Goal: Task Accomplishment & Management: Use online tool/utility

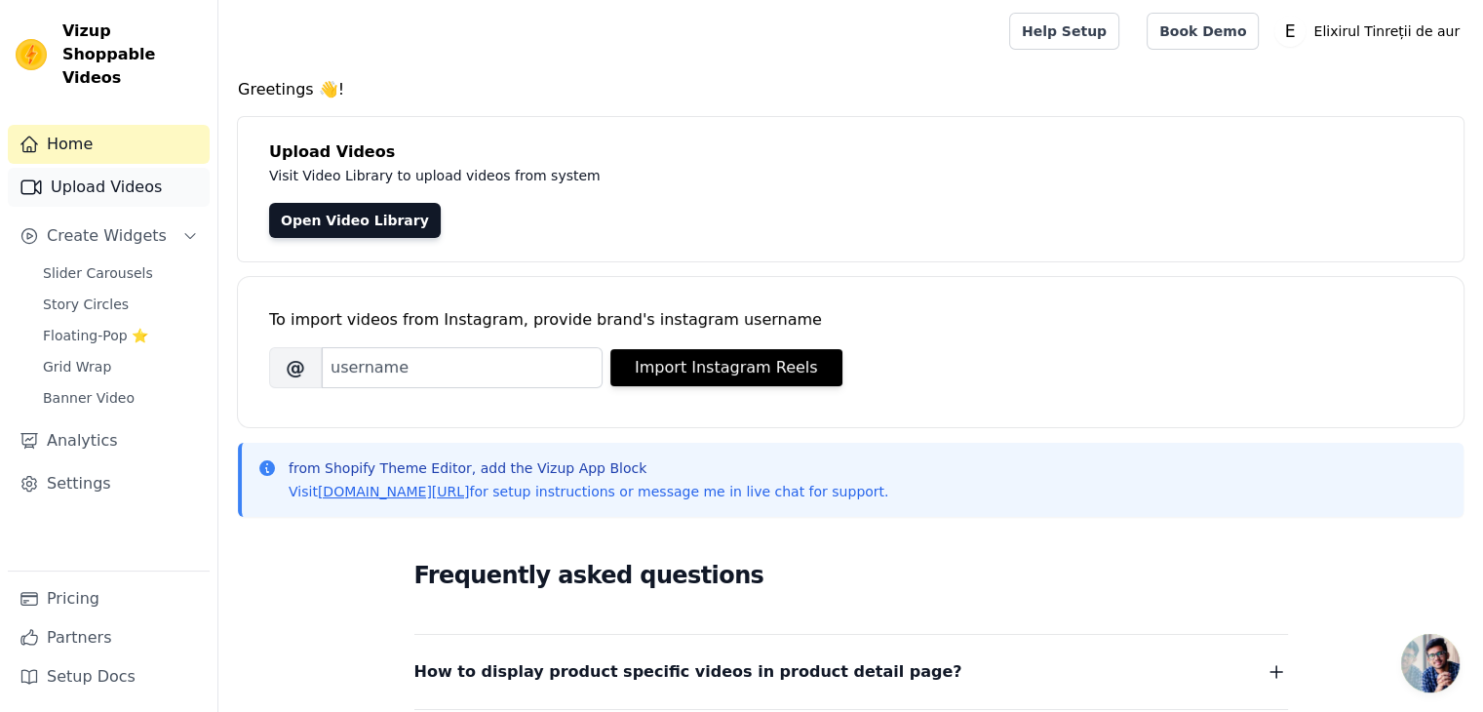
click at [146, 168] on link "Upload Videos" at bounding box center [109, 187] width 202 height 39
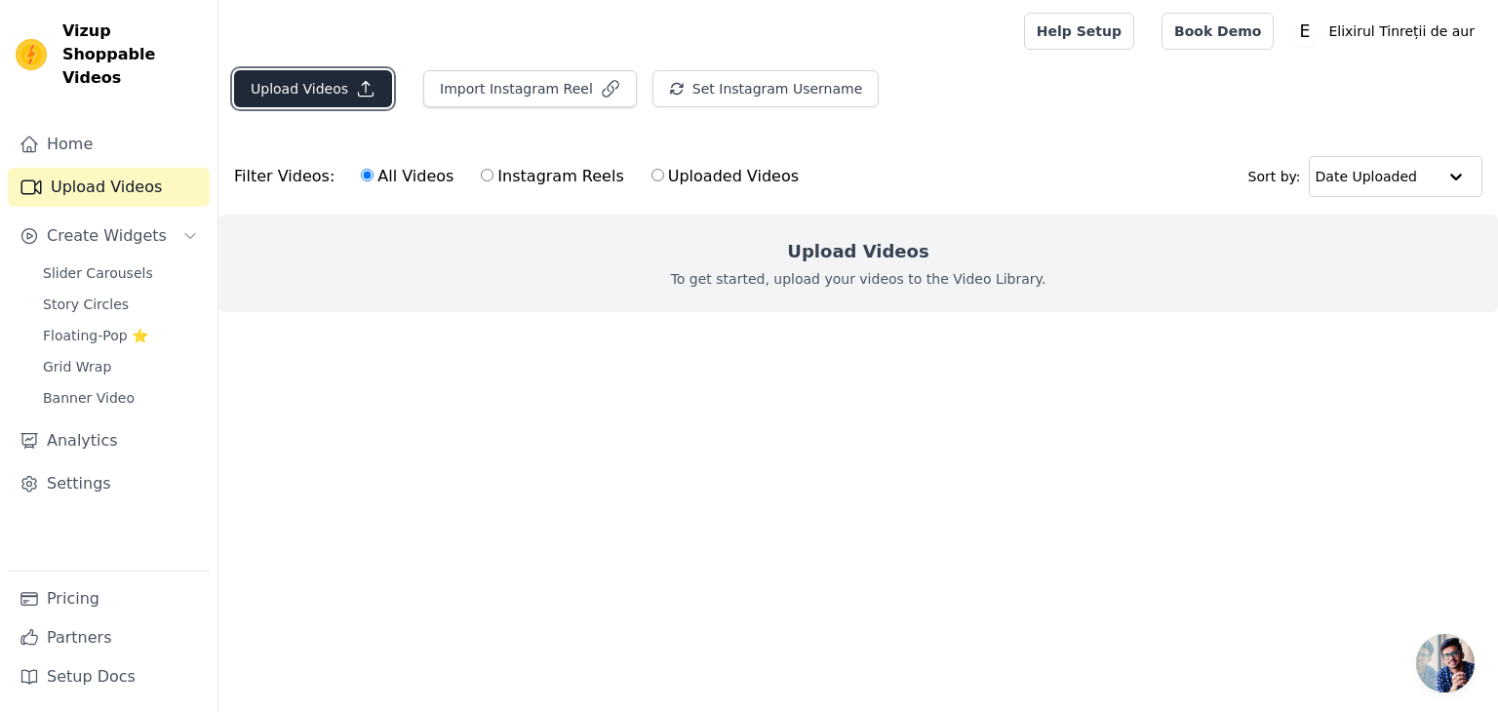
click at [324, 88] on button "Upload Videos" at bounding box center [313, 88] width 158 height 37
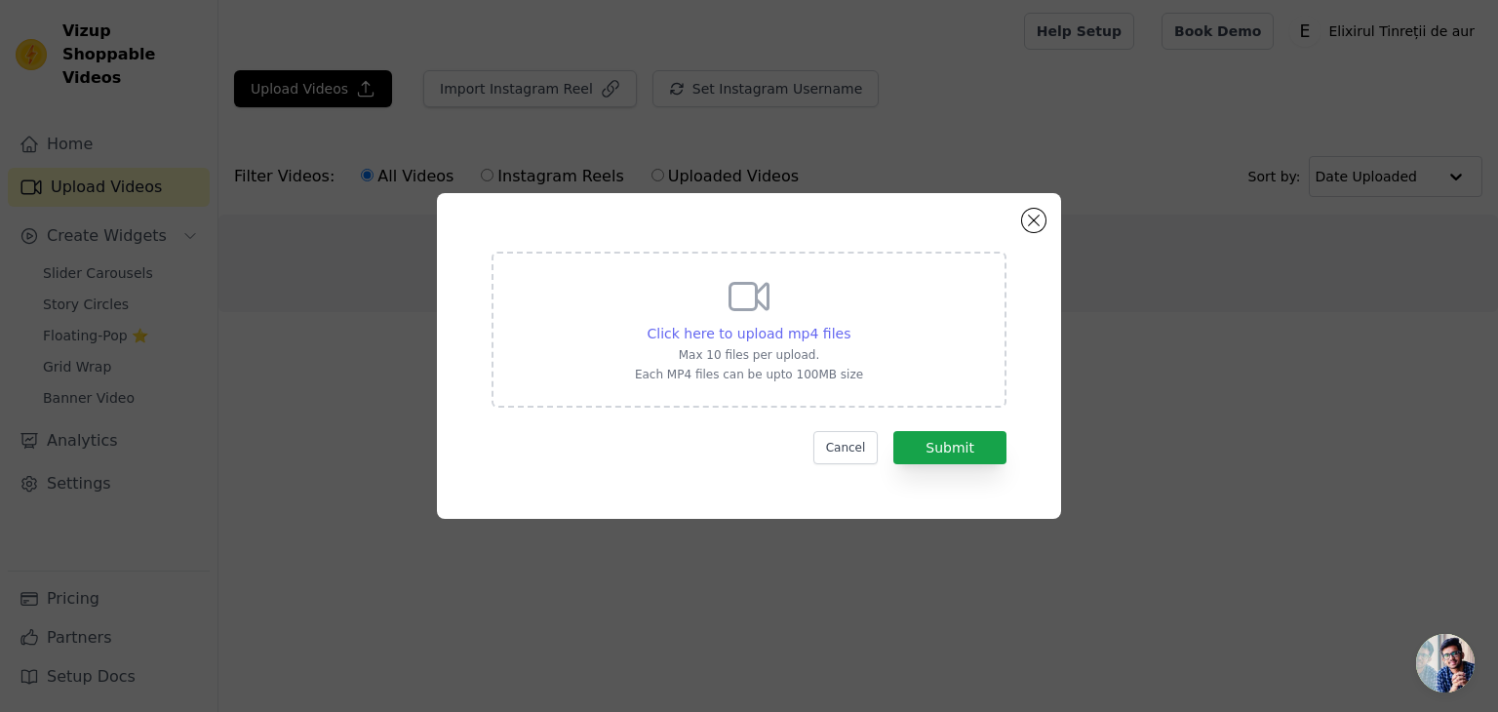
click at [729, 335] on span "Click here to upload mp4 files" at bounding box center [750, 334] width 204 height 16
click at [849, 324] on input "Click here to upload mp4 files Max 10 files per upload. Each MP4 files can be u…" at bounding box center [849, 323] width 1 height 1
click at [858, 453] on button "Cancel" at bounding box center [845, 447] width 65 height 33
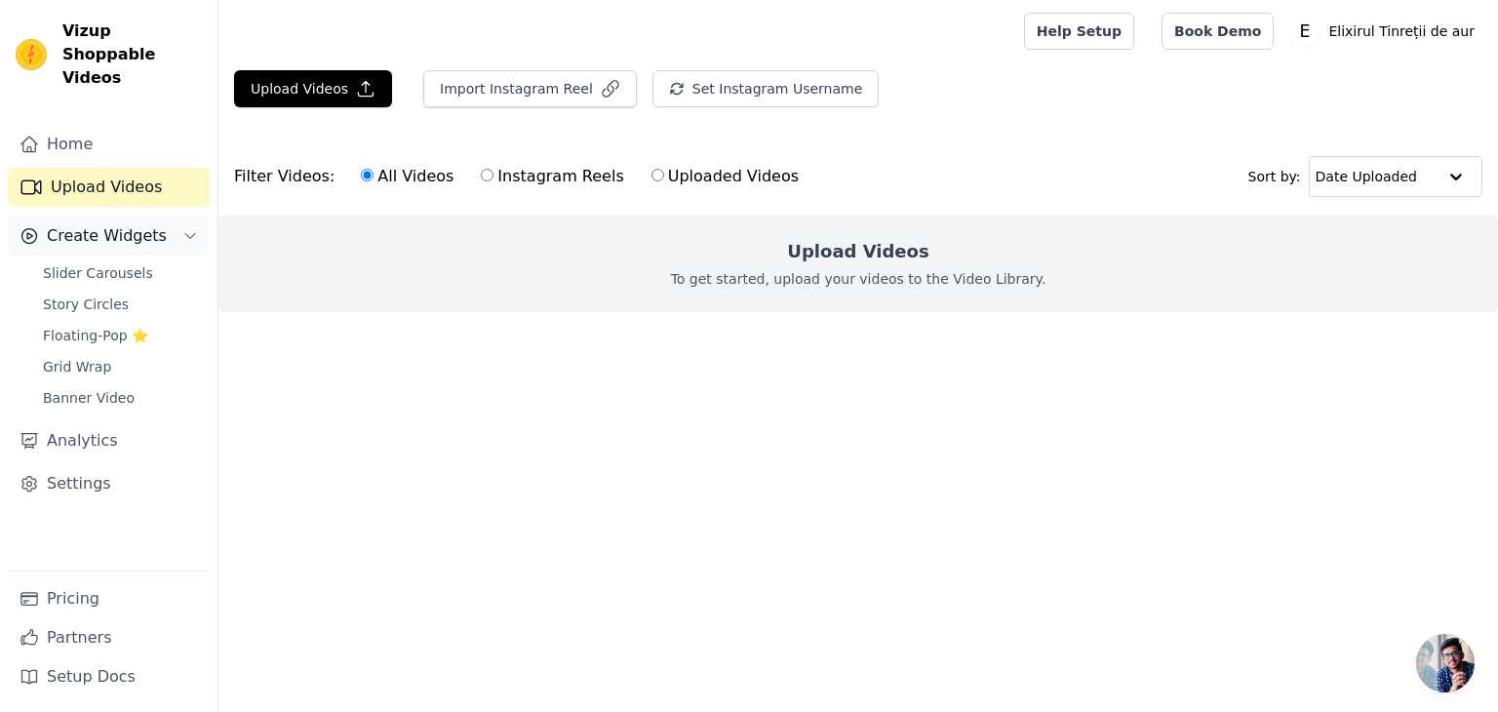
click at [122, 224] on span "Create Widgets" at bounding box center [107, 235] width 120 height 23
click at [108, 224] on span "Create Widgets" at bounding box center [107, 235] width 120 height 23
click at [101, 263] on span "Slider Carousels" at bounding box center [98, 273] width 110 height 20
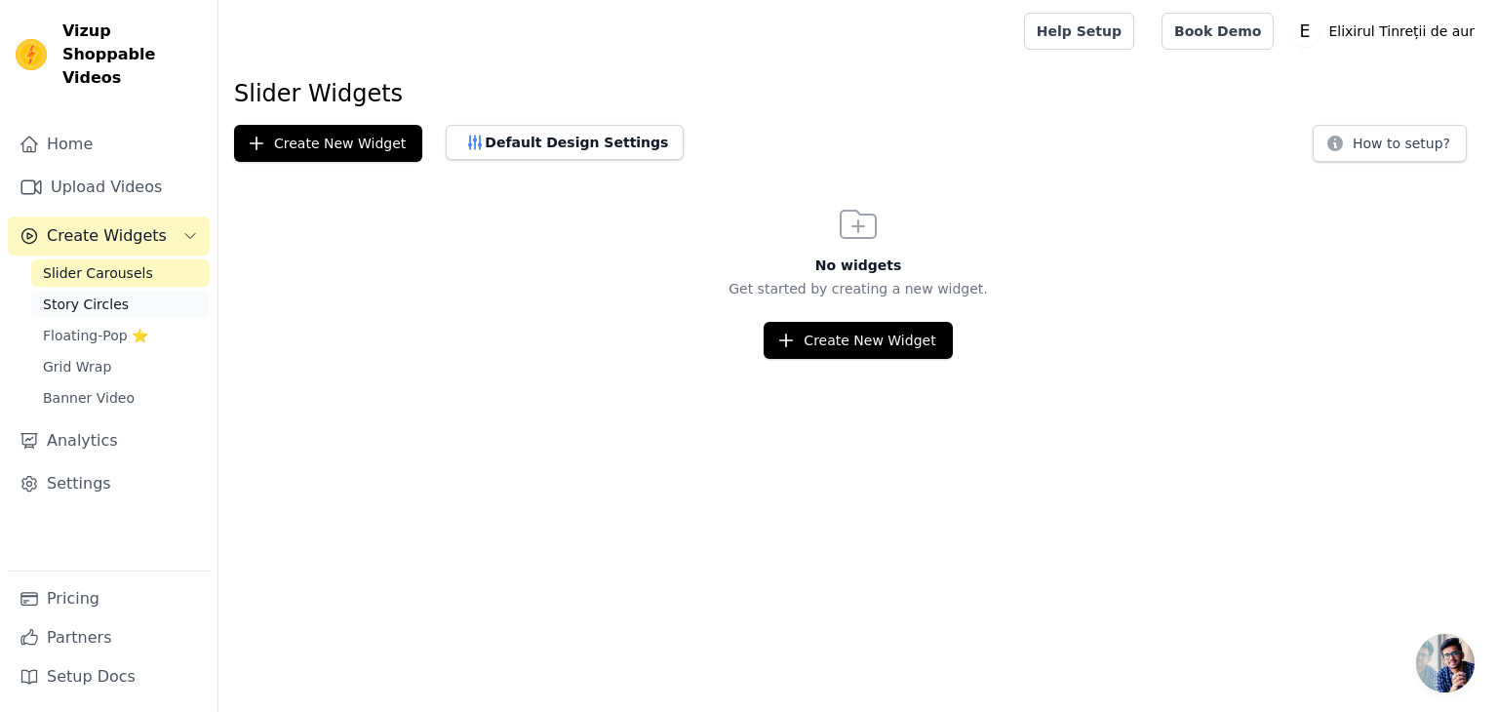
click at [144, 291] on link "Story Circles" at bounding box center [120, 304] width 178 height 27
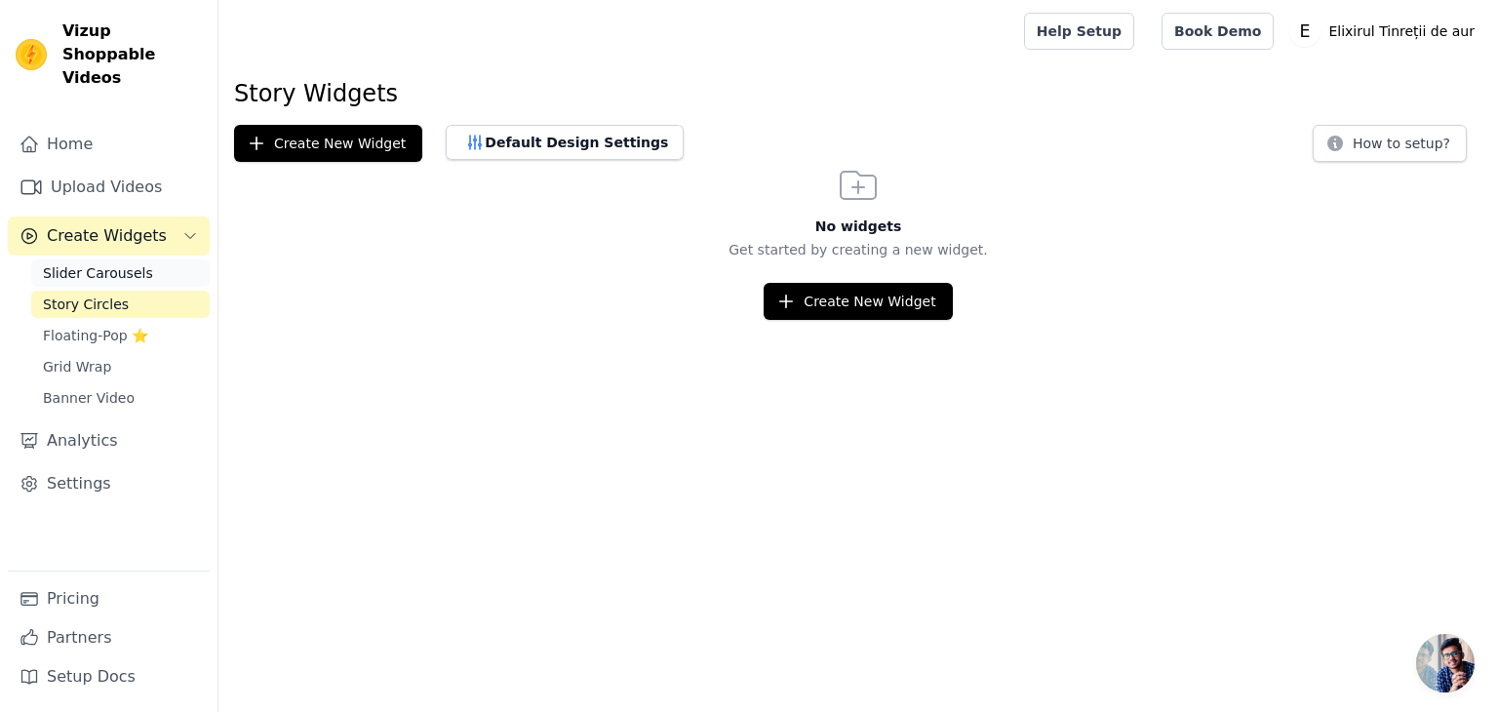
click at [144, 259] on link "Slider Carousels" at bounding box center [120, 272] width 178 height 27
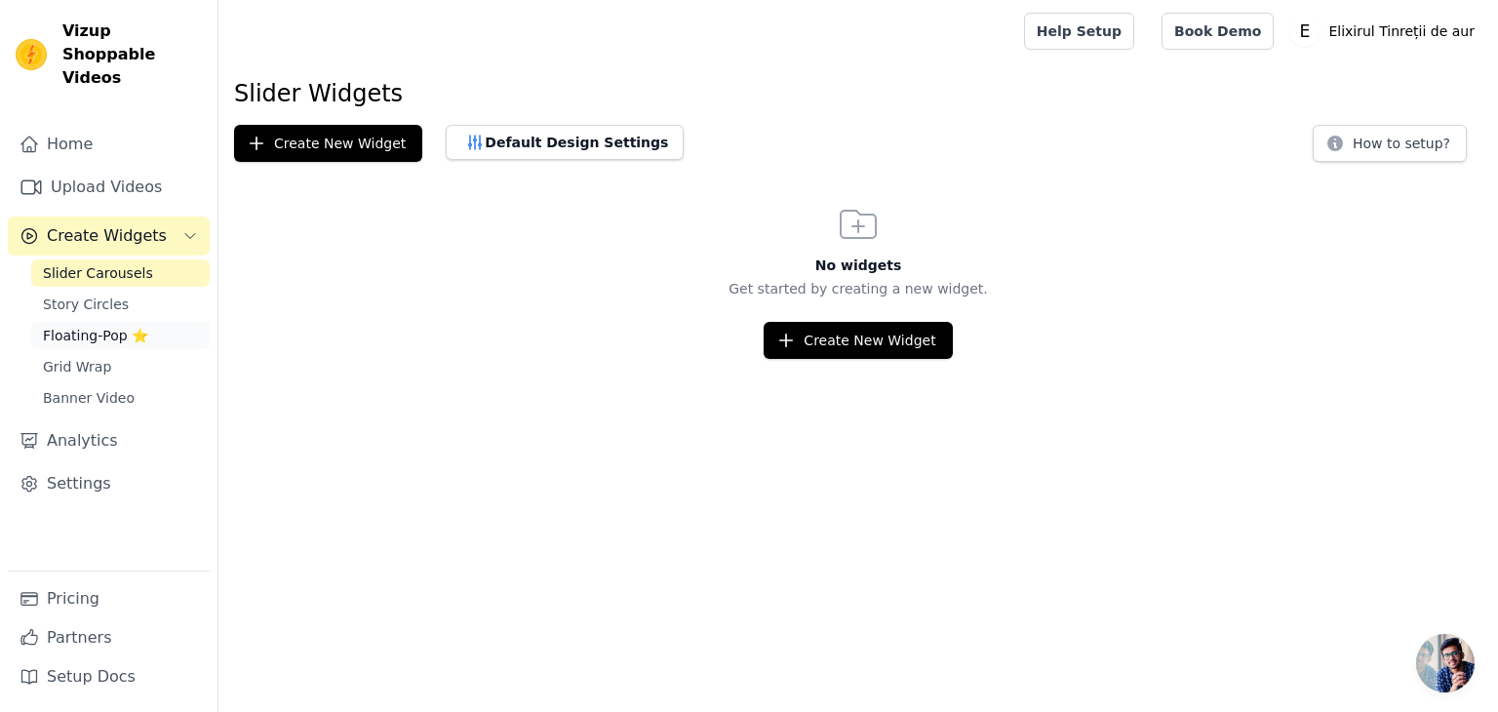
click at [101, 326] on span "Floating-Pop ⭐" at bounding box center [95, 336] width 105 height 20
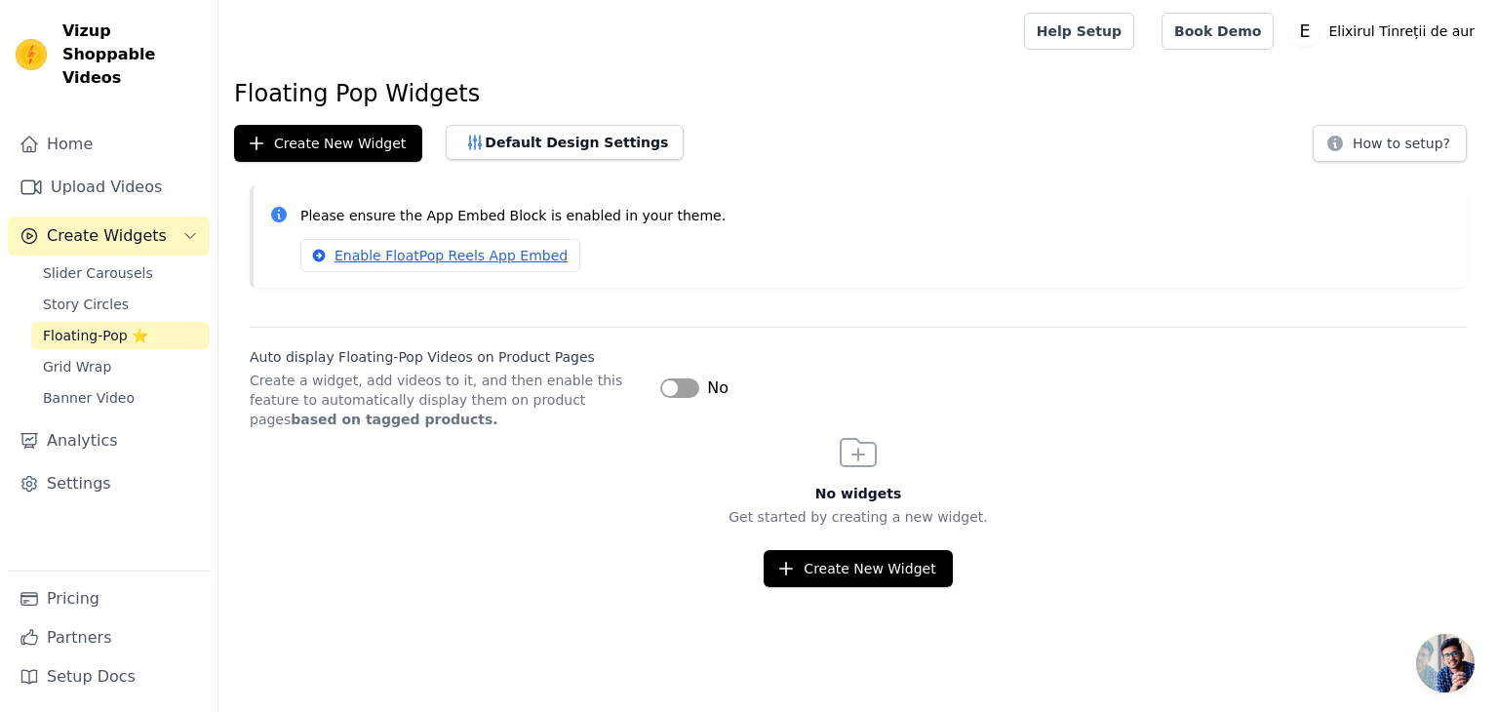
click at [659, 390] on div "Auto display Floating-Pop Videos on Product Pages Create a widget, add videos t…" at bounding box center [858, 378] width 1217 height 102
click at [667, 388] on button "Label" at bounding box center [679, 388] width 39 height 20
click at [683, 391] on button "Label" at bounding box center [679, 388] width 39 height 20
click at [820, 555] on button "Create New Widget" at bounding box center [858, 568] width 188 height 37
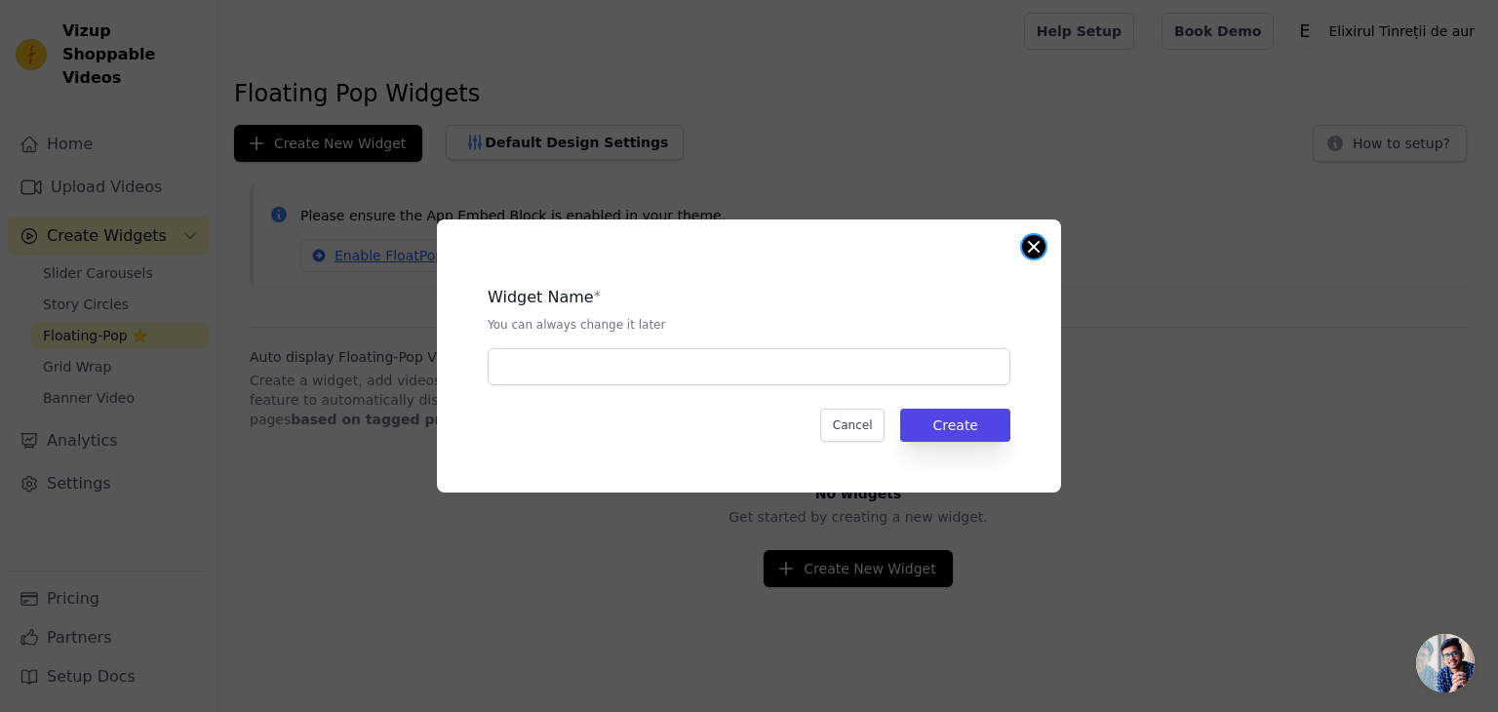
click at [1022, 248] on button "Close modal" at bounding box center [1033, 246] width 23 height 23
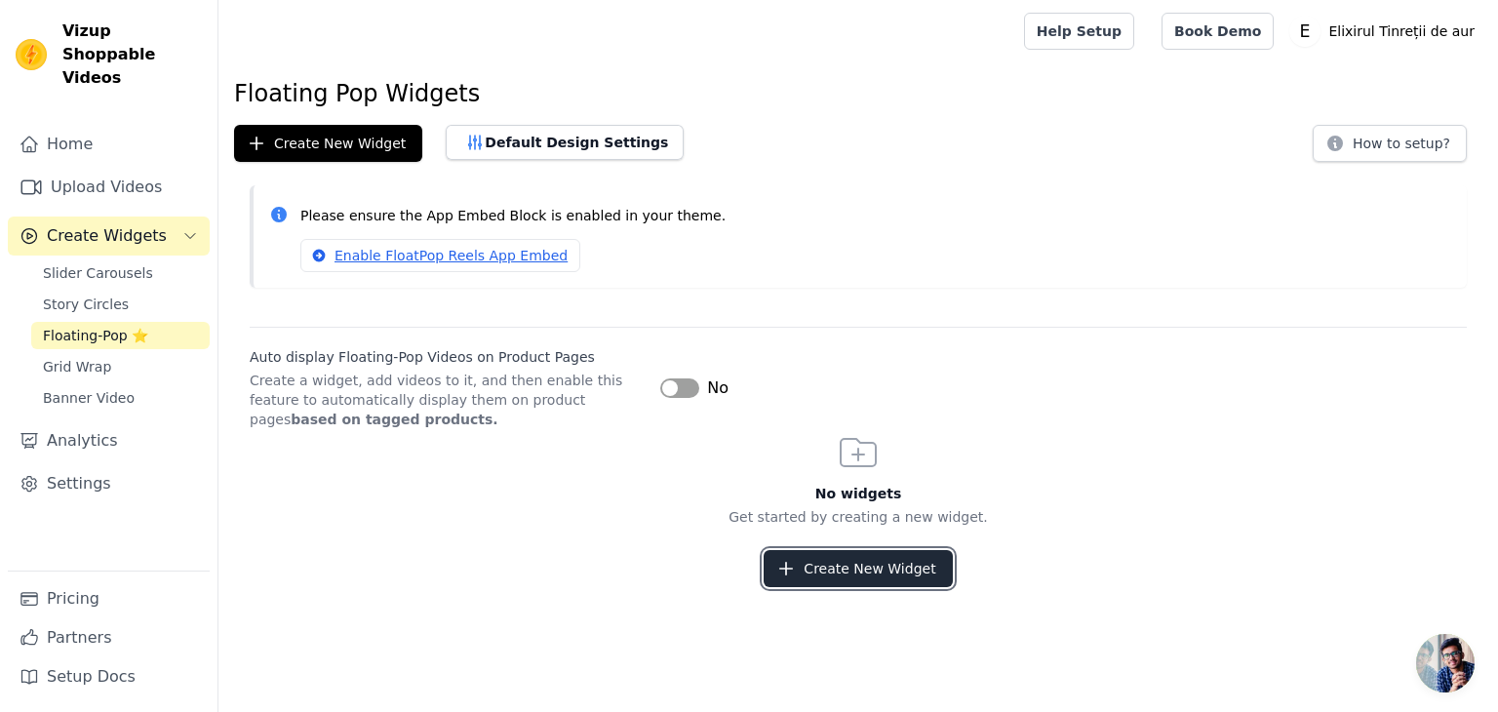
click at [816, 571] on button "Create New Widget" at bounding box center [858, 568] width 188 height 37
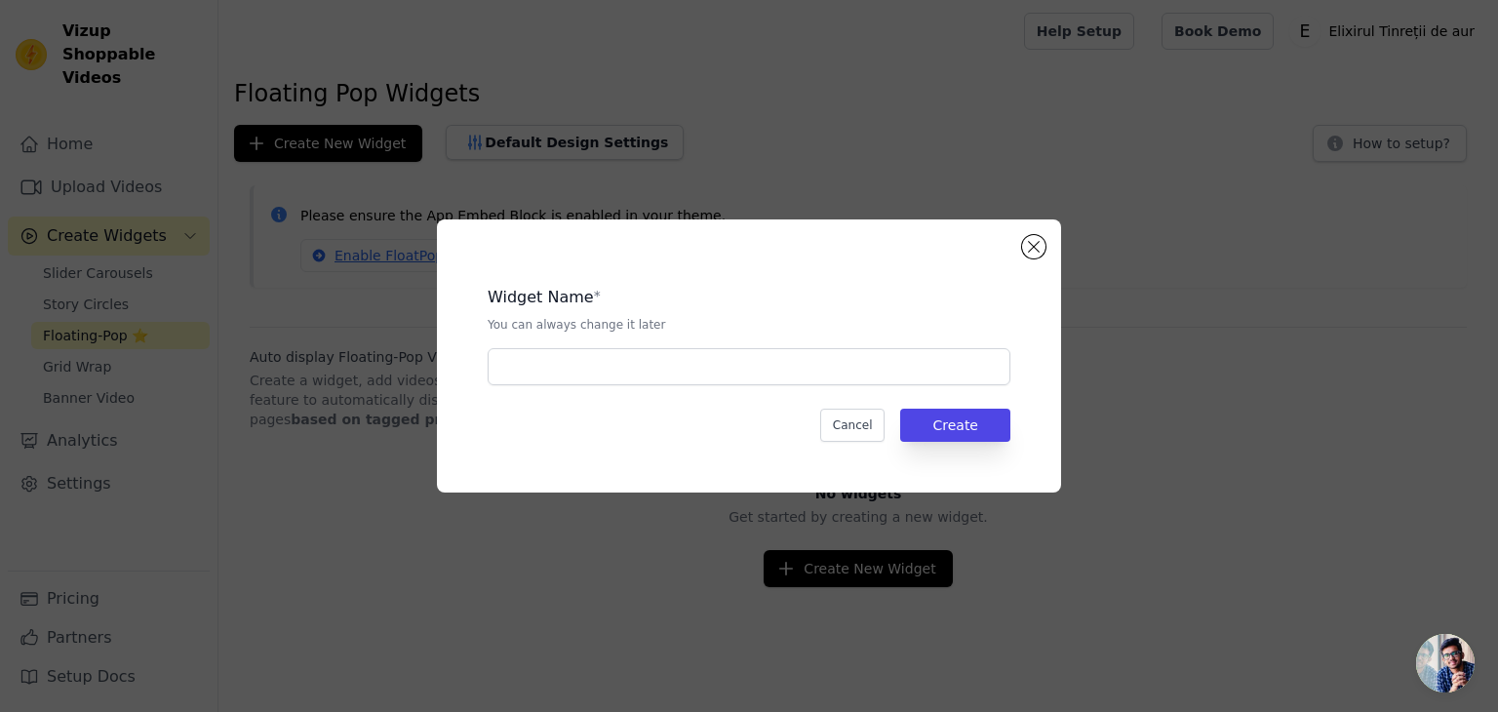
click at [591, 324] on p "You can always change it later" at bounding box center [749, 325] width 523 height 16
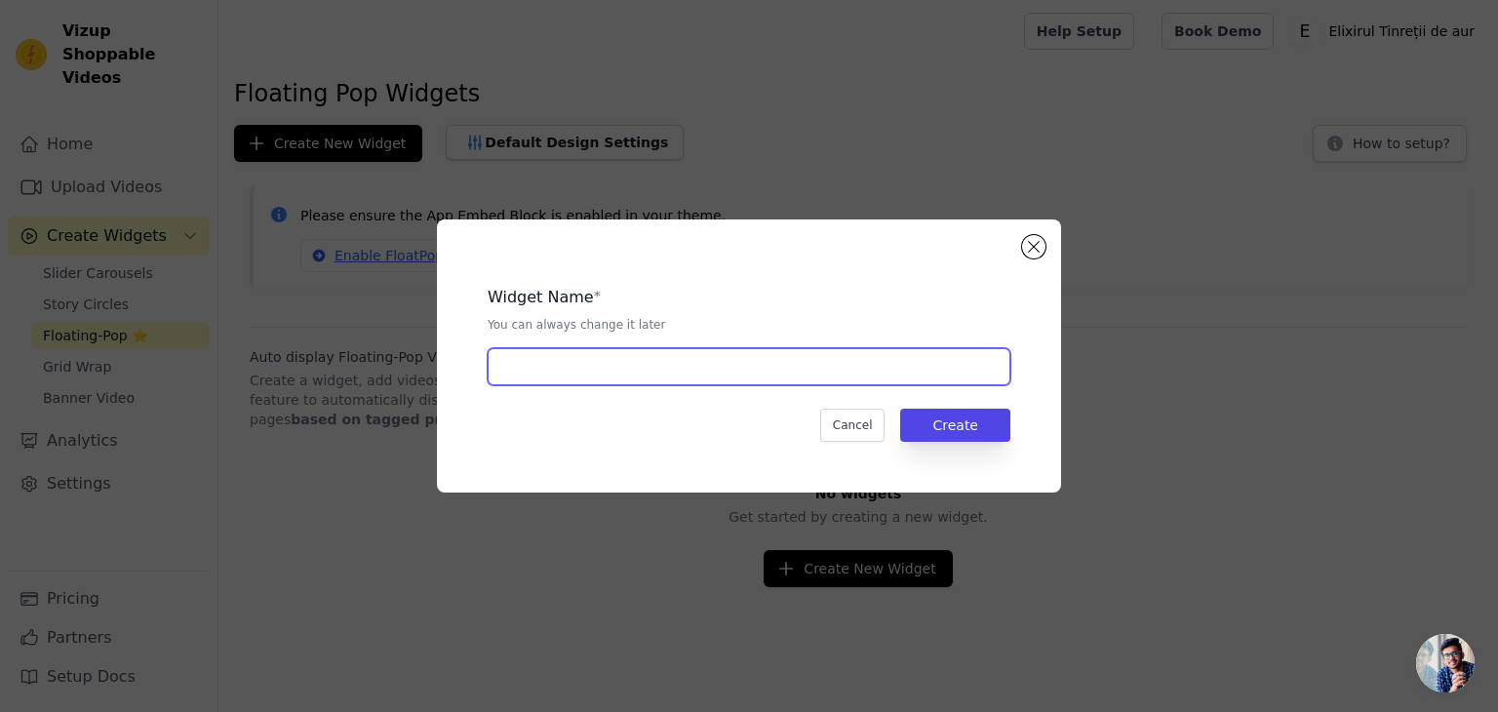
click at [573, 353] on input "text" at bounding box center [749, 366] width 523 height 37
type input "ksamd"
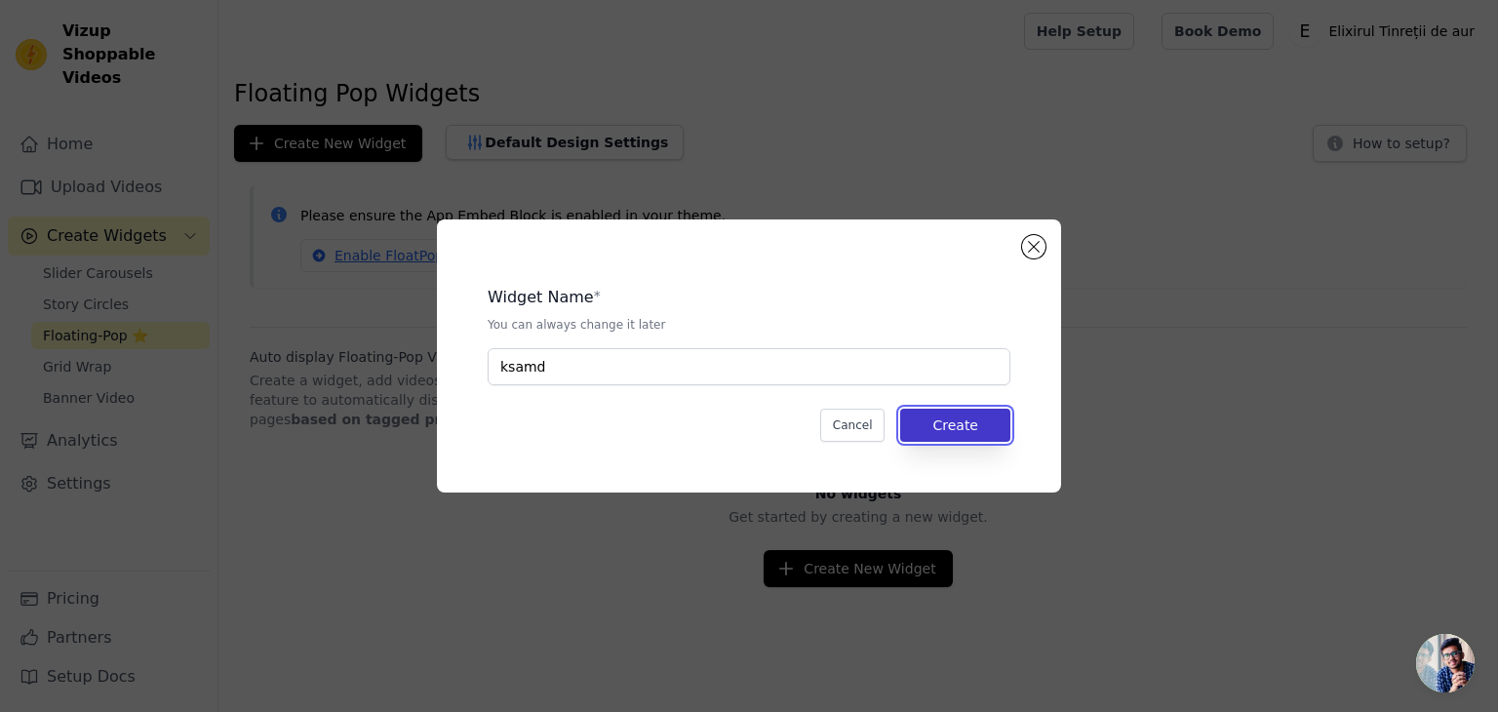
click at [975, 418] on button "Create" at bounding box center [955, 425] width 110 height 33
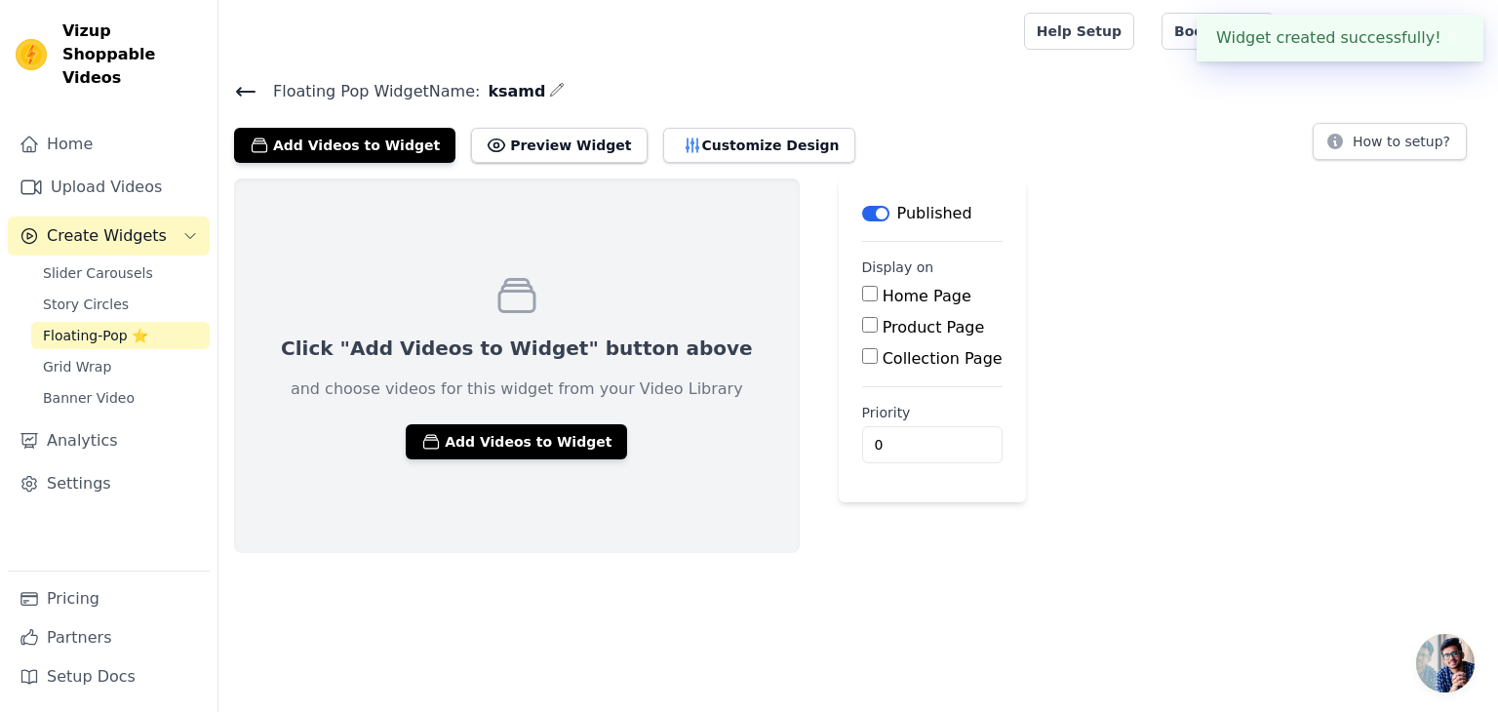
click at [443, 458] on div "Click "Add Videos to Widget" button above and choose videos for this widget fro…" at bounding box center [517, 365] width 566 height 374
click at [454, 449] on button "Add Videos to Widget" at bounding box center [516, 441] width 221 height 35
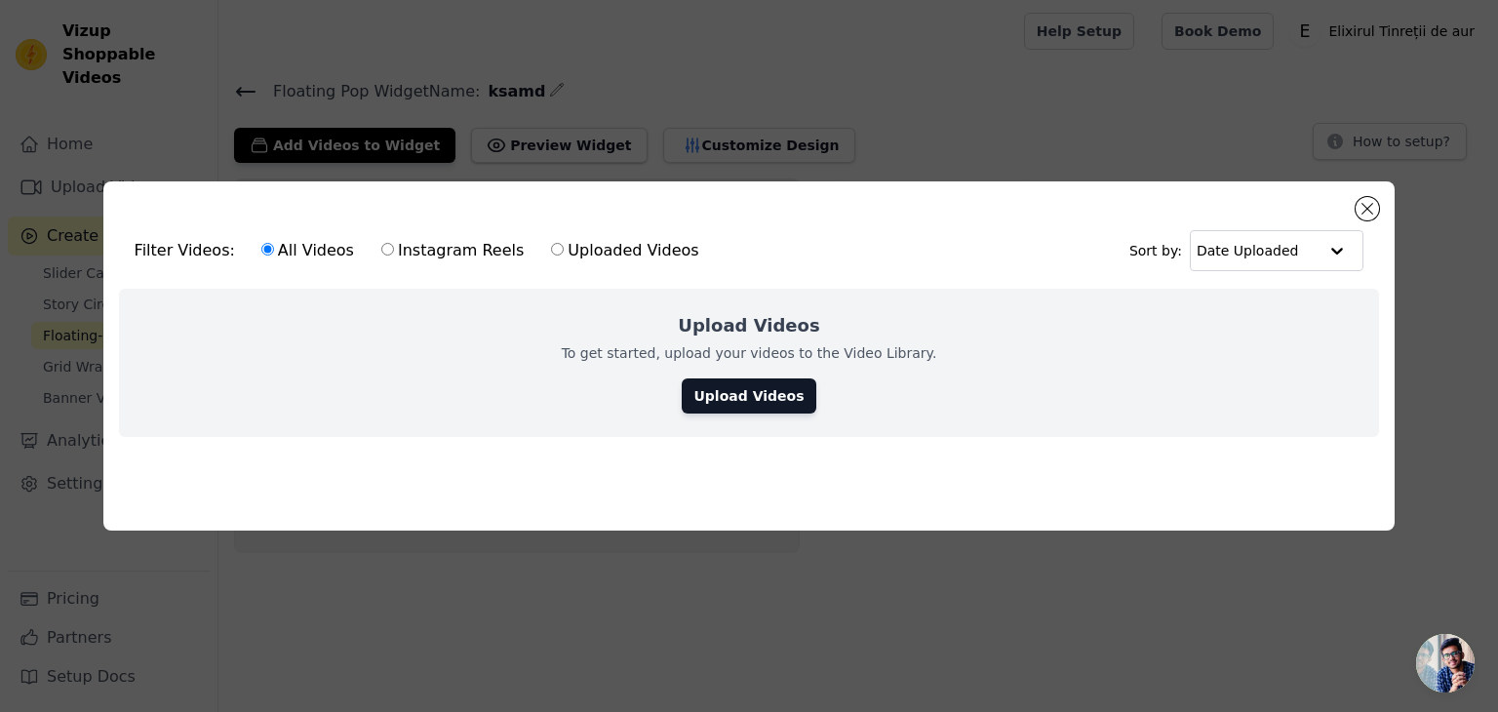
click at [446, 251] on label "Instagram Reels" at bounding box center [452, 250] width 144 height 25
click at [394, 251] on input "Instagram Reels" at bounding box center [387, 249] width 13 height 13
radio input "true"
click at [296, 239] on label "All Videos" at bounding box center [307, 250] width 95 height 25
click at [274, 243] on input "All Videos" at bounding box center [267, 249] width 13 height 13
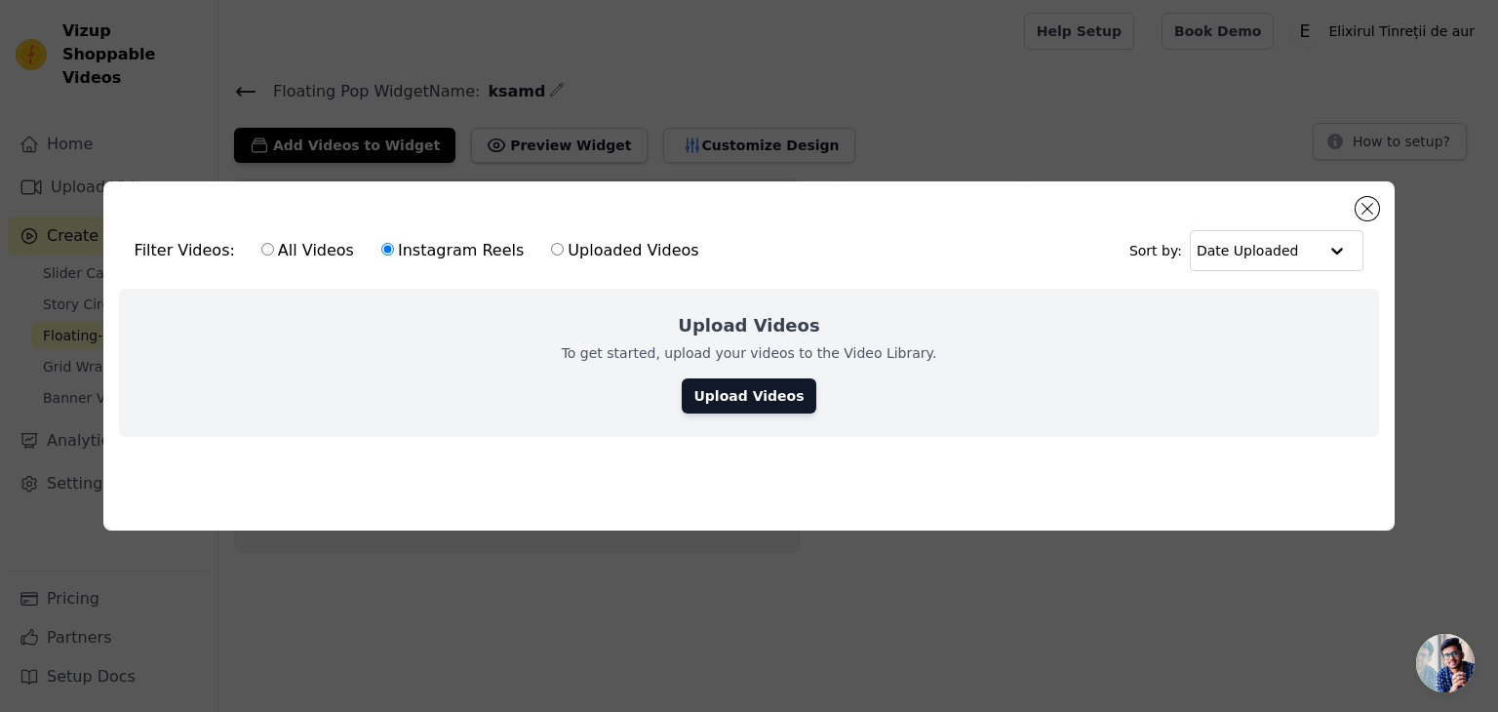
radio input "true"
drag, startPoint x: 726, startPoint y: 383, endPoint x: 702, endPoint y: 408, distance: 33.8
click at [725, 384] on link "Upload Videos" at bounding box center [749, 395] width 134 height 35
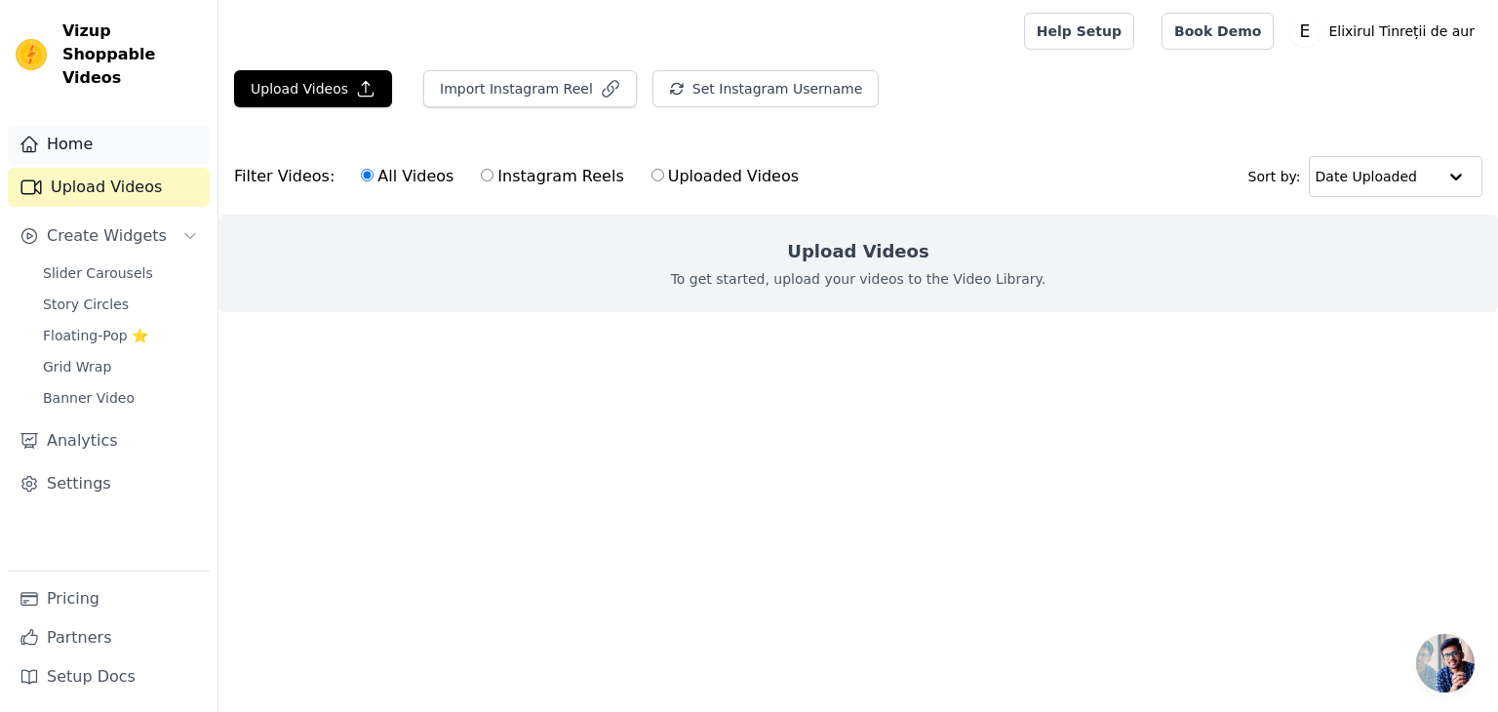
click at [84, 125] on link "Home" at bounding box center [109, 144] width 202 height 39
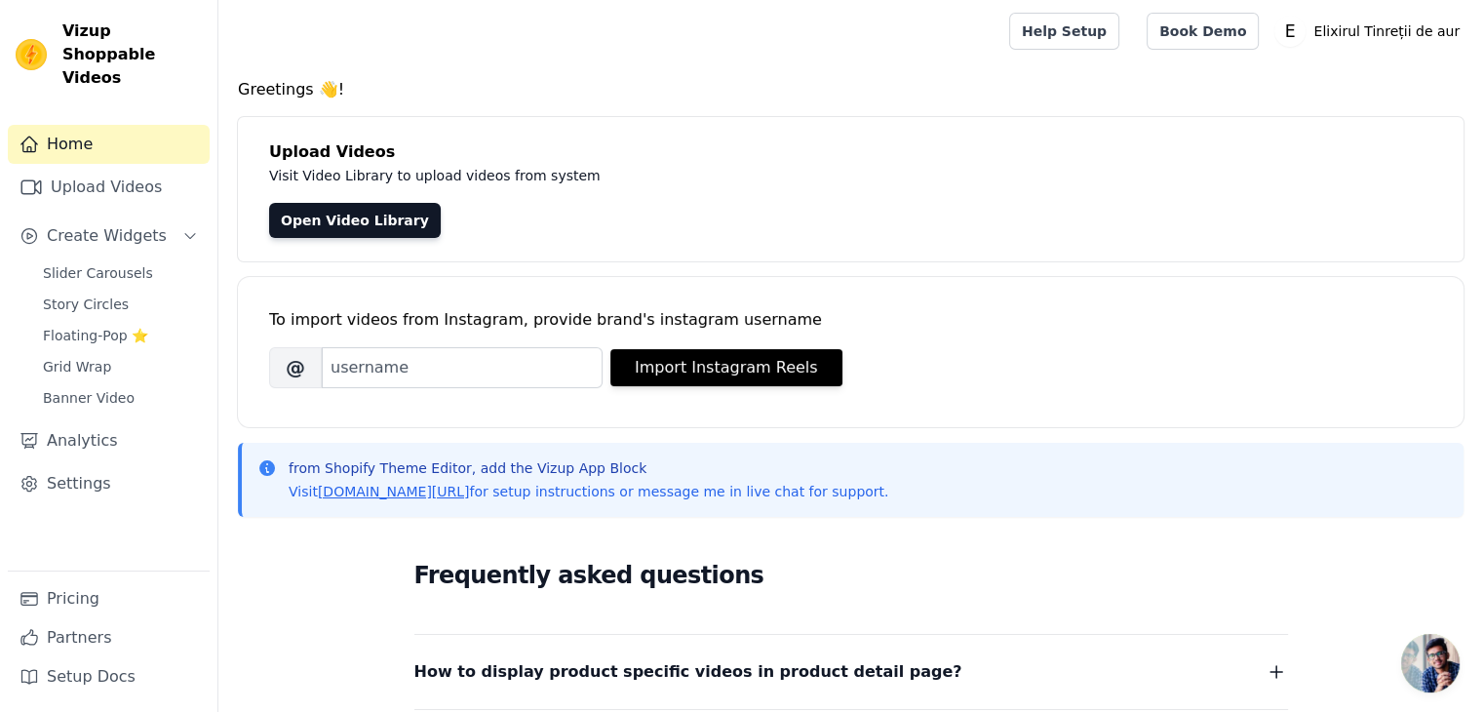
click at [331, 199] on div "Upload Videos Visit Video Library to upload videos from system Open Video Libra…" at bounding box center [851, 189] width 1226 height 144
click at [335, 217] on link "Open Video Library" at bounding box center [355, 220] width 172 height 35
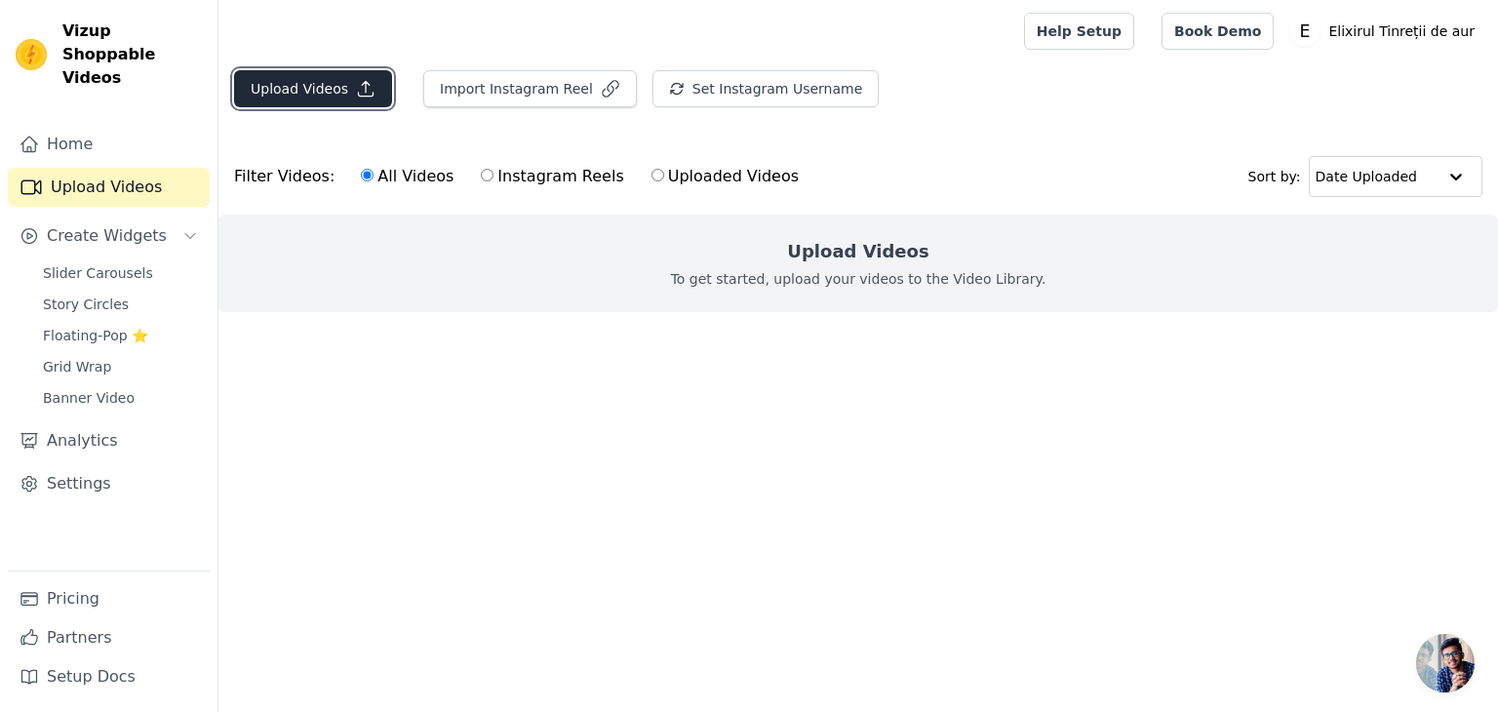
click at [314, 95] on button "Upload Videos" at bounding box center [313, 88] width 158 height 37
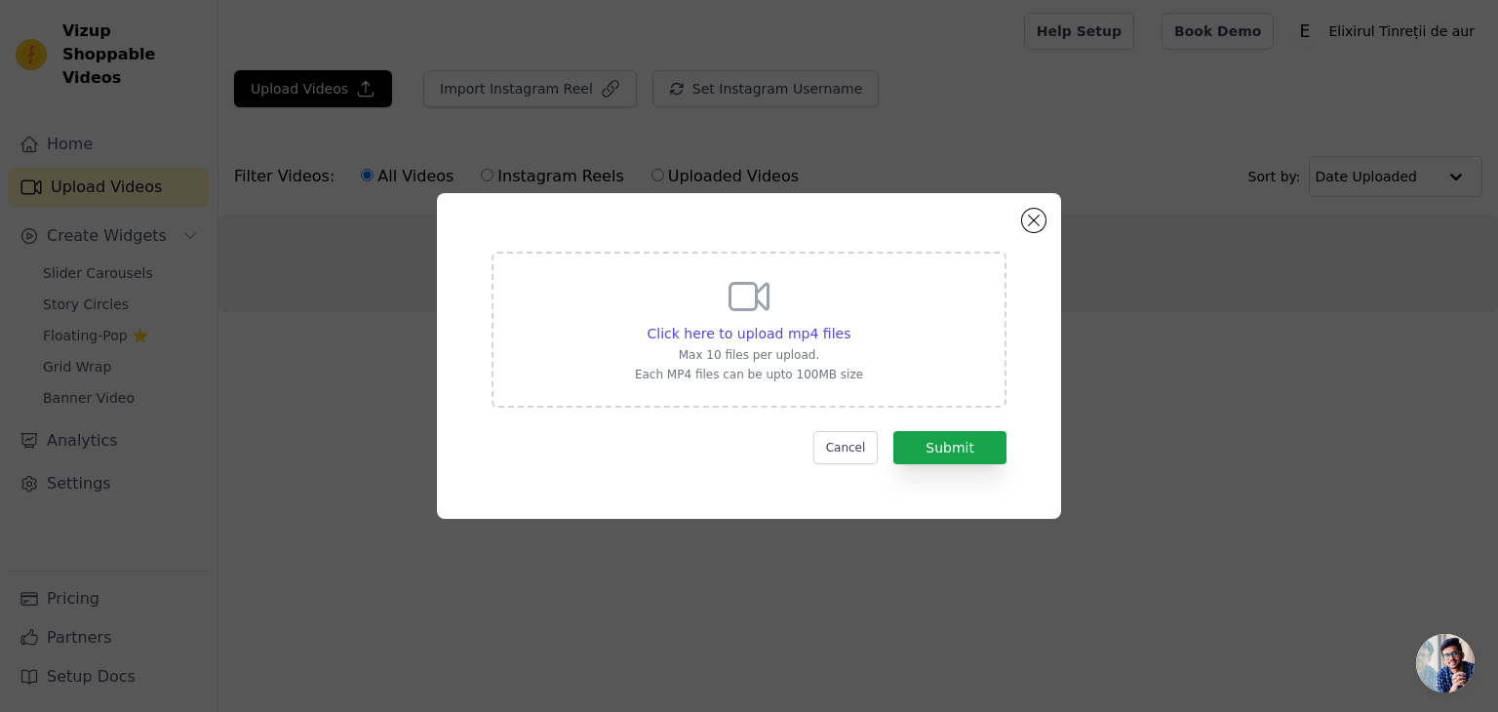
click at [655, 322] on div "Click here to upload mp4 files Max 10 files per upload. Each MP4 files can be u…" at bounding box center [749, 327] width 228 height 109
click at [849, 323] on input "Click here to upload mp4 files Max 10 files per upload. Each MP4 files can be u…" at bounding box center [849, 323] width 1 height 1
click at [756, 321] on div "Click here to upload mp4 files Max 10 files per upload. Each MP4 files can be u…" at bounding box center [749, 327] width 228 height 109
click at [849, 323] on input "Click here to upload mp4 files Max 10 files per upload. Each MP4 files can be u…" at bounding box center [849, 323] width 1 height 1
type input "C:\fakepath\Best Dermatologist NYC _ Cosmetic Dermatology - DERMATOLOGY CIRCLE.…"
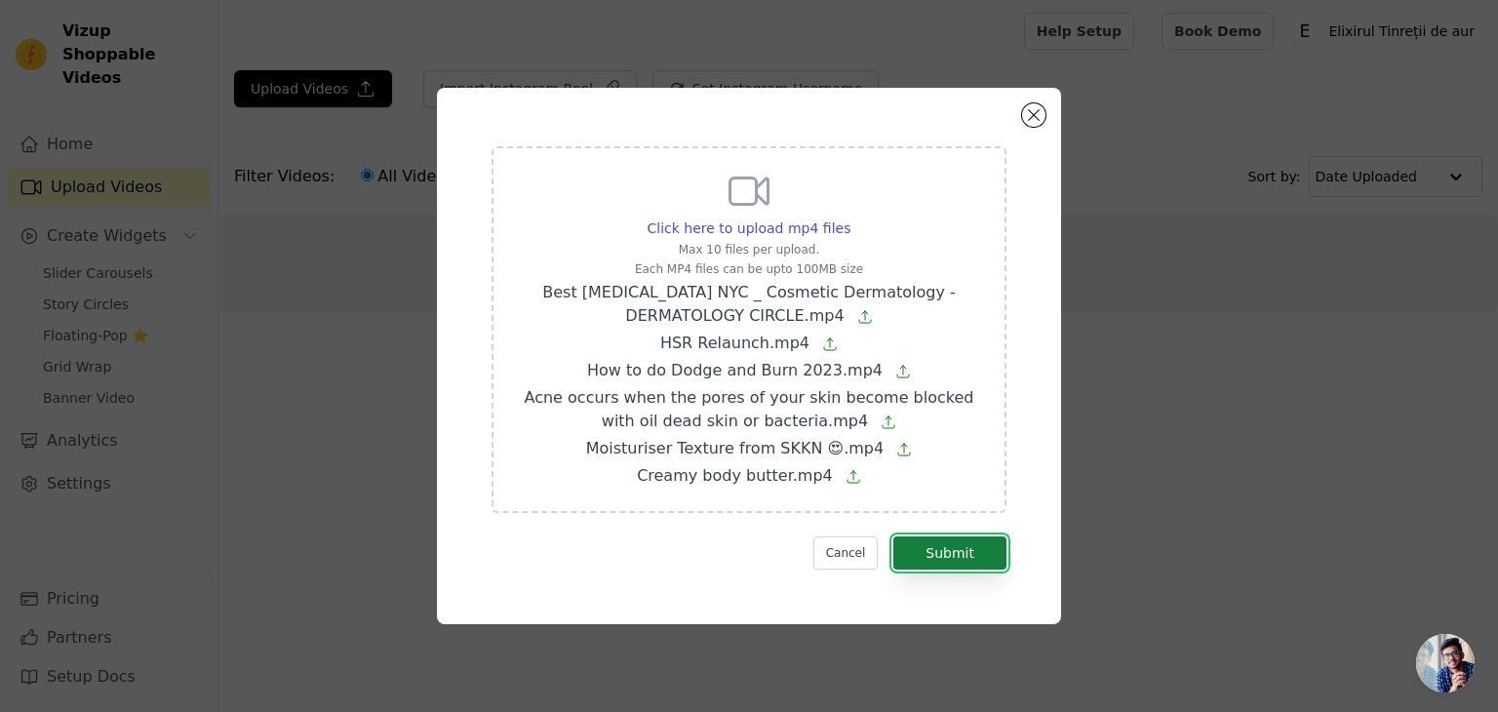
click at [939, 555] on button "Submit" at bounding box center [949, 552] width 113 height 33
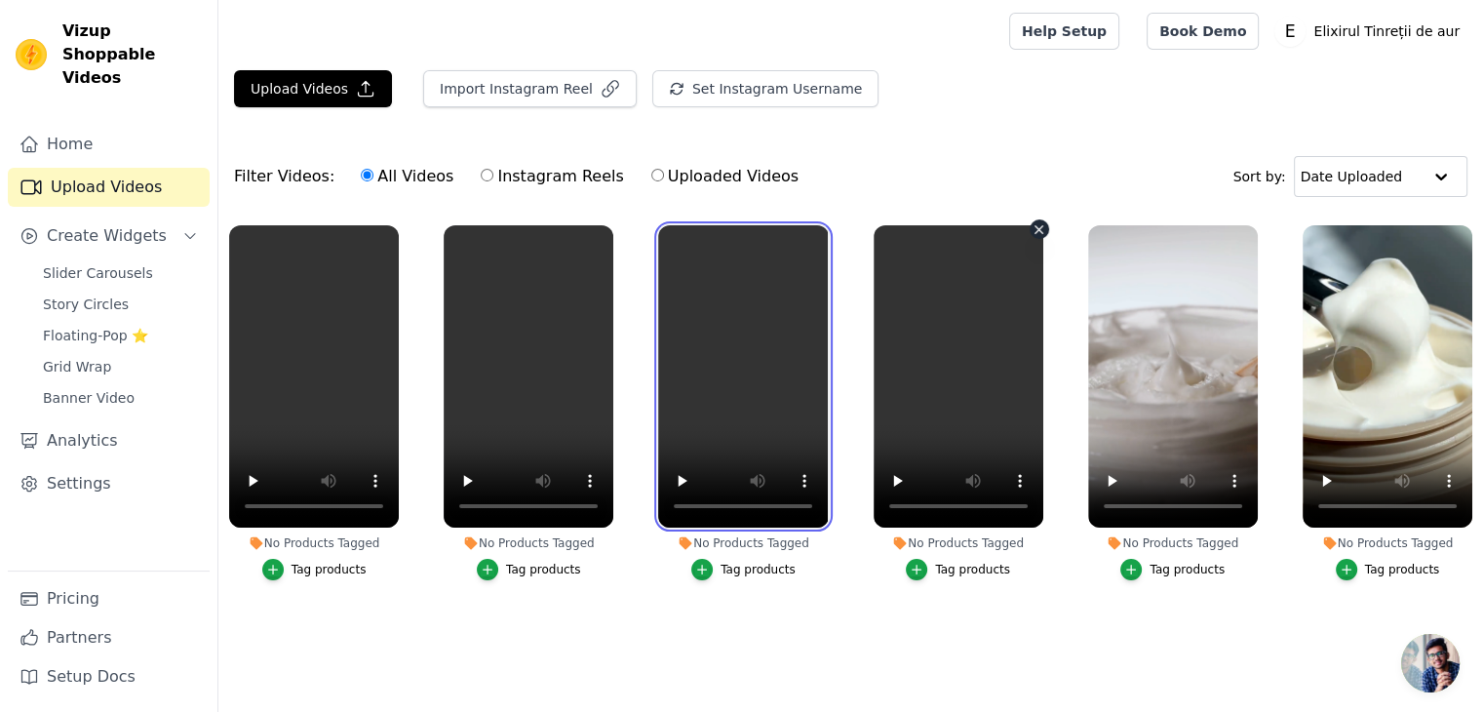
drag, startPoint x: 689, startPoint y: 409, endPoint x: 1046, endPoint y: 656, distance: 434.5
click at [1081, 671] on main "Upload Videos Import Instagram Reel Set Instagram Username Import Latest IG Ree…" at bounding box center [850, 385] width 1265 height 646
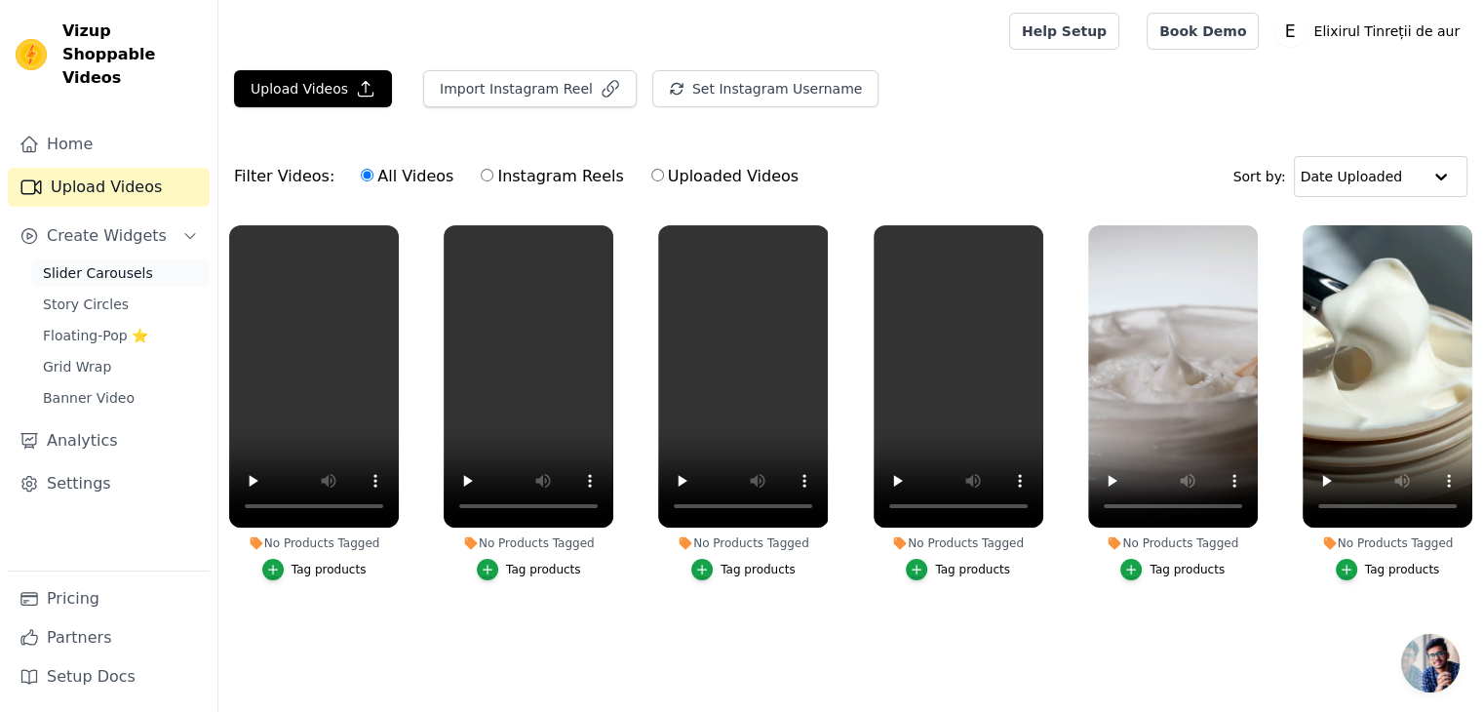
click at [105, 263] on span "Slider Carousels" at bounding box center [98, 273] width 110 height 20
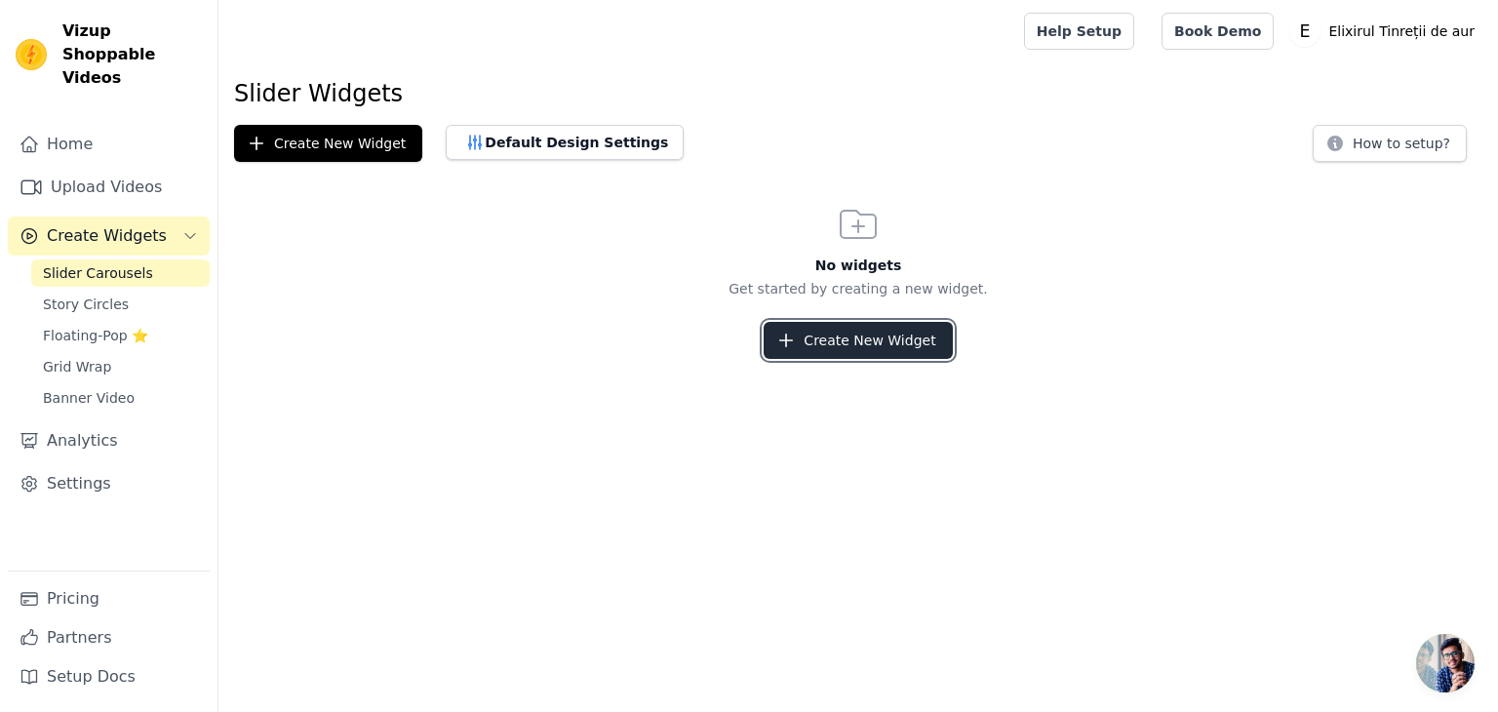
click at [919, 337] on button "Create New Widget" at bounding box center [858, 340] width 188 height 37
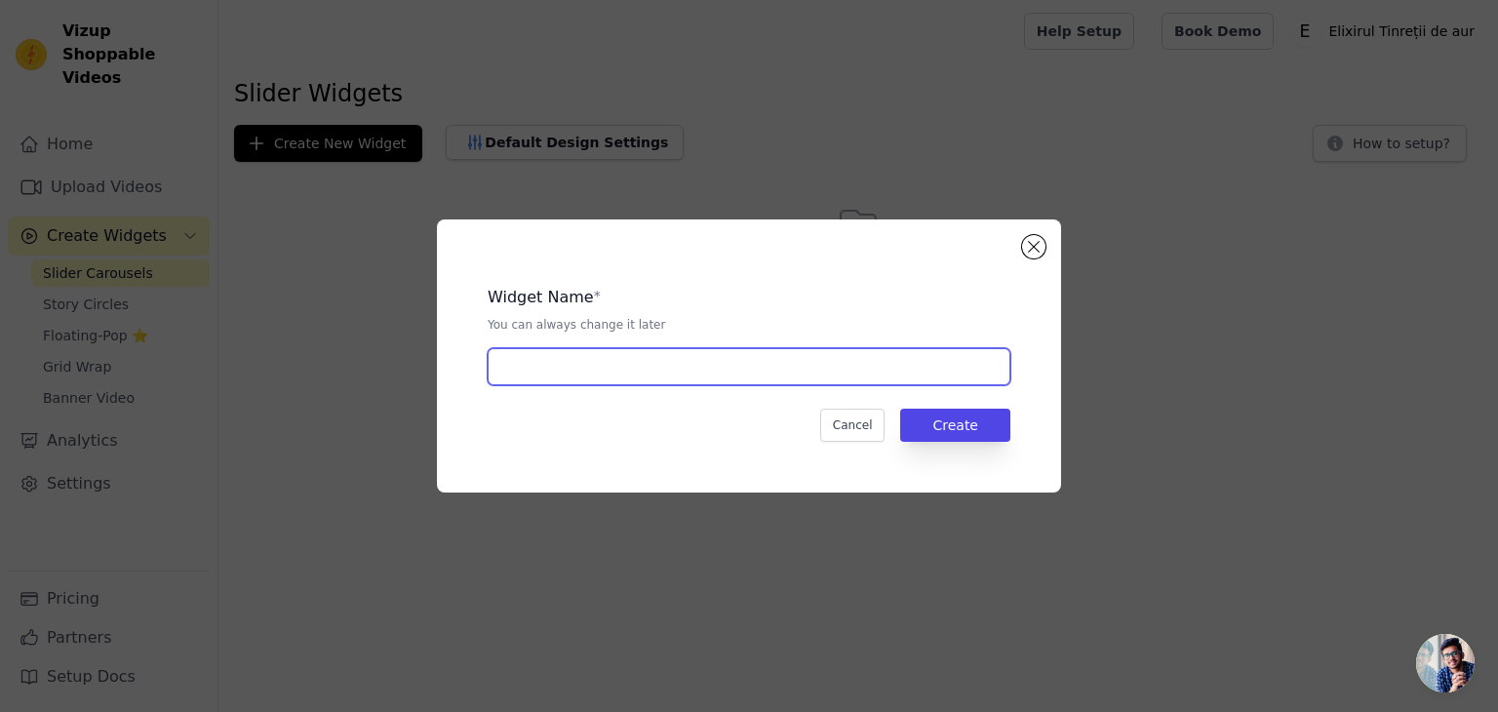
drag, startPoint x: 686, startPoint y: 368, endPoint x: 647, endPoint y: 375, distance: 39.8
click at [686, 368] on input "text" at bounding box center [749, 366] width 523 height 37
type input "ksamd"
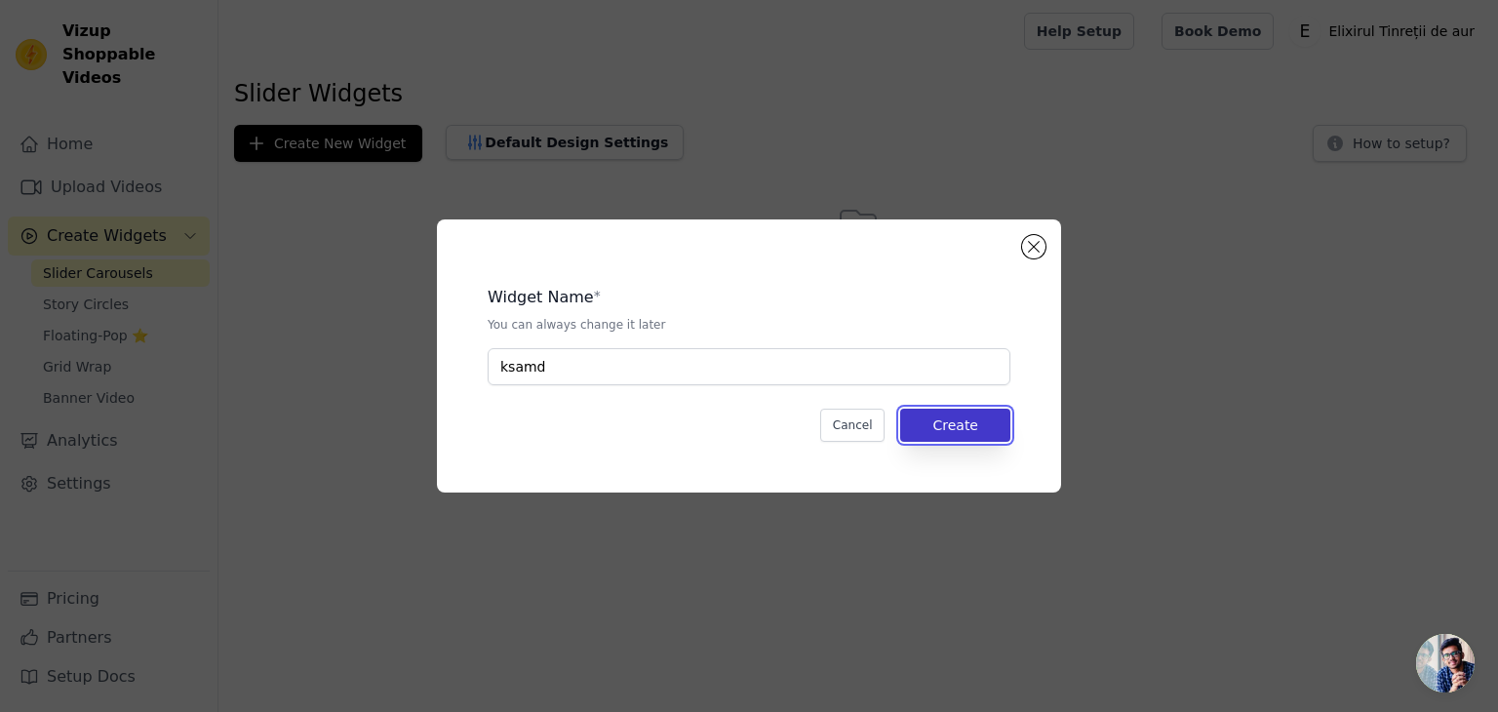
click at [956, 413] on button "Create" at bounding box center [955, 425] width 110 height 33
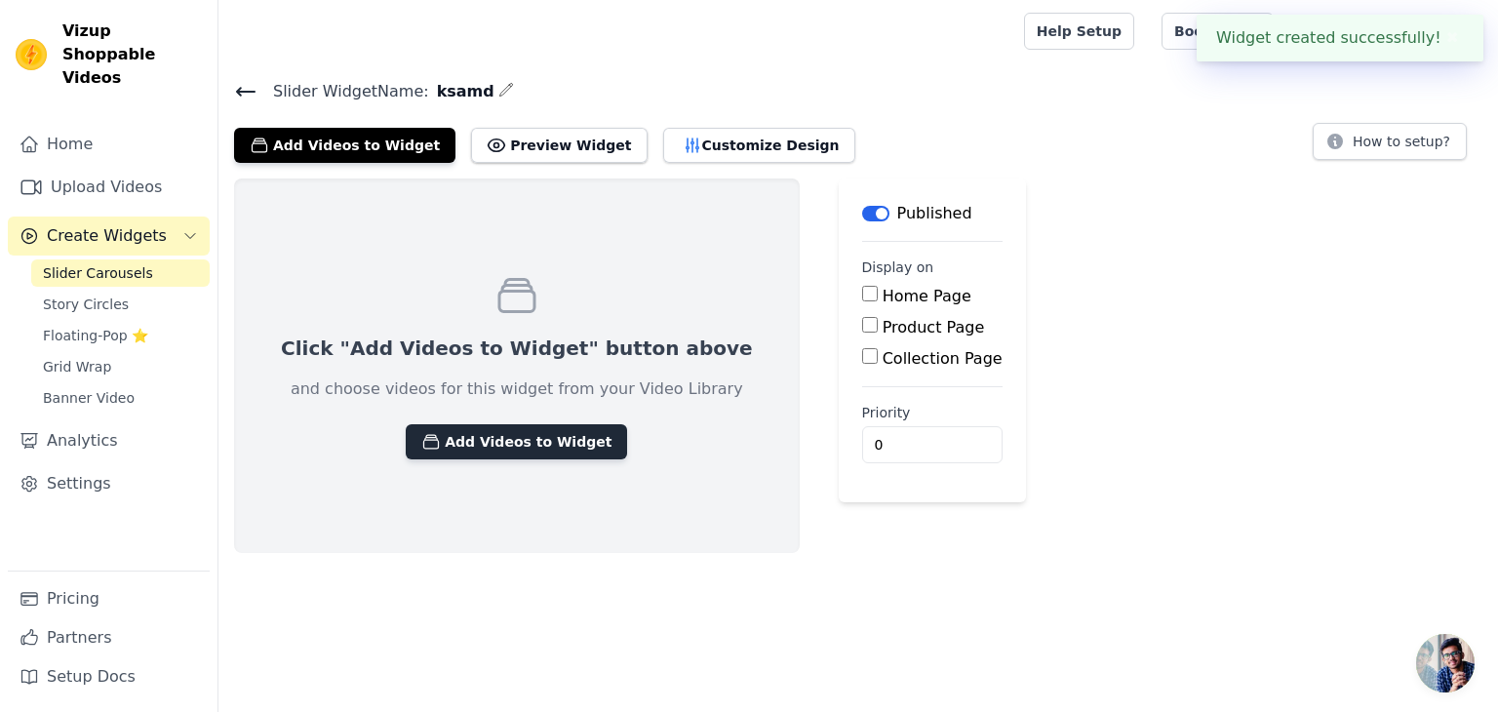
click at [481, 435] on button "Add Videos to Widget" at bounding box center [516, 441] width 221 height 35
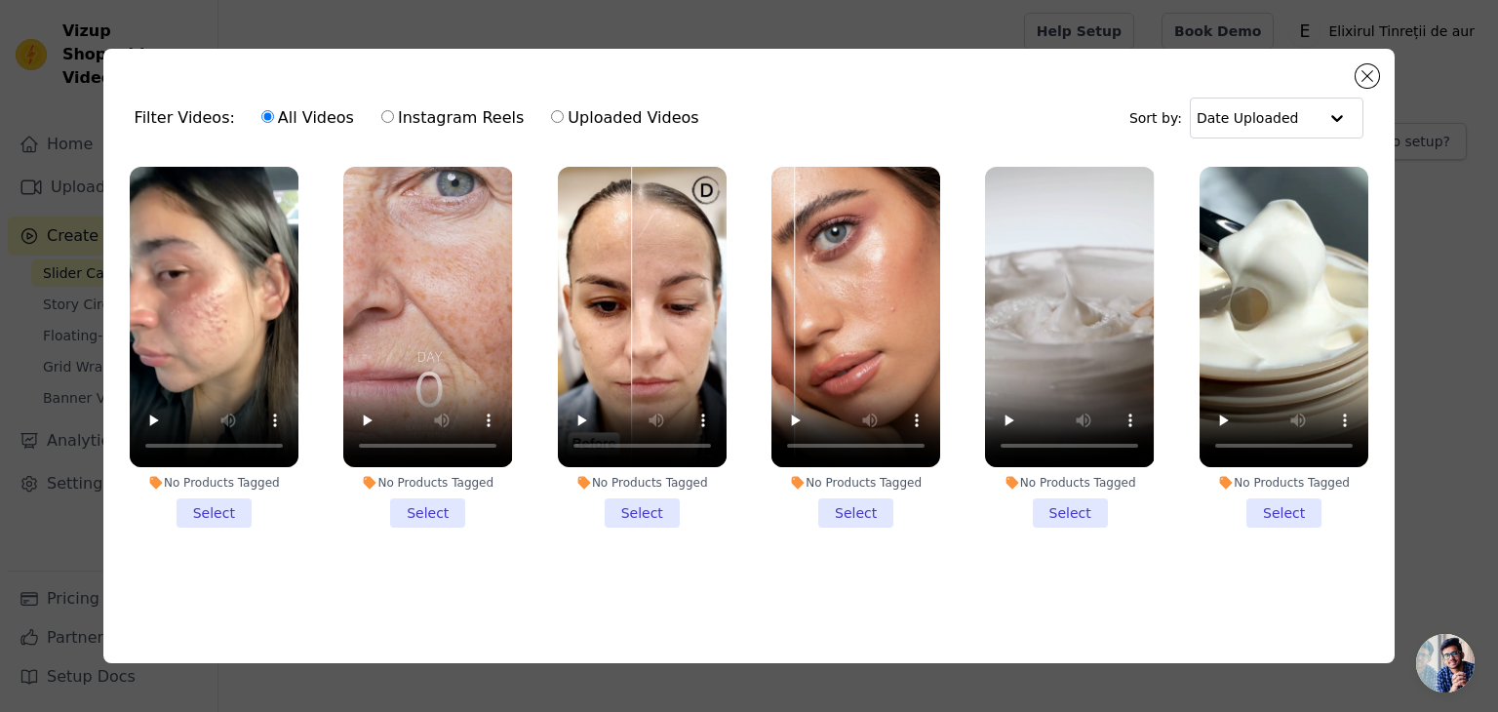
click at [429, 517] on li "No Products Tagged Select" at bounding box center [427, 347] width 169 height 361
click at [0, 0] on input "No Products Tagged Select" at bounding box center [0, 0] width 0 height 0
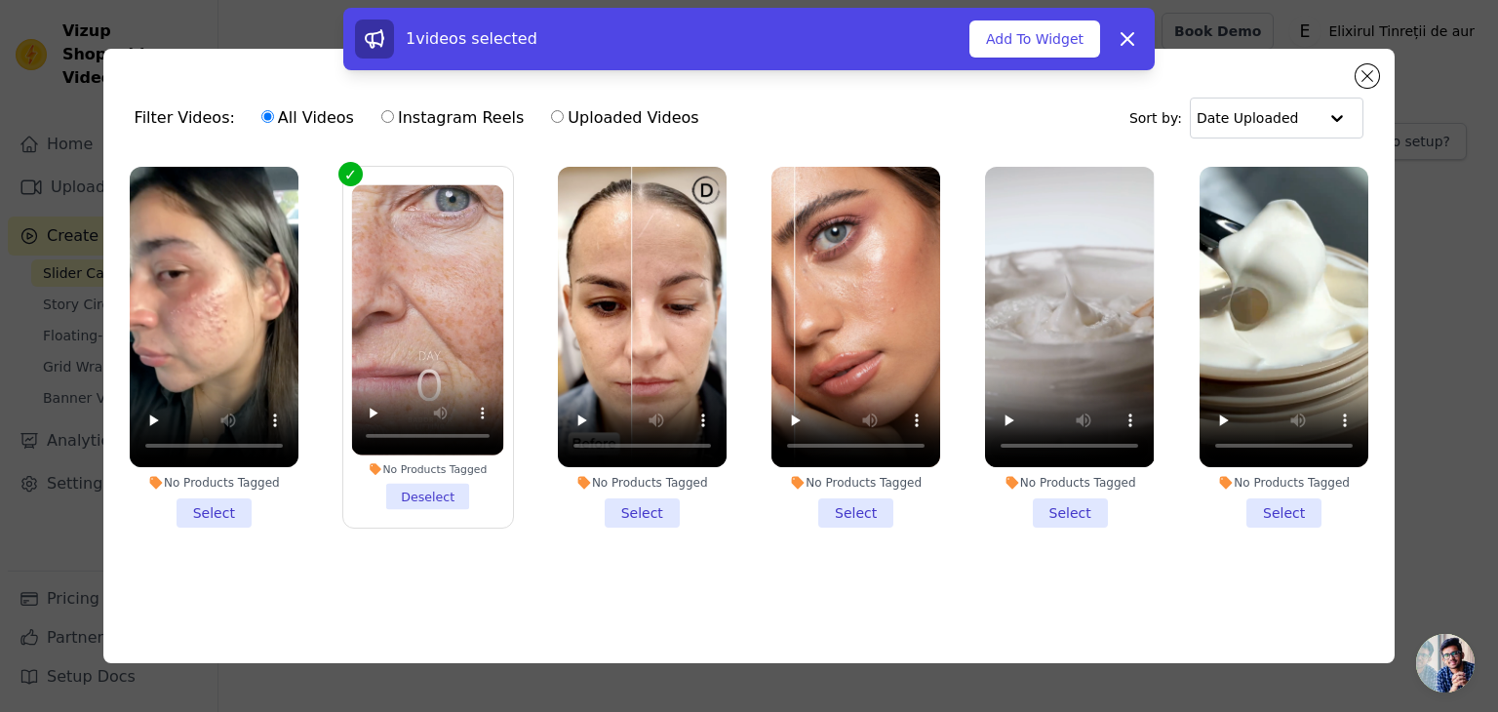
click at [610, 504] on li "No Products Tagged Select" at bounding box center [642, 347] width 169 height 361
click at [0, 0] on input "No Products Tagged Select" at bounding box center [0, 0] width 0 height 0
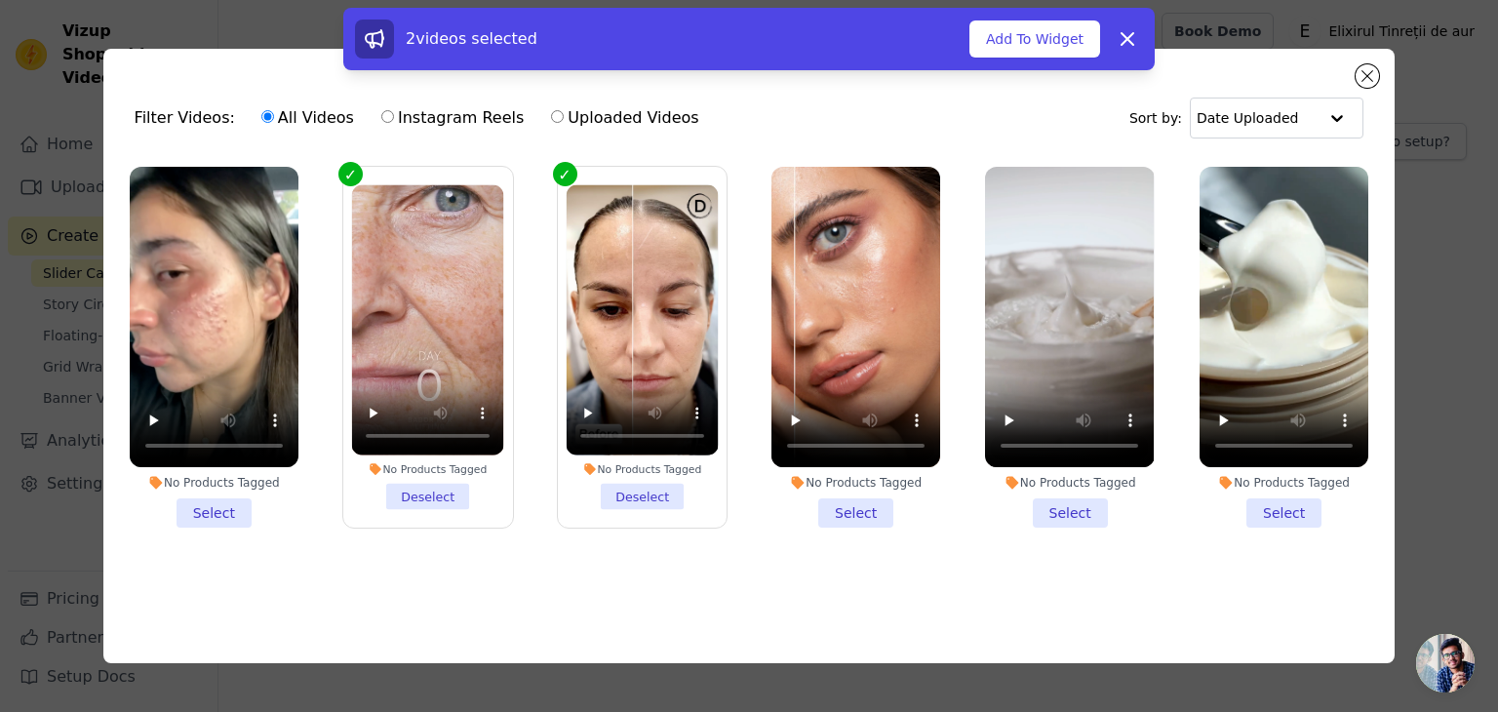
click at [1287, 513] on li "No Products Tagged Select" at bounding box center [1284, 347] width 169 height 361
click at [0, 0] on input "No Products Tagged Select" at bounding box center [0, 0] width 0 height 0
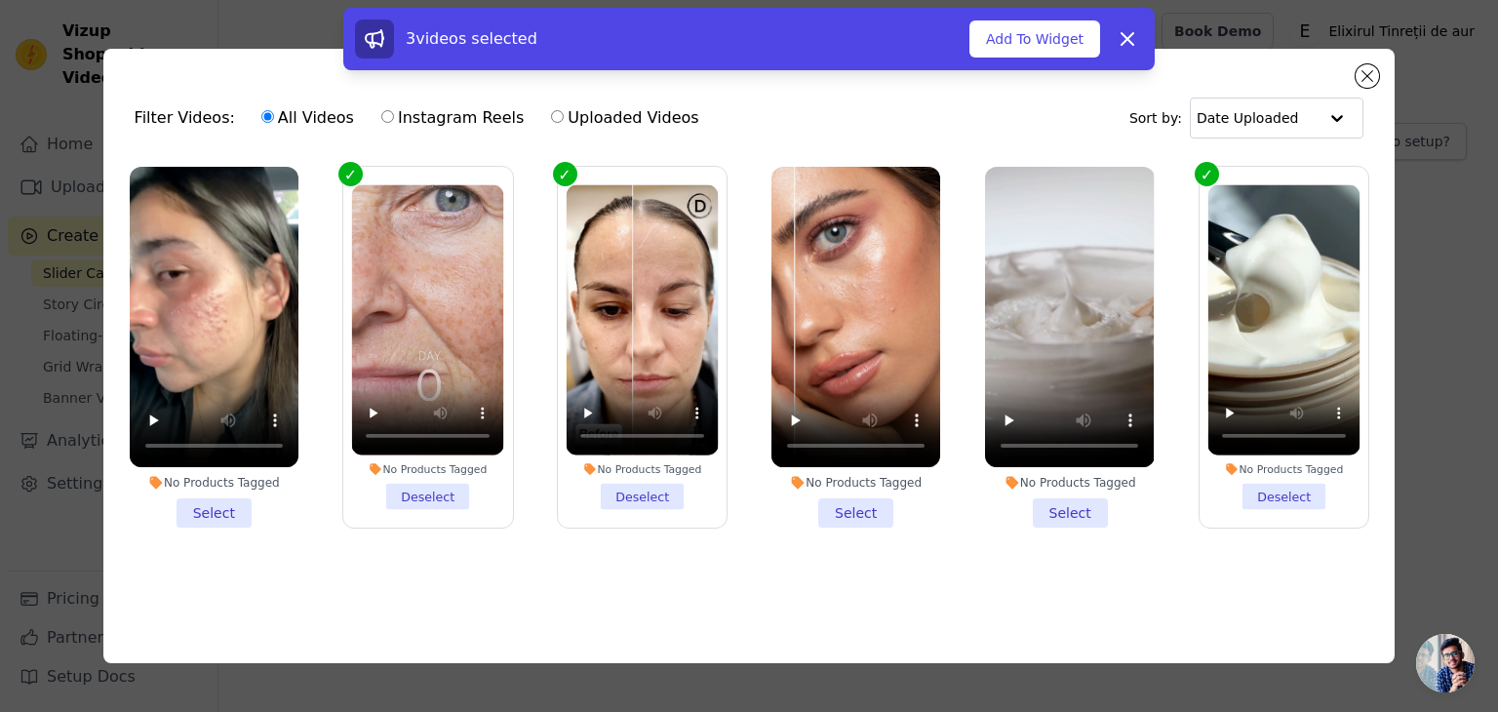
click at [218, 512] on li "No Products Tagged Select" at bounding box center [214, 347] width 169 height 361
click at [0, 0] on input "No Products Tagged Select" at bounding box center [0, 0] width 0 height 0
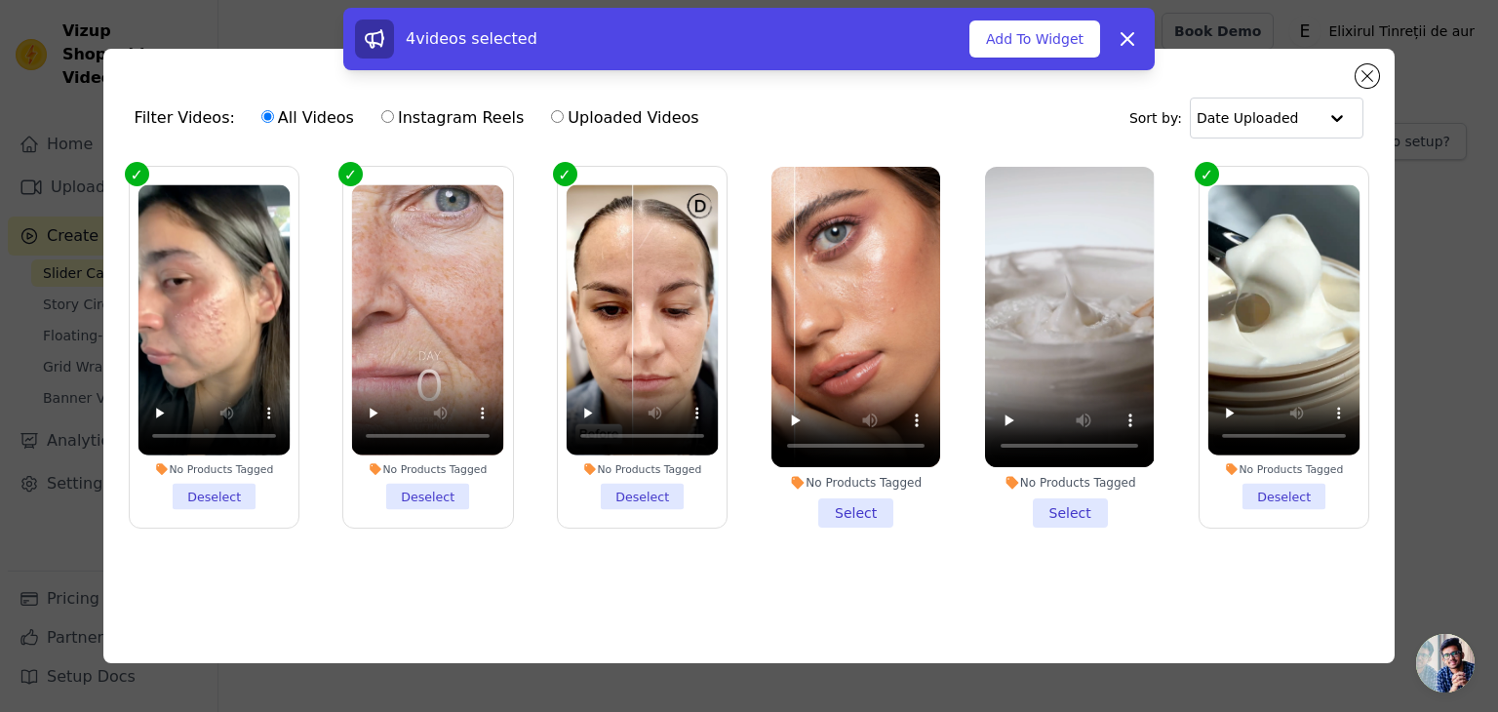
click at [878, 514] on li "No Products Tagged Select" at bounding box center [855, 347] width 169 height 361
click at [0, 0] on input "No Products Tagged Select" at bounding box center [0, 0] width 0 height 0
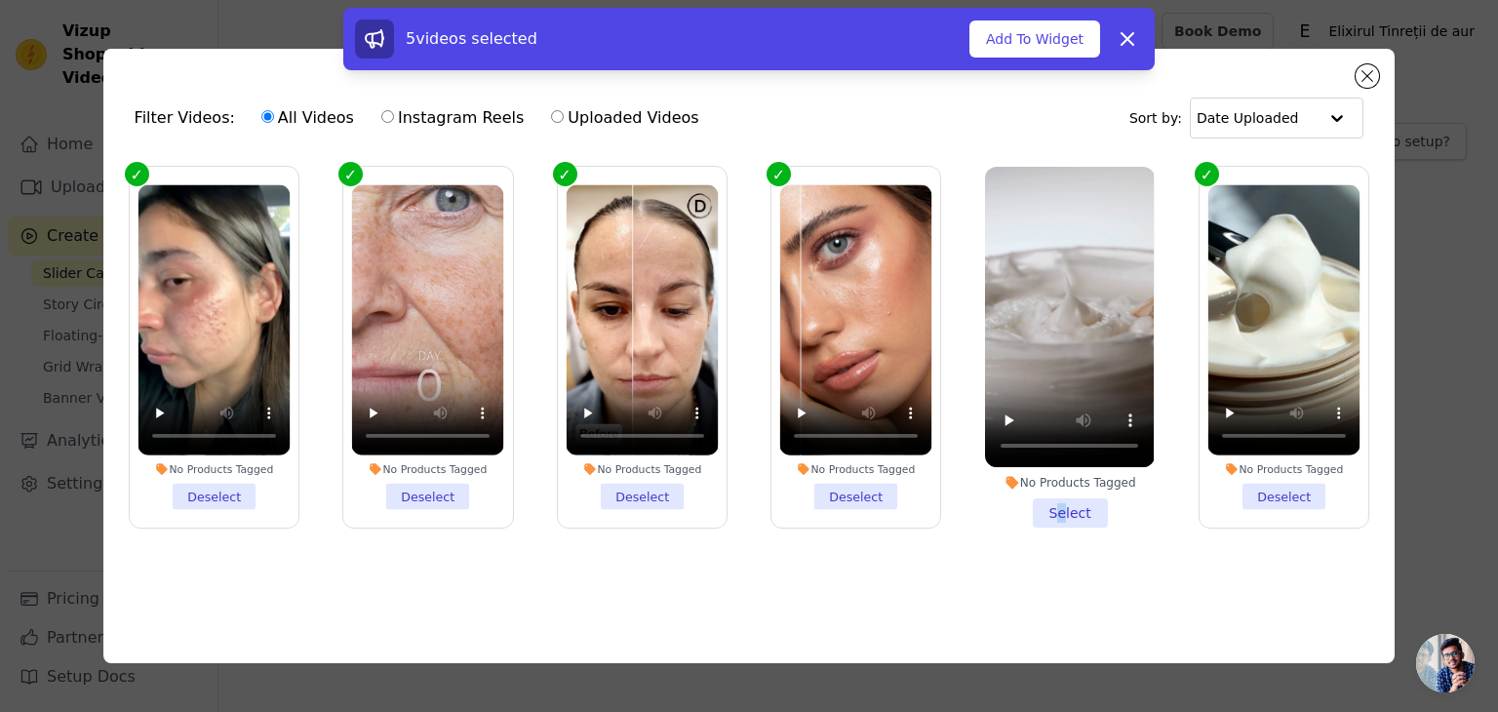
click at [1063, 516] on li "No Products Tagged Select" at bounding box center [1069, 347] width 169 height 361
click at [1073, 512] on li "No Products Tagged Select" at bounding box center [1069, 347] width 169 height 361
click at [0, 0] on input "No Products Tagged Select" at bounding box center [0, 0] width 0 height 0
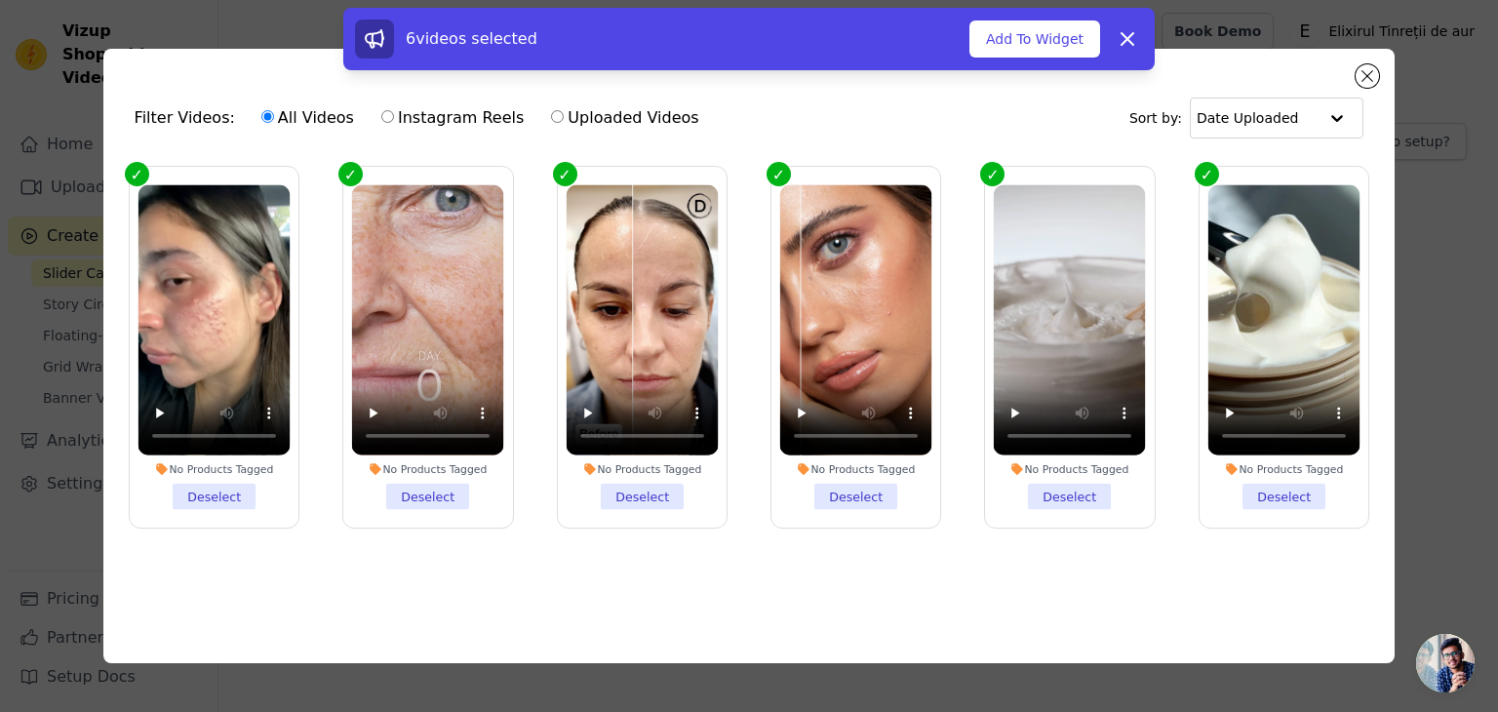
click at [865, 493] on li "No Products Tagged Deselect" at bounding box center [856, 346] width 152 height 325
click at [0, 0] on input "No Products Tagged Deselect" at bounding box center [0, 0] width 0 height 0
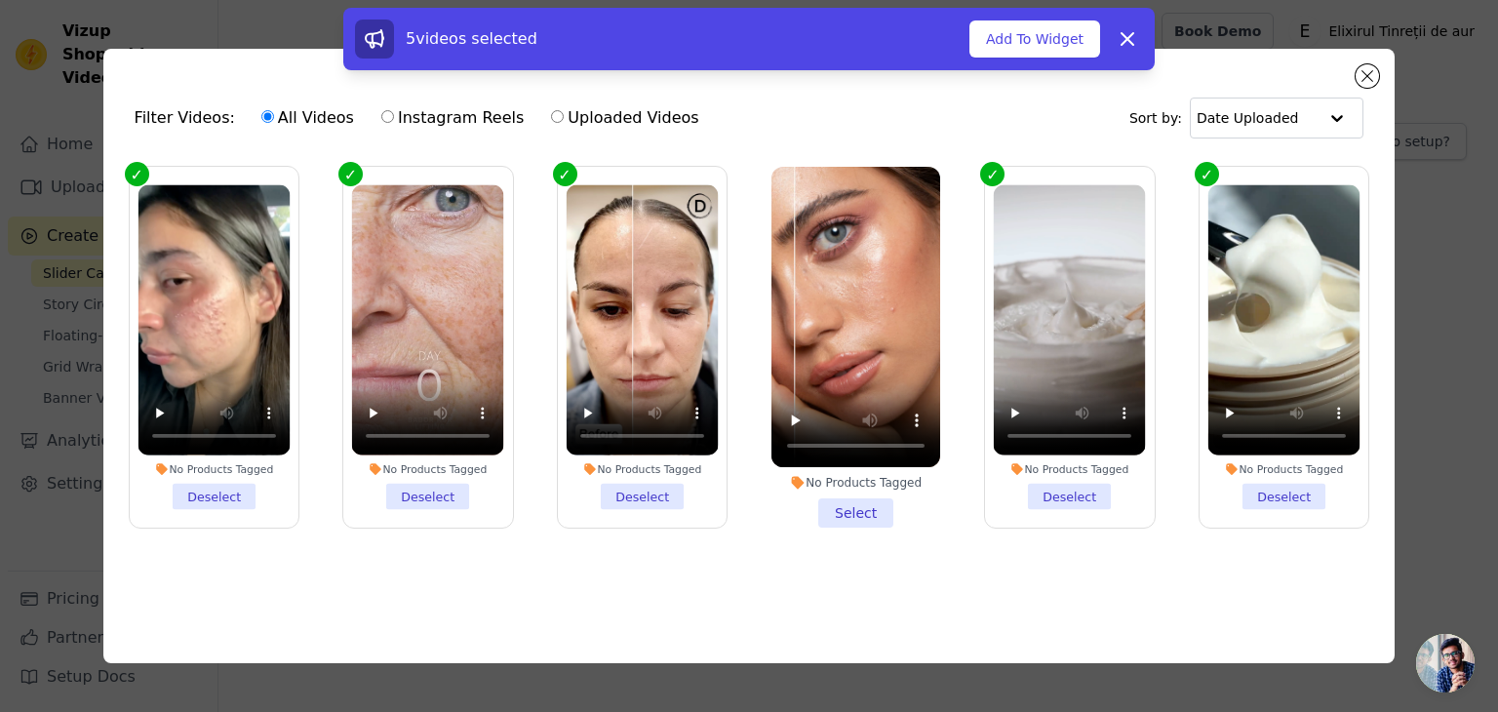
click at [1115, 498] on li "No Products Tagged Deselect" at bounding box center [1070, 346] width 152 height 325
click at [0, 0] on input "No Products Tagged Deselect" at bounding box center [0, 0] width 0 height 0
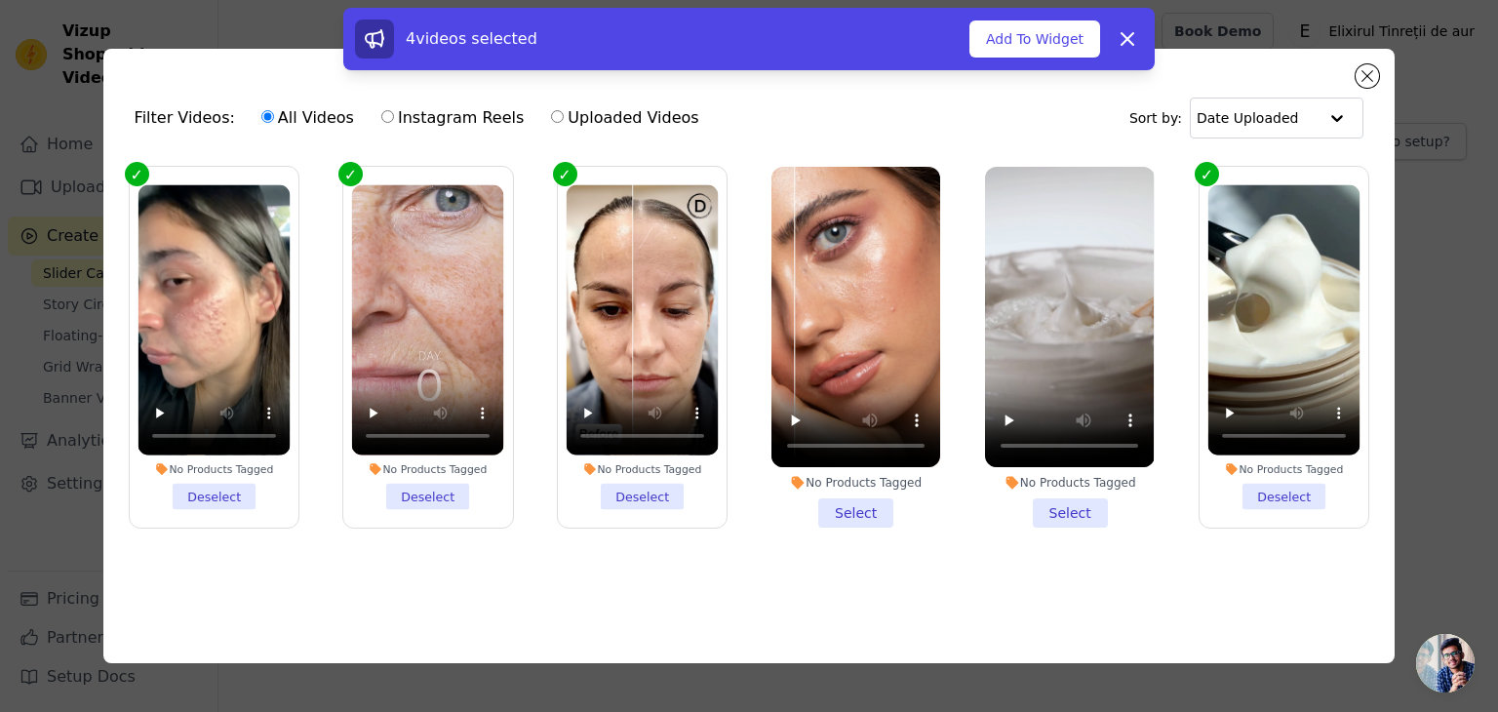
click at [816, 499] on li "No Products Tagged Select" at bounding box center [855, 347] width 169 height 361
click at [0, 0] on input "No Products Tagged Select" at bounding box center [0, 0] width 0 height 0
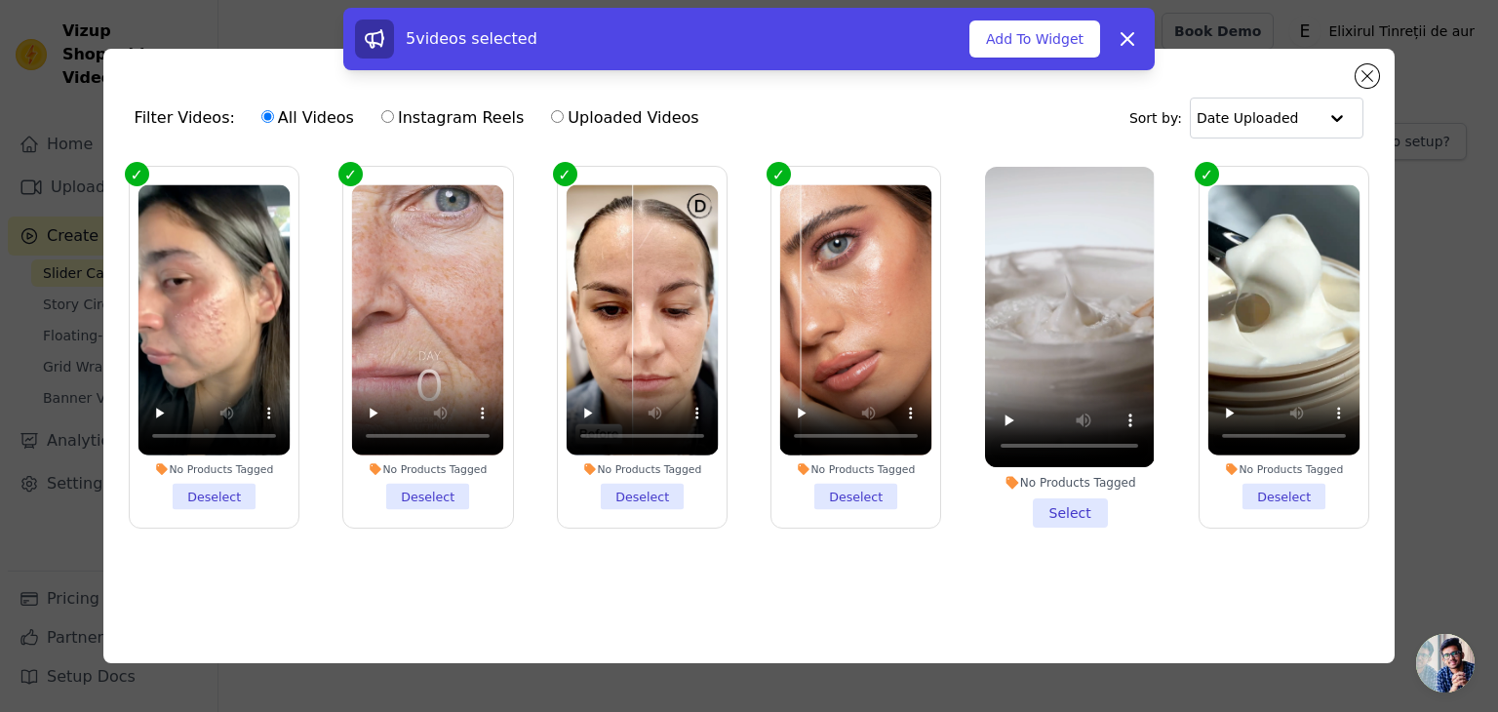
click at [1036, 504] on li "No Products Tagged Select" at bounding box center [1069, 347] width 169 height 361
click at [0, 0] on input "No Products Tagged Select" at bounding box center [0, 0] width 0 height 0
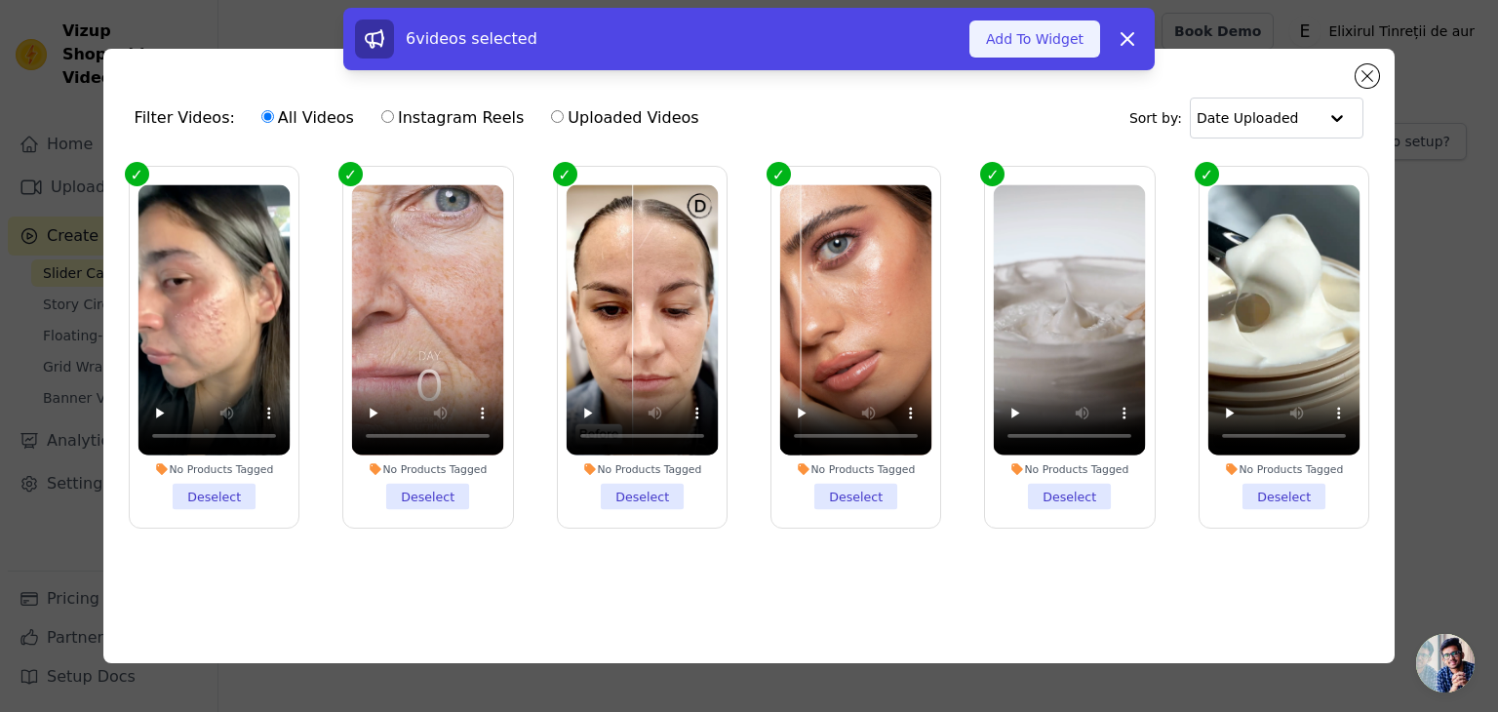
click at [1033, 40] on button "Add To Widget" at bounding box center [1034, 38] width 131 height 37
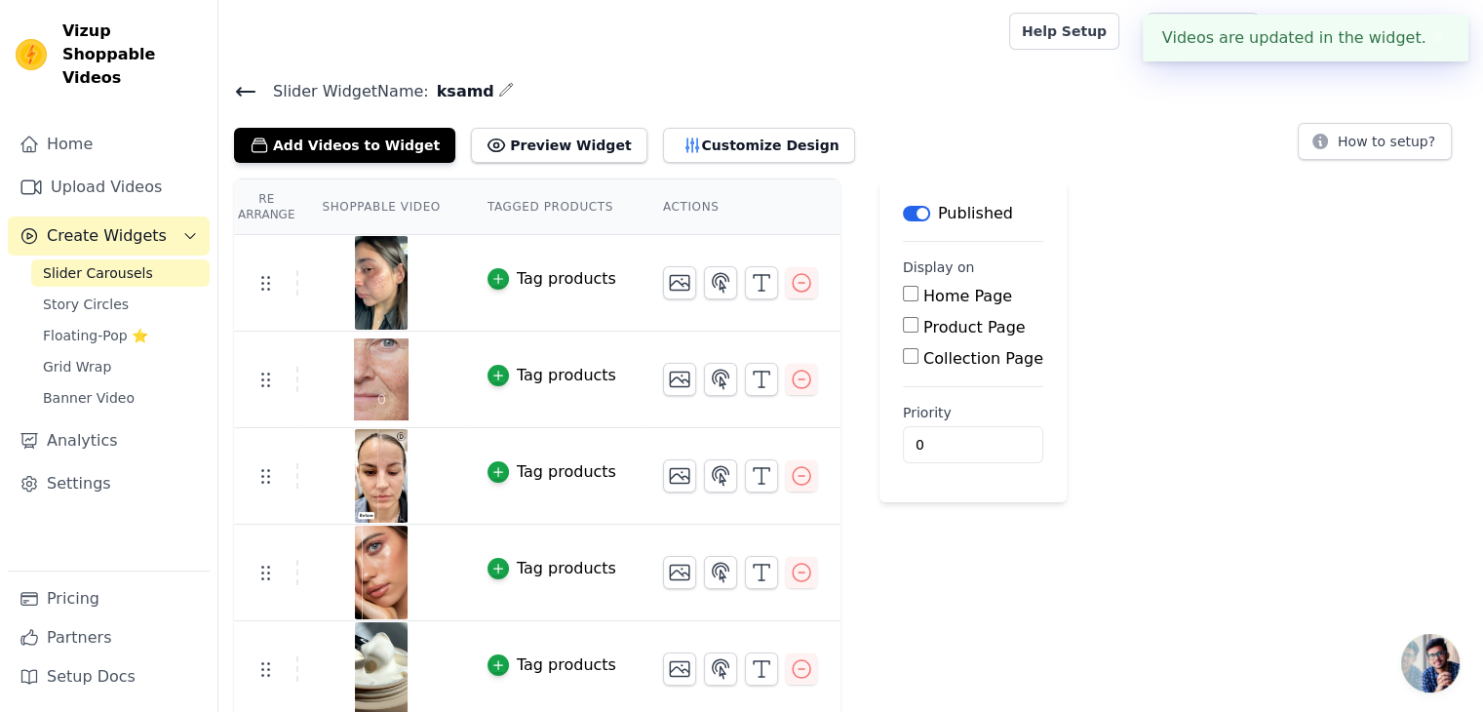
click at [903, 330] on input "Product Page" at bounding box center [911, 325] width 16 height 16
checkbox input "true"
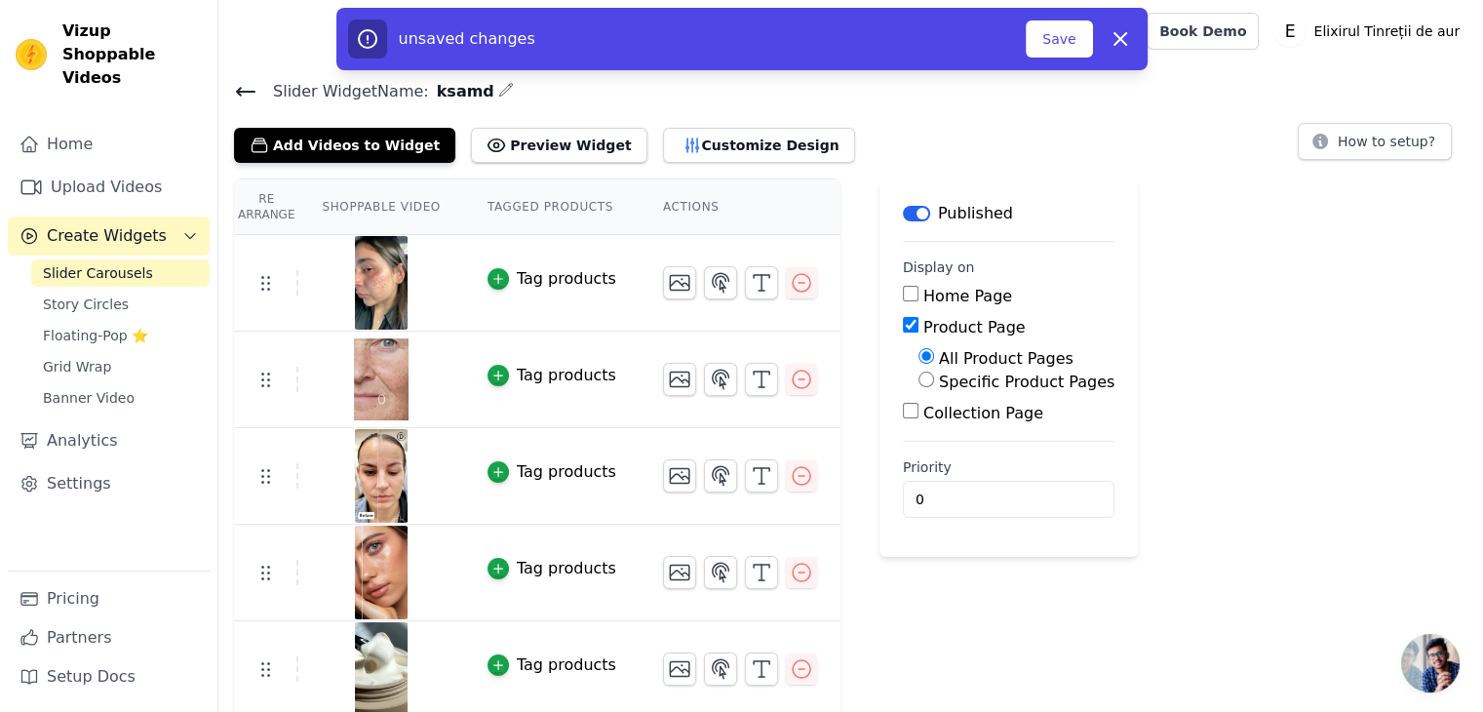
click at [919, 387] on div "Specific Product Pages" at bounding box center [1017, 382] width 196 height 23
click at [919, 378] on input "Specific Product Pages" at bounding box center [927, 380] width 16 height 16
radio input "true"
click at [932, 426] on button "Select Products" at bounding box center [984, 426] width 131 height 33
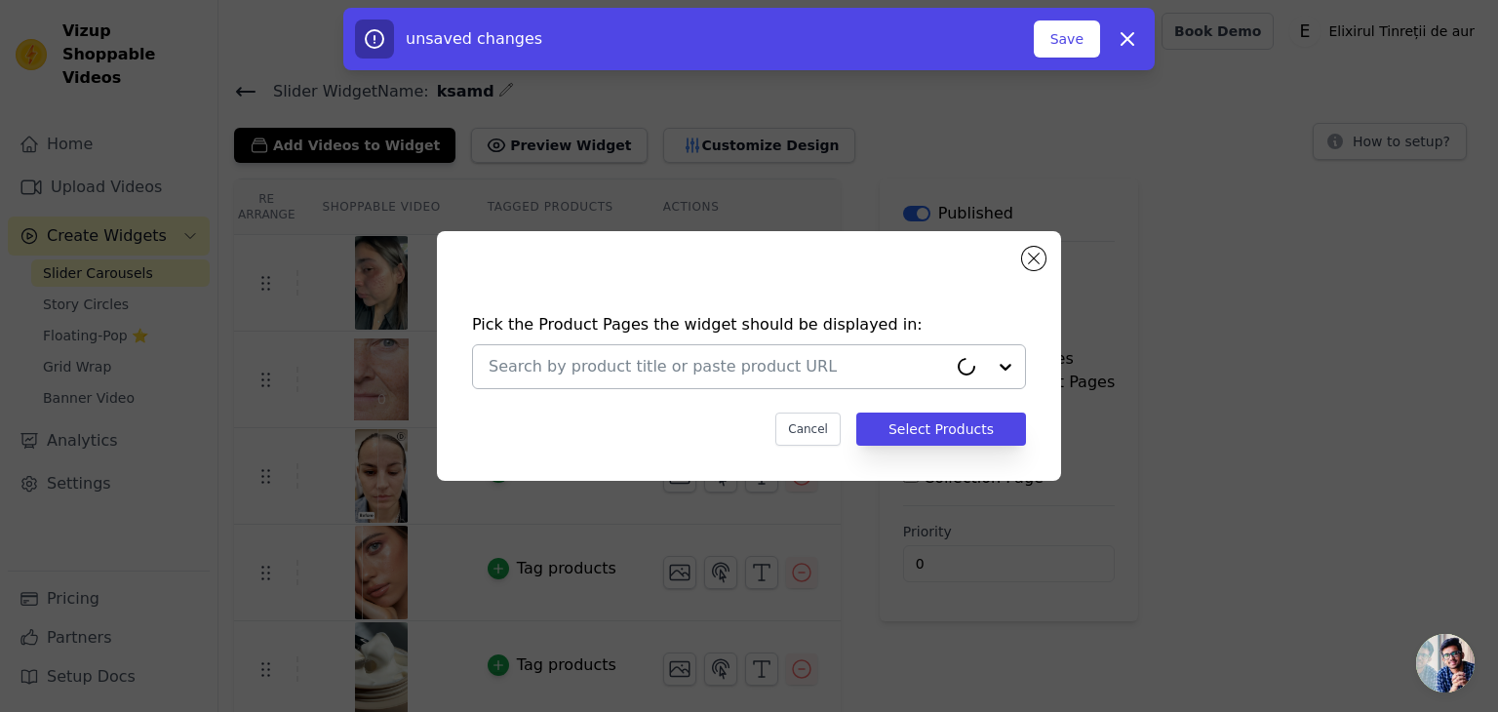
click at [692, 372] on input "text" at bounding box center [718, 366] width 458 height 23
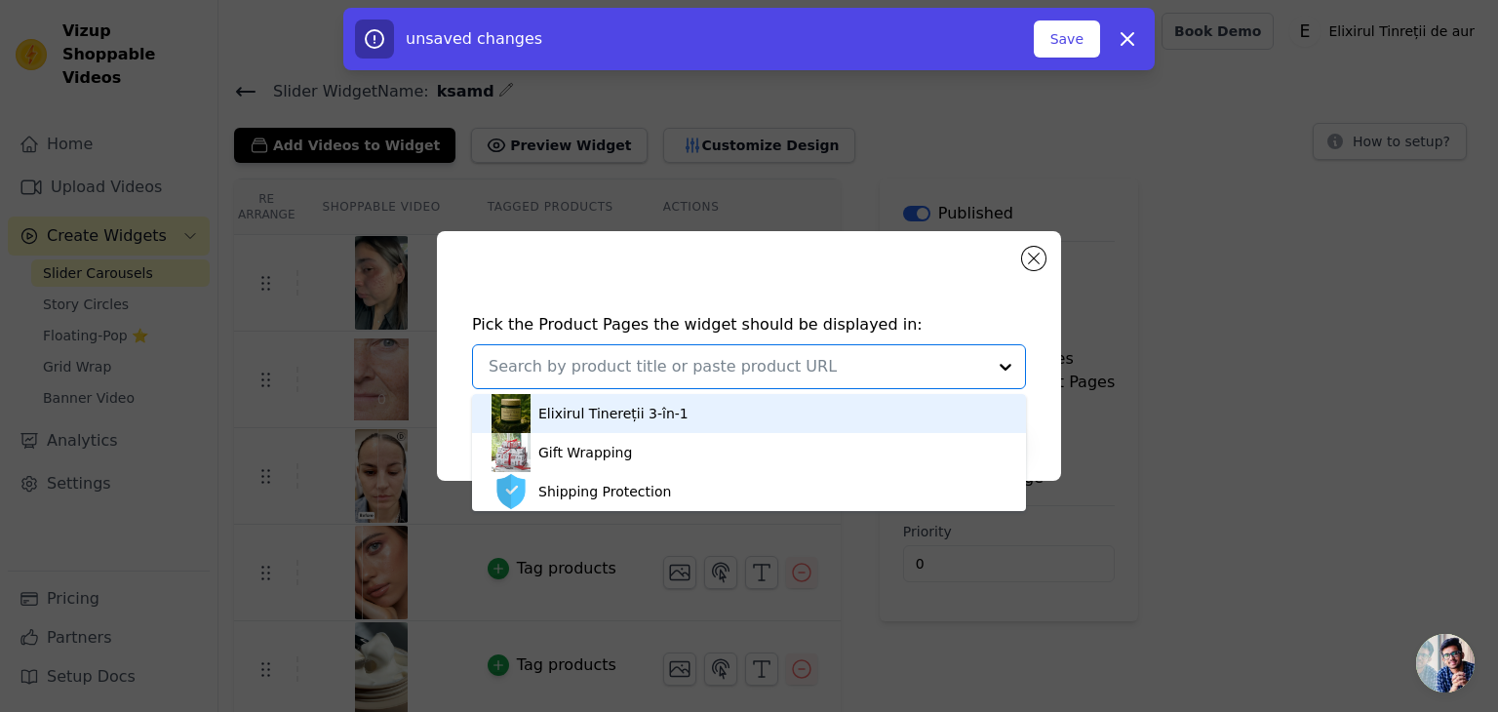
click at [634, 421] on div "Elixirul Tinereții 3-în-1" at bounding box center [613, 414] width 150 height 20
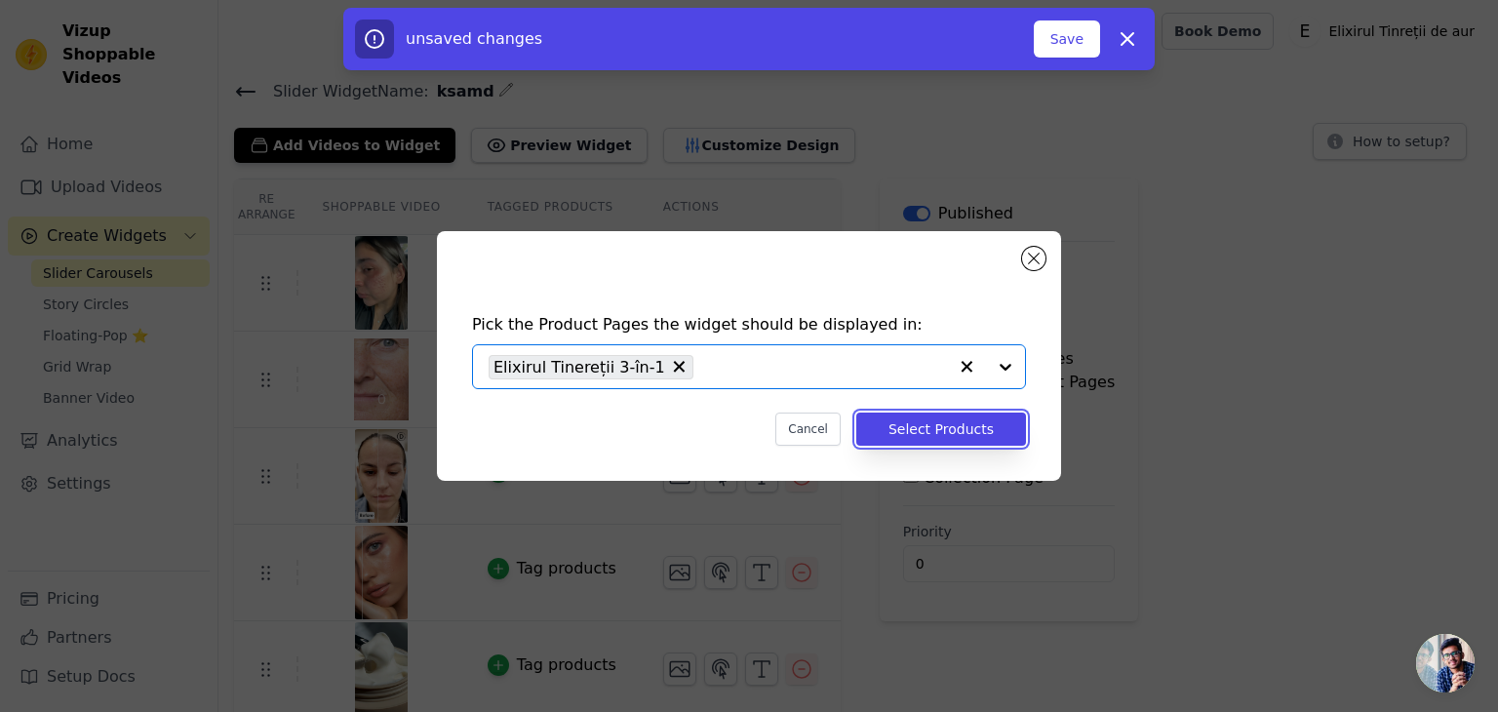
click at [944, 438] on button "Select Products" at bounding box center [941, 429] width 170 height 33
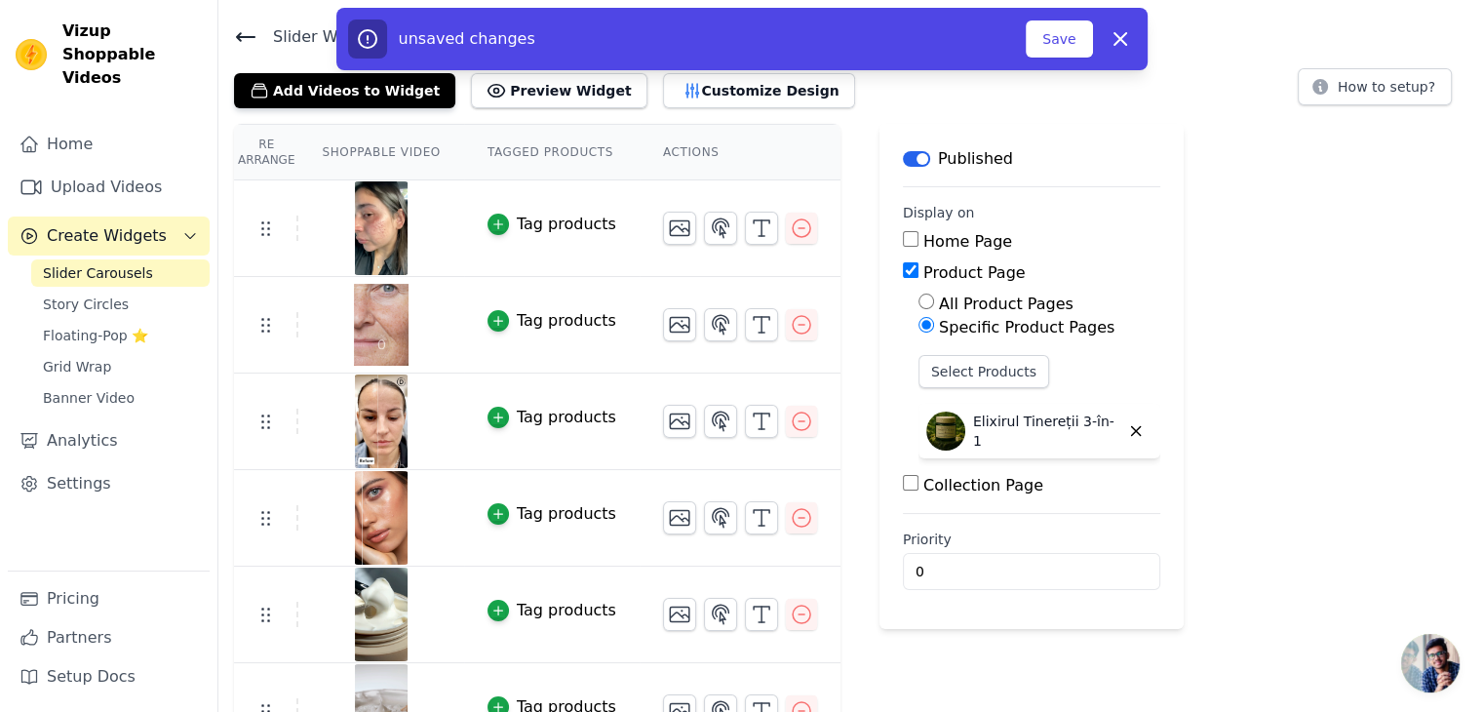
scroll to position [98, 0]
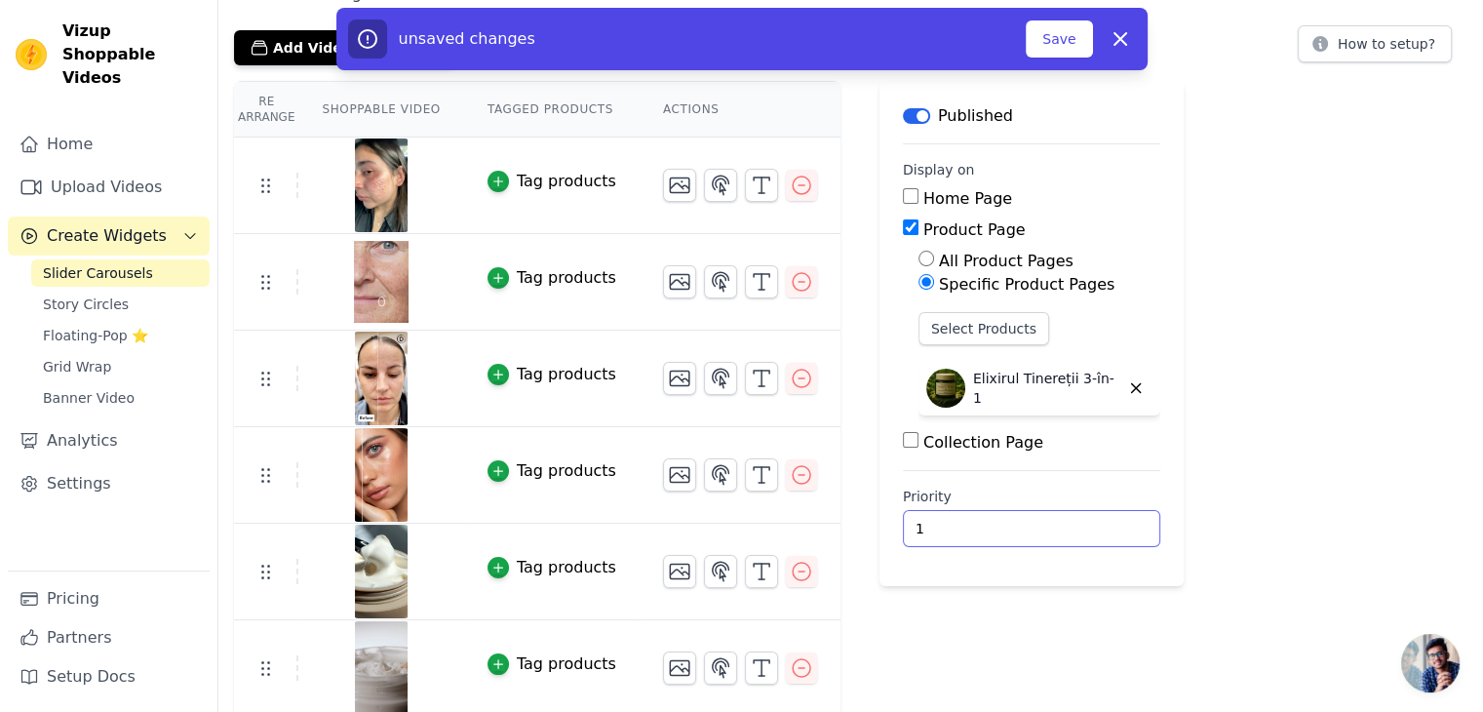
click at [1081, 518] on input "1" at bounding box center [1031, 528] width 257 height 37
type input "0"
click at [1072, 531] on input "0" at bounding box center [1031, 528] width 257 height 37
click at [1067, 36] on button "Save" at bounding box center [1059, 38] width 66 height 37
click at [1057, 33] on button "Save" at bounding box center [1059, 38] width 66 height 37
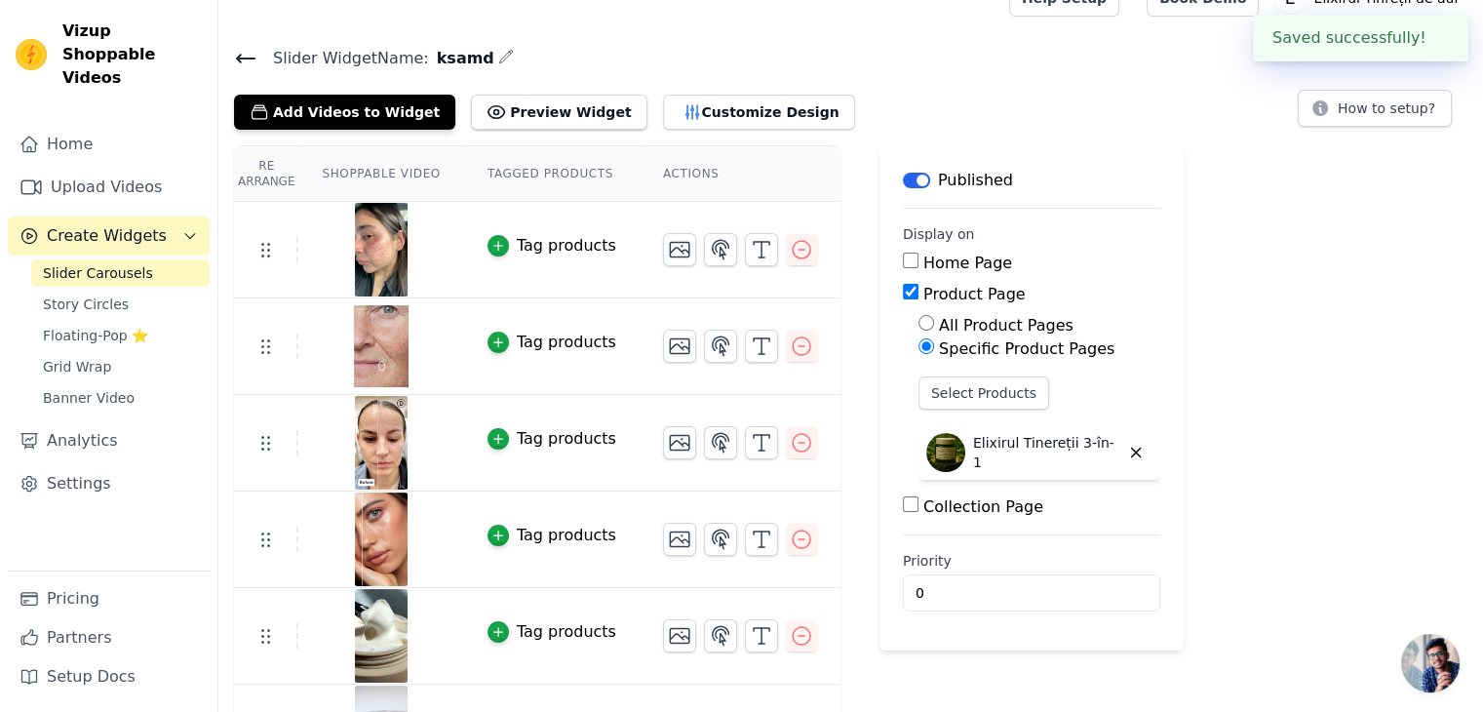
scroll to position [0, 0]
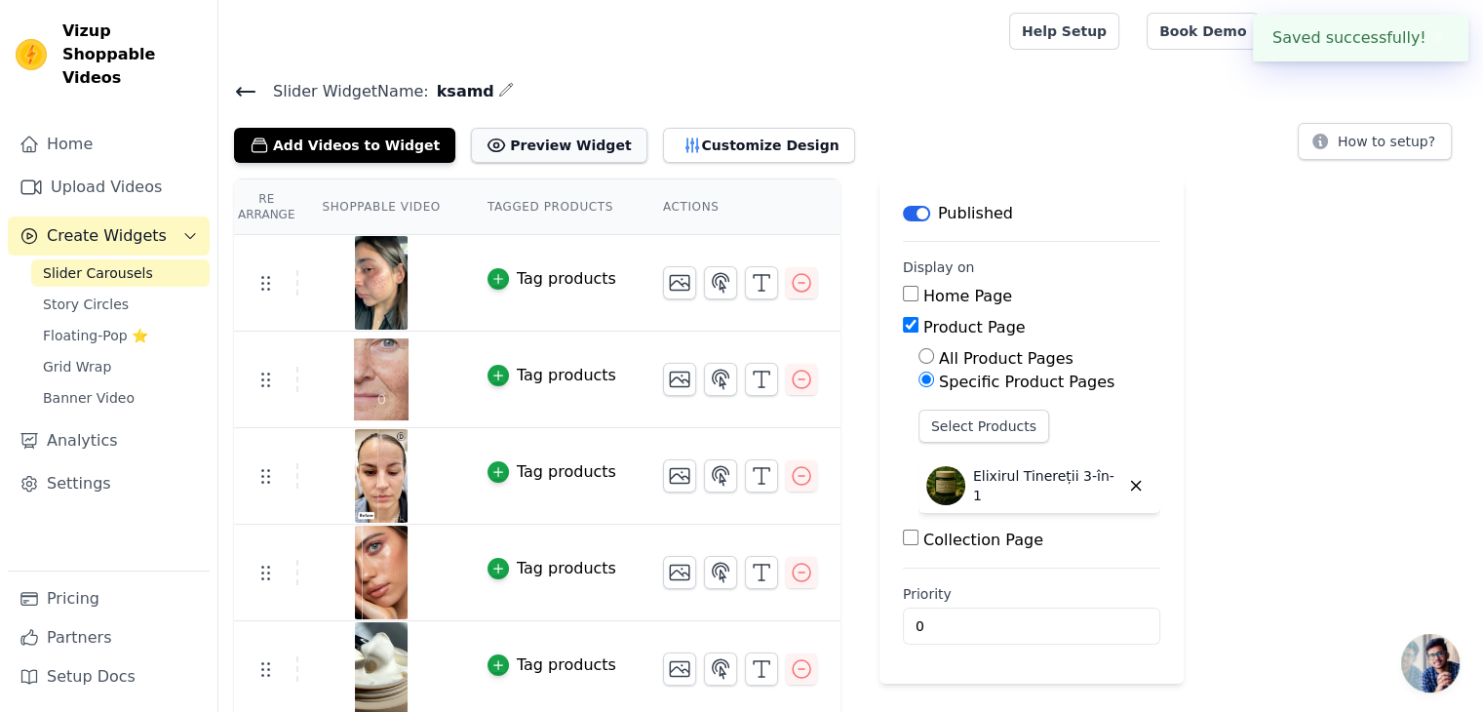
click at [532, 153] on button "Preview Widget" at bounding box center [559, 145] width 176 height 35
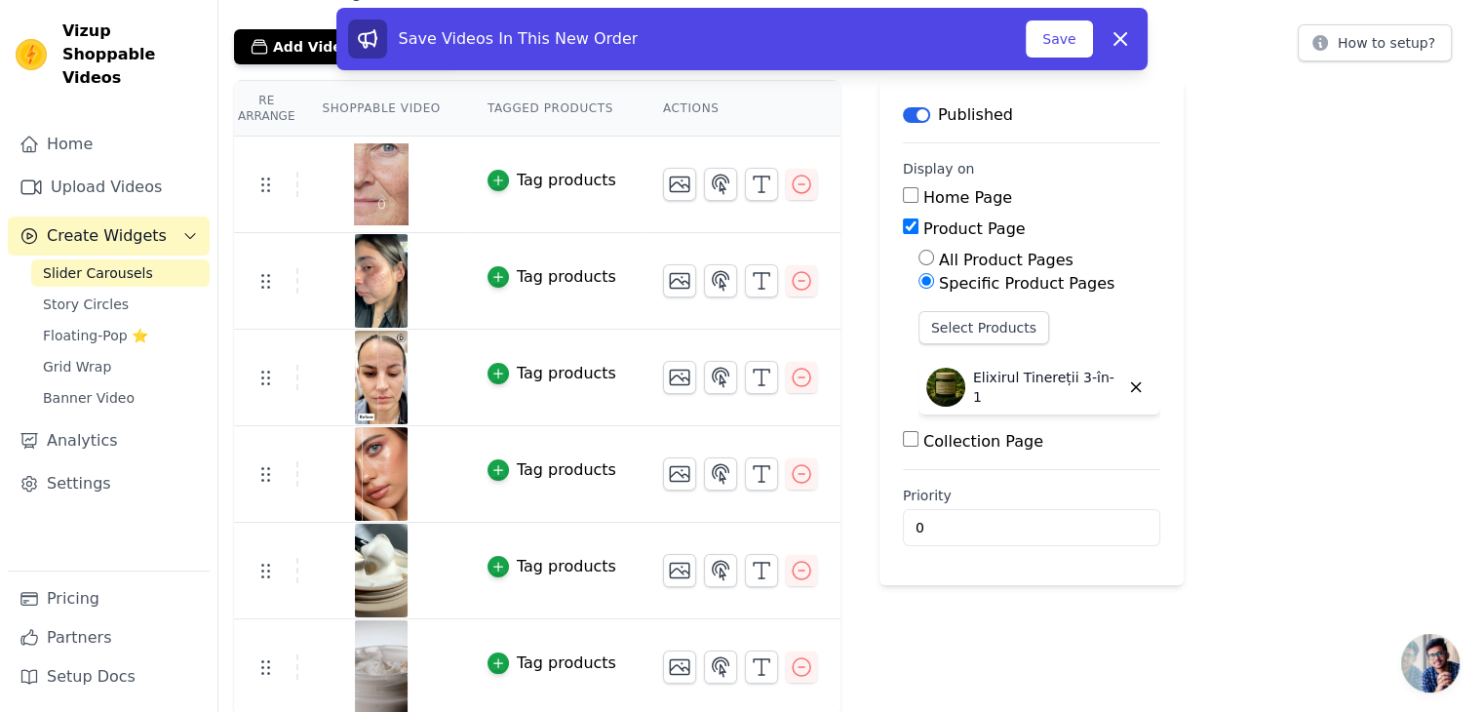
scroll to position [99, 0]
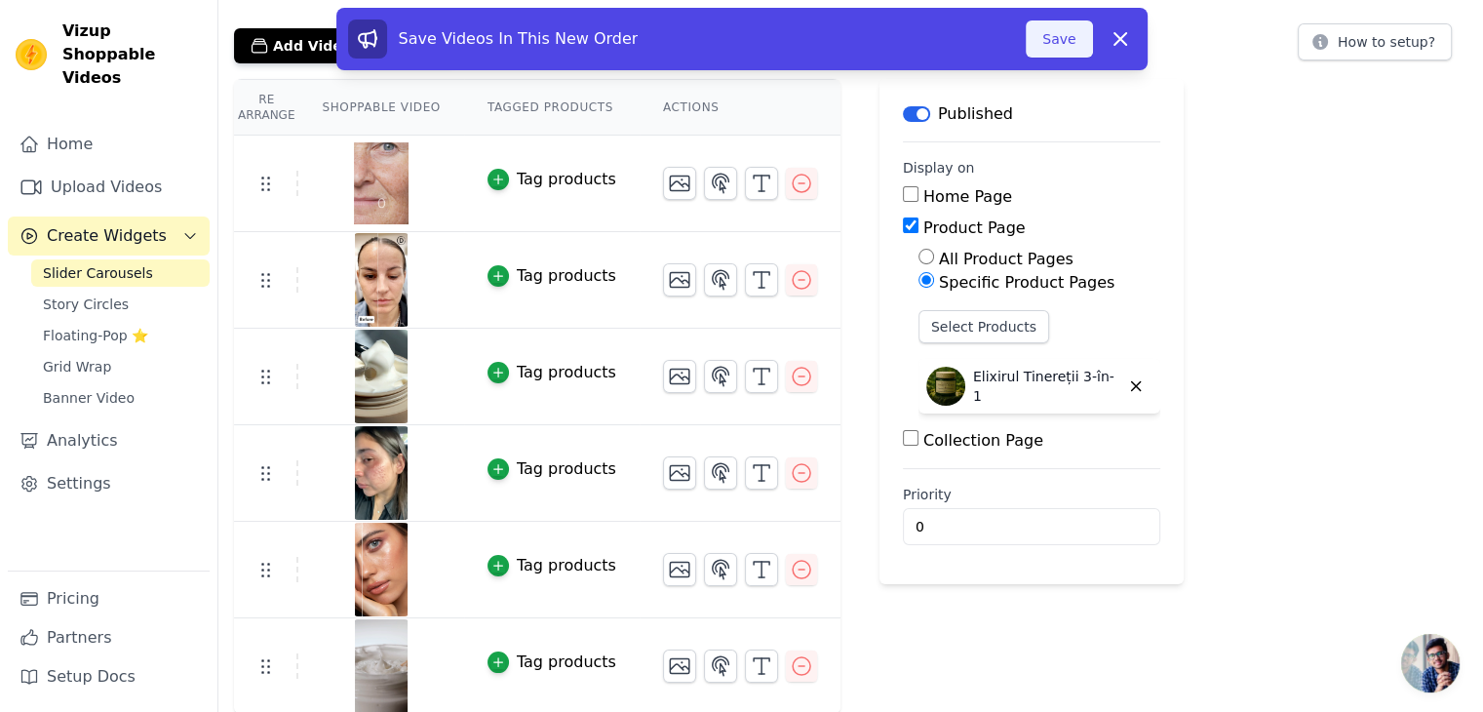
click at [1069, 50] on button "Save" at bounding box center [1059, 38] width 66 height 37
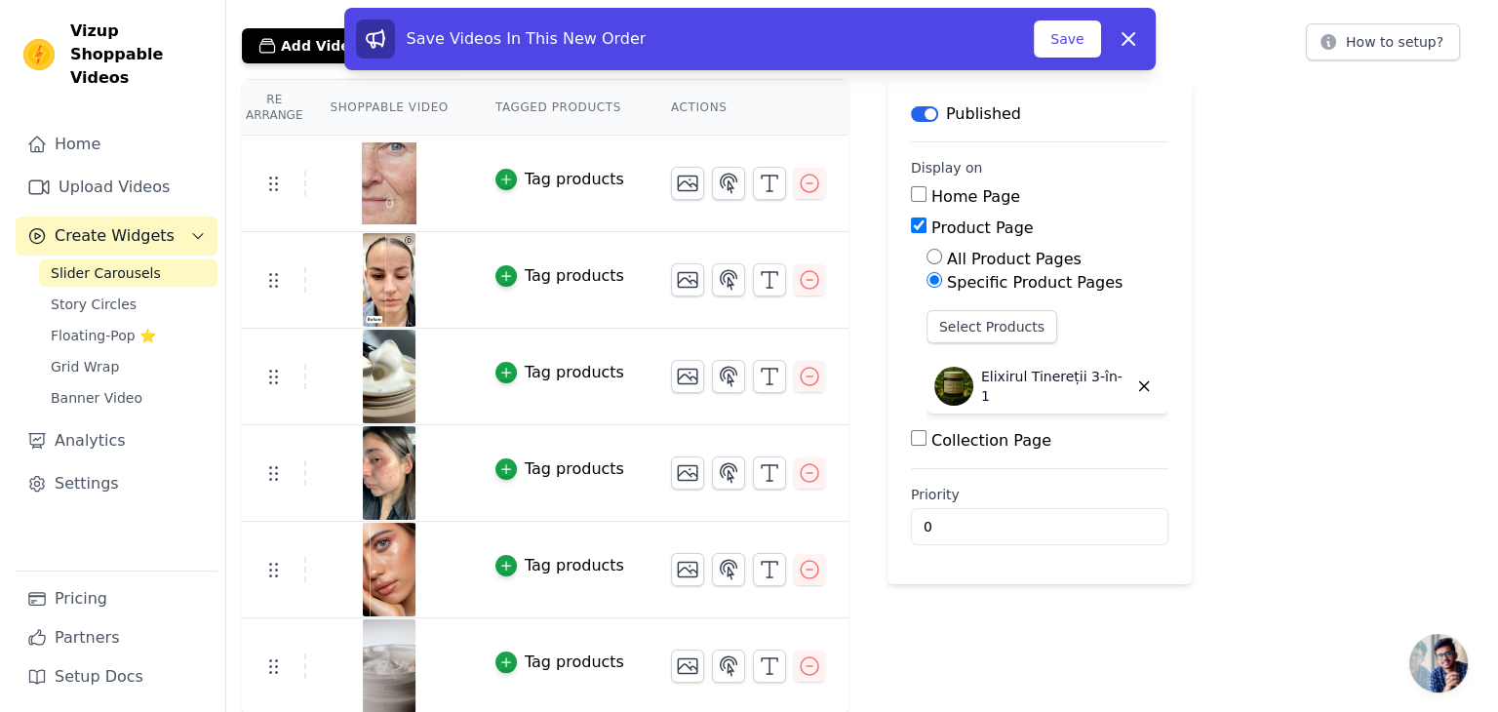
scroll to position [0, 0]
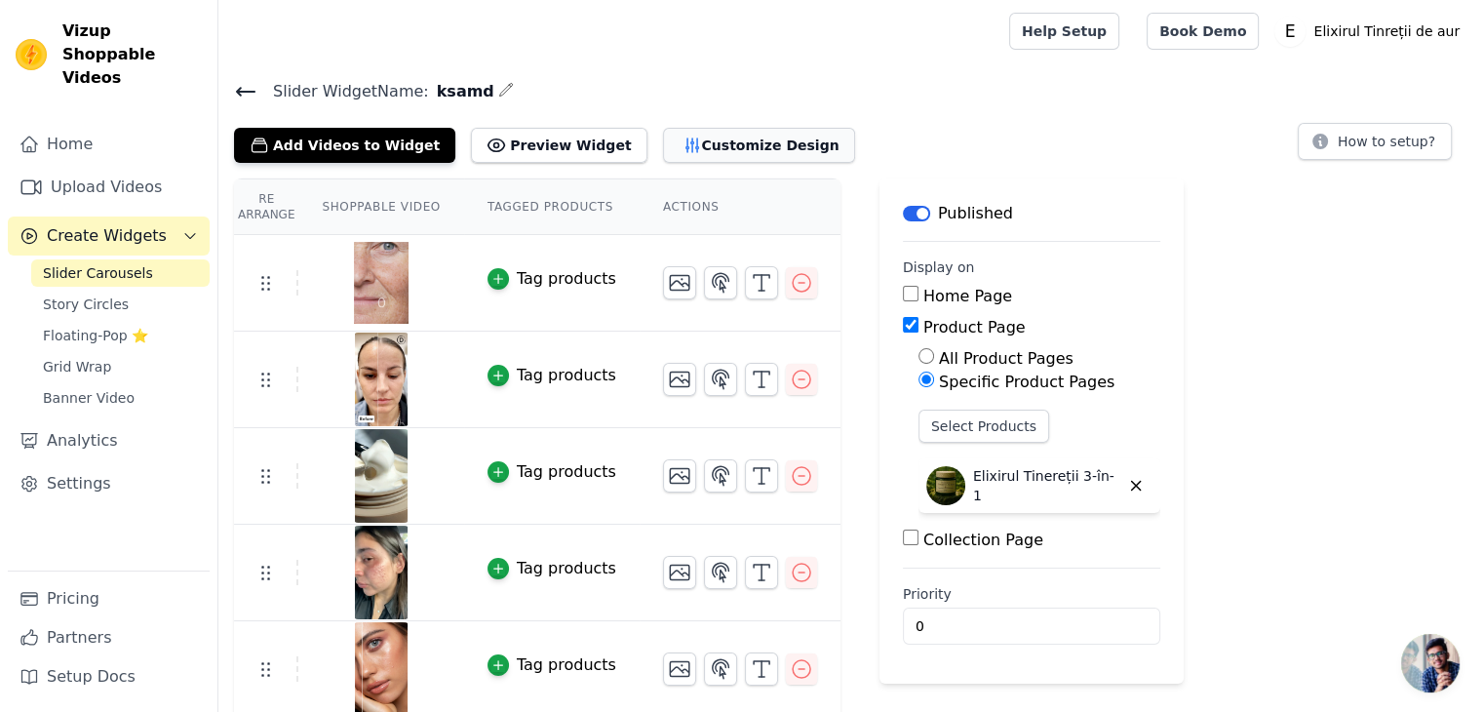
click at [678, 150] on button "Customize Design" at bounding box center [759, 145] width 192 height 35
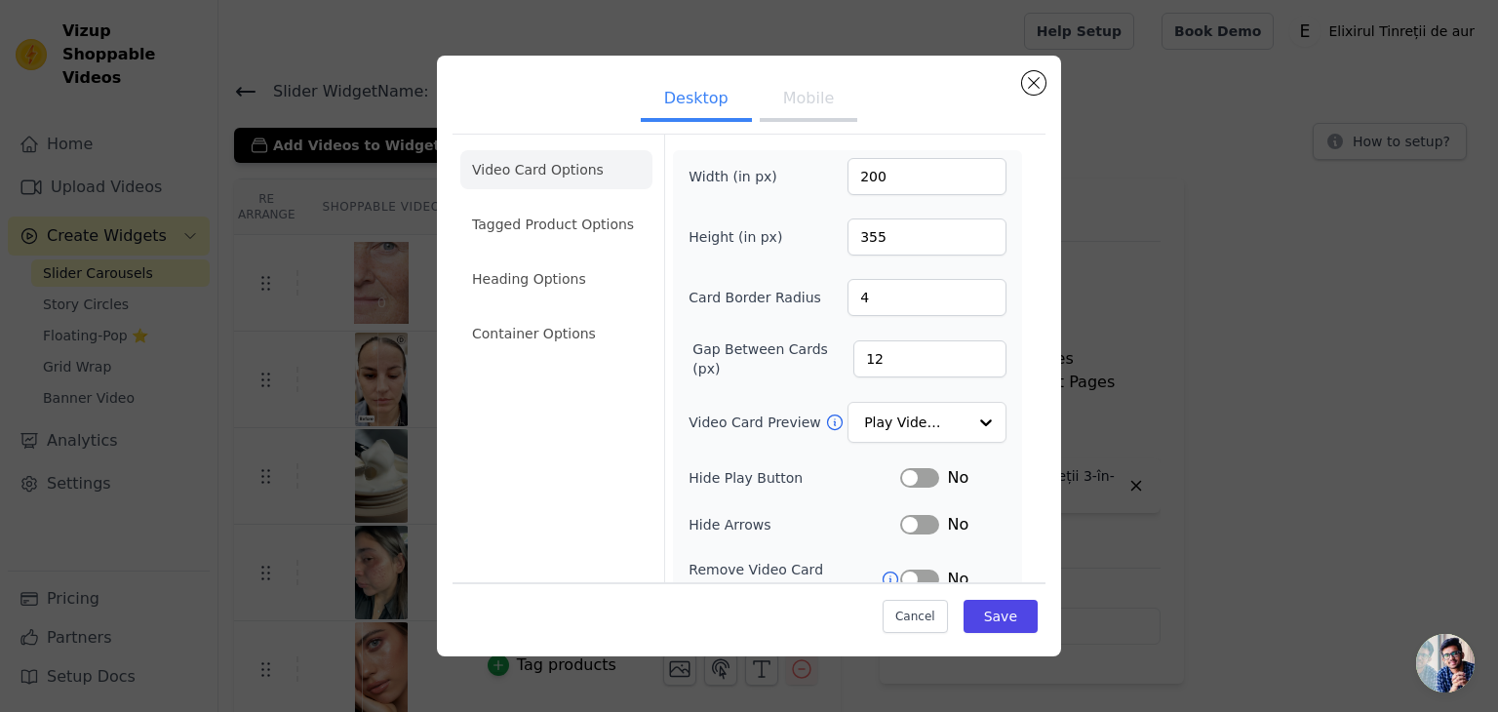
click at [782, 90] on button "Mobile" at bounding box center [809, 100] width 98 height 43
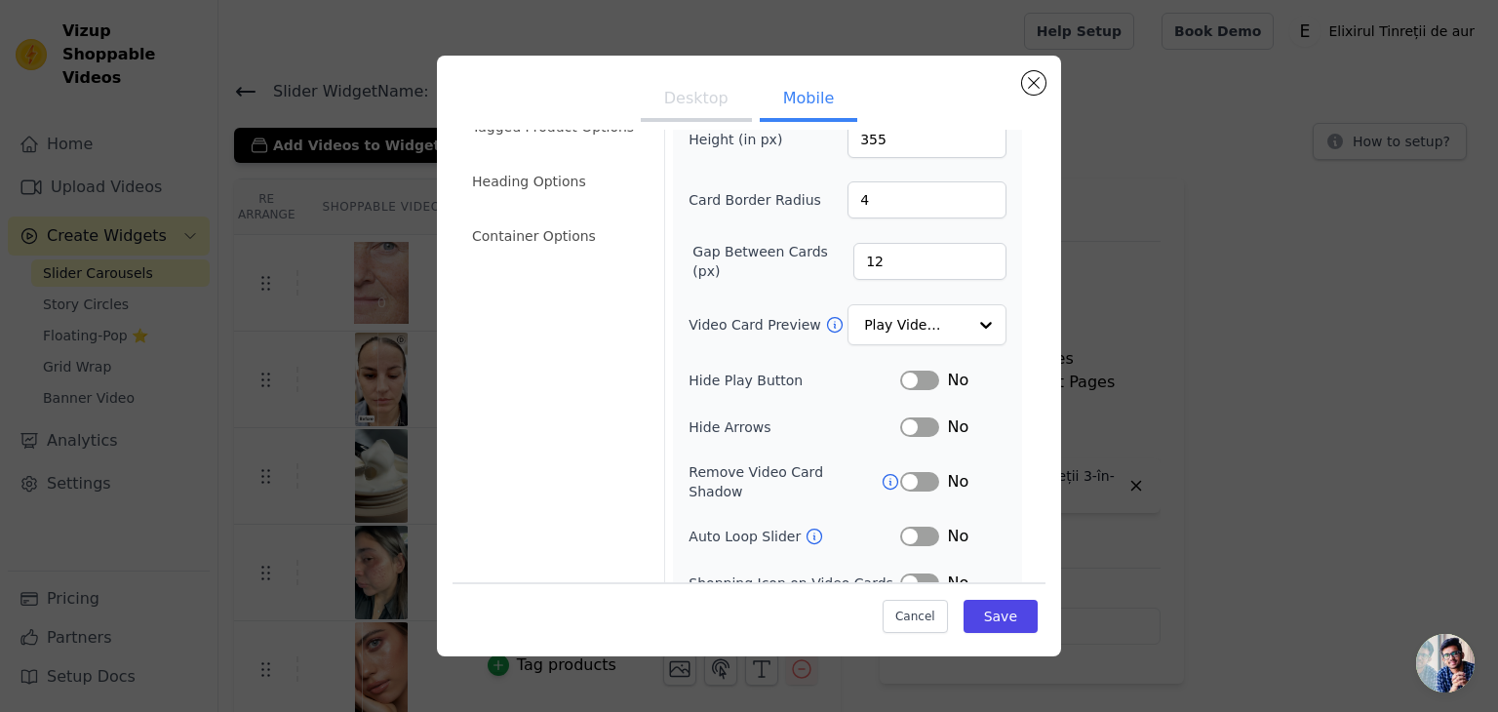
scroll to position [195, 0]
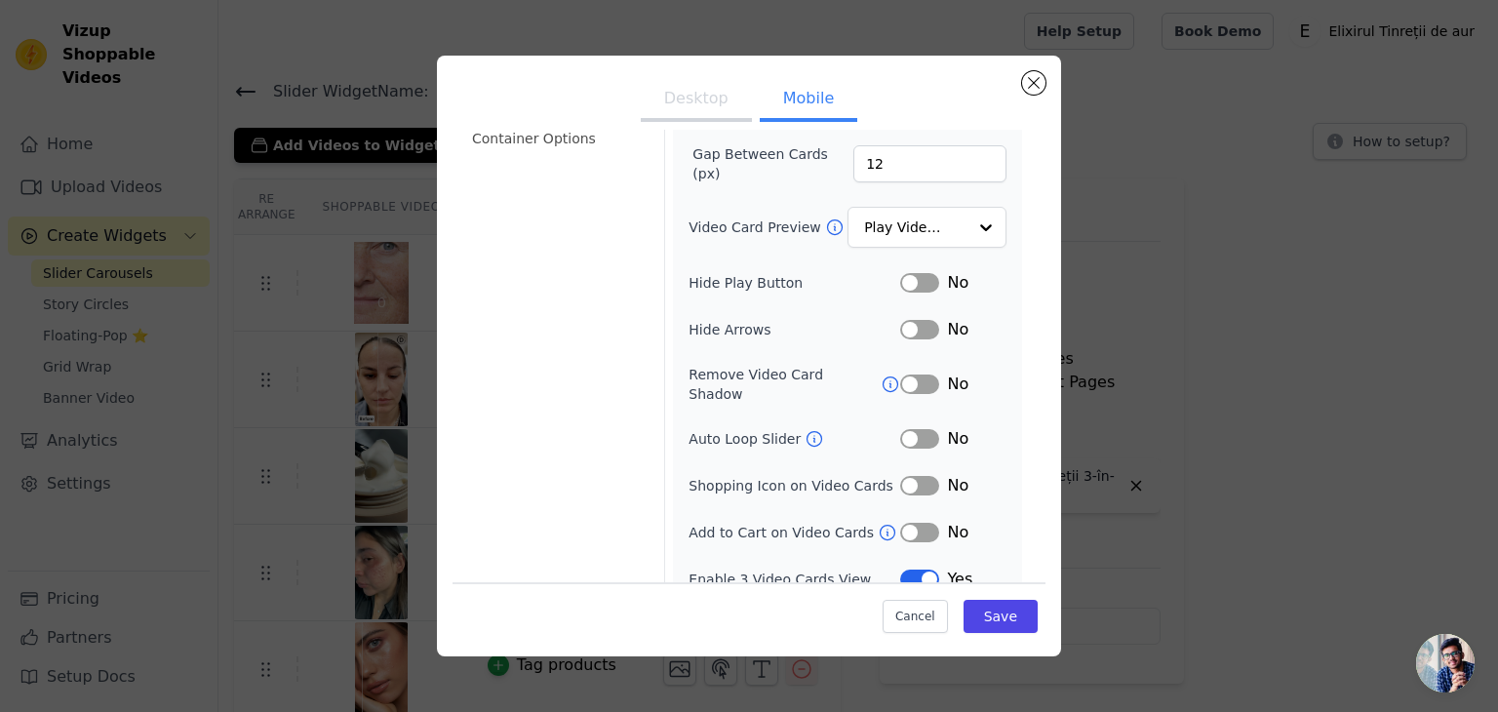
click at [901, 282] on button "Label" at bounding box center [919, 283] width 39 height 20
click at [907, 327] on button "Label" at bounding box center [919, 330] width 39 height 20
click at [905, 429] on button "Label" at bounding box center [919, 439] width 39 height 20
click at [887, 476] on div "Shopping Icon on Video Cards" at bounding box center [794, 486] width 212 height 20
click at [901, 476] on button "Label" at bounding box center [919, 486] width 39 height 20
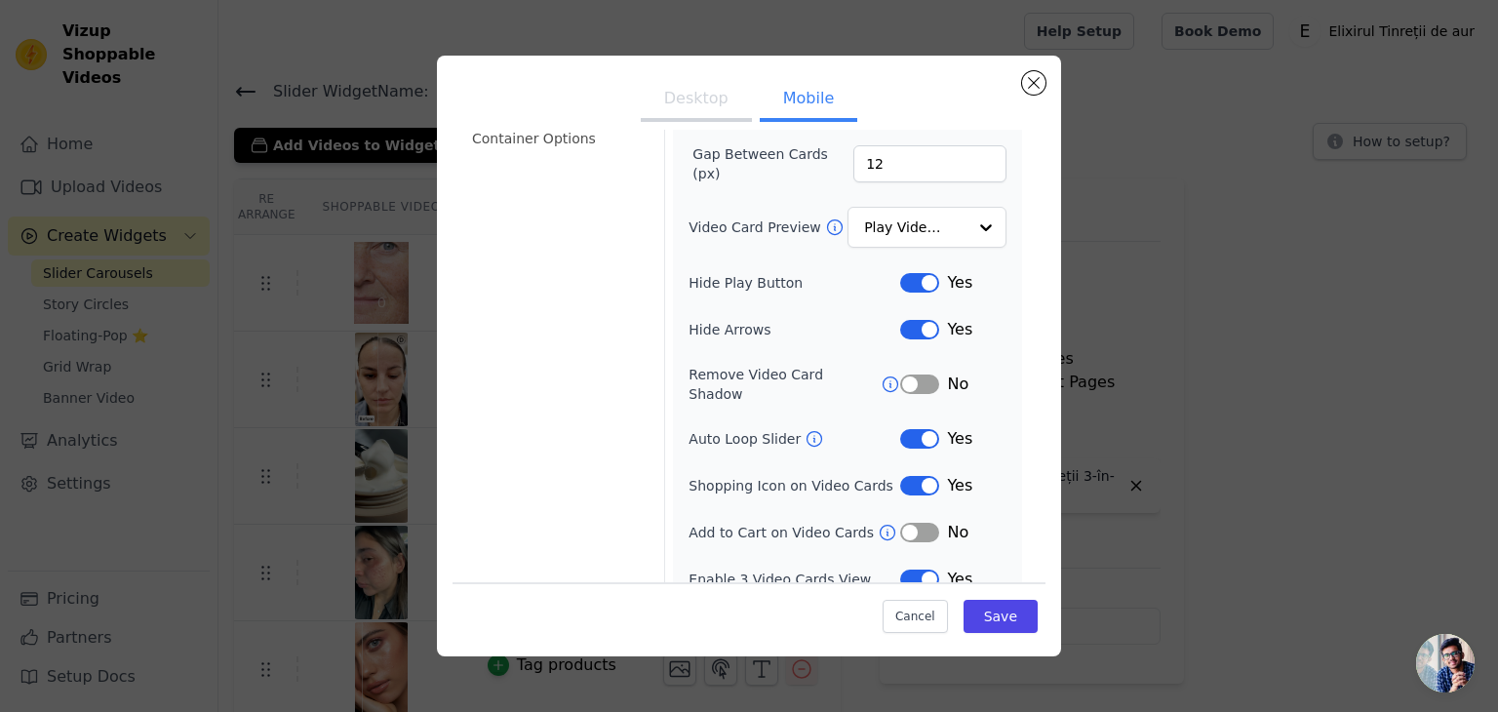
click at [913, 476] on button "Label" at bounding box center [919, 486] width 39 height 20
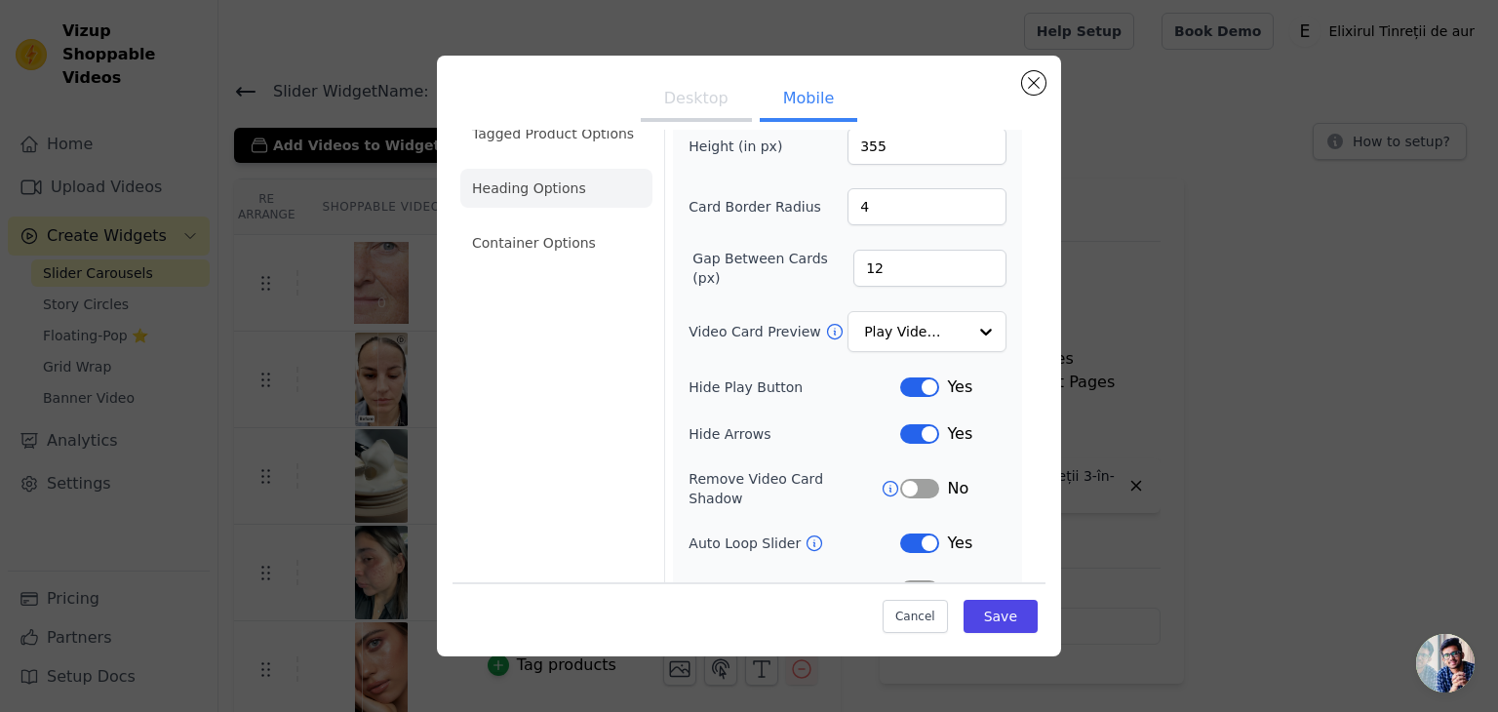
scroll to position [0, 0]
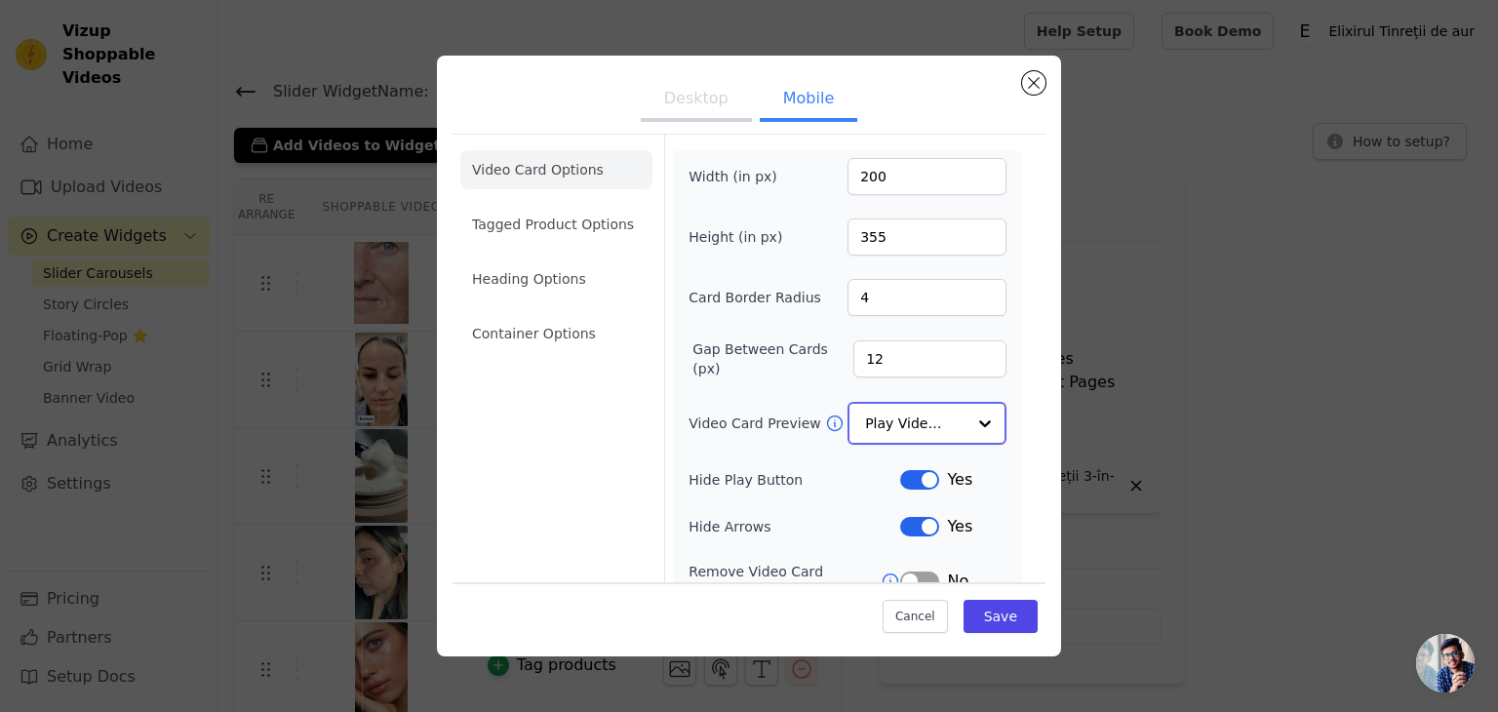
click at [936, 413] on input "Video Card Preview" at bounding box center [915, 423] width 100 height 39
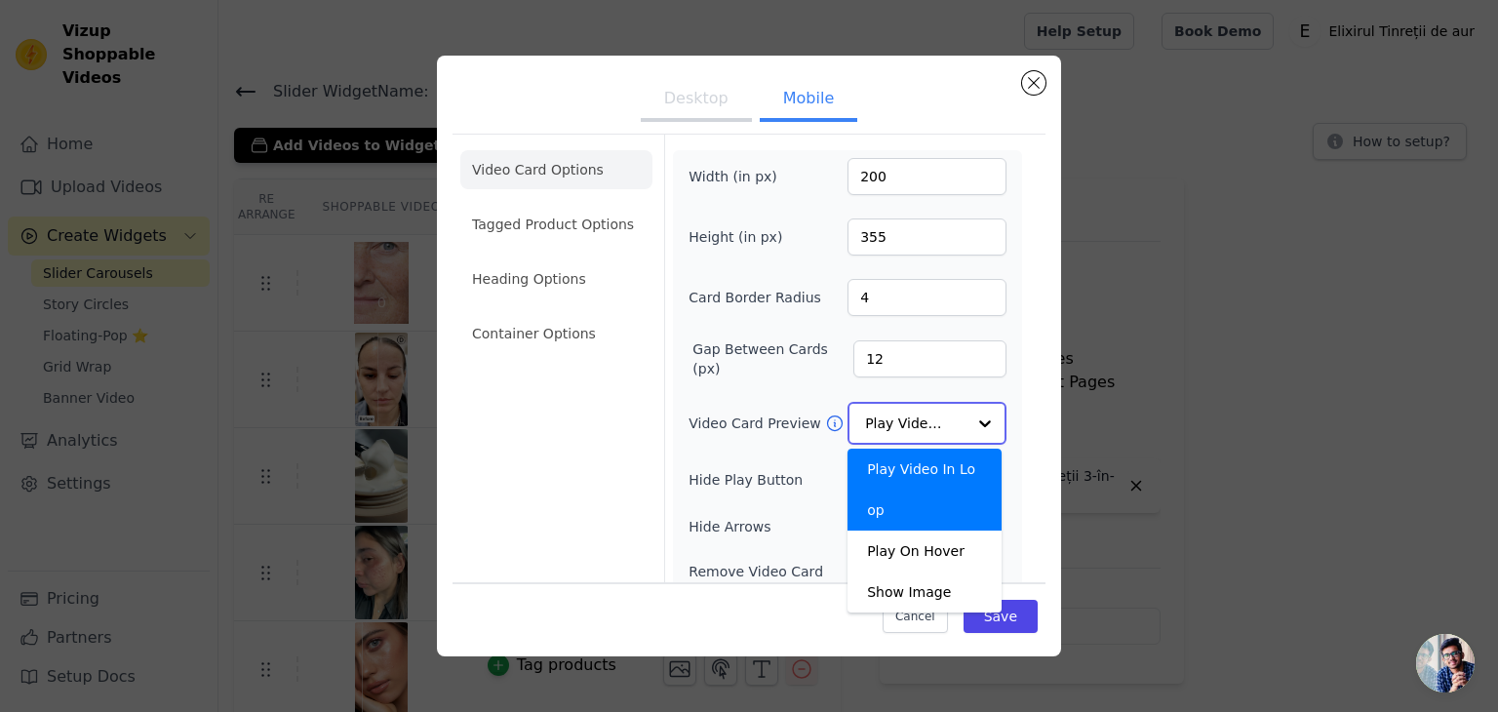
click at [933, 412] on input "Video Card Preview" at bounding box center [915, 423] width 100 height 39
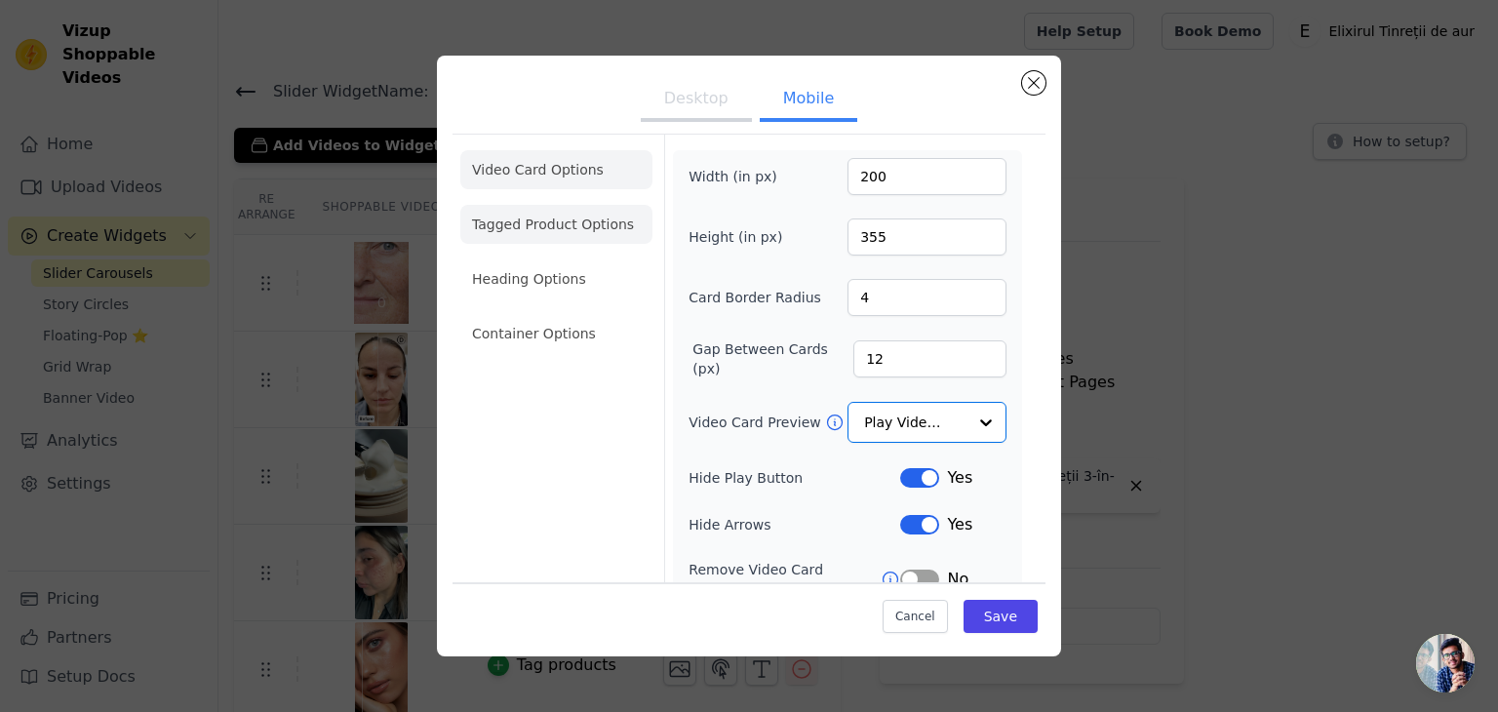
click at [543, 314] on li "Tagged Product Options" at bounding box center [556, 333] width 192 height 39
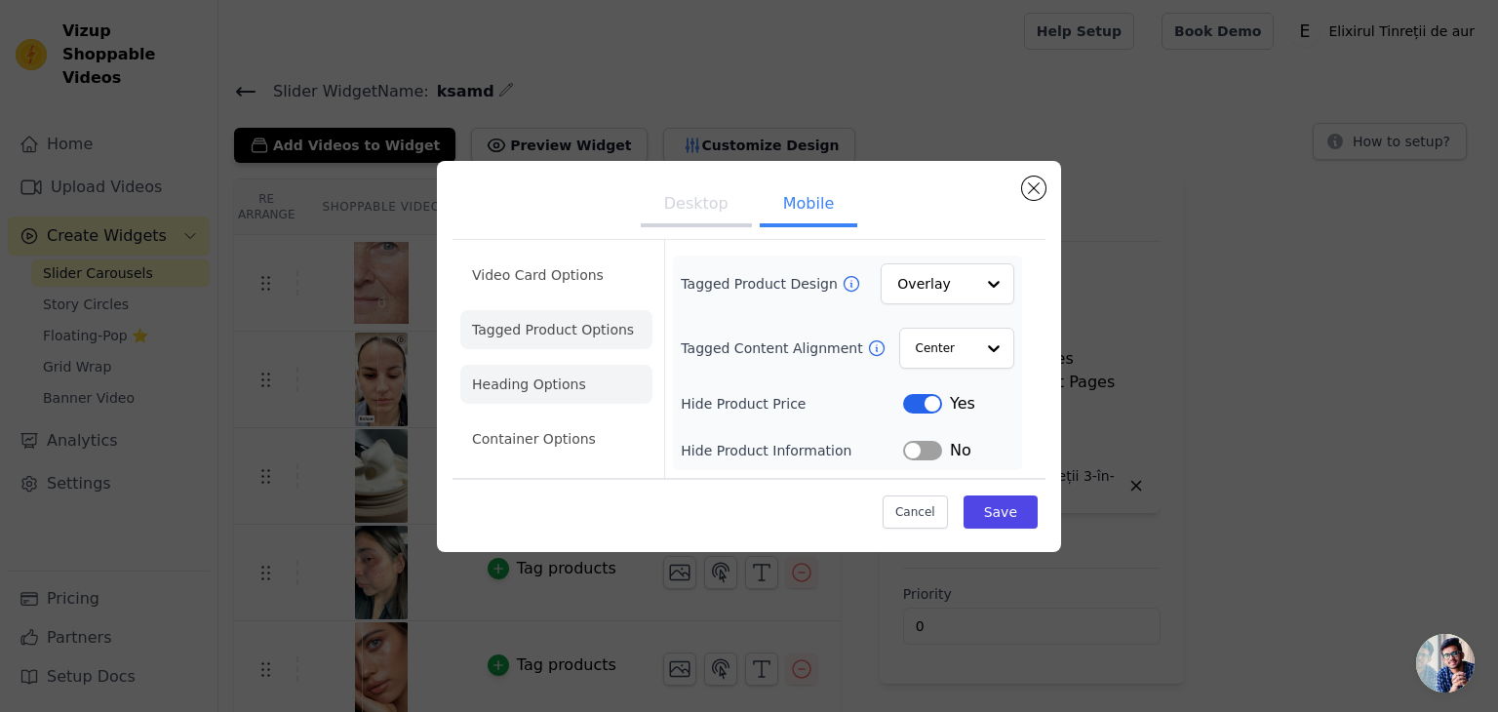
click at [513, 380] on li "Heading Options" at bounding box center [556, 384] width 192 height 39
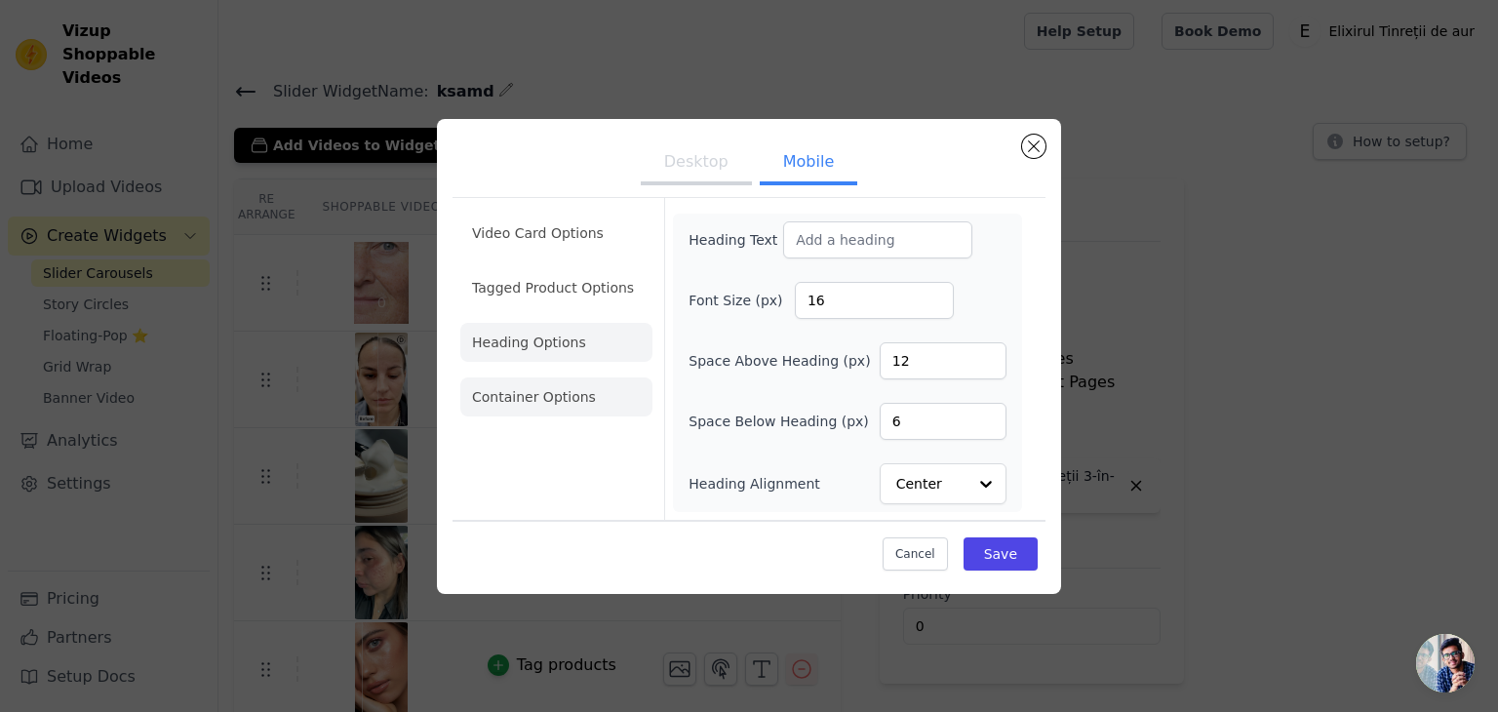
click at [484, 399] on li "Container Options" at bounding box center [556, 396] width 192 height 39
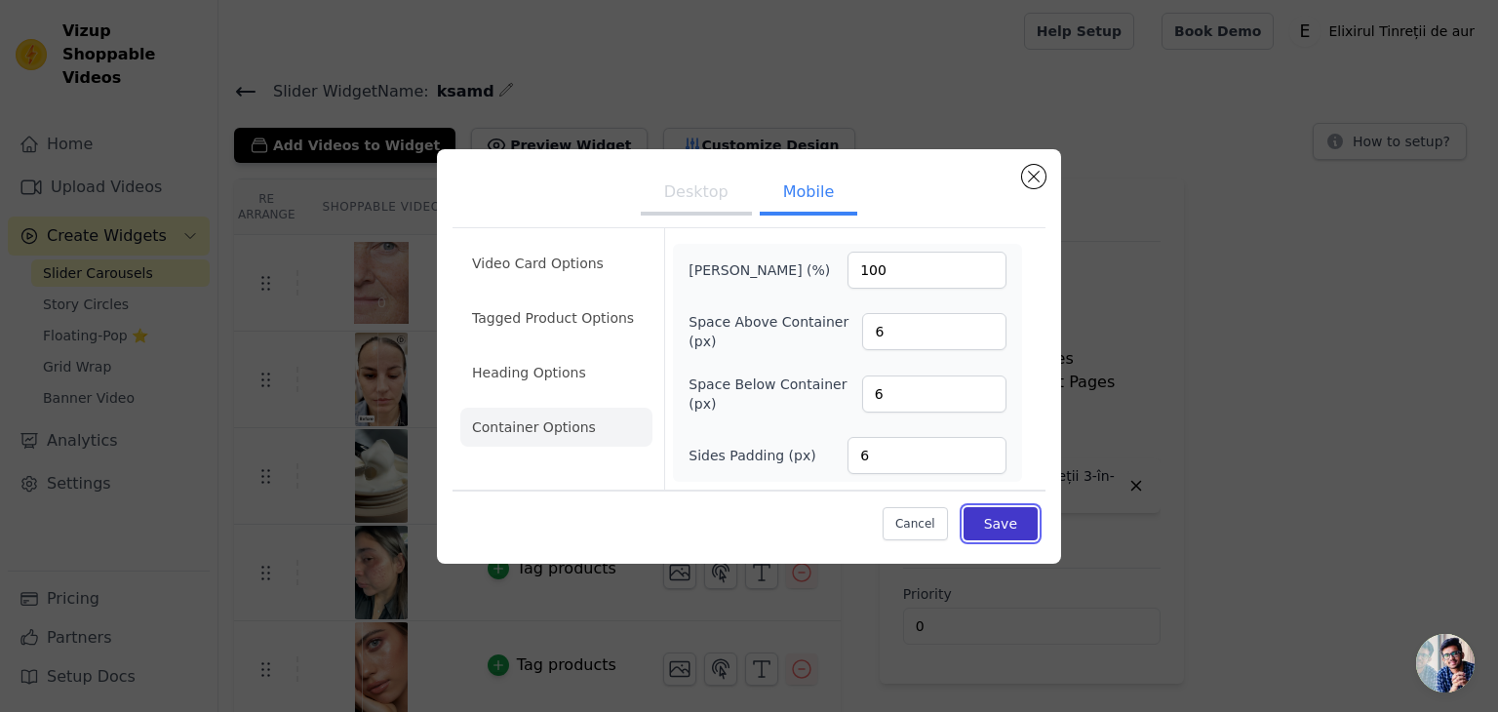
click at [1005, 529] on button "Save" at bounding box center [1001, 523] width 74 height 33
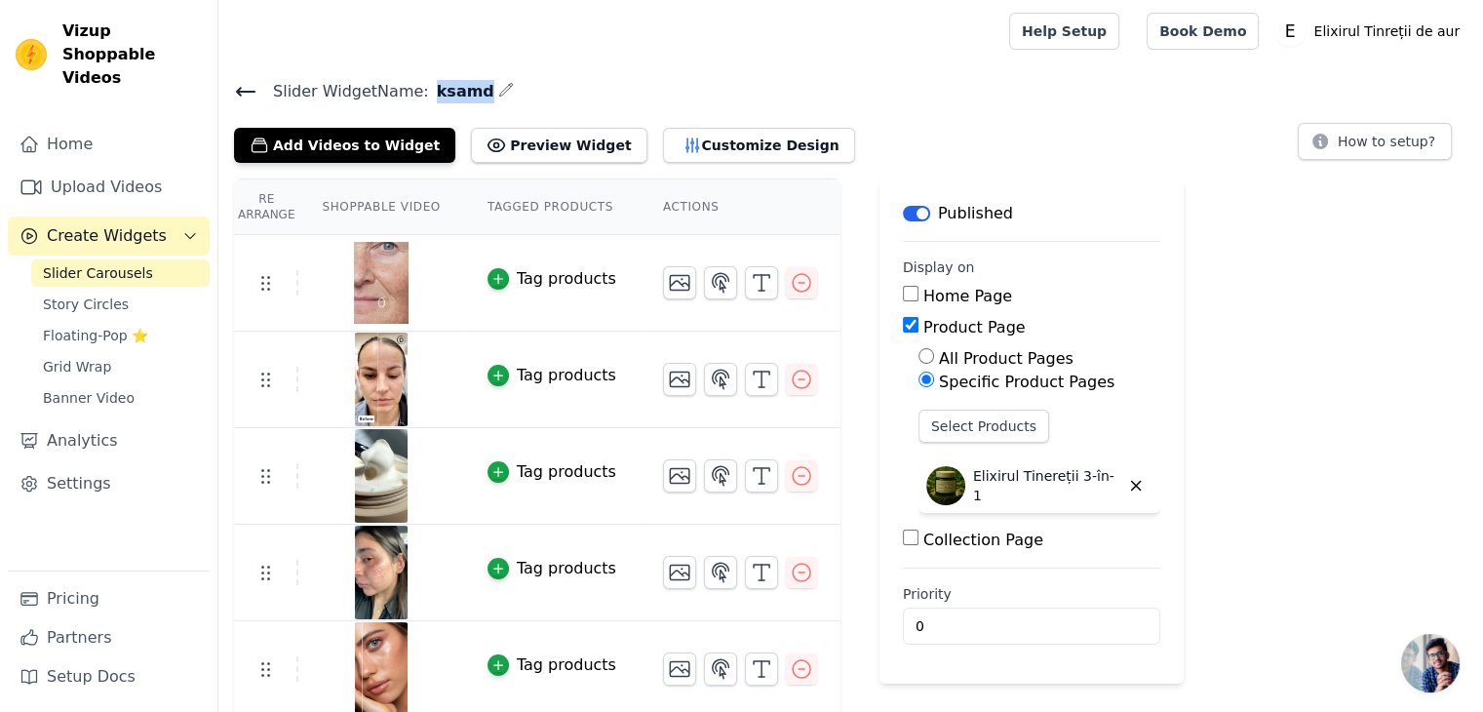
drag, startPoint x: 425, startPoint y: 89, endPoint x: 471, endPoint y: 87, distance: 45.9
click at [471, 87] on h4 "Slider Widget Name: ksamd" at bounding box center [851, 91] width 1234 height 26
copy div "ksamd"
click at [687, 138] on button "Customize Design" at bounding box center [759, 145] width 192 height 35
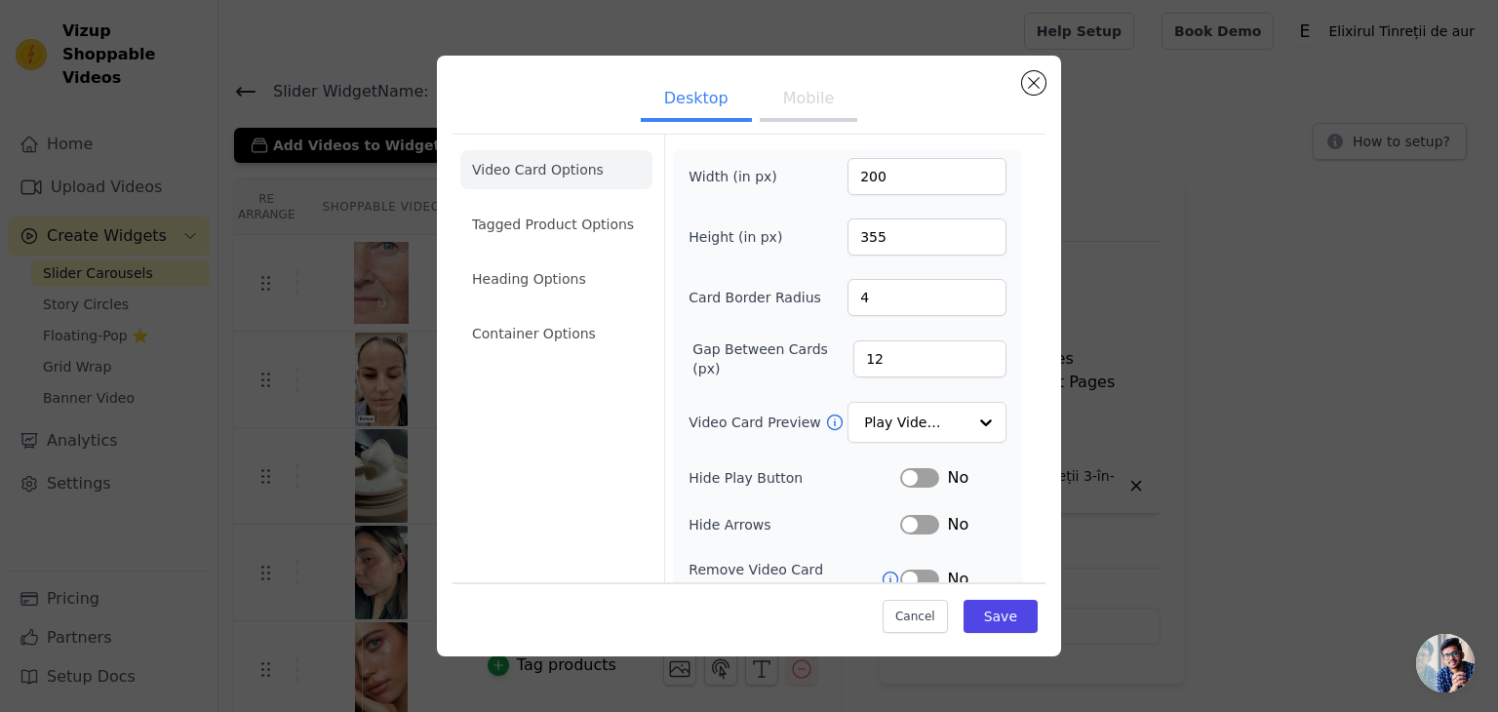
click at [800, 110] on button "Mobile" at bounding box center [809, 100] width 98 height 43
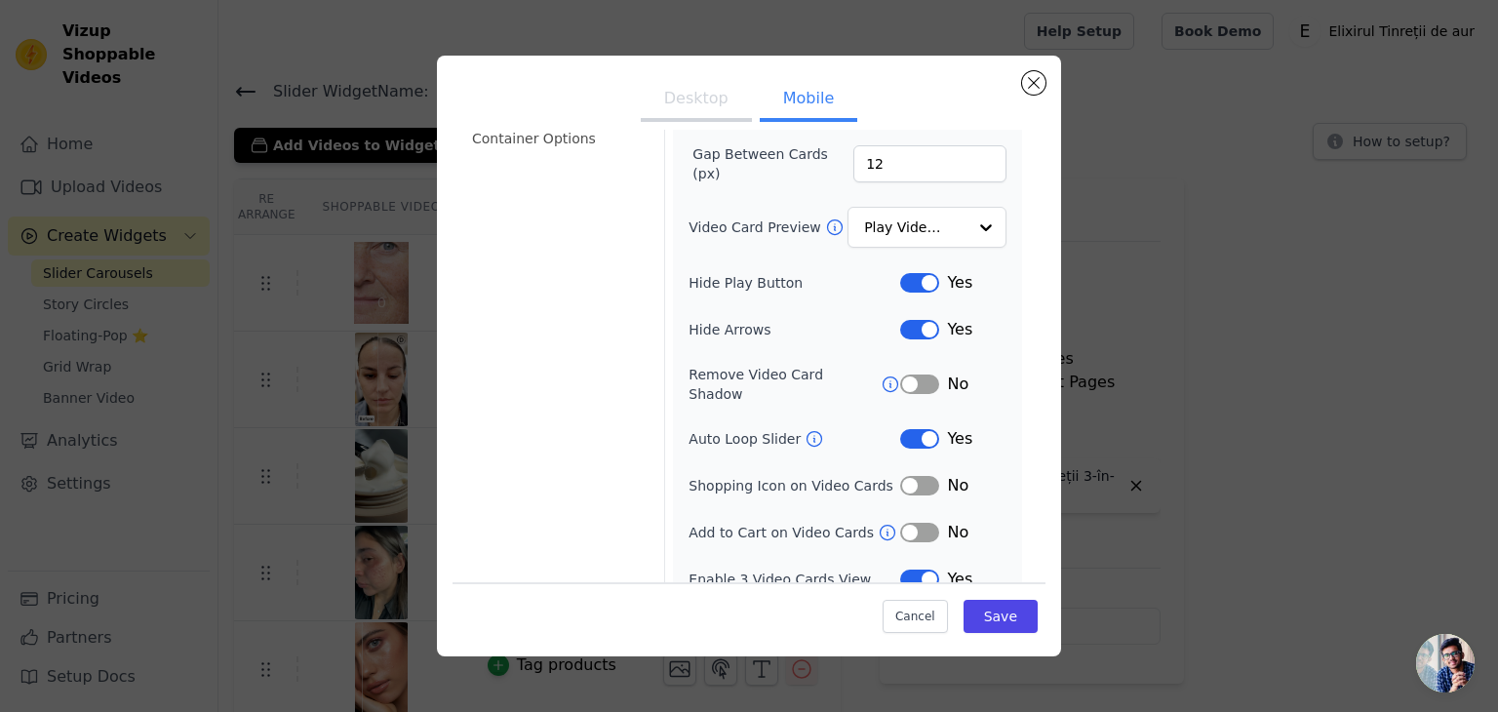
click at [921, 429] on button "Label" at bounding box center [919, 439] width 39 height 20
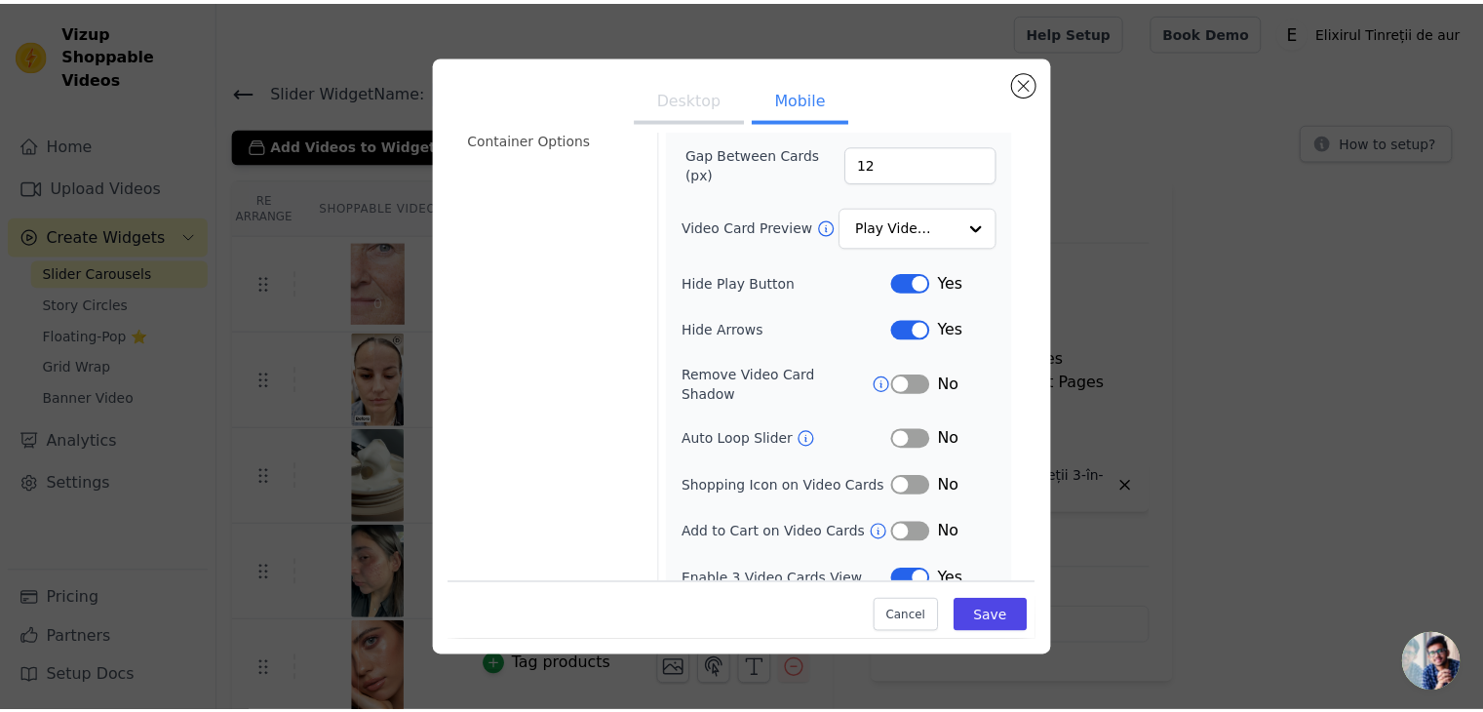
scroll to position [199, 0]
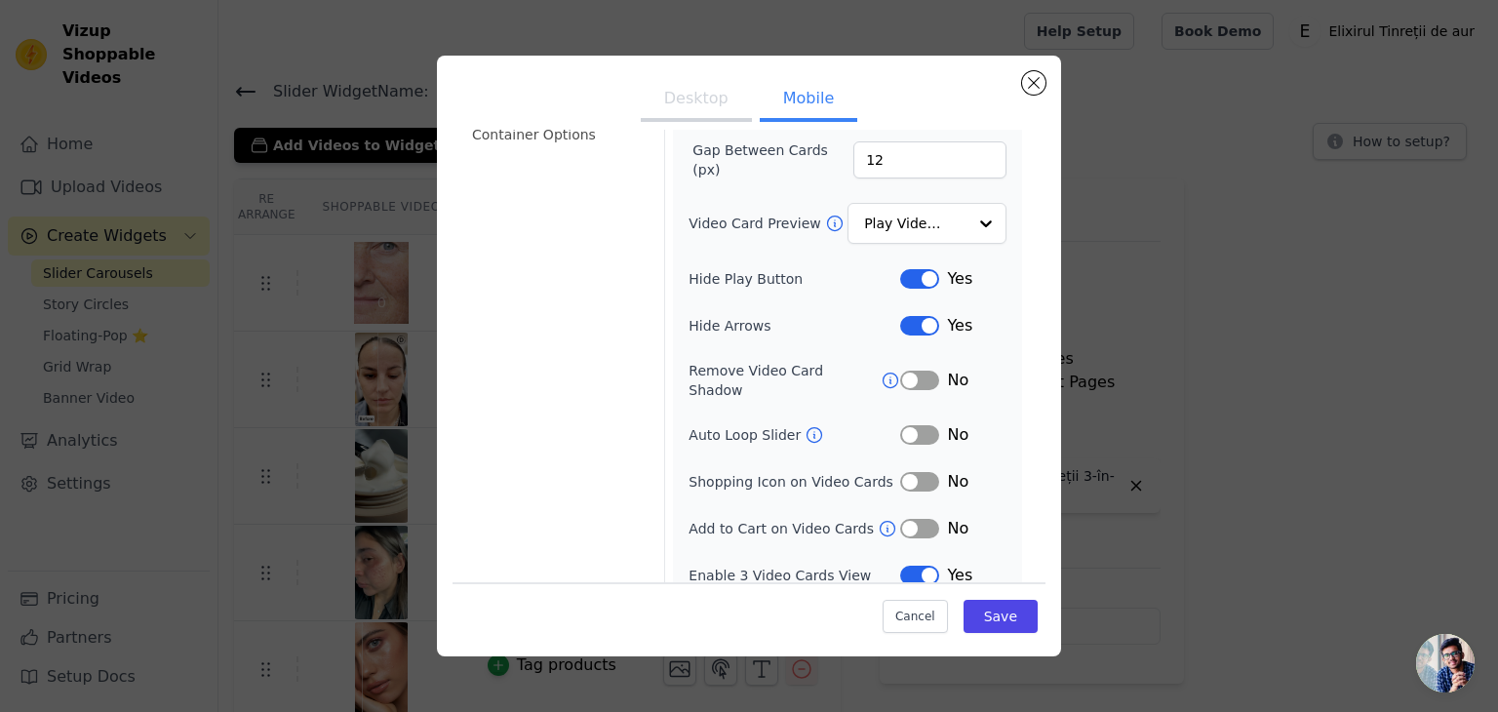
click at [916, 472] on button "Label" at bounding box center [919, 482] width 39 height 20
click at [973, 621] on button "Save" at bounding box center [1001, 616] width 74 height 33
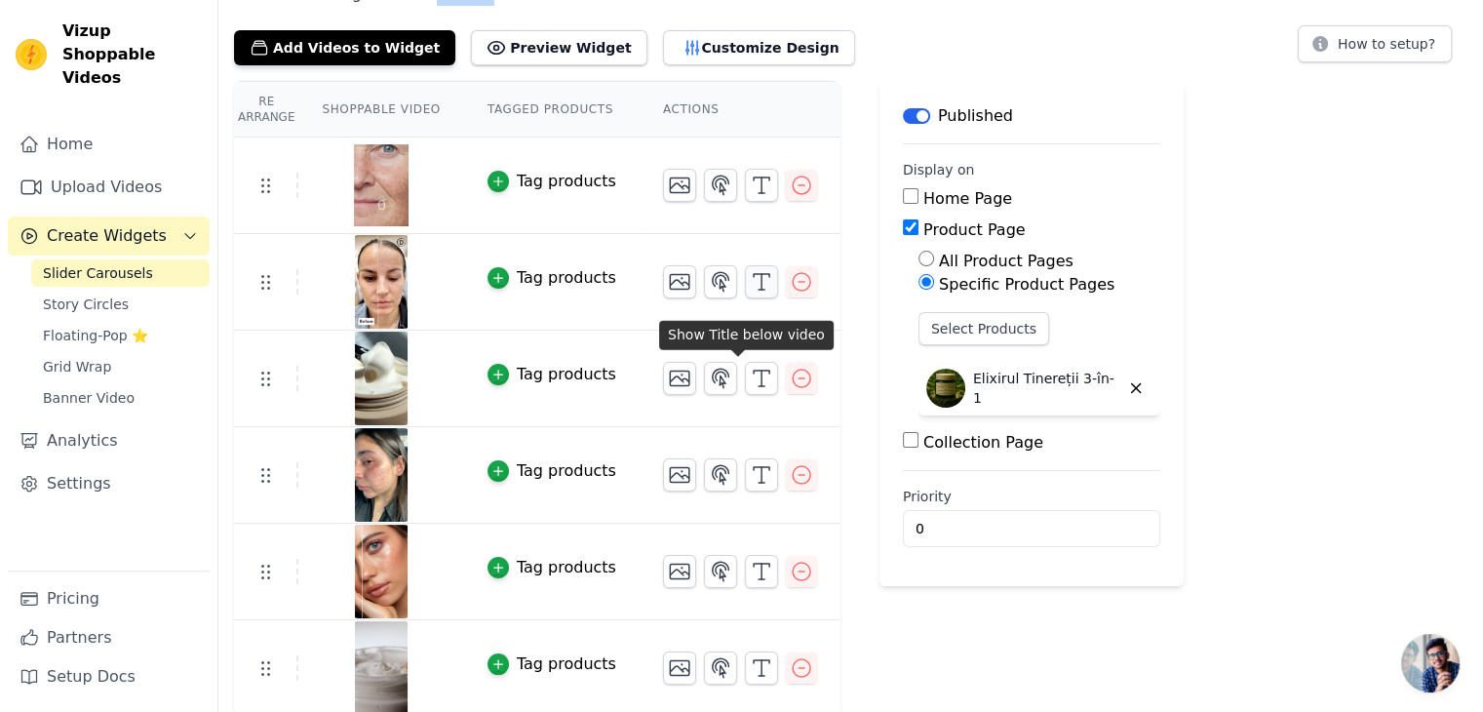
scroll to position [99, 0]
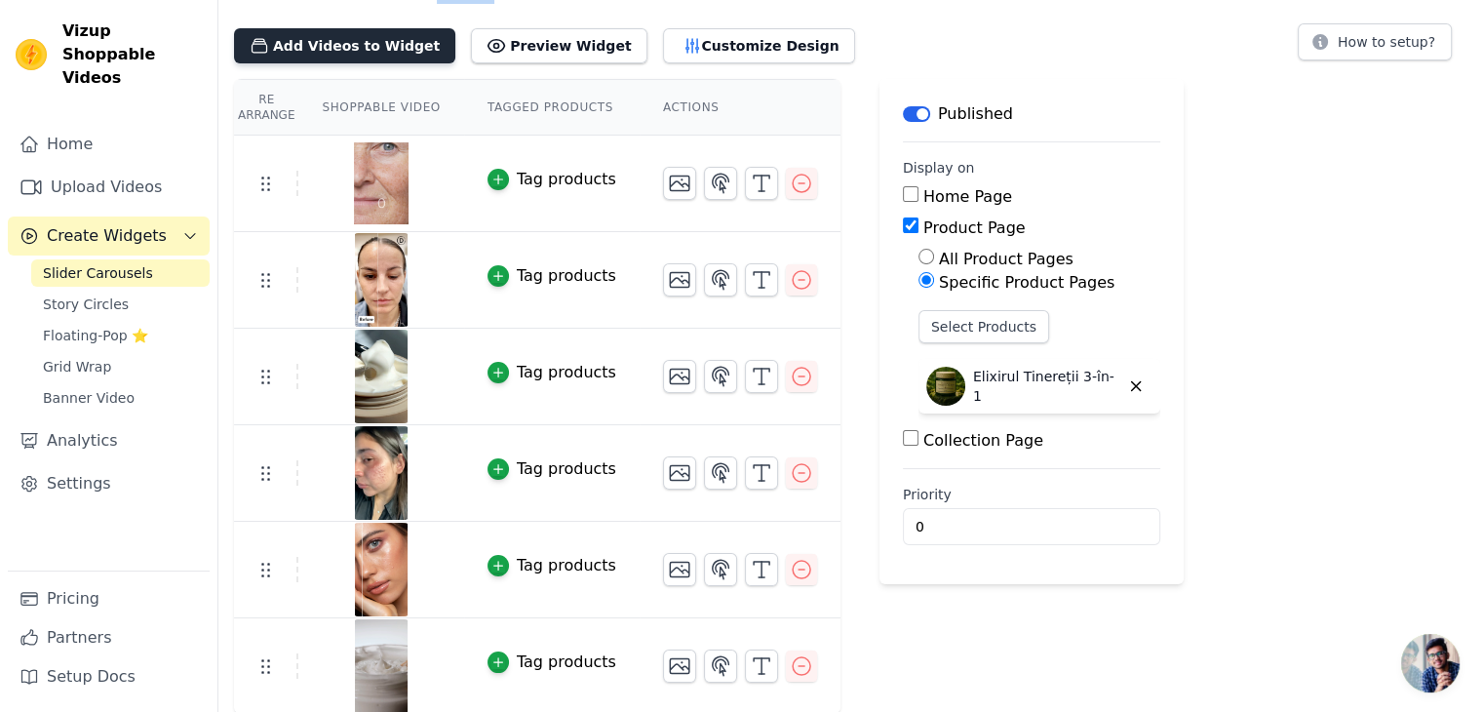
click at [363, 36] on button "Add Videos to Widget" at bounding box center [344, 45] width 221 height 35
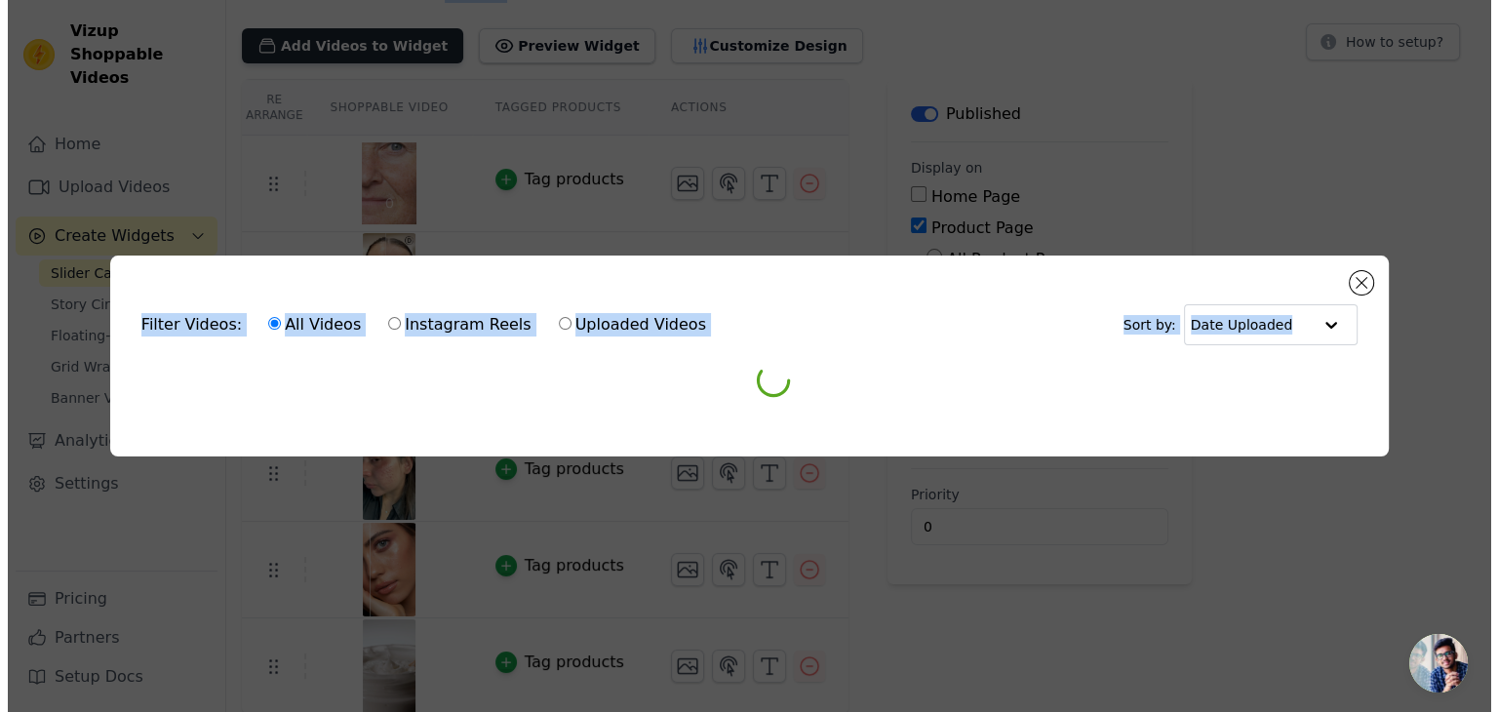
scroll to position [0, 0]
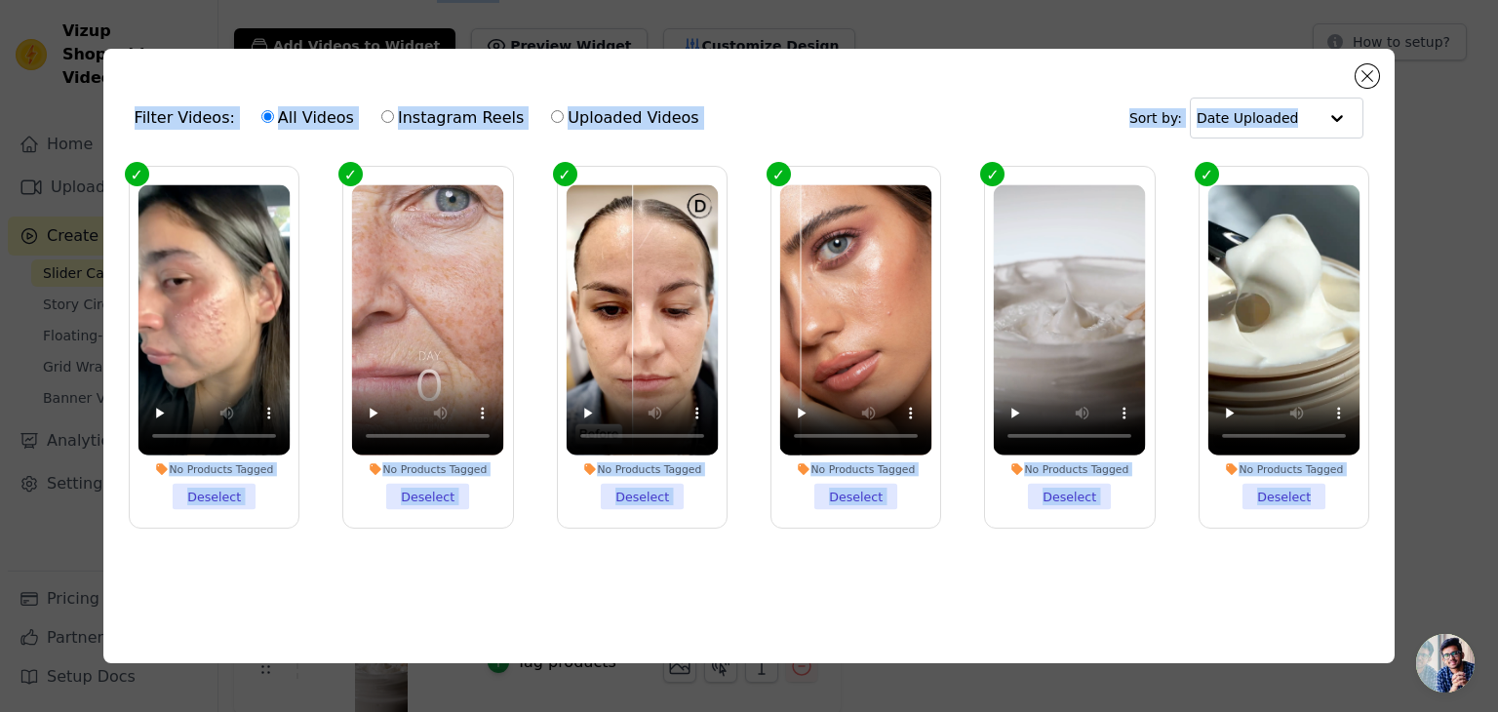
click at [536, 82] on div "Filter Videos: All Videos Instagram Reels Uploaded Videos Sort by: Date Uploaded" at bounding box center [749, 118] width 1261 height 76
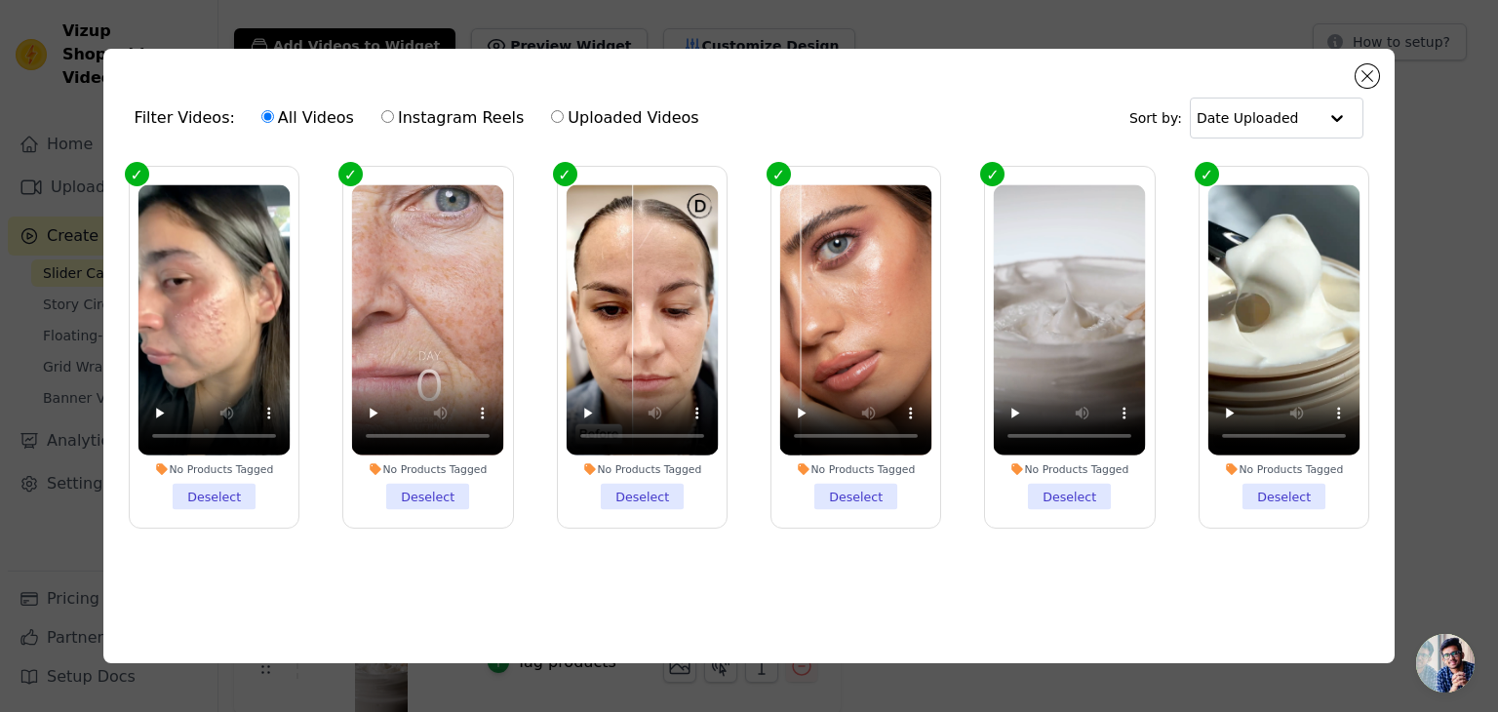
click at [644, 492] on li "No Products Tagged Deselect" at bounding box center [642, 346] width 152 height 325
click at [0, 0] on input "No Products Tagged Deselect" at bounding box center [0, 0] width 0 height 0
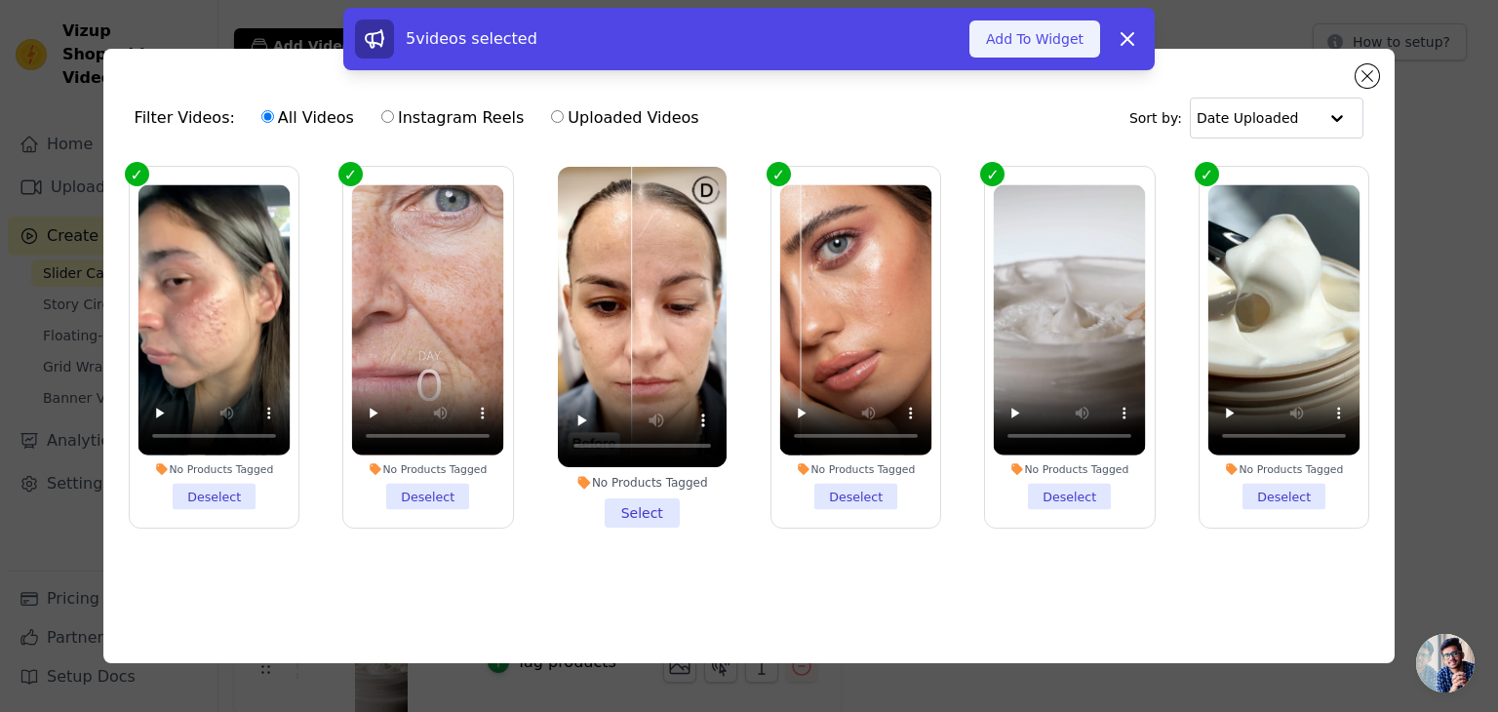
click at [1046, 32] on button "Add To Widget" at bounding box center [1034, 38] width 131 height 37
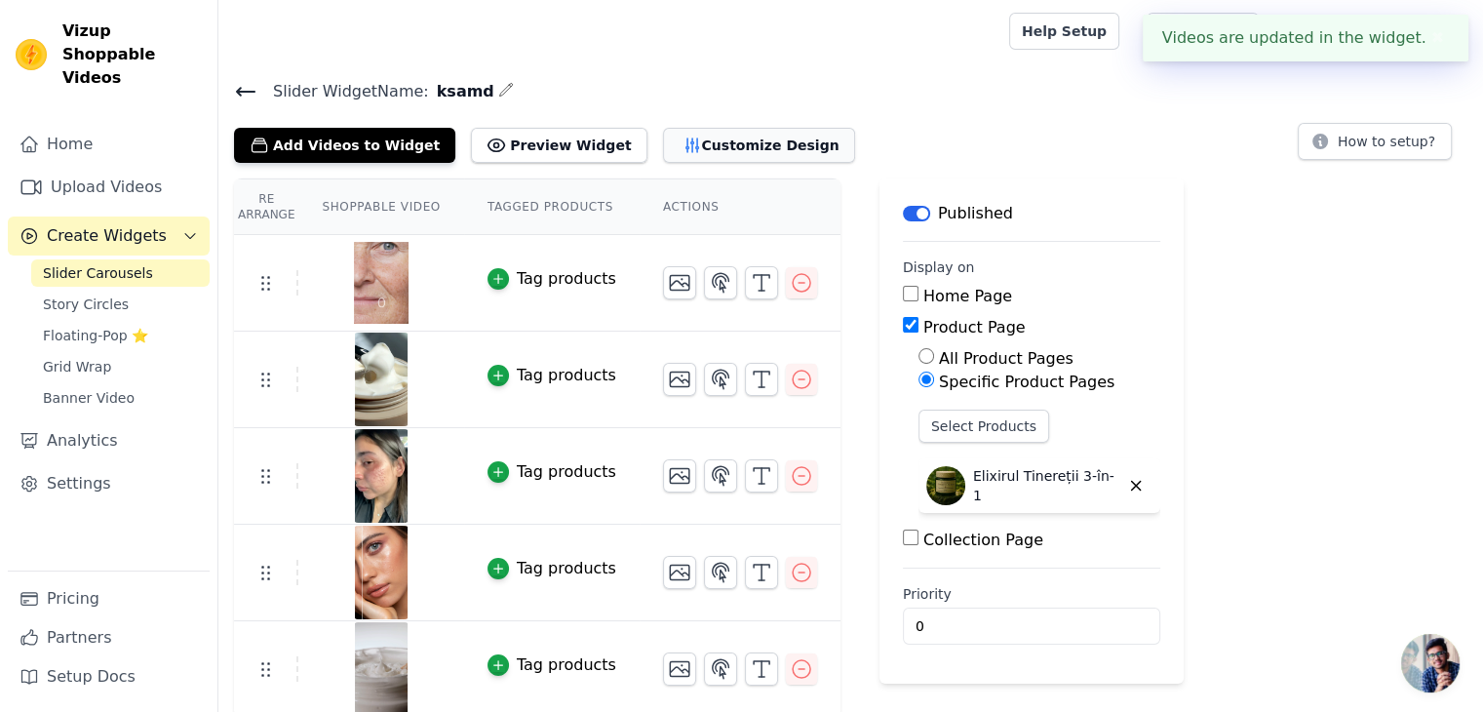
click at [693, 141] on button "Customize Design" at bounding box center [759, 145] width 192 height 35
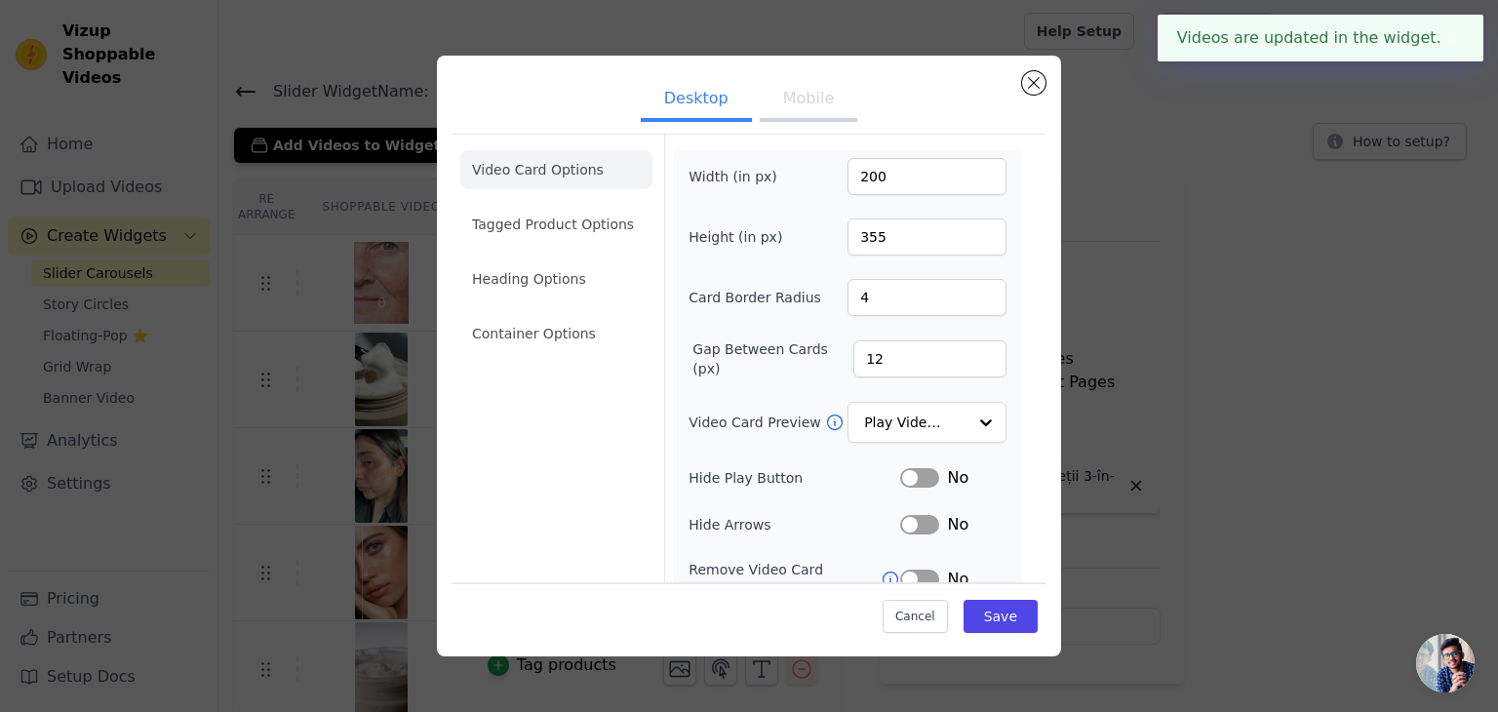
click at [793, 110] on button "Mobile" at bounding box center [809, 100] width 98 height 43
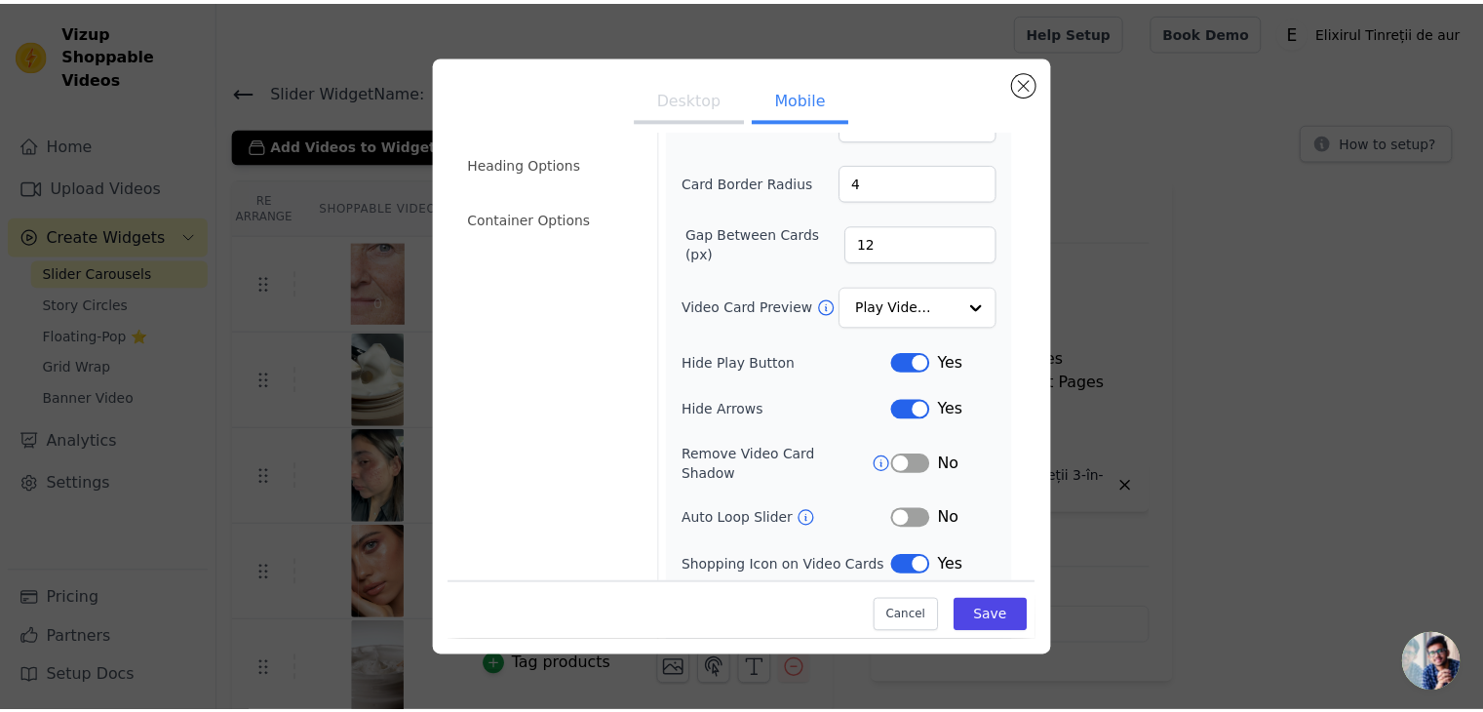
scroll to position [199, 0]
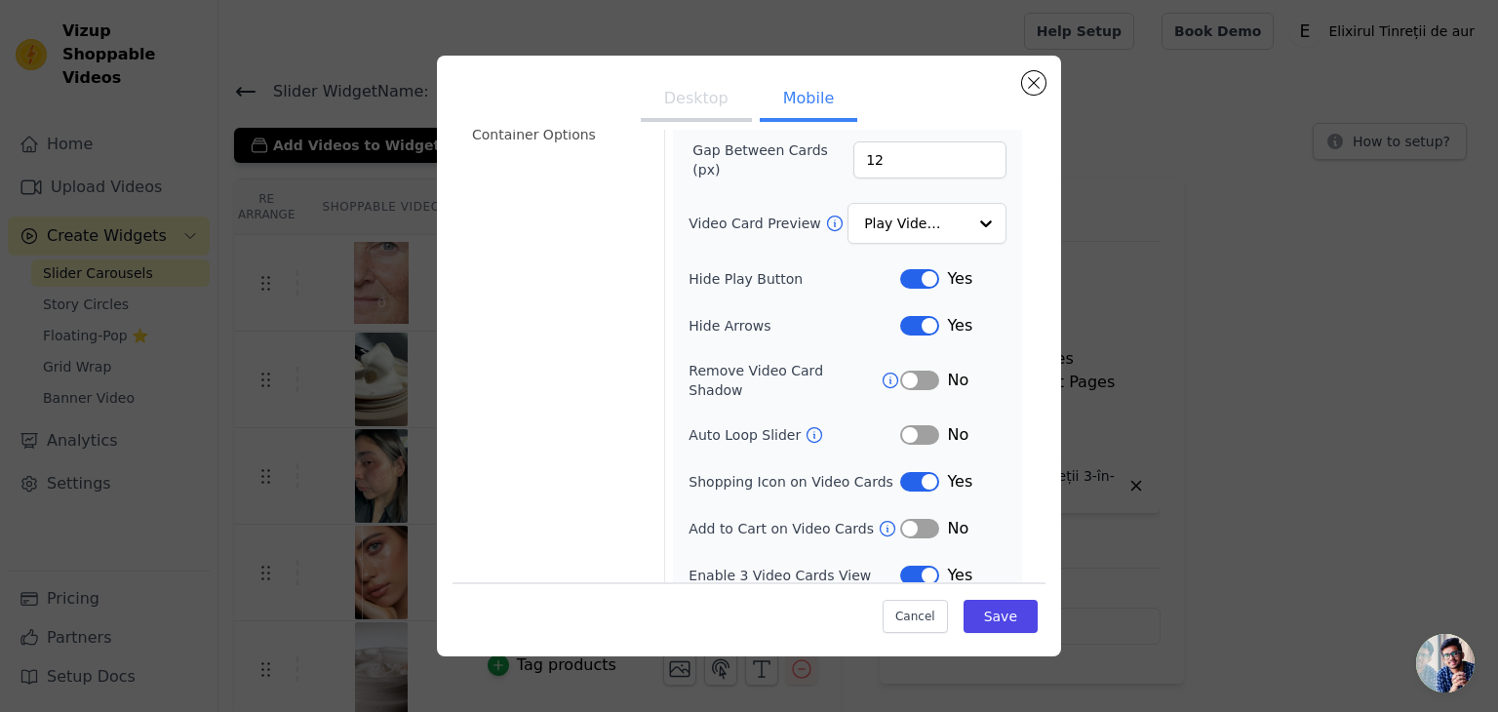
click at [900, 425] on button "Label" at bounding box center [919, 435] width 39 height 20
click at [982, 618] on button "Save" at bounding box center [1001, 616] width 74 height 33
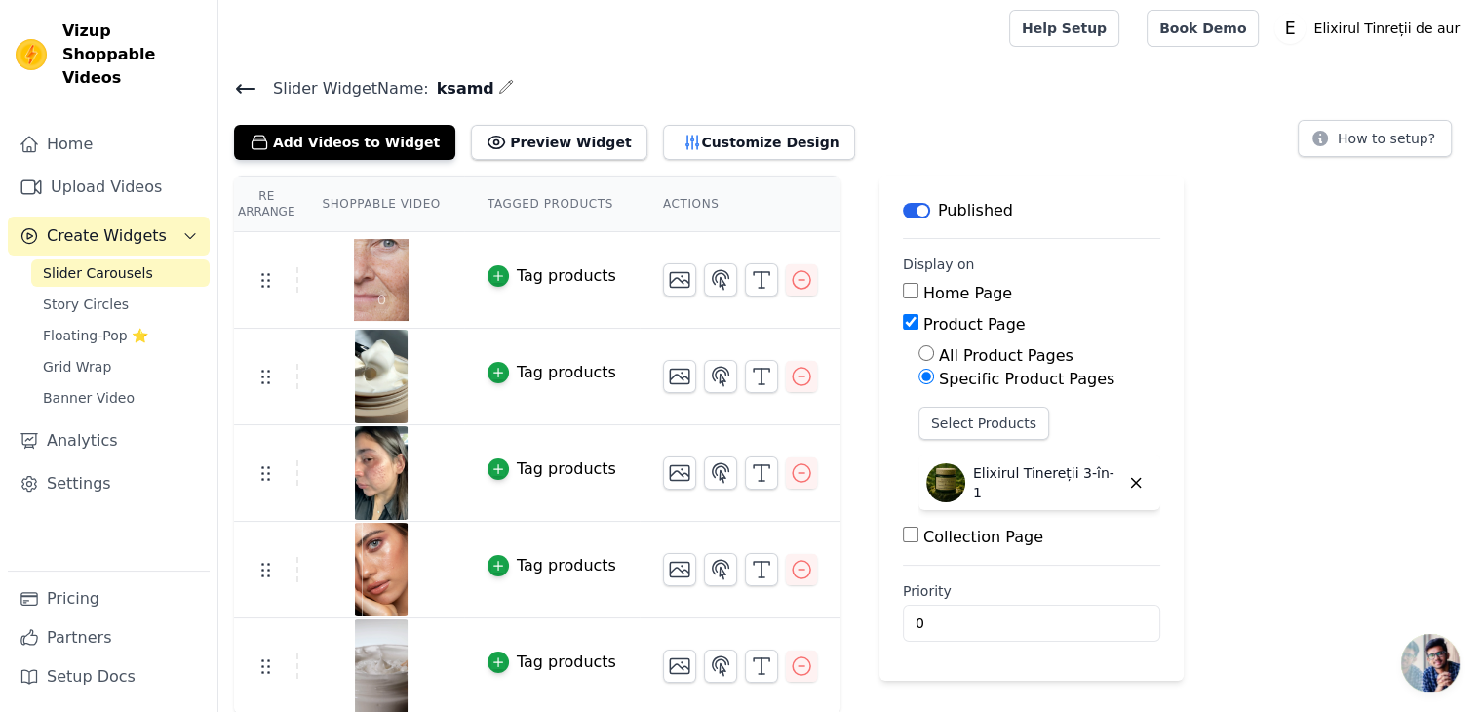
scroll to position [4, 0]
click at [790, 472] on icon "button" at bounding box center [801, 471] width 23 height 23
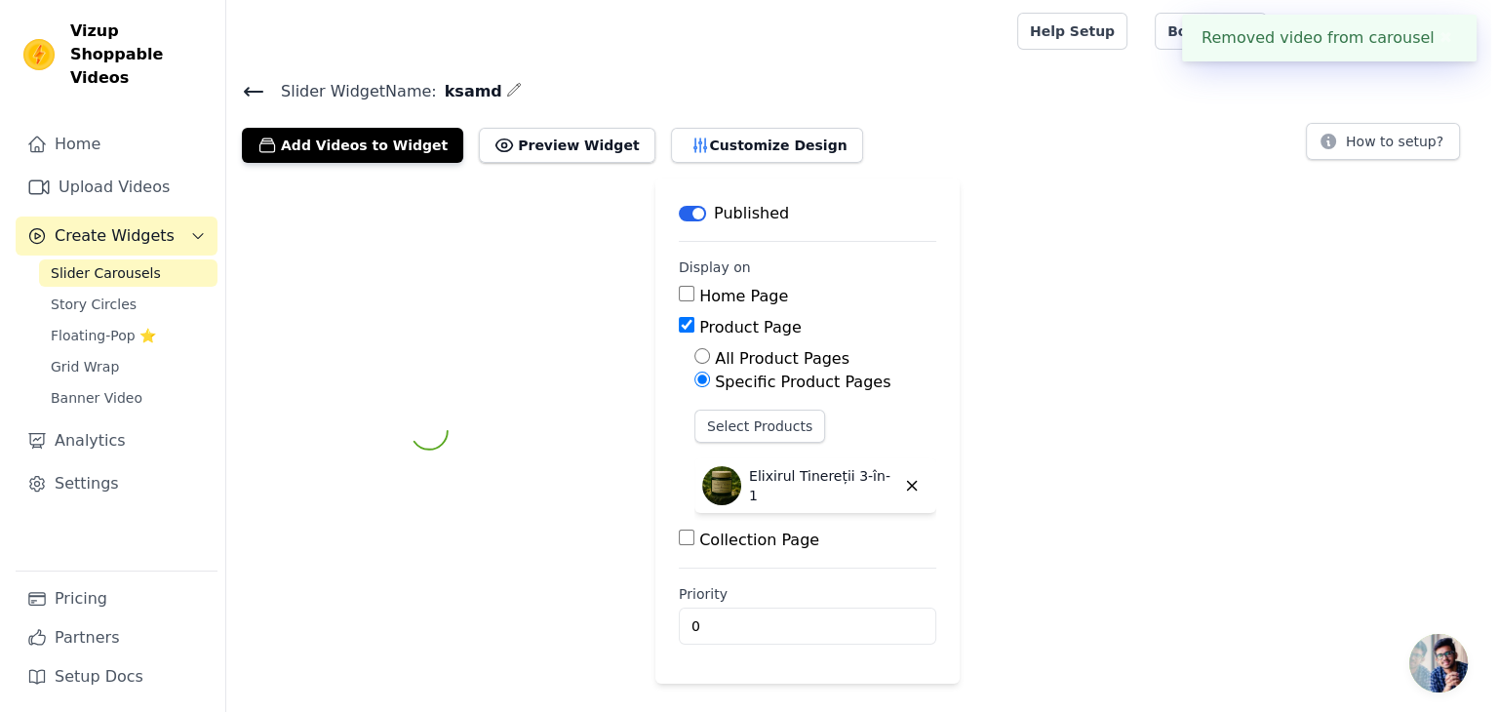
scroll to position [0, 0]
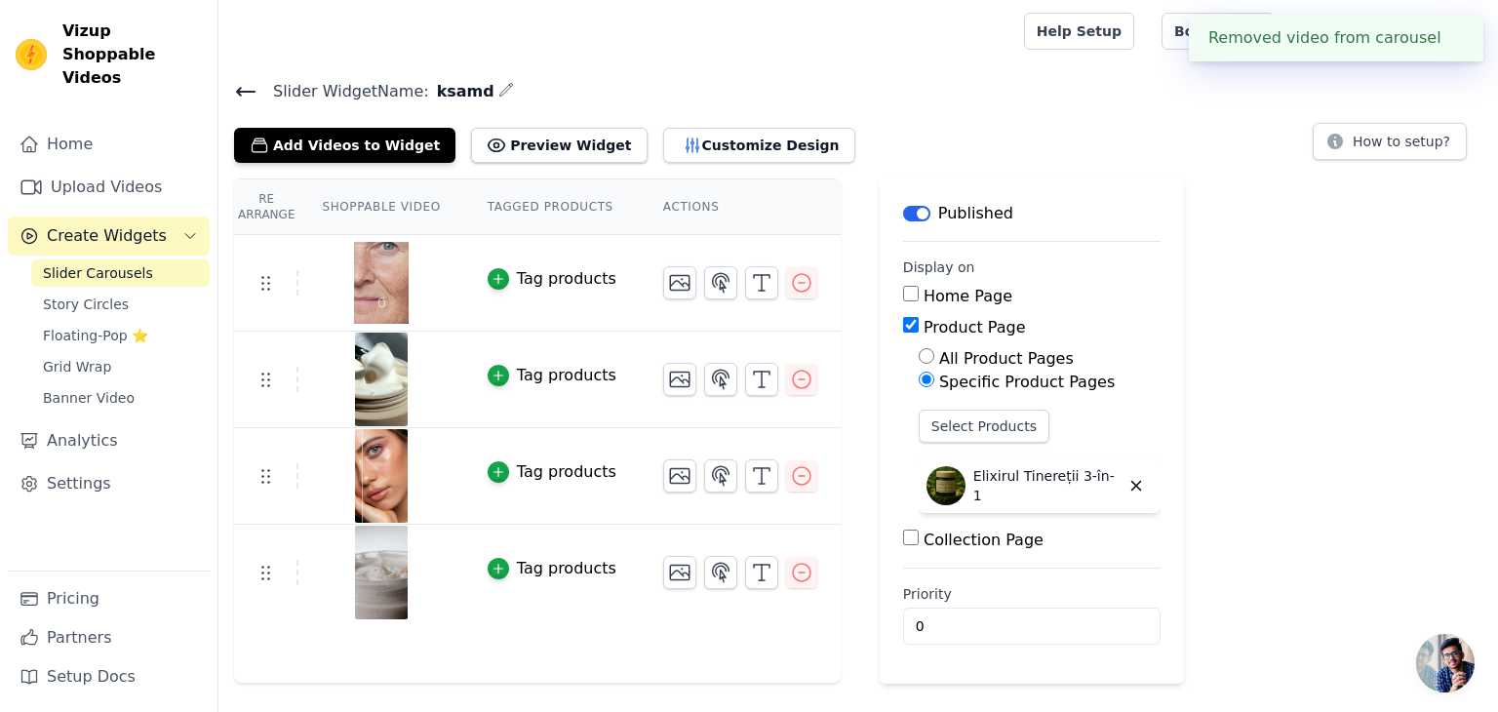
click at [1441, 37] on button "✖" at bounding box center [1452, 37] width 22 height 23
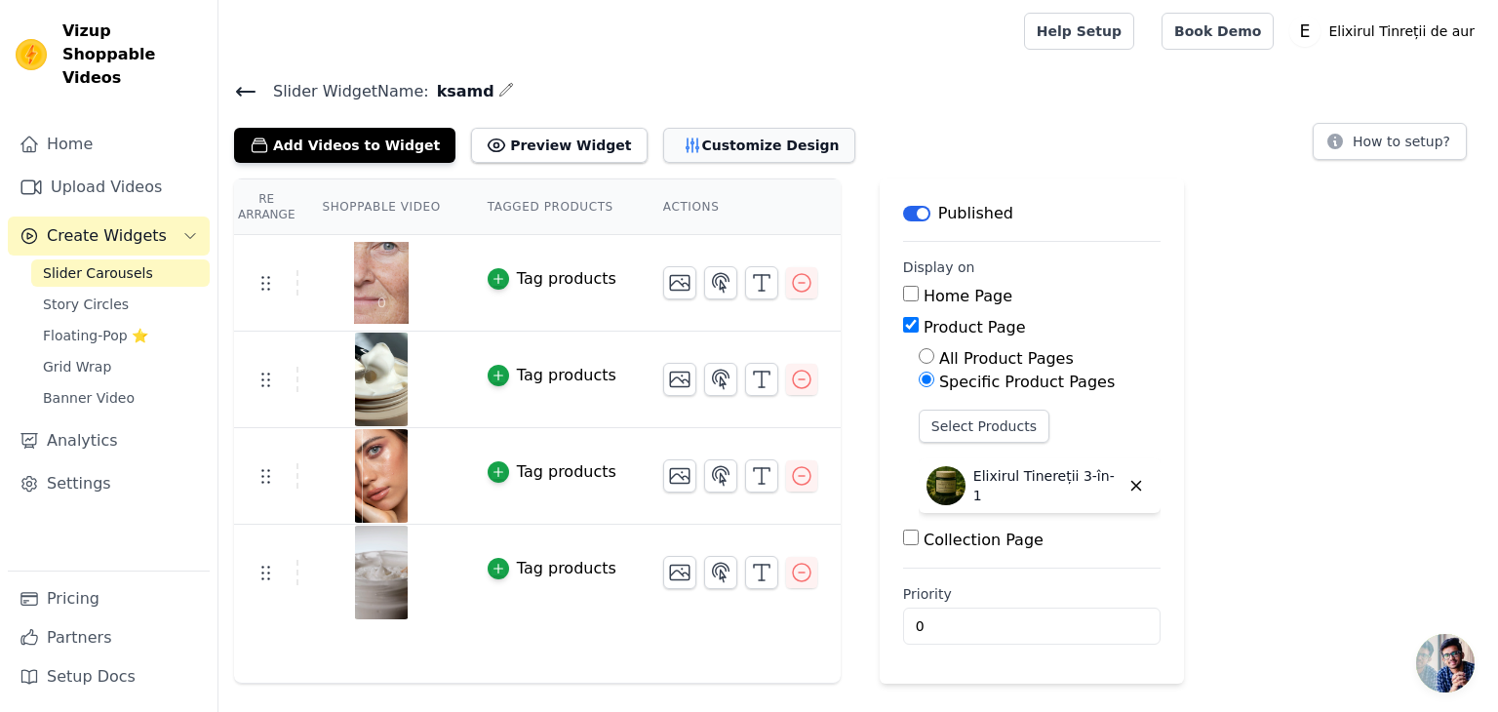
click at [687, 134] on button "Customize Design" at bounding box center [759, 145] width 192 height 35
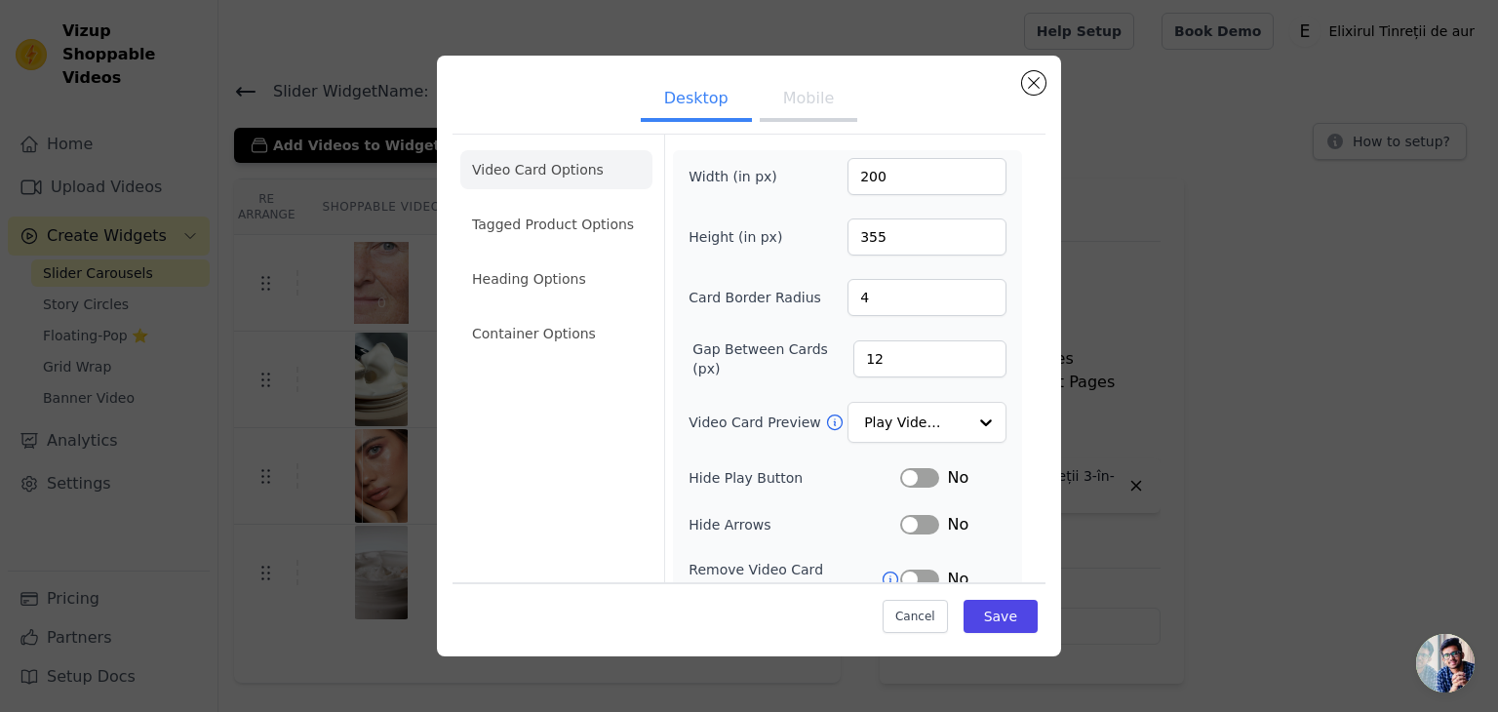
click at [806, 116] on button "Mobile" at bounding box center [809, 100] width 98 height 43
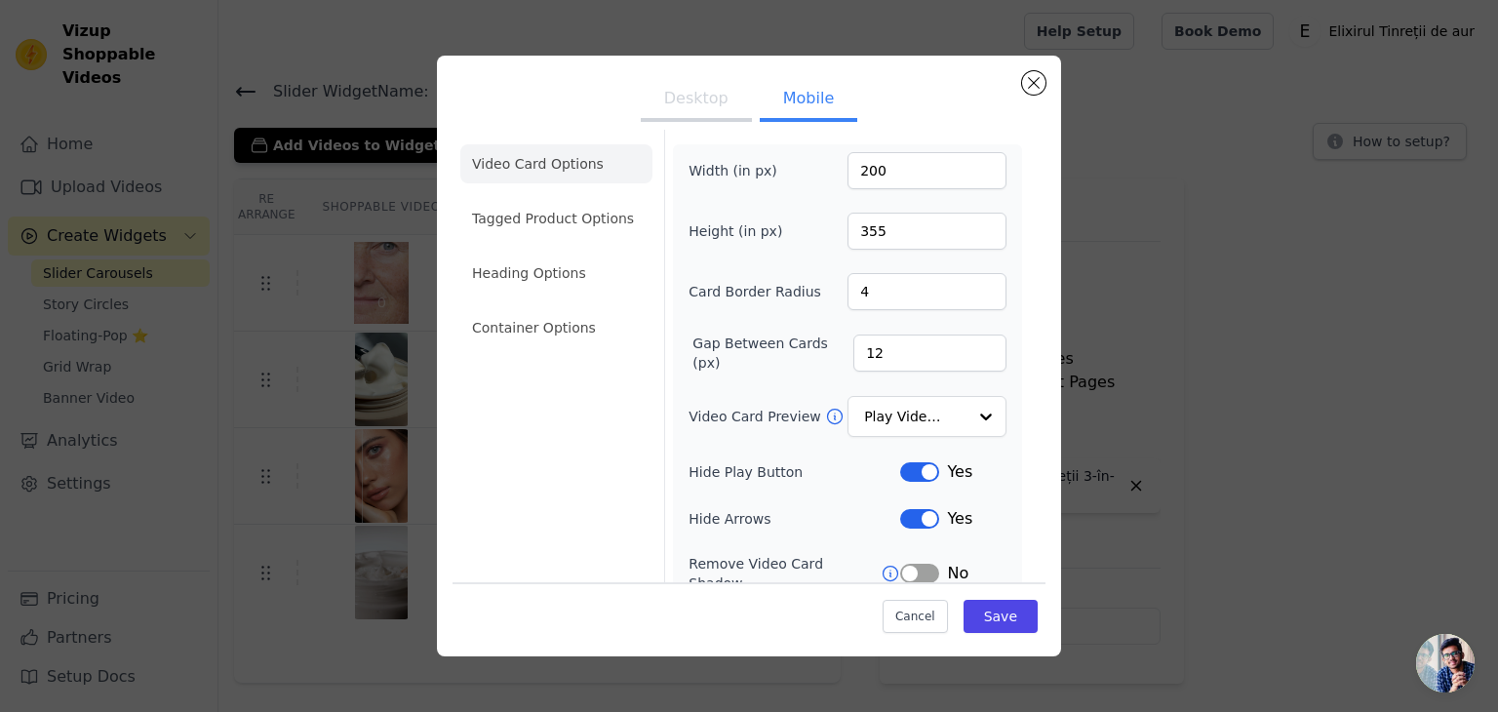
scroll to position [4, 0]
click at [593, 310] on li "Tagged Product Options" at bounding box center [556, 329] width 192 height 39
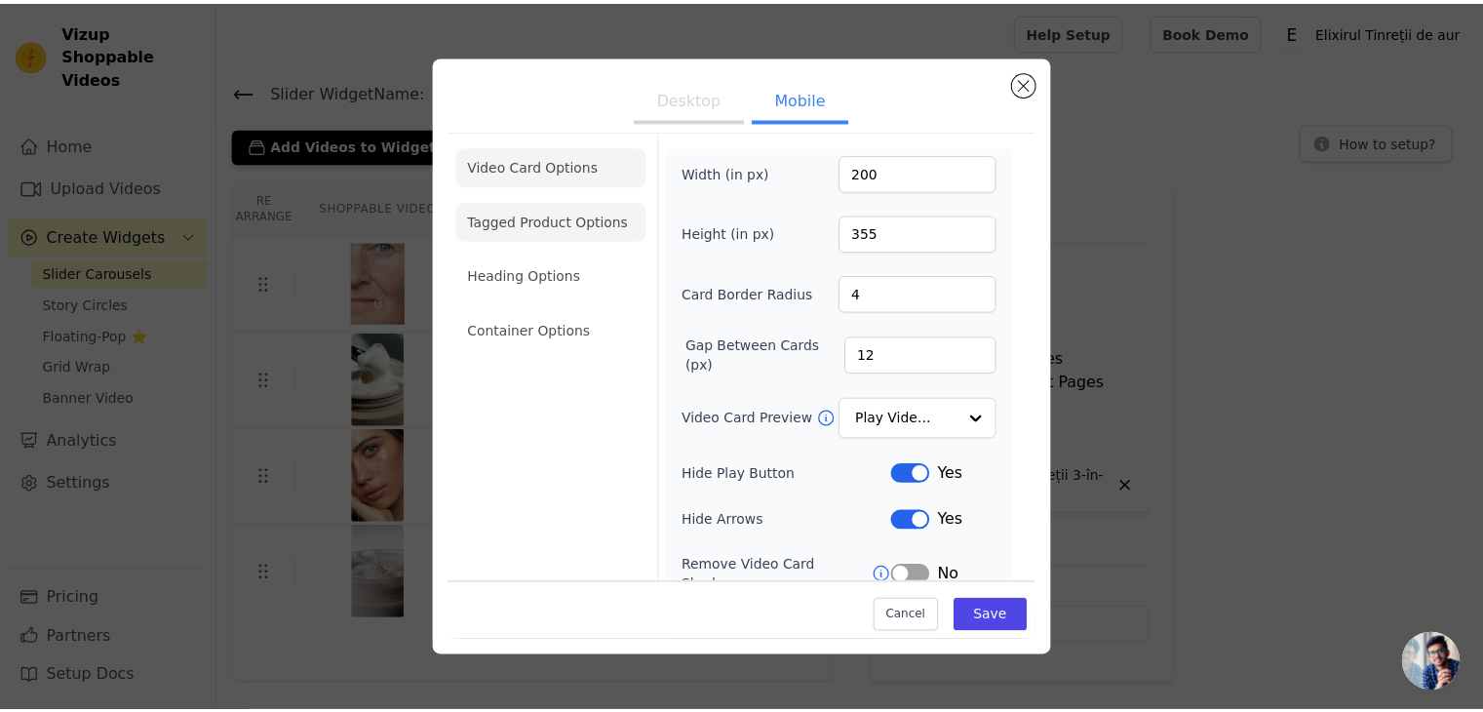
scroll to position [0, 0]
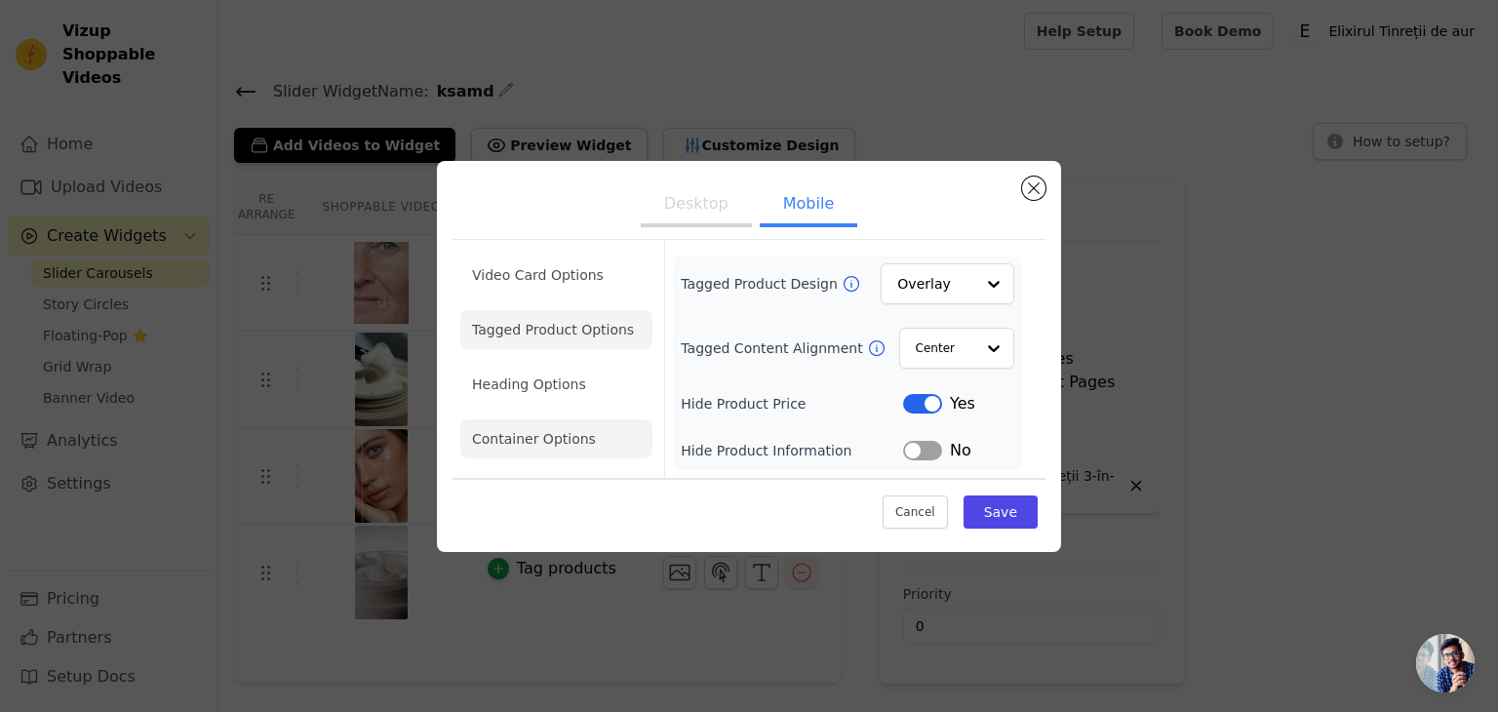
click at [529, 439] on li "Container Options" at bounding box center [556, 438] width 192 height 39
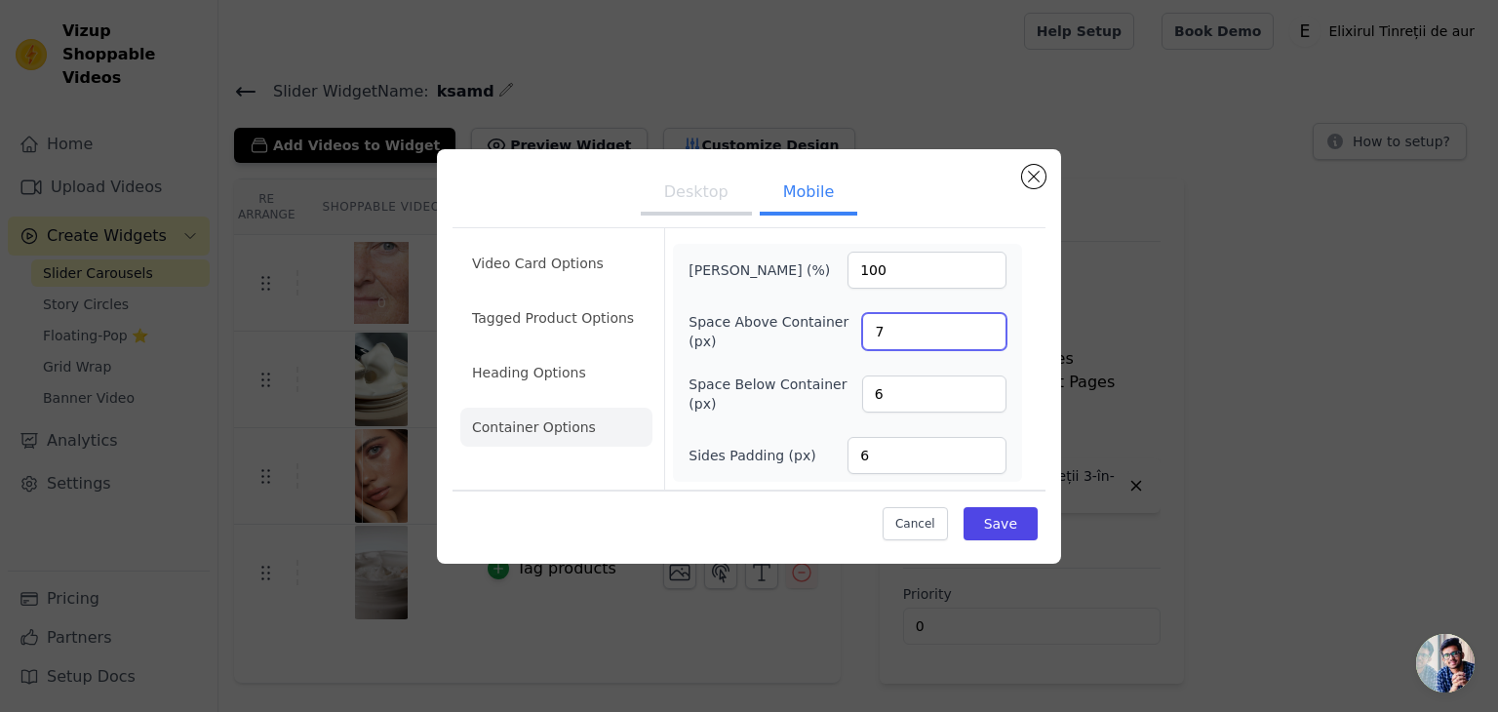
click at [983, 329] on input "7" at bounding box center [934, 331] width 144 height 37
click at [983, 329] on input "8" at bounding box center [934, 331] width 144 height 37
click at [983, 329] on input "9" at bounding box center [934, 331] width 144 height 37
click at [983, 329] on input "10" at bounding box center [934, 331] width 144 height 37
click at [983, 329] on input "11" at bounding box center [934, 331] width 144 height 37
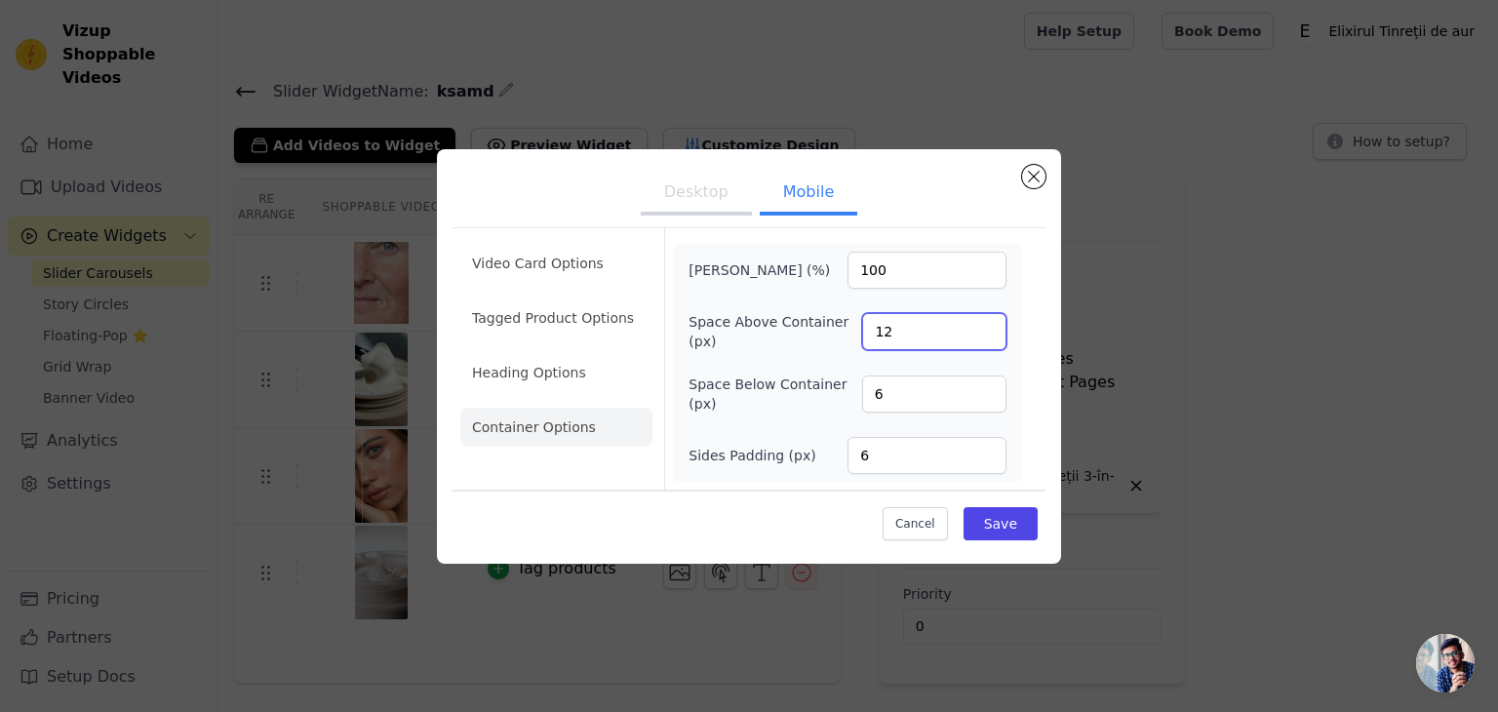
click at [983, 329] on input "12" at bounding box center [934, 331] width 144 height 37
click at [983, 329] on input "13" at bounding box center [934, 331] width 144 height 37
click at [983, 329] on input "14" at bounding box center [934, 331] width 144 height 37
click at [983, 329] on input "15" at bounding box center [934, 331] width 144 height 37
click at [983, 329] on input "16" at bounding box center [934, 331] width 144 height 37
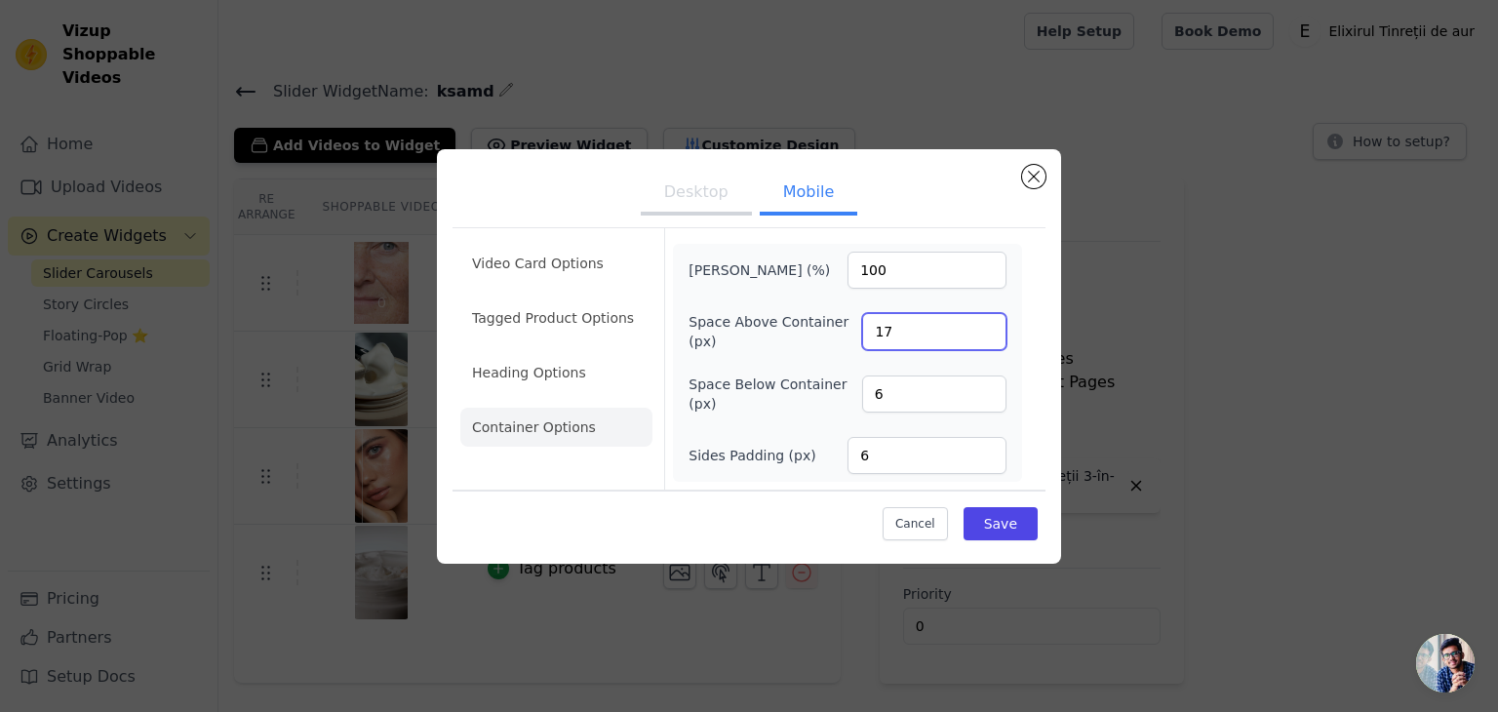
click at [983, 329] on input "17" at bounding box center [934, 331] width 144 height 37
click at [983, 329] on input "18" at bounding box center [934, 331] width 144 height 37
click at [983, 329] on input "19" at bounding box center [934, 331] width 144 height 37
type input "20"
click at [983, 329] on input "20" at bounding box center [934, 331] width 144 height 37
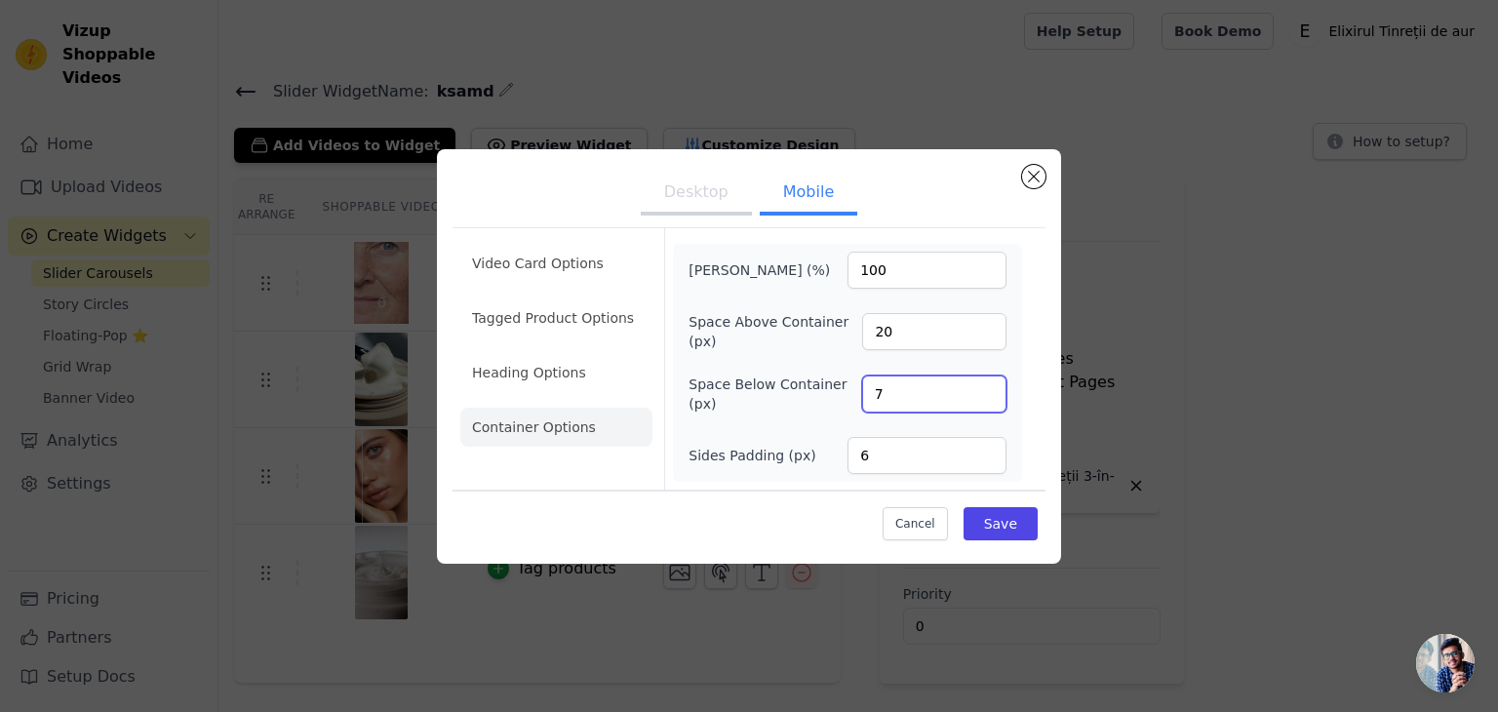
click at [986, 388] on input "7" at bounding box center [934, 393] width 144 height 37
click at [986, 388] on input "8" at bounding box center [934, 393] width 144 height 37
click at [986, 388] on input "9" at bounding box center [934, 393] width 144 height 37
click at [986, 388] on input "10" at bounding box center [934, 393] width 144 height 37
click at [986, 388] on input "11" at bounding box center [934, 393] width 144 height 37
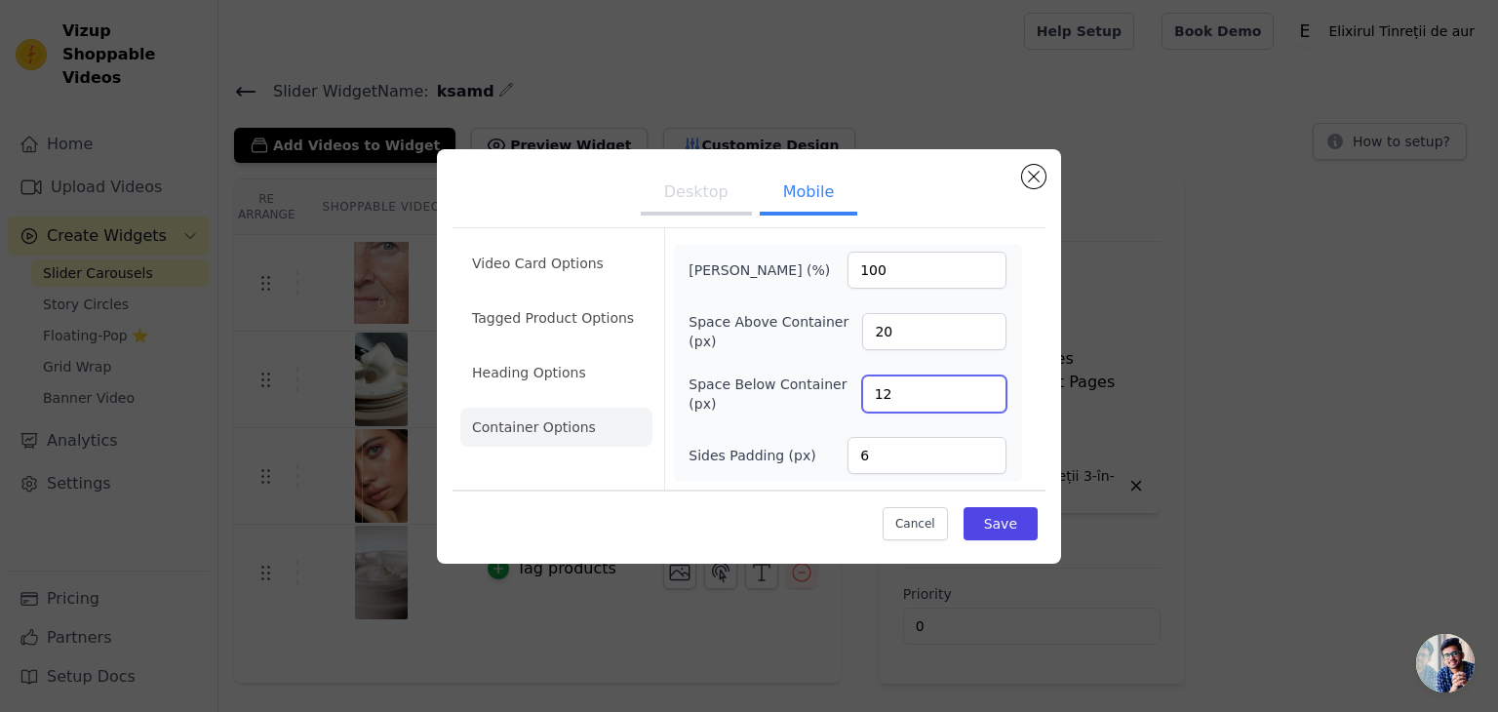
click at [986, 388] on input "12" at bounding box center [934, 393] width 144 height 37
click at [986, 388] on input "13" at bounding box center [934, 393] width 144 height 37
click at [986, 388] on input "14" at bounding box center [934, 393] width 144 height 37
click at [986, 388] on input "15" at bounding box center [934, 393] width 144 height 37
click at [986, 388] on input "16" at bounding box center [934, 393] width 144 height 37
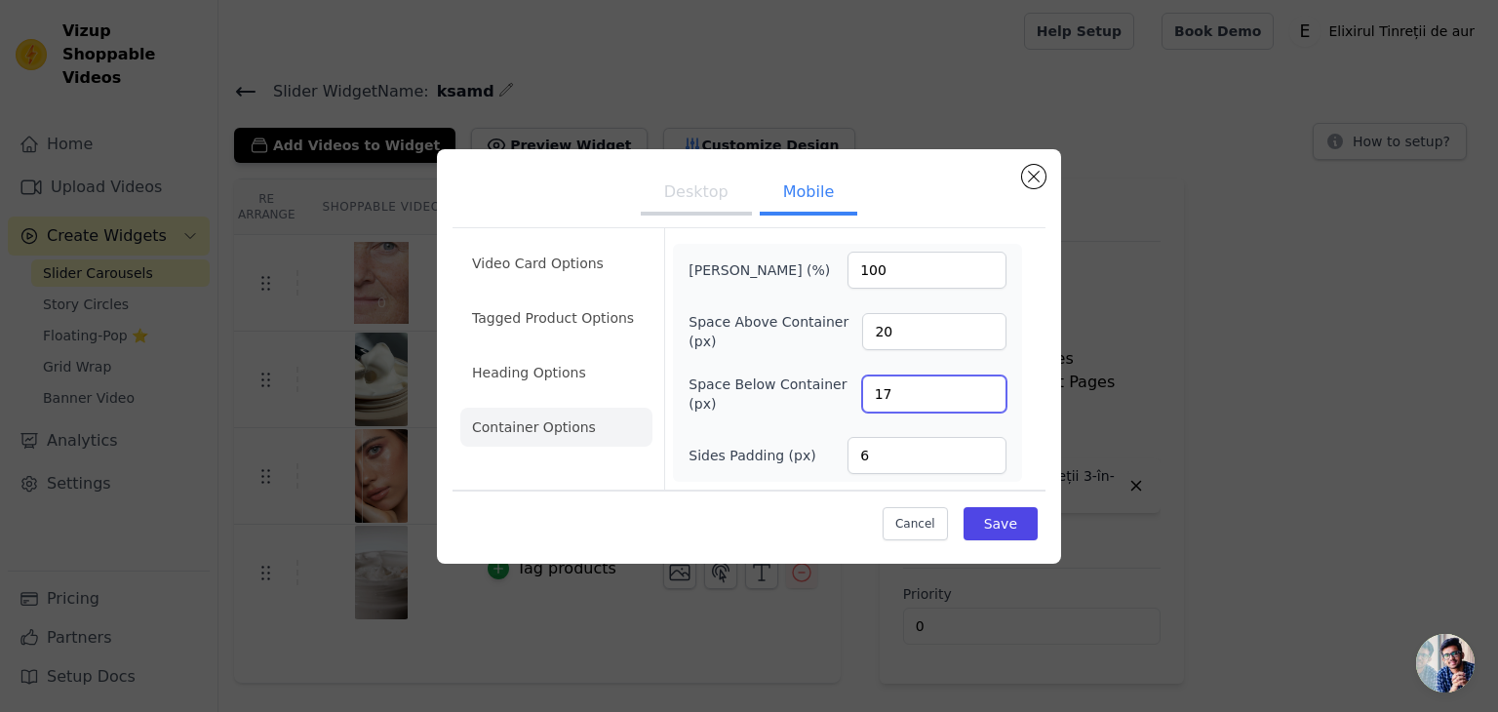
click at [986, 388] on input "17" at bounding box center [934, 393] width 144 height 37
click at [986, 388] on input "18" at bounding box center [934, 393] width 144 height 37
click at [986, 388] on input "19" at bounding box center [934, 393] width 144 height 37
type input "20"
click at [986, 388] on input "20" at bounding box center [934, 393] width 144 height 37
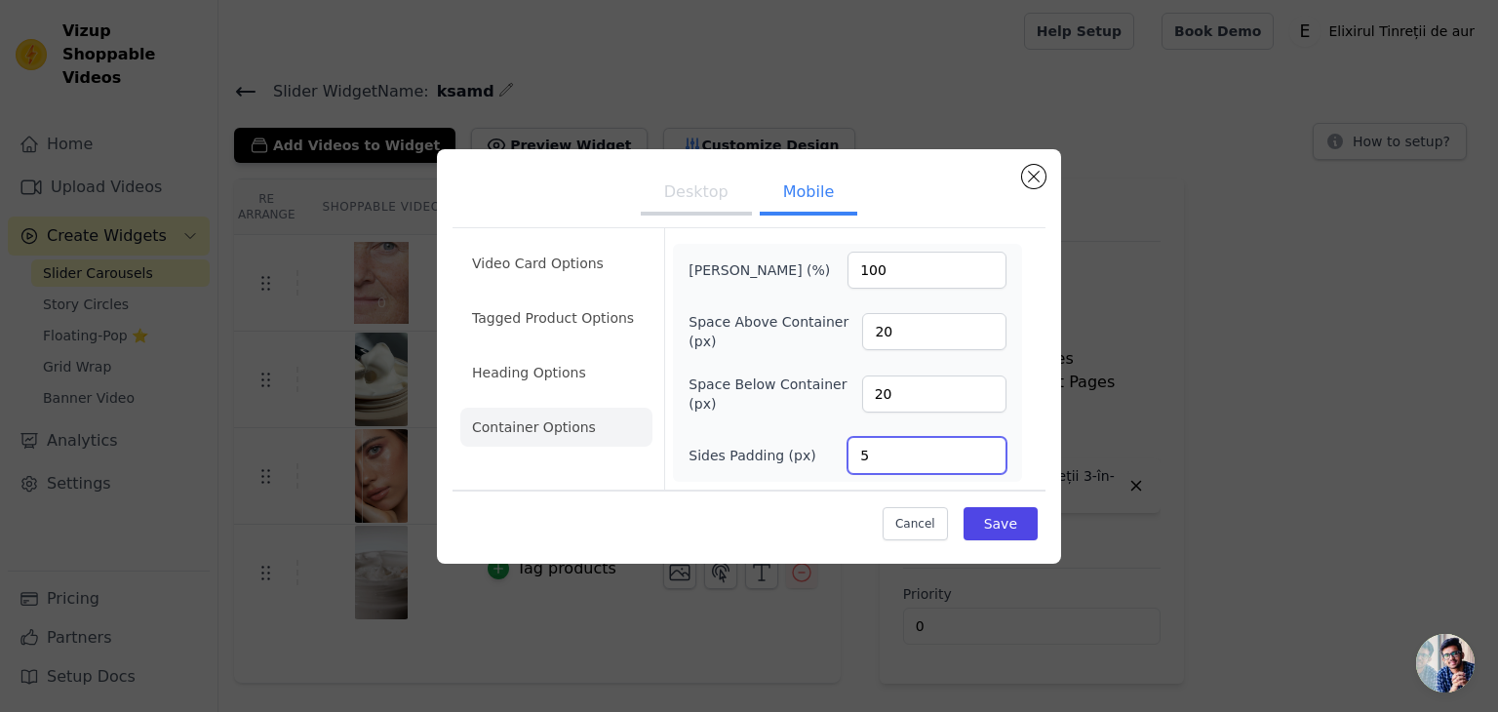
type input "5"
click at [986, 460] on input "5" at bounding box center [926, 455] width 159 height 37
click at [540, 371] on li "Heading Options" at bounding box center [556, 372] width 192 height 39
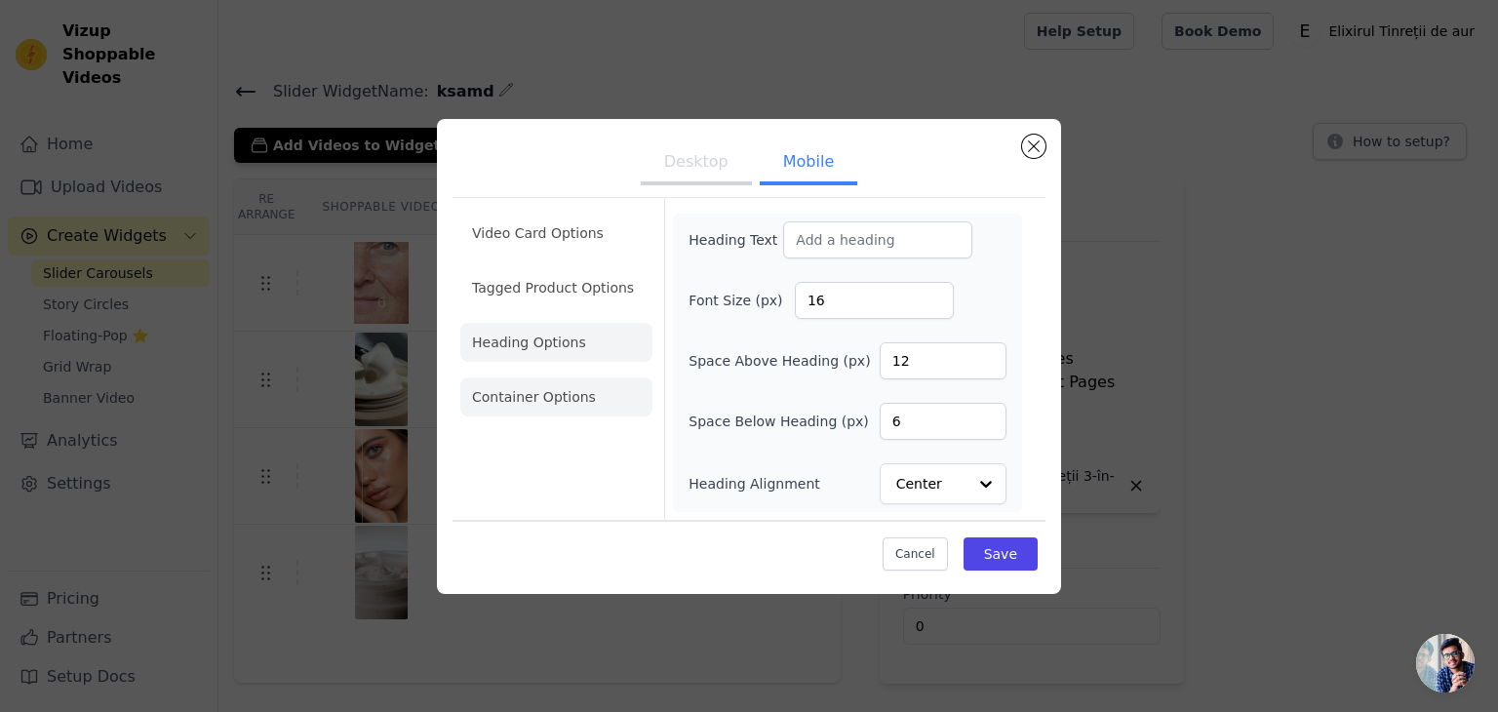
click at [607, 405] on li "Container Options" at bounding box center [556, 396] width 192 height 39
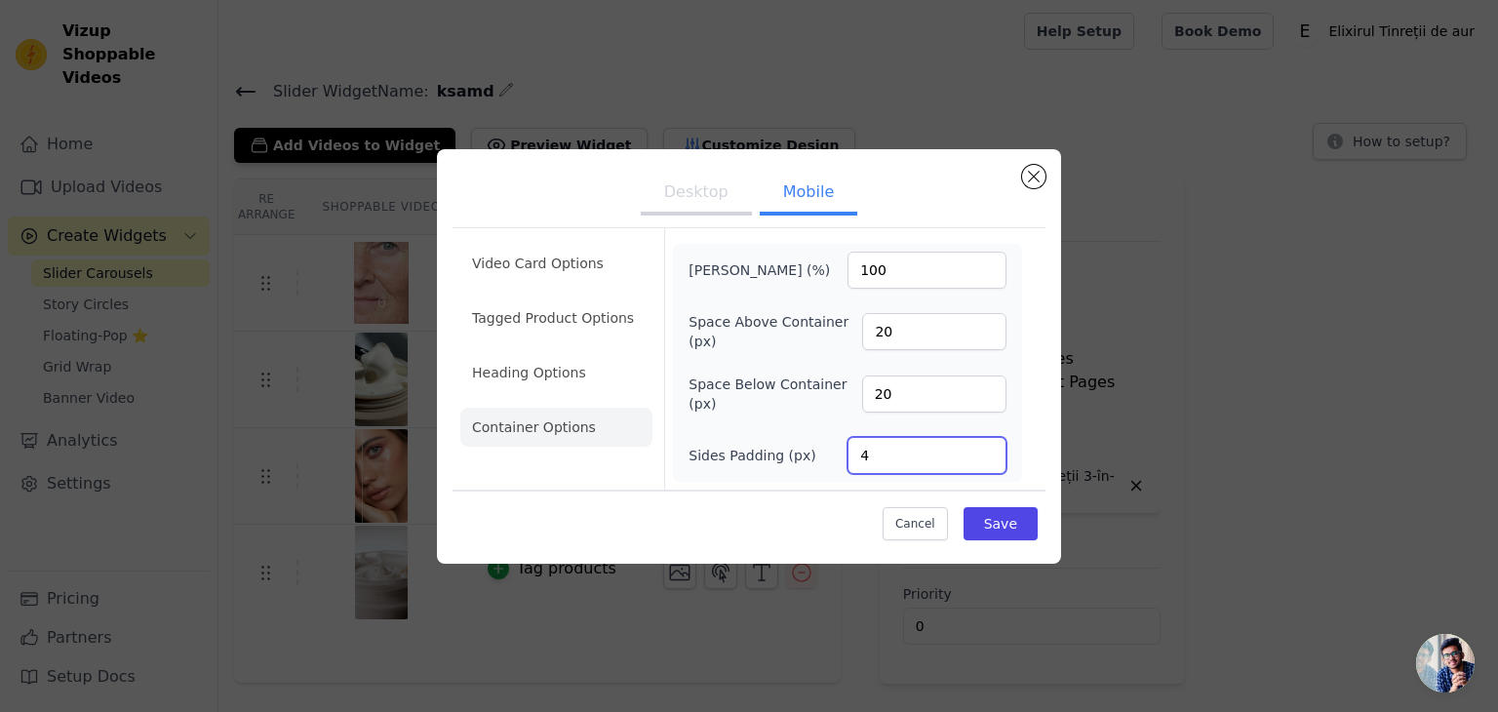
type input "4"
click at [980, 459] on input "4" at bounding box center [926, 455] width 159 height 37
click at [542, 354] on li "Heading Options" at bounding box center [556, 372] width 192 height 39
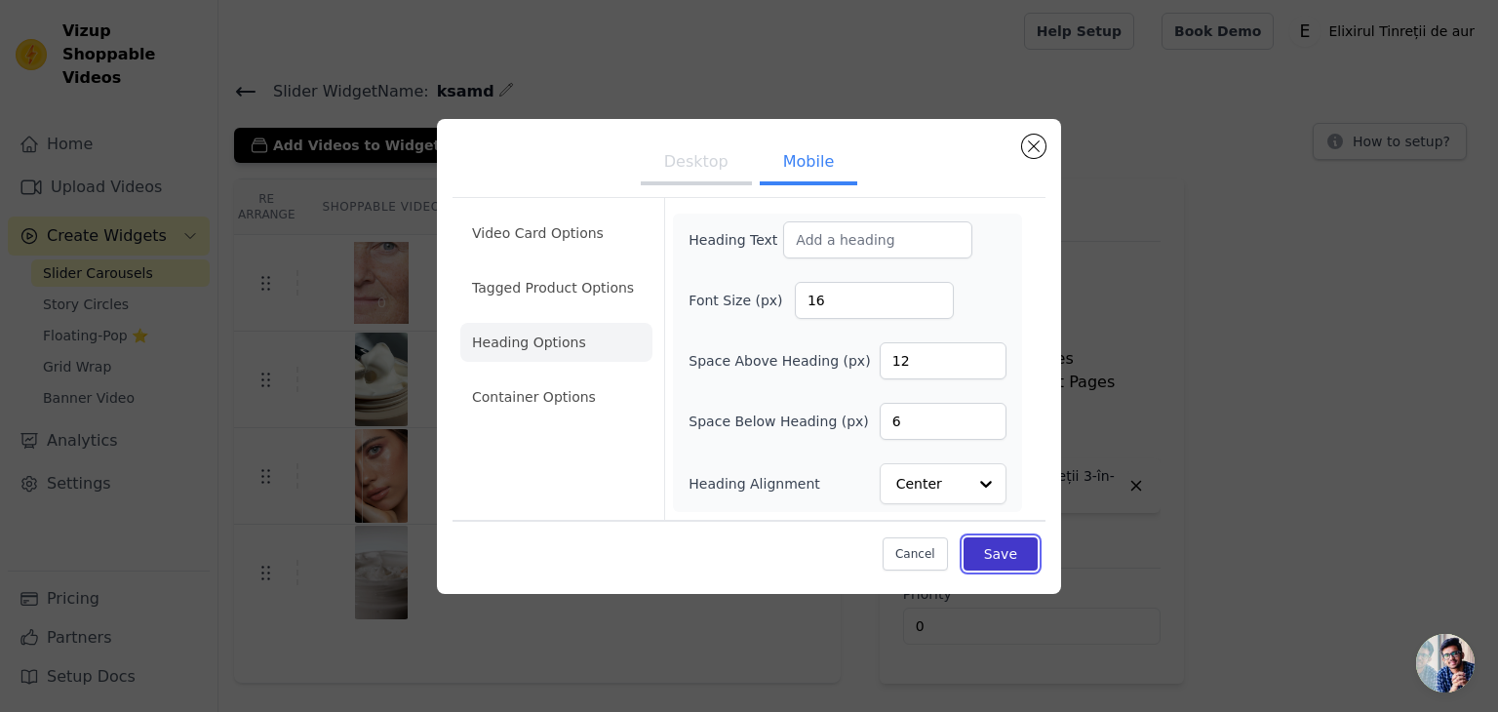
click at [993, 568] on button "Save" at bounding box center [1001, 553] width 74 height 33
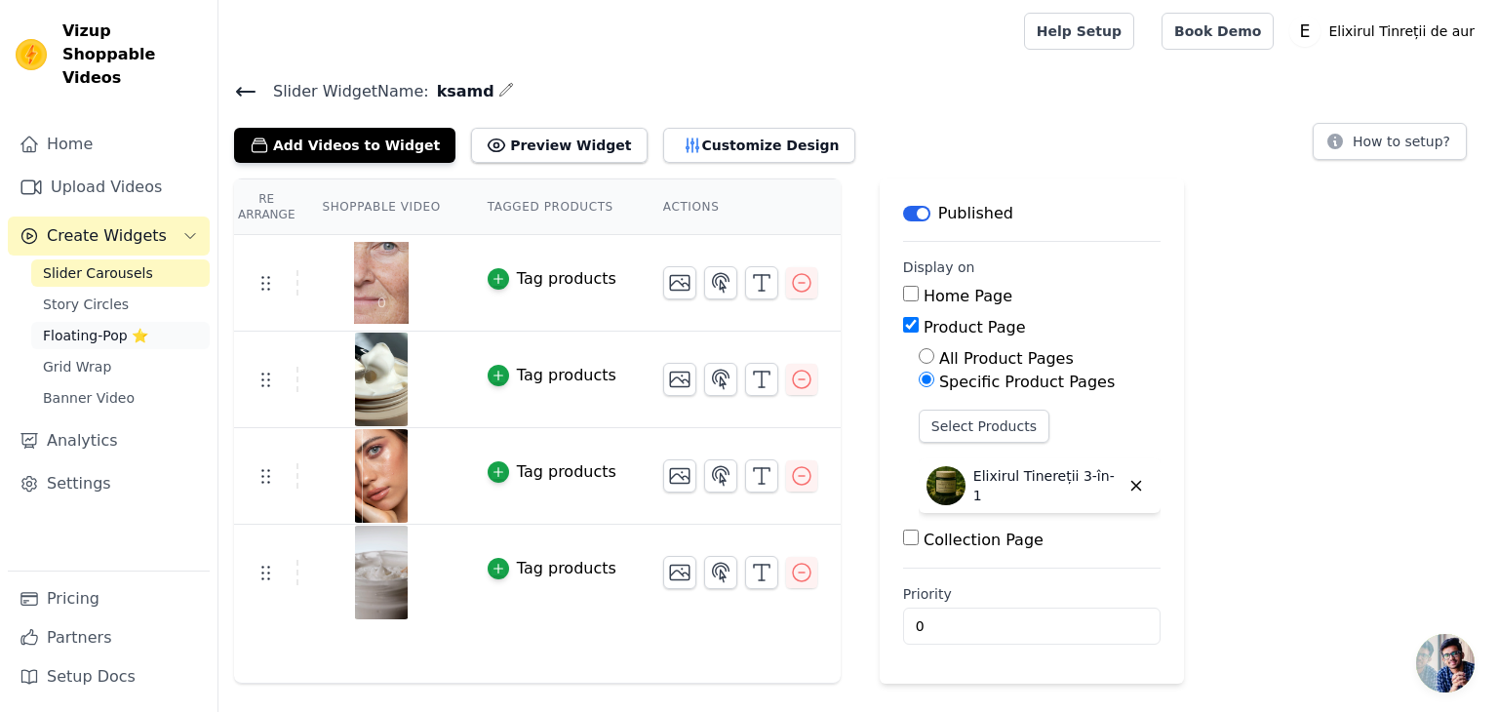
click at [113, 326] on span "Floating-Pop ⭐" at bounding box center [95, 336] width 105 height 20
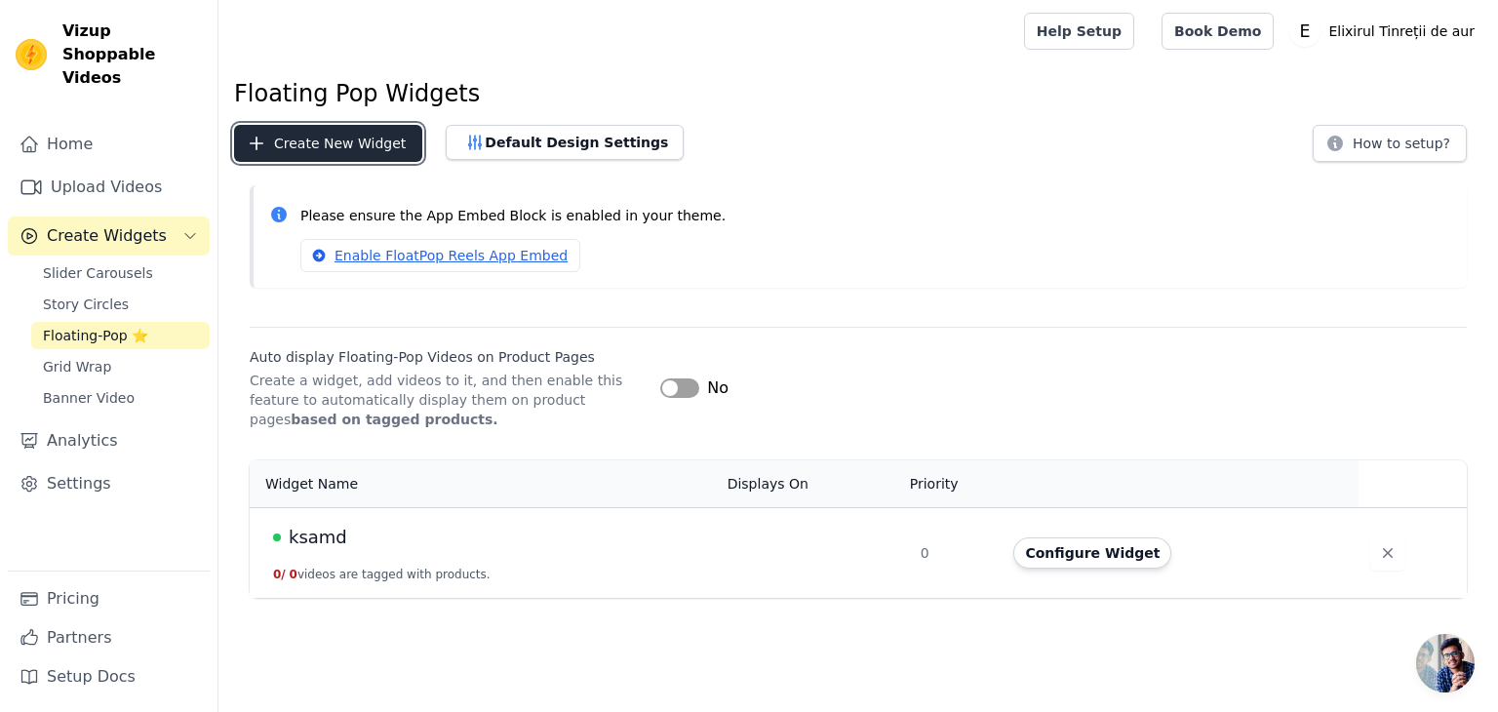
click at [354, 135] on button "Create New Widget" at bounding box center [328, 143] width 188 height 37
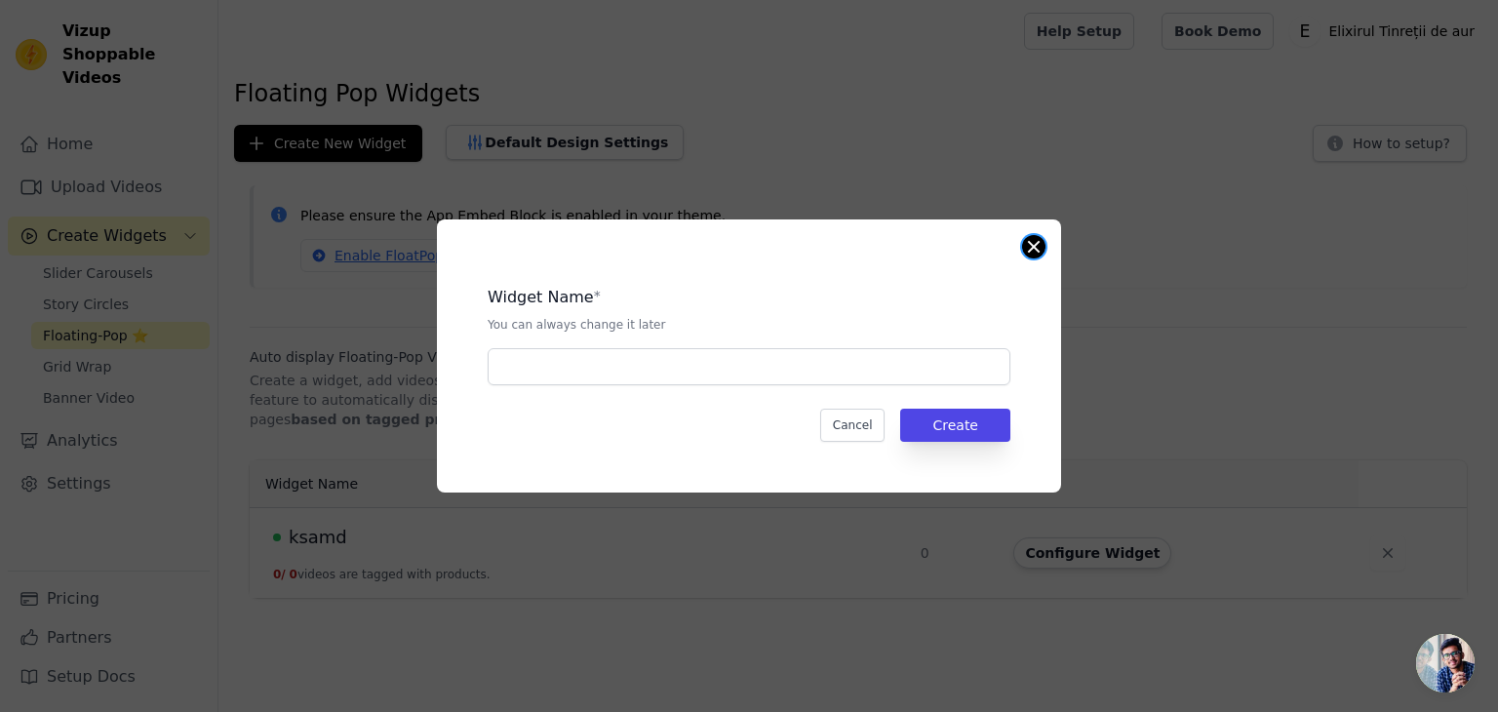
click at [1037, 245] on button "Close modal" at bounding box center [1033, 246] width 23 height 23
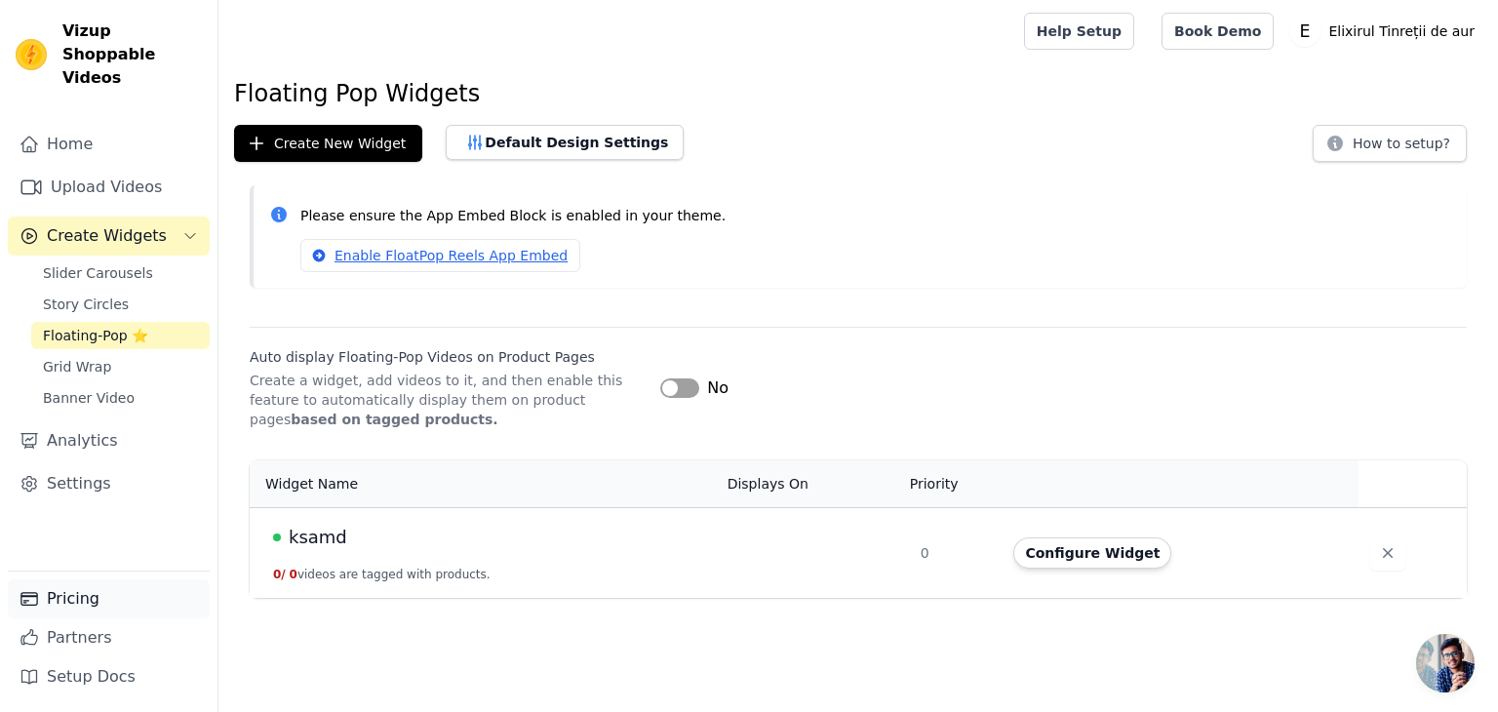
click at [99, 598] on link "Pricing" at bounding box center [109, 598] width 202 height 39
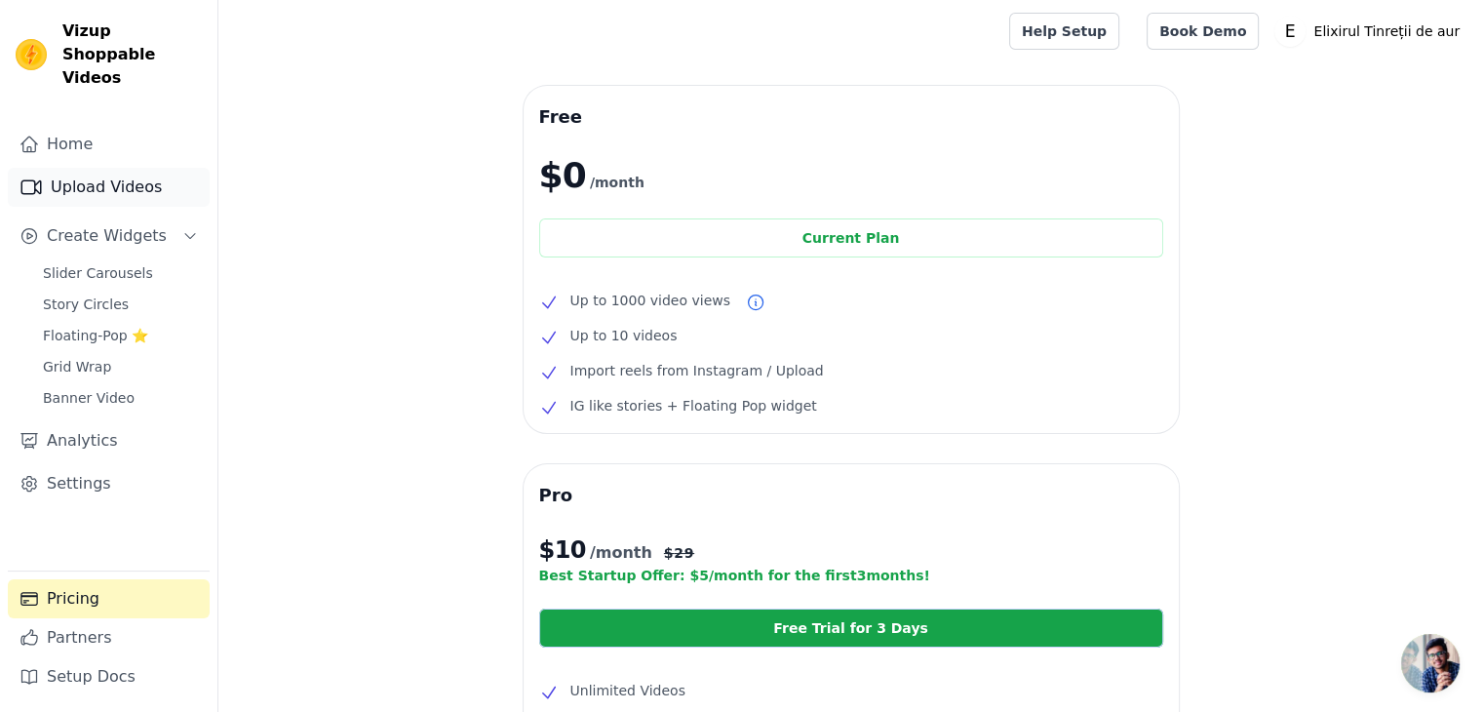
click at [66, 168] on link "Upload Videos" at bounding box center [109, 187] width 202 height 39
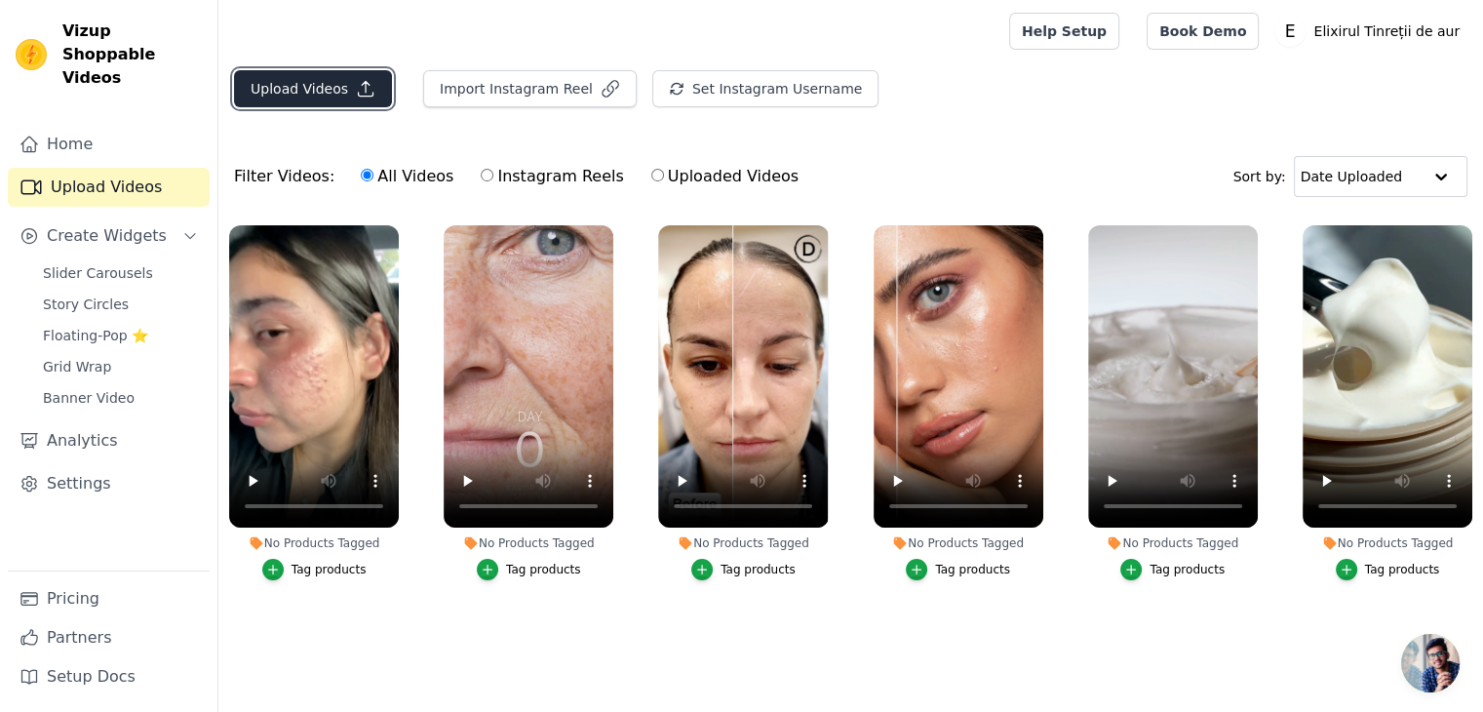
click at [320, 95] on button "Upload Videos" at bounding box center [313, 88] width 158 height 37
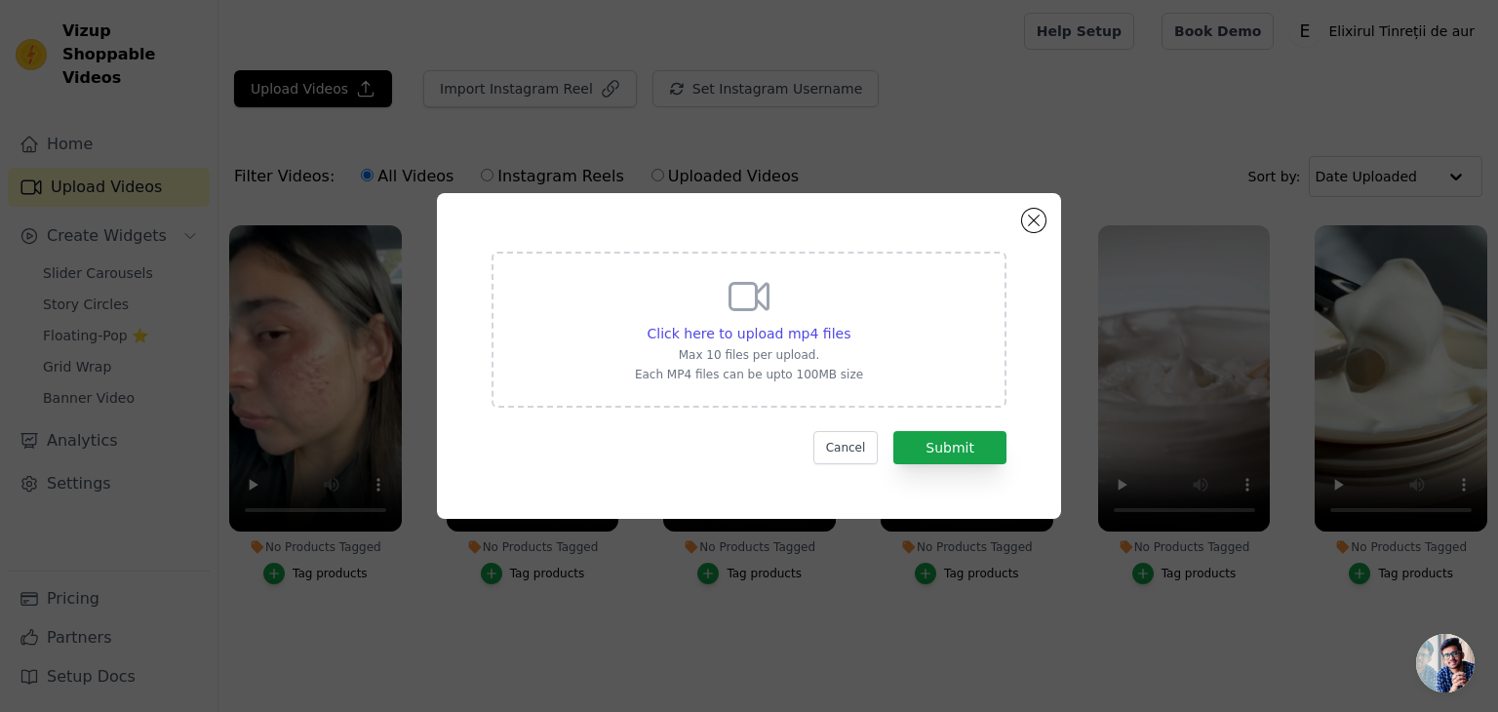
click at [681, 310] on div "Click here to upload mp4 files Max 10 files per upload. Each MP4 files can be u…" at bounding box center [749, 327] width 228 height 109
click at [849, 323] on input "Click here to upload mp4 files Max 10 files per upload. Each MP4 files can be u…" at bounding box center [849, 323] width 1 height 1
type input "C:\fakepath\bed72ef3-d640-4f2d-9966-10978fb9c1e2.mp4"
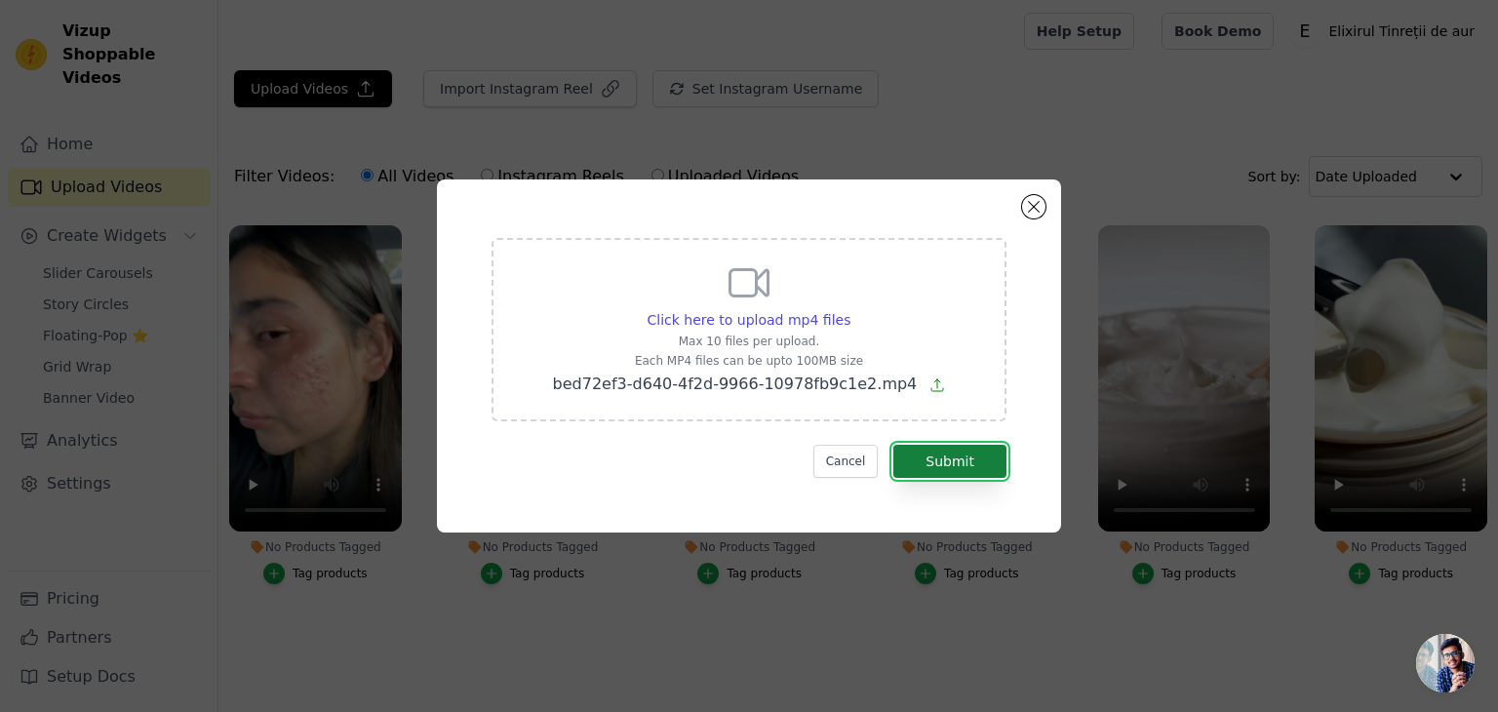
click at [936, 457] on button "Submit" at bounding box center [949, 461] width 113 height 33
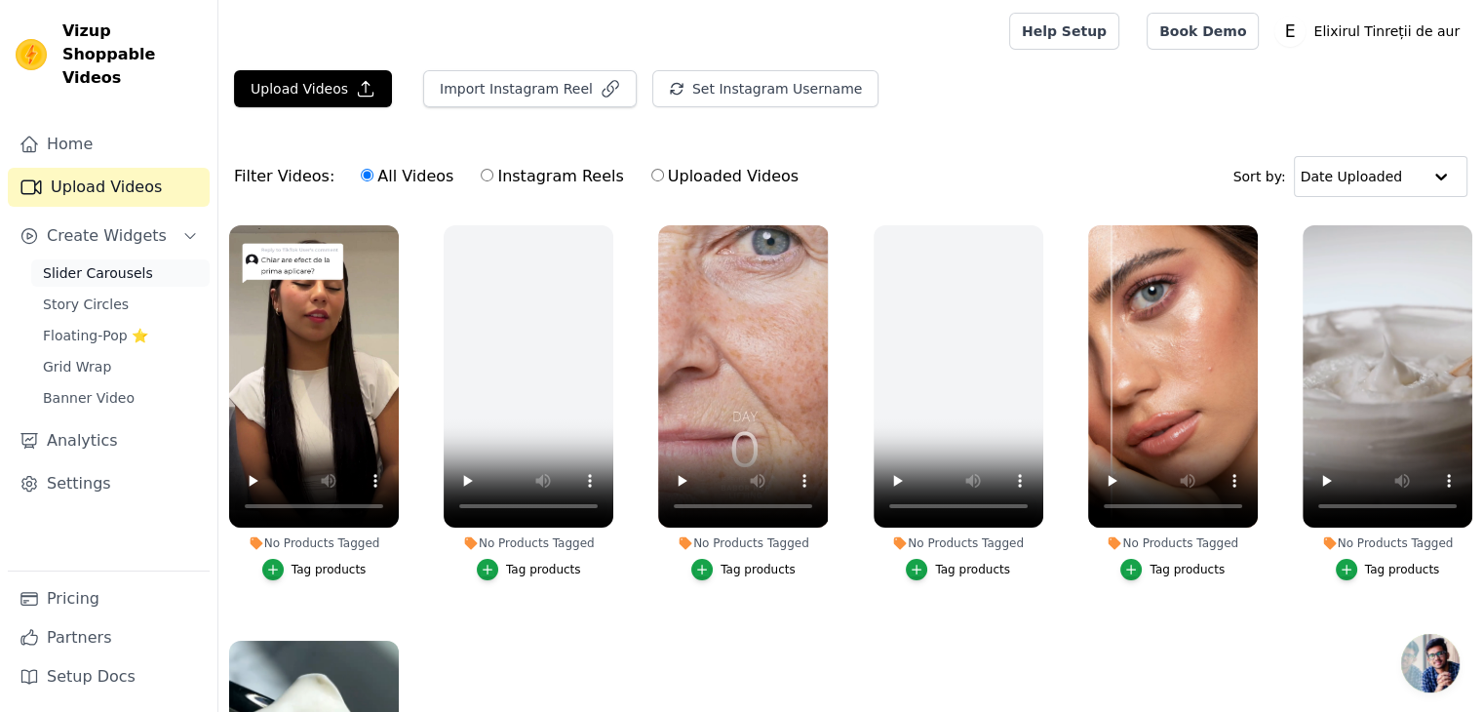
click at [99, 263] on span "Slider Carousels" at bounding box center [98, 273] width 110 height 20
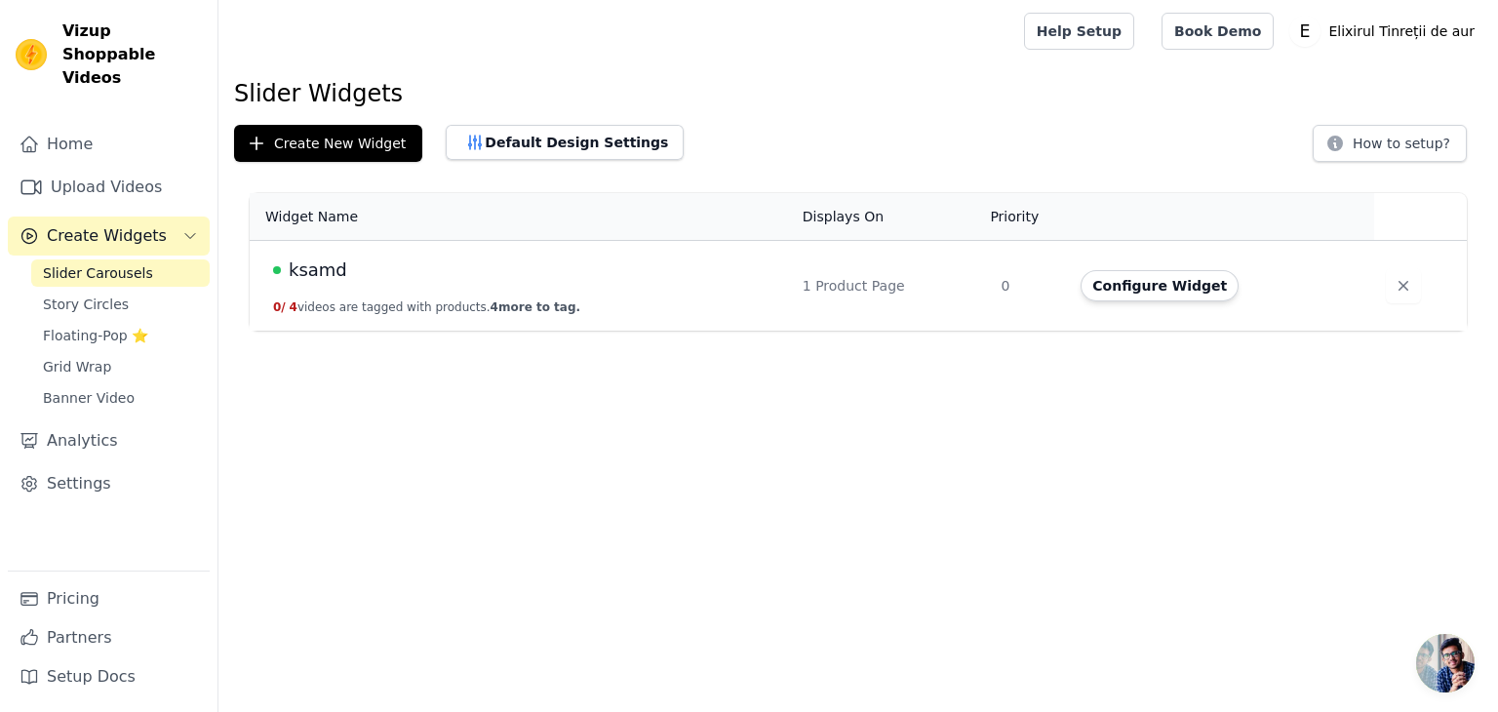
click at [367, 264] on div "ksamd" at bounding box center [526, 269] width 506 height 27
click at [1141, 291] on button "Configure Widget" at bounding box center [1160, 285] width 158 height 31
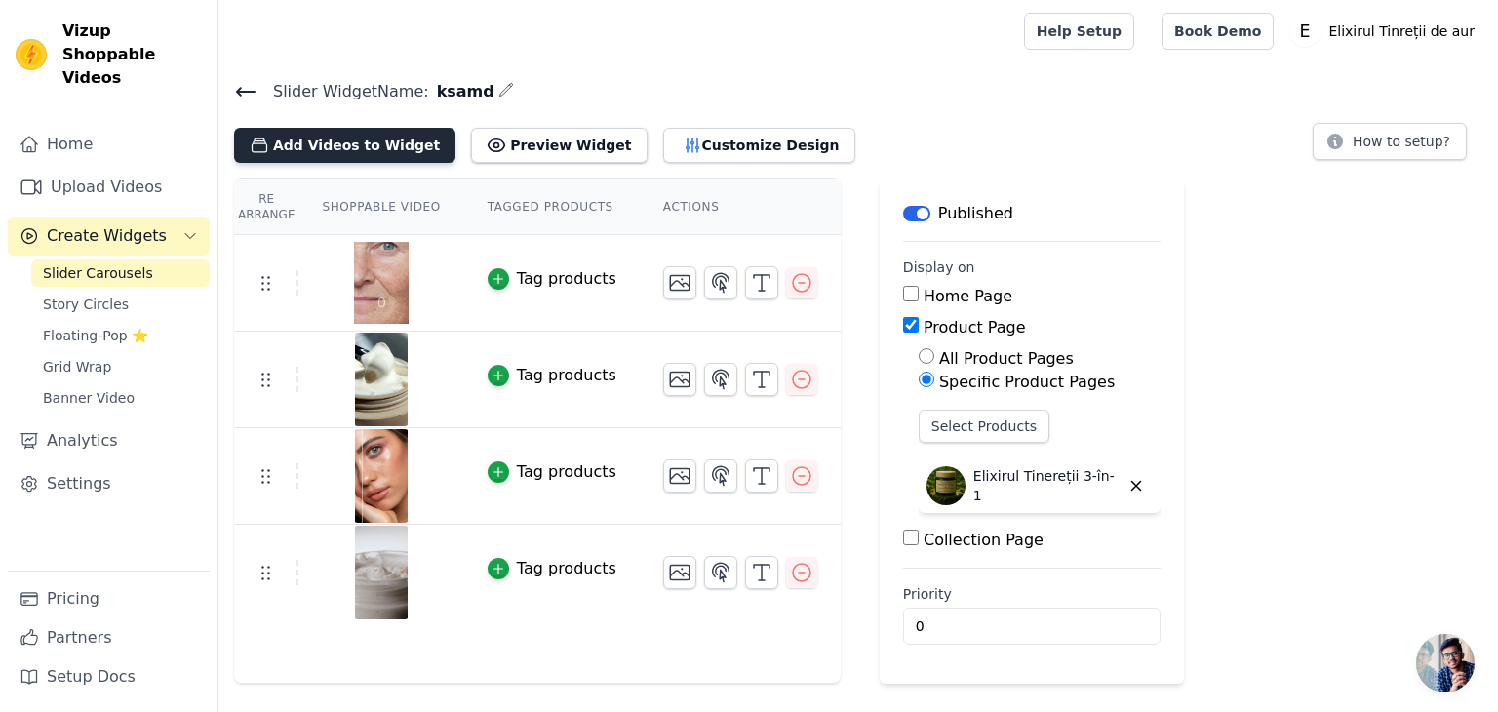
click at [301, 139] on button "Add Videos to Widget" at bounding box center [344, 145] width 221 height 35
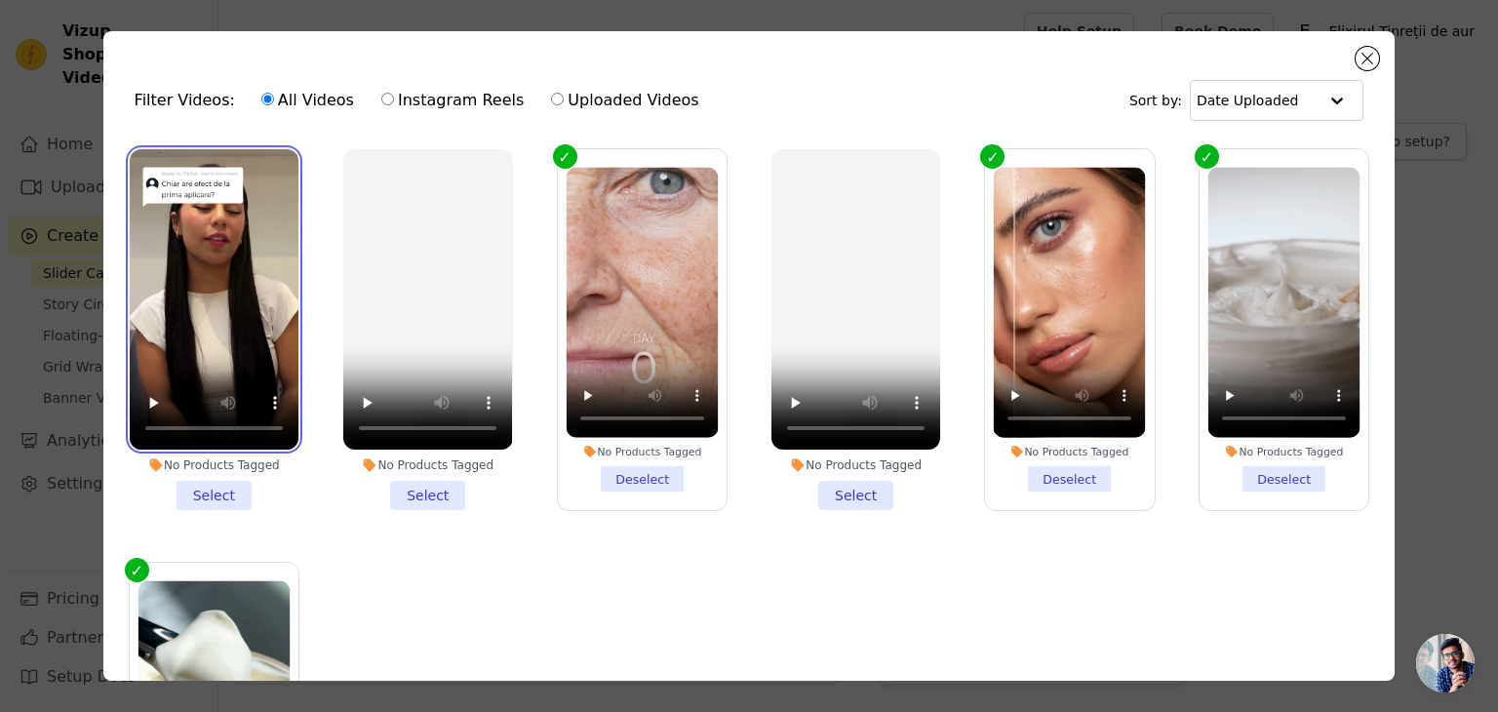
click at [198, 275] on video at bounding box center [214, 299] width 169 height 300
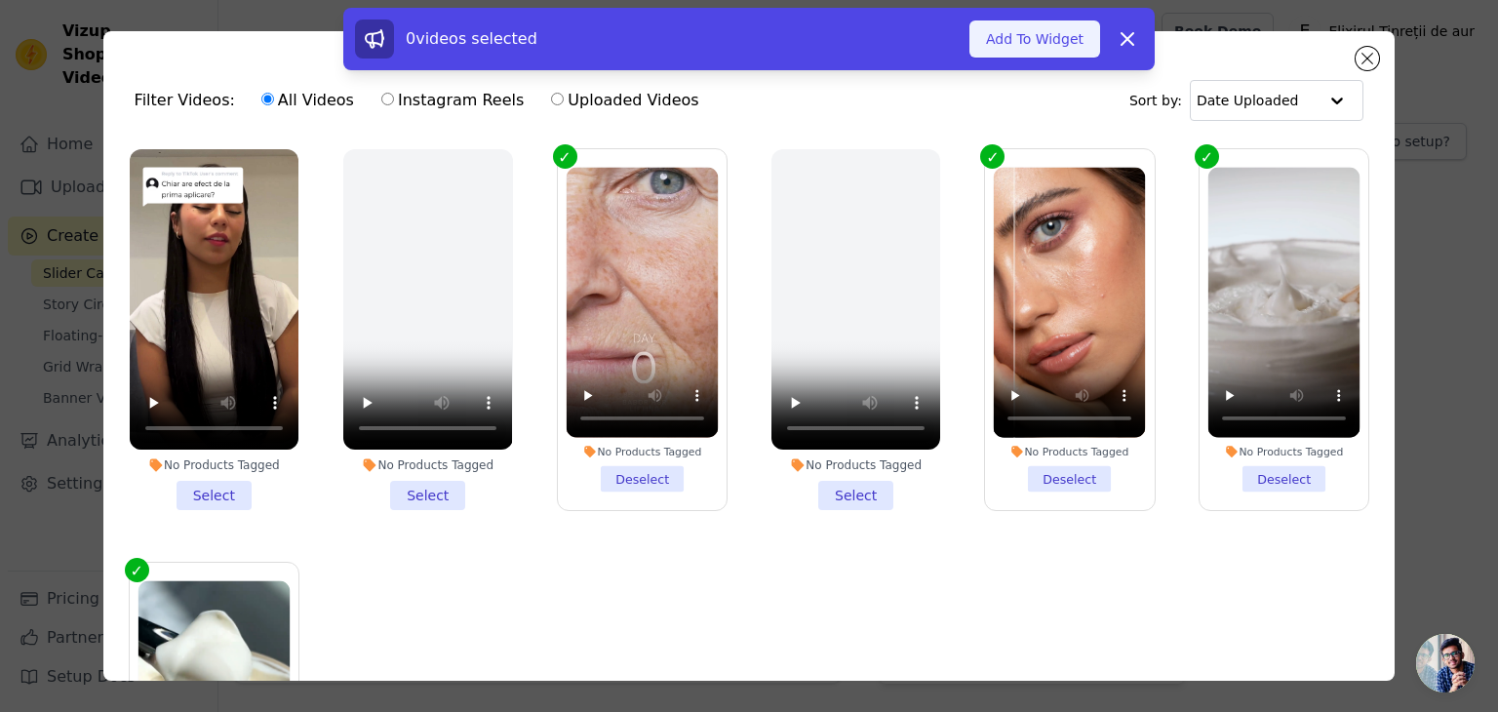
click at [1071, 39] on button "Add To Widget" at bounding box center [1034, 38] width 131 height 37
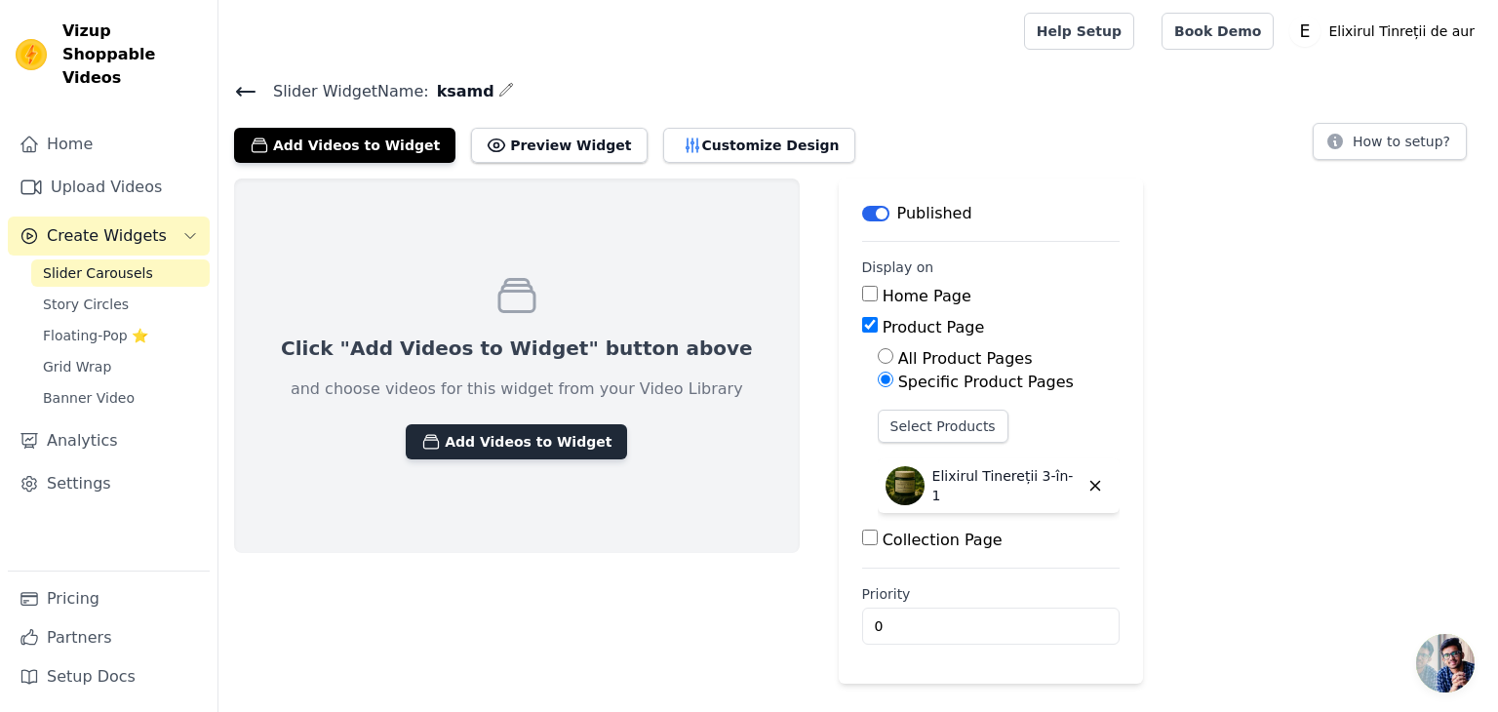
click at [442, 436] on button "Add Videos to Widget" at bounding box center [516, 441] width 221 height 35
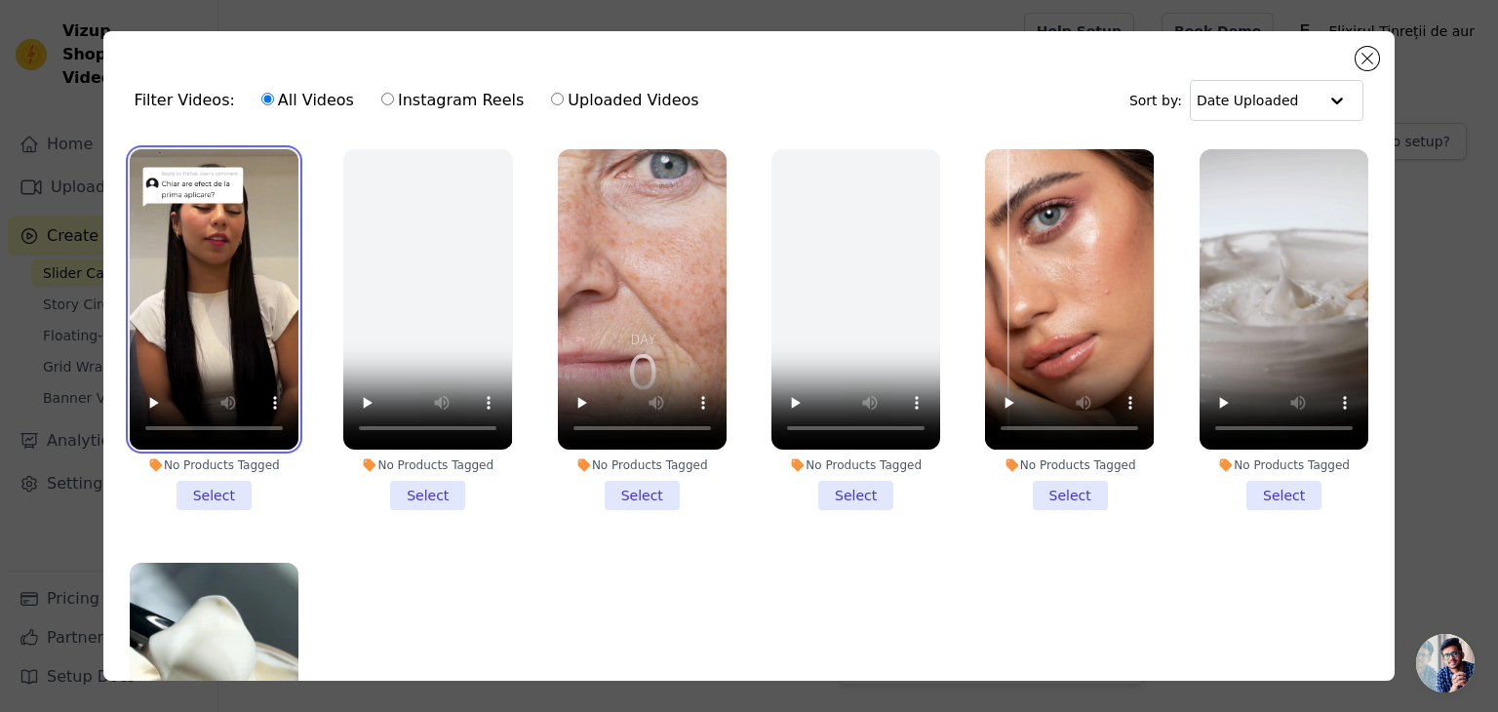
click at [277, 277] on video at bounding box center [214, 299] width 169 height 300
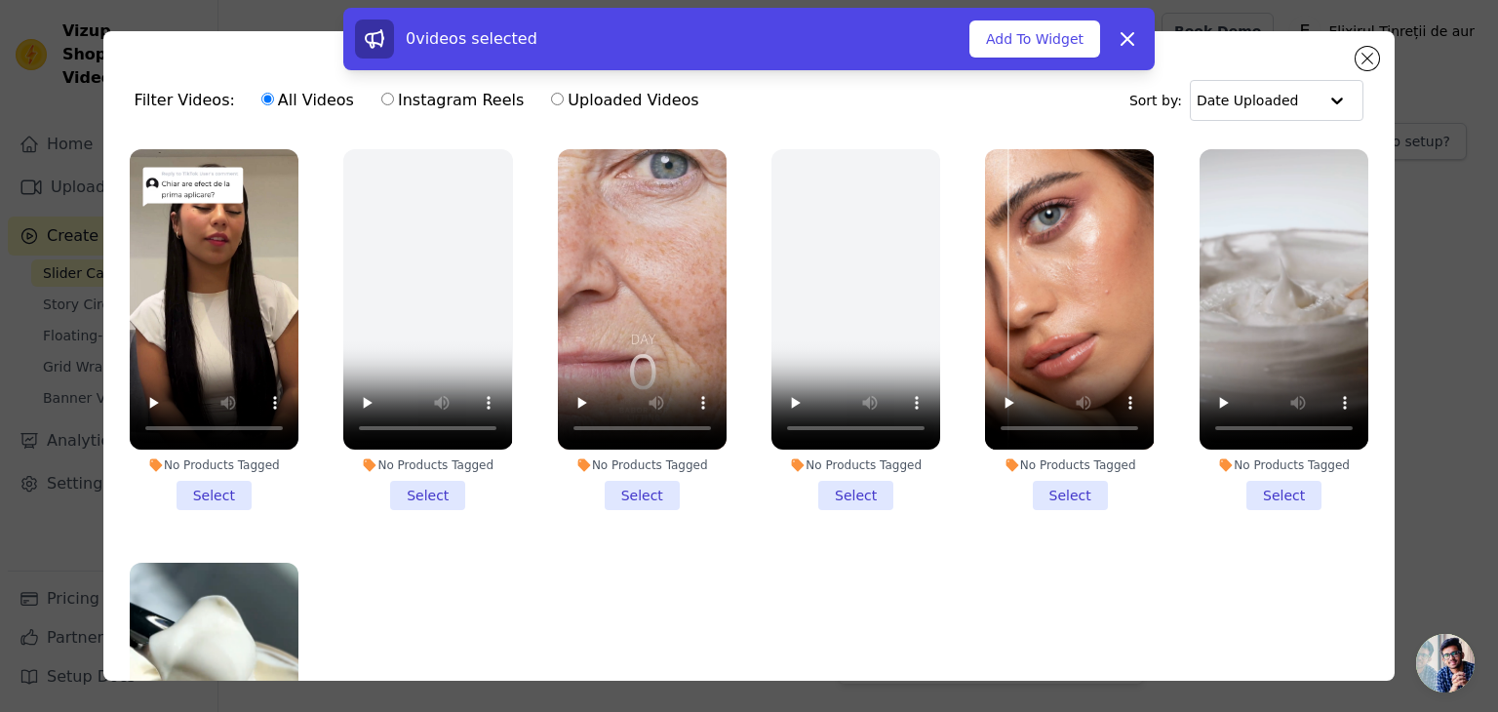
click at [222, 488] on li "No Products Tagged Select" at bounding box center [214, 329] width 169 height 361
click at [0, 0] on input "No Products Tagged Select" at bounding box center [0, 0] width 0 height 0
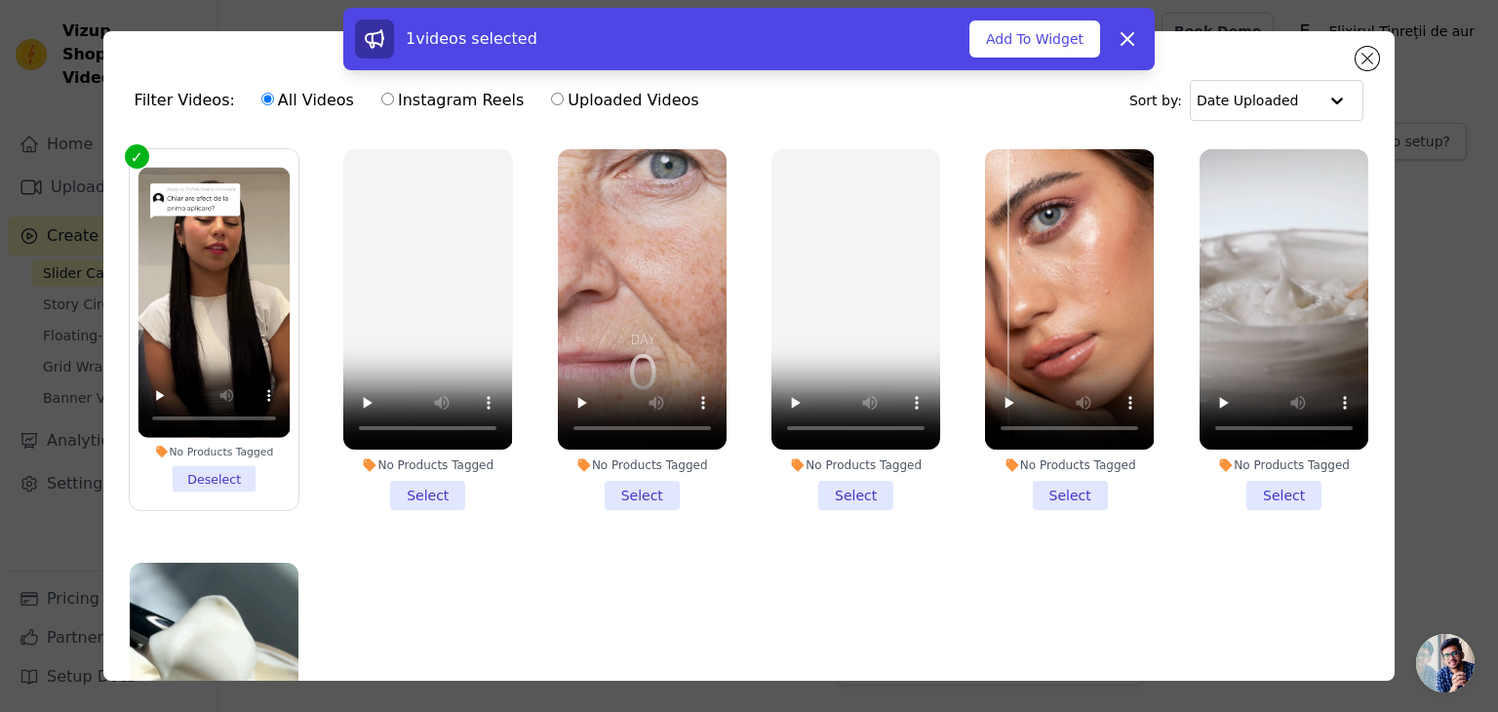
click at [636, 470] on li "No Products Tagged Select" at bounding box center [642, 329] width 169 height 361
click at [0, 0] on input "No Products Tagged Select" at bounding box center [0, 0] width 0 height 0
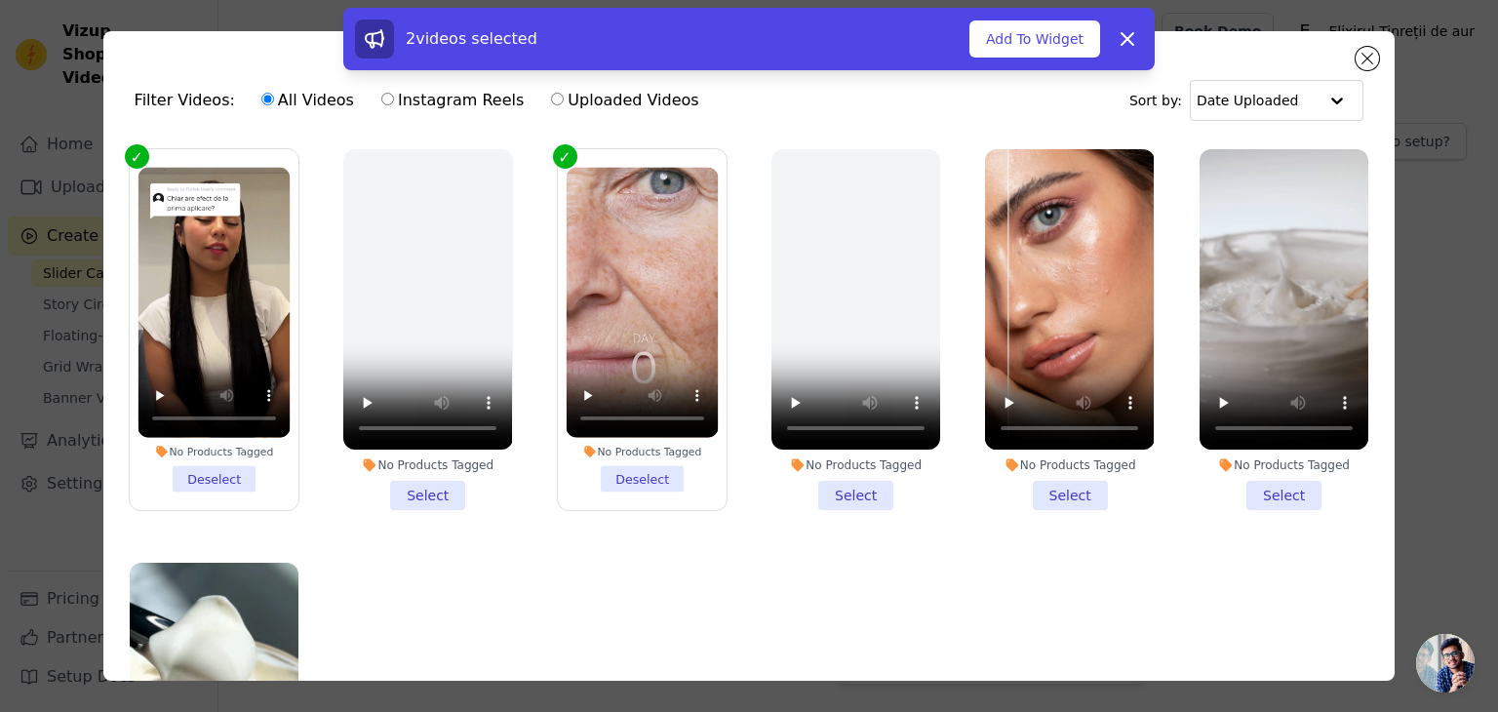
click at [862, 477] on li "No Products Tagged Select" at bounding box center [855, 329] width 169 height 361
click at [0, 0] on input "No Products Tagged Select" at bounding box center [0, 0] width 0 height 0
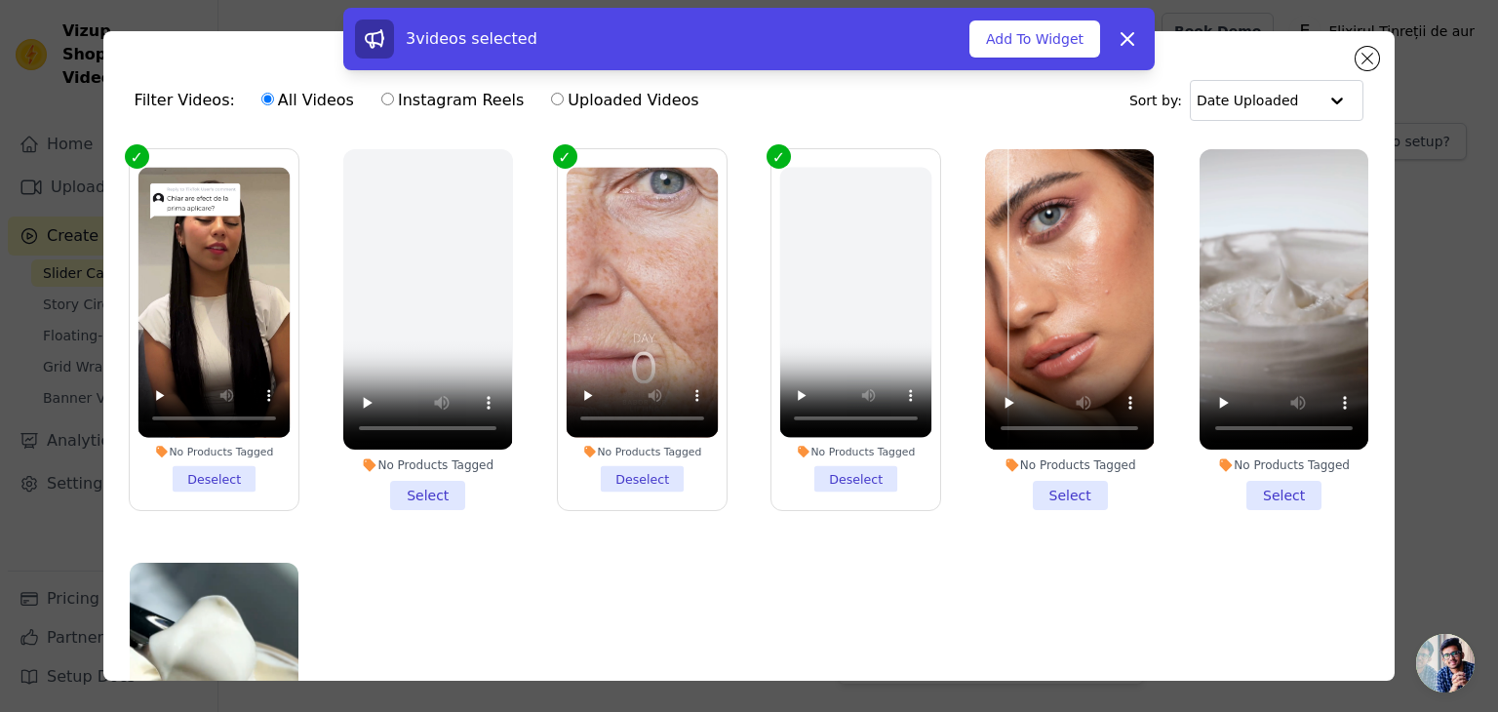
click at [837, 481] on li "No Products Tagged Deselect" at bounding box center [856, 330] width 152 height 325
click at [0, 0] on input "No Products Tagged Deselect" at bounding box center [0, 0] width 0 height 0
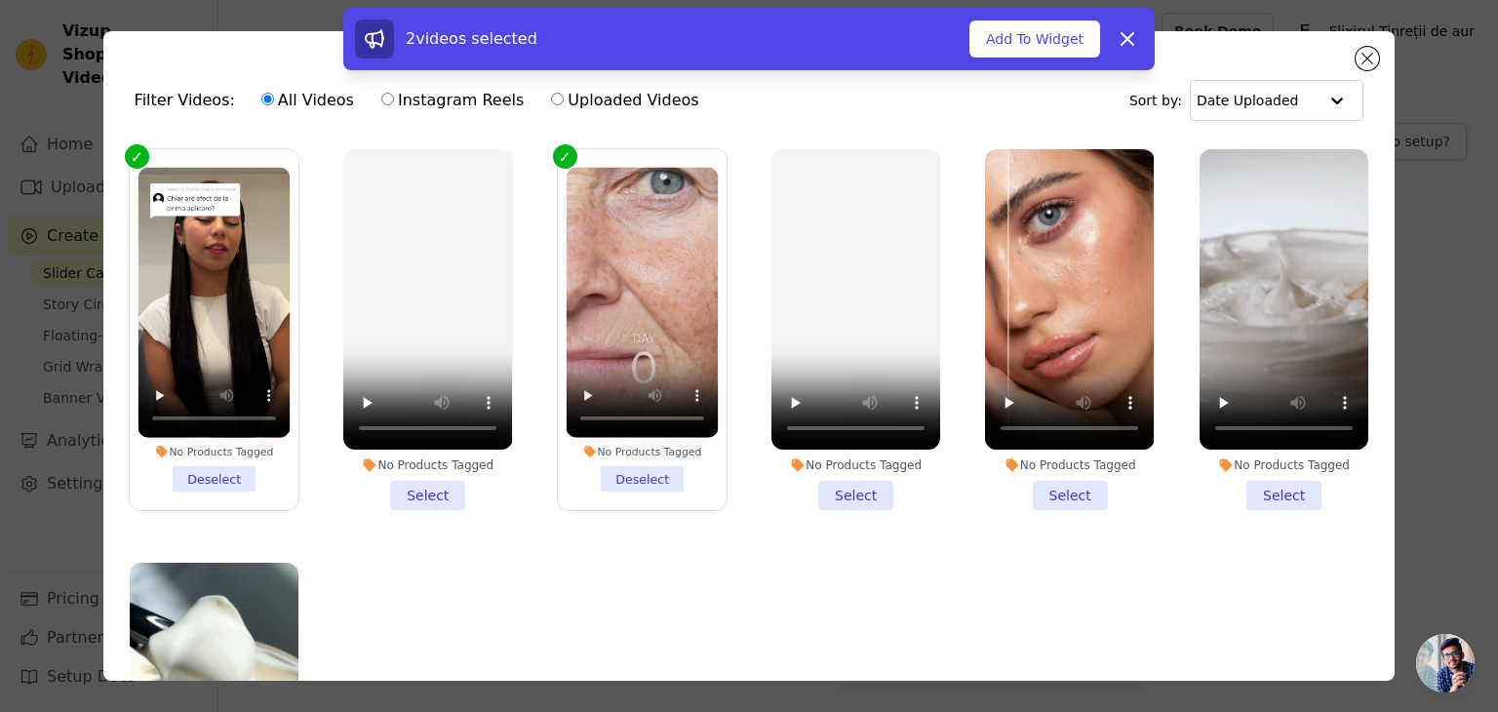
click at [1009, 469] on li "No Products Tagged Select" at bounding box center [1069, 329] width 169 height 361
click at [0, 0] on input "No Products Tagged Select" at bounding box center [0, 0] width 0 height 0
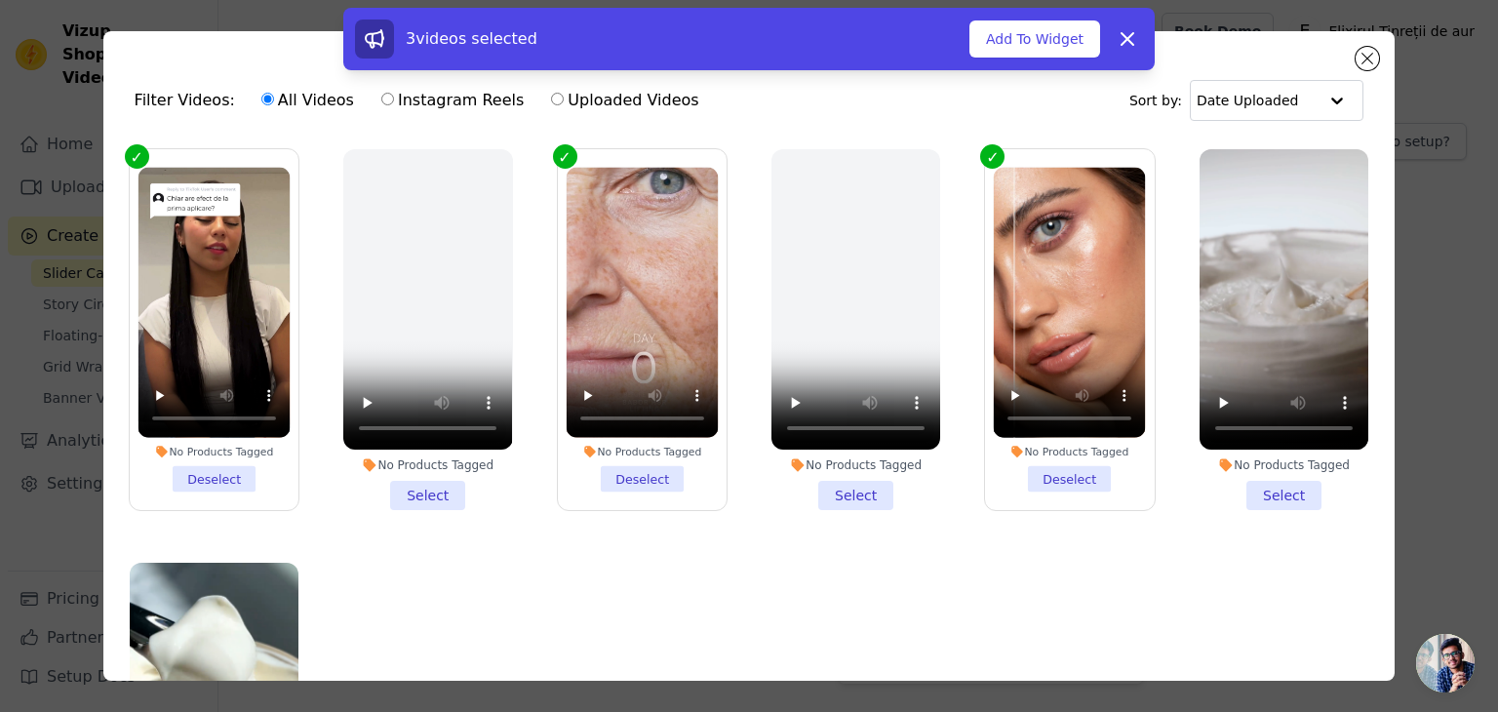
drag, startPoint x: 1237, startPoint y: 479, endPoint x: 1114, endPoint y: 491, distance: 123.4
click at [1237, 479] on li "No Products Tagged Select" at bounding box center [1284, 329] width 169 height 361
click at [0, 0] on input "No Products Tagged Select" at bounding box center [0, 0] width 0 height 0
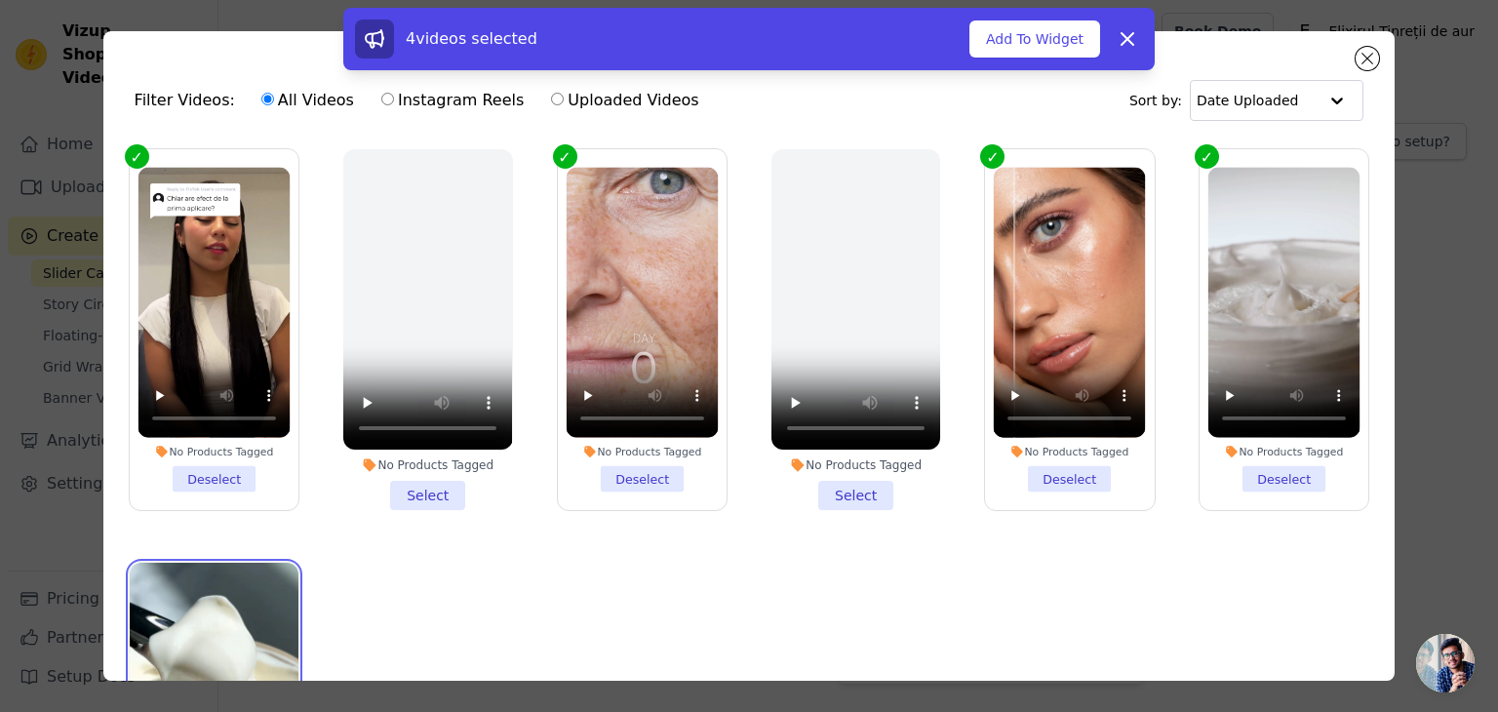
click at [226, 604] on video at bounding box center [214, 713] width 169 height 300
click at [1038, 45] on button "Add To Widget" at bounding box center [1034, 38] width 131 height 37
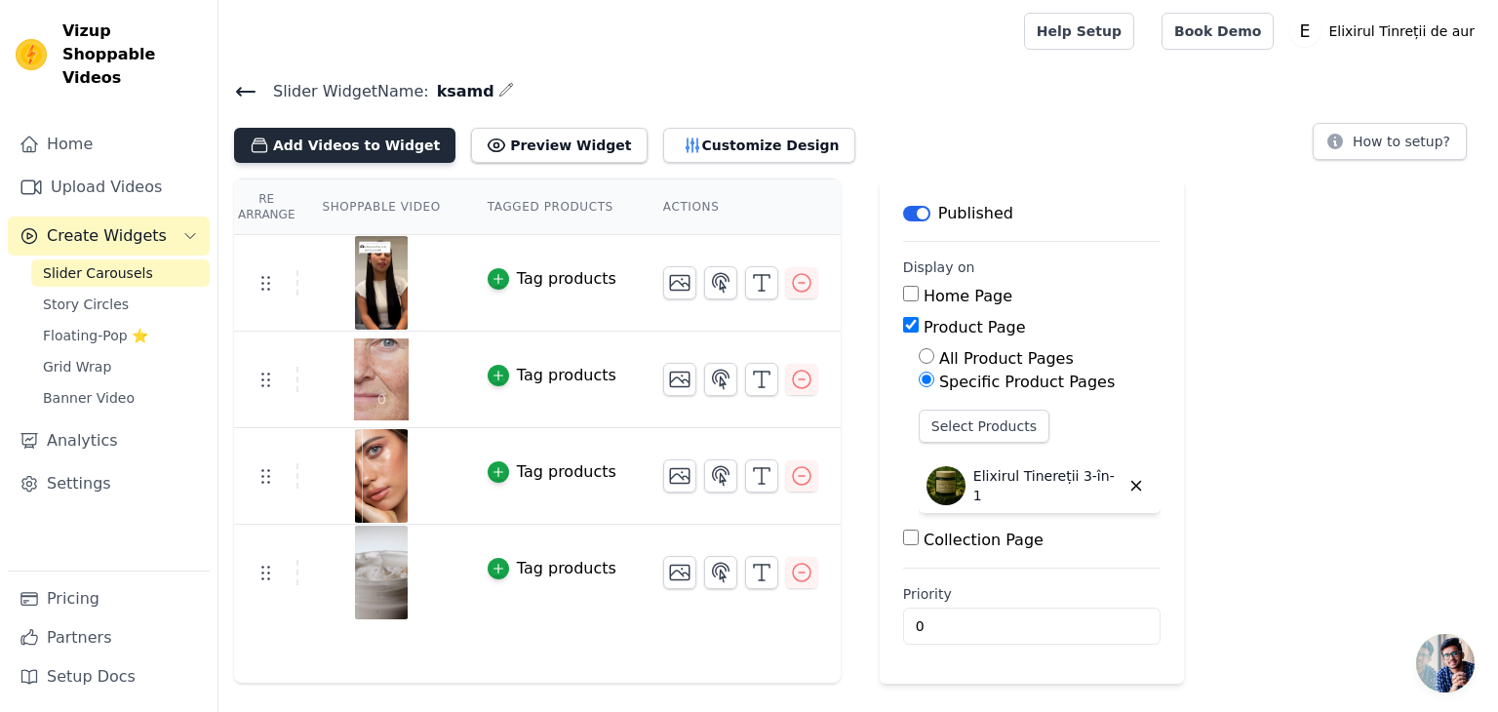
click at [352, 154] on button "Add Videos to Widget" at bounding box center [344, 145] width 221 height 35
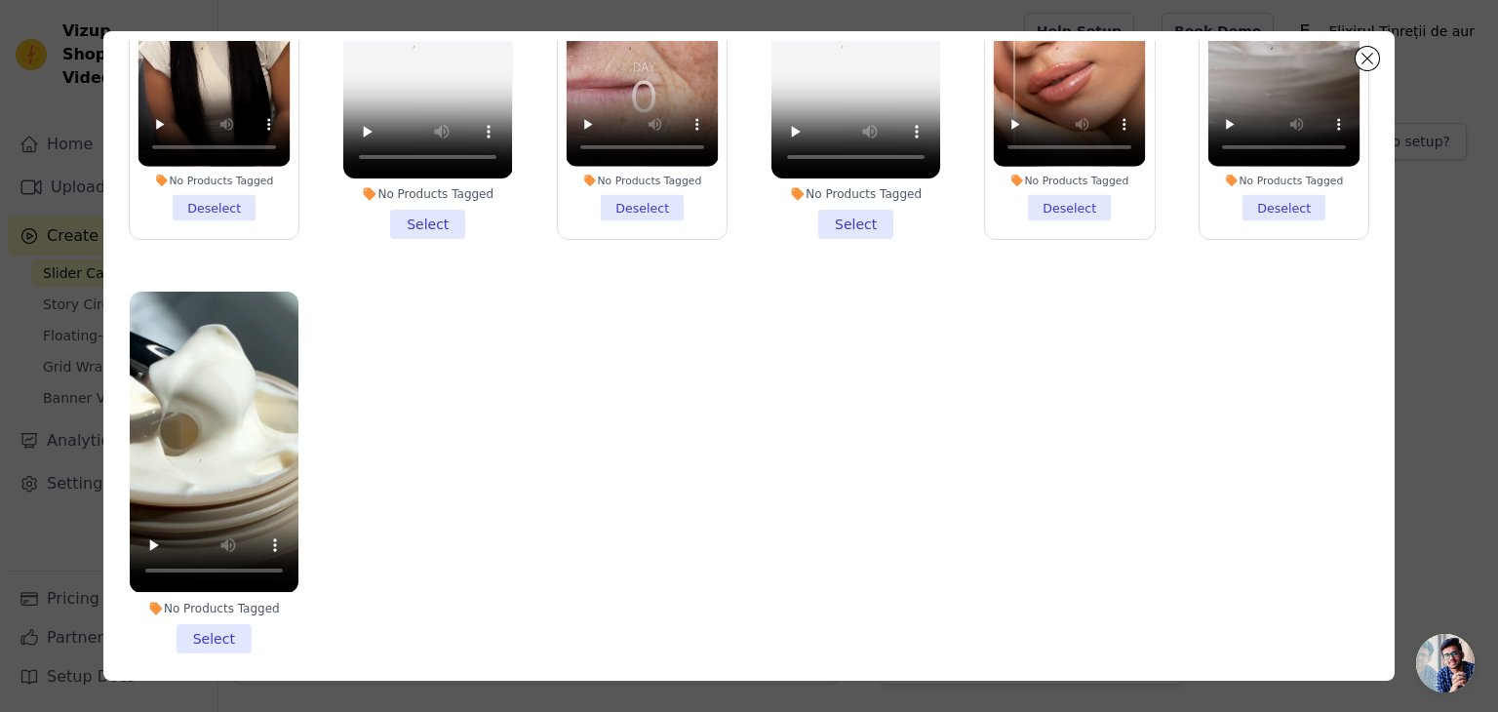
scroll to position [169, 0]
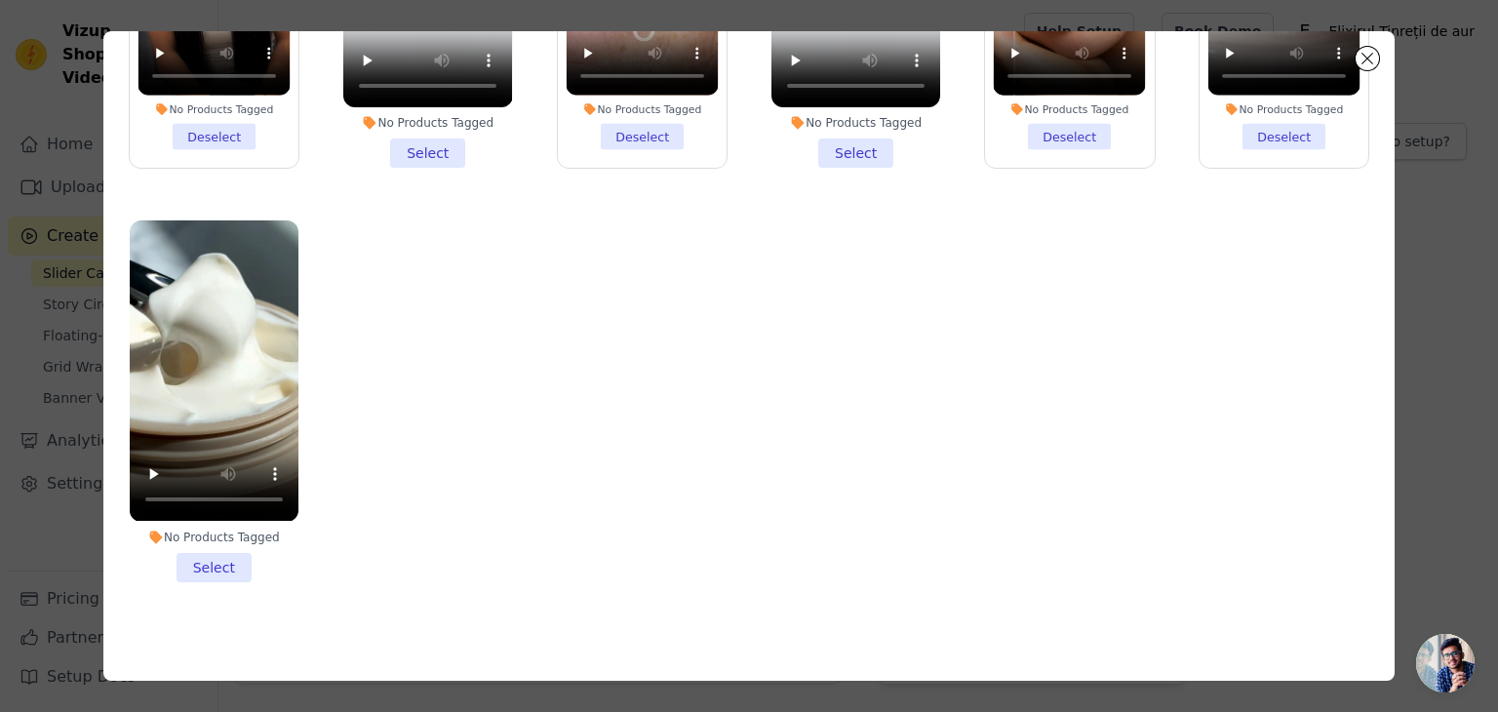
click at [215, 543] on li "No Products Tagged Select" at bounding box center [214, 400] width 169 height 361
click at [0, 0] on input "No Products Tagged Select" at bounding box center [0, 0] width 0 height 0
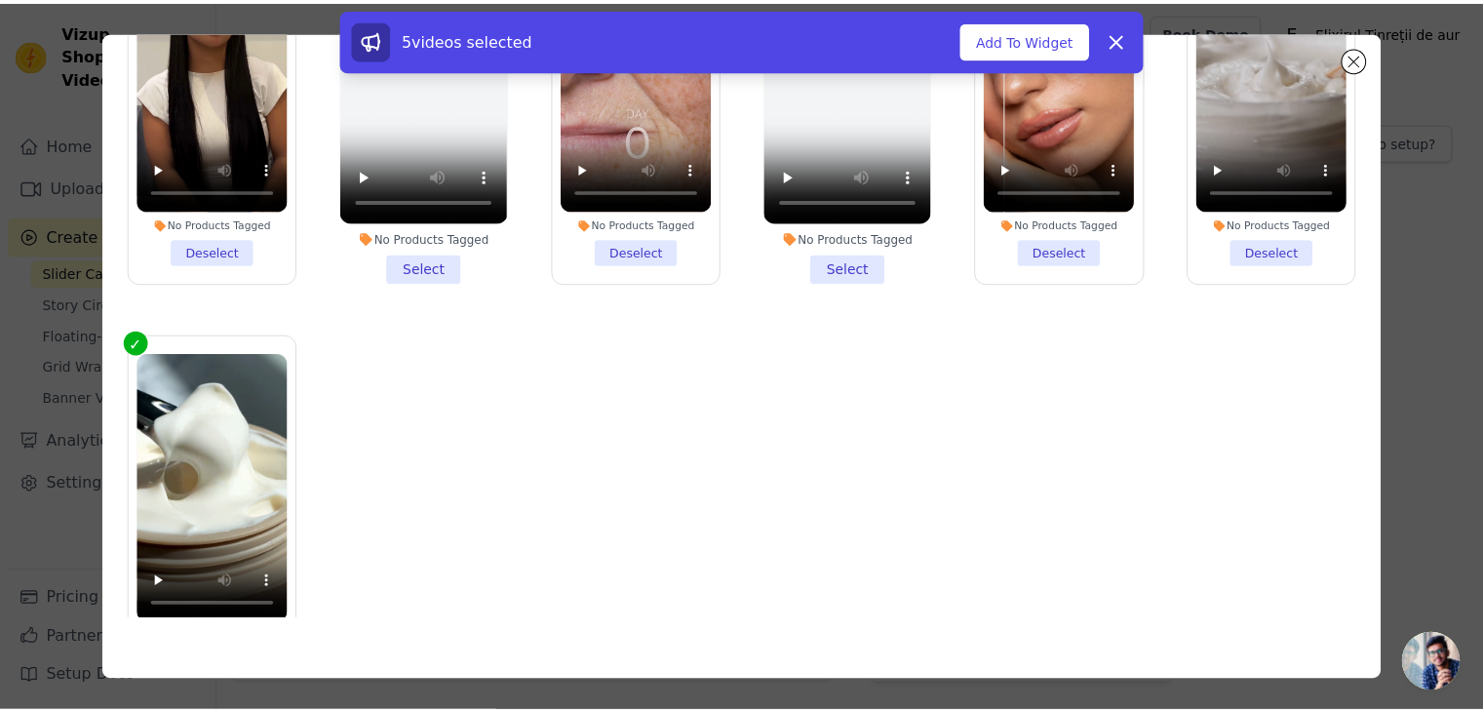
scroll to position [0, 0]
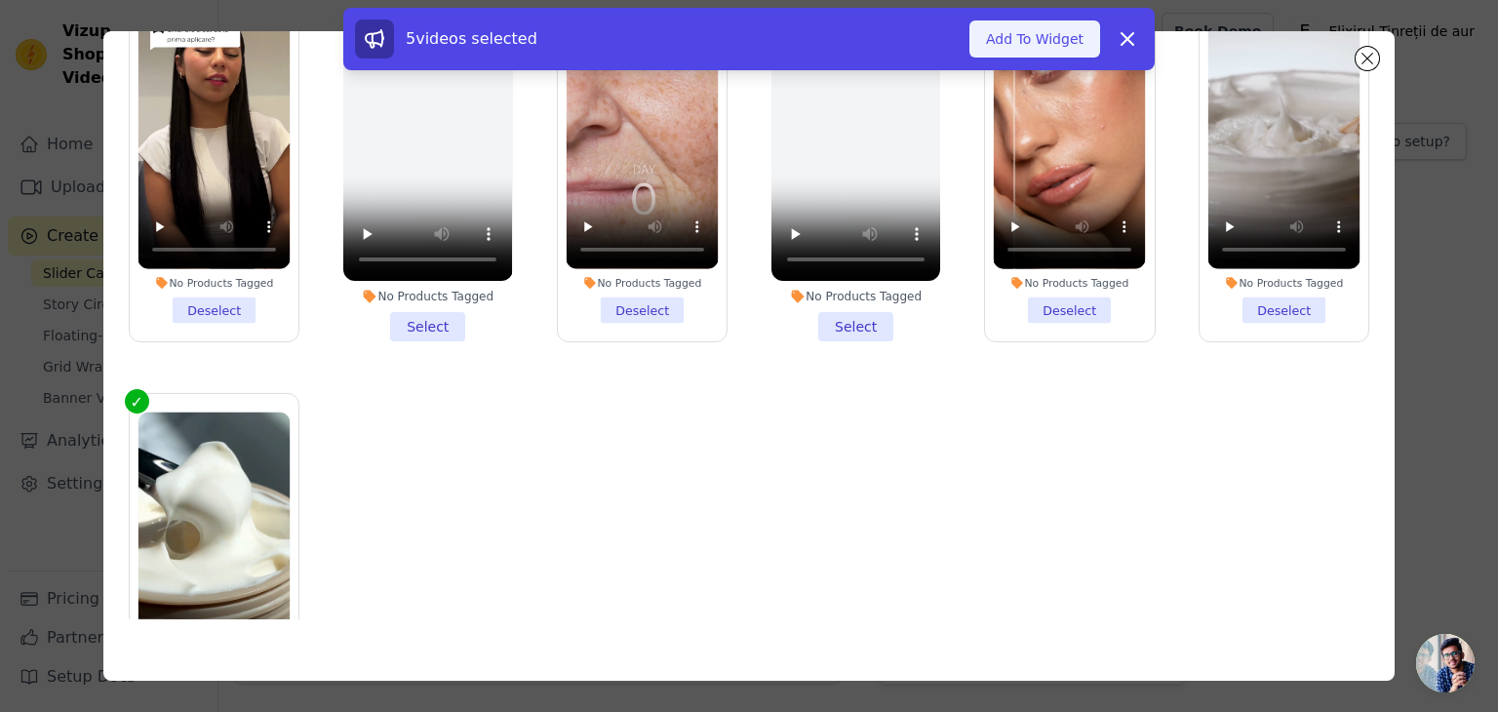
click at [1053, 43] on button "Add To Widget" at bounding box center [1034, 38] width 131 height 37
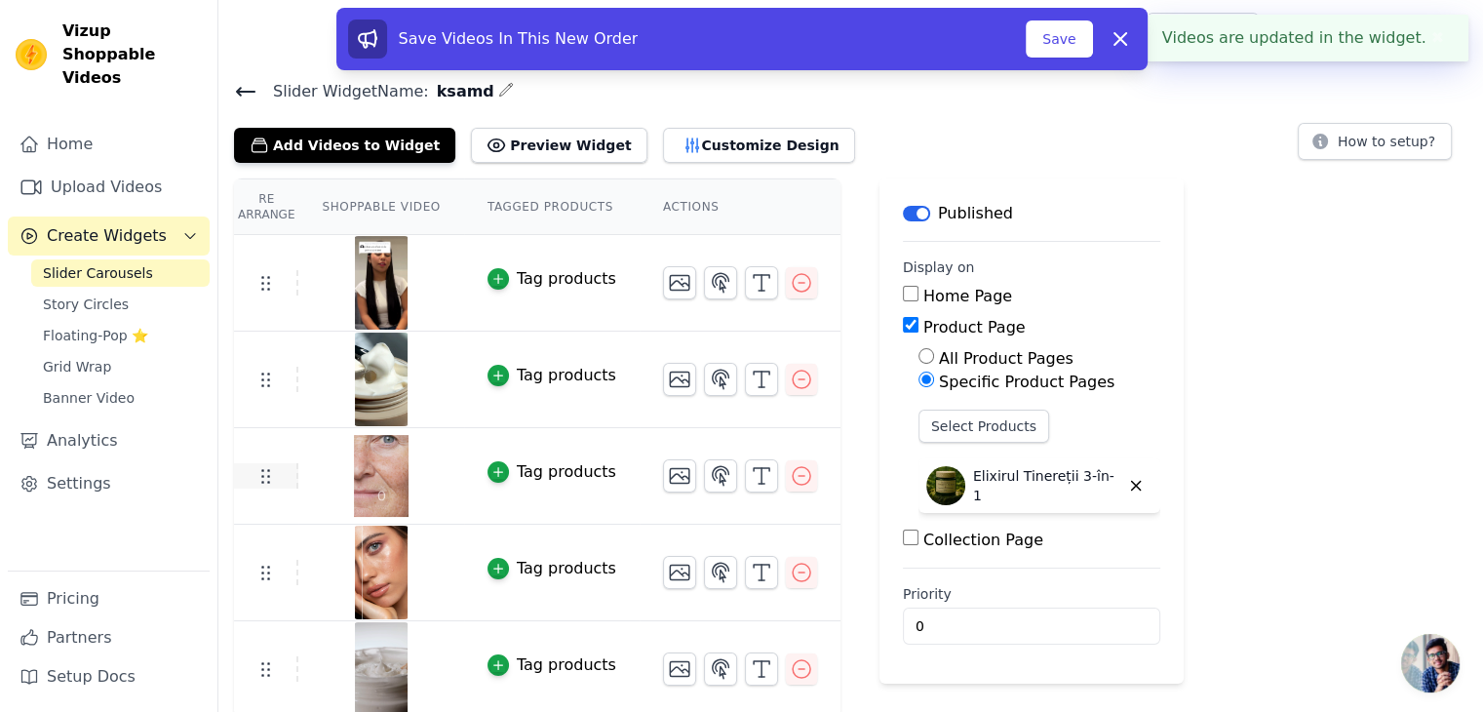
scroll to position [4, 0]
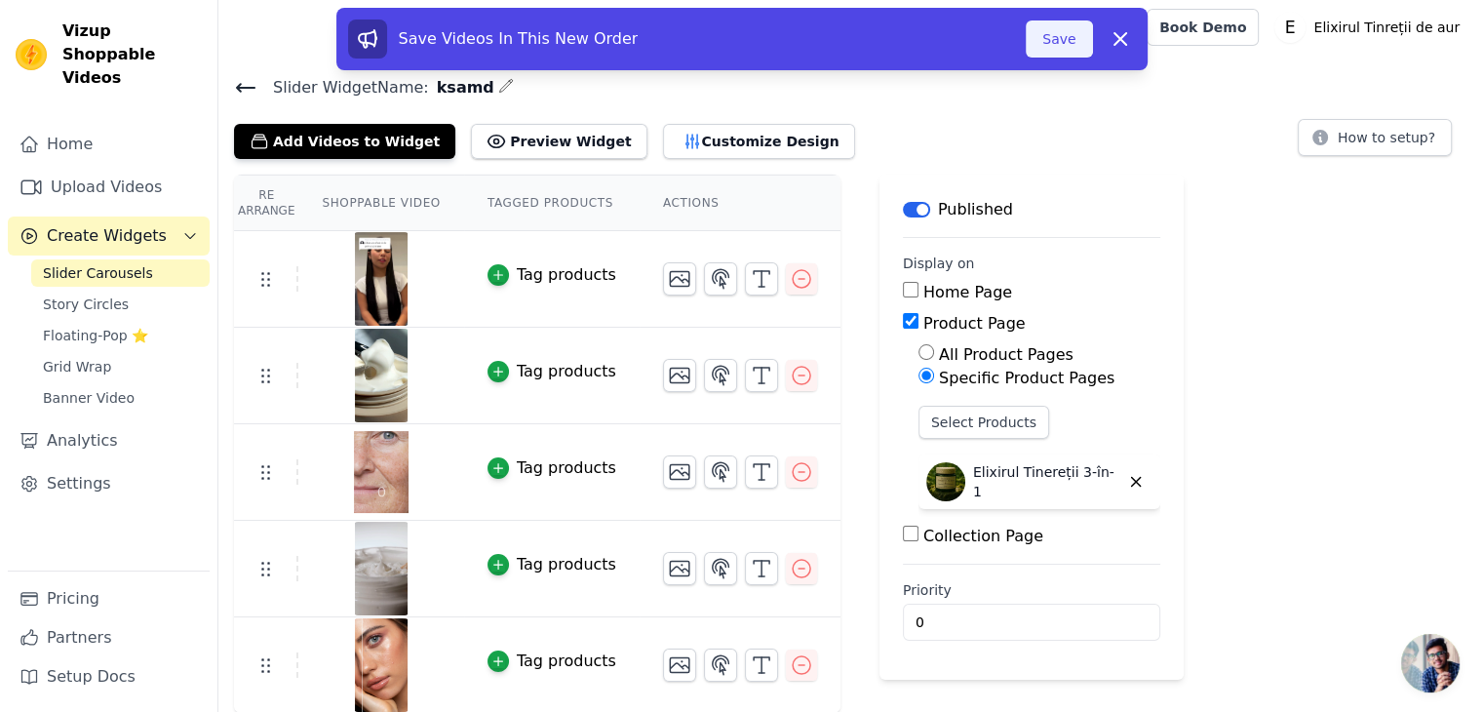
click at [1053, 40] on button "Save" at bounding box center [1059, 38] width 66 height 37
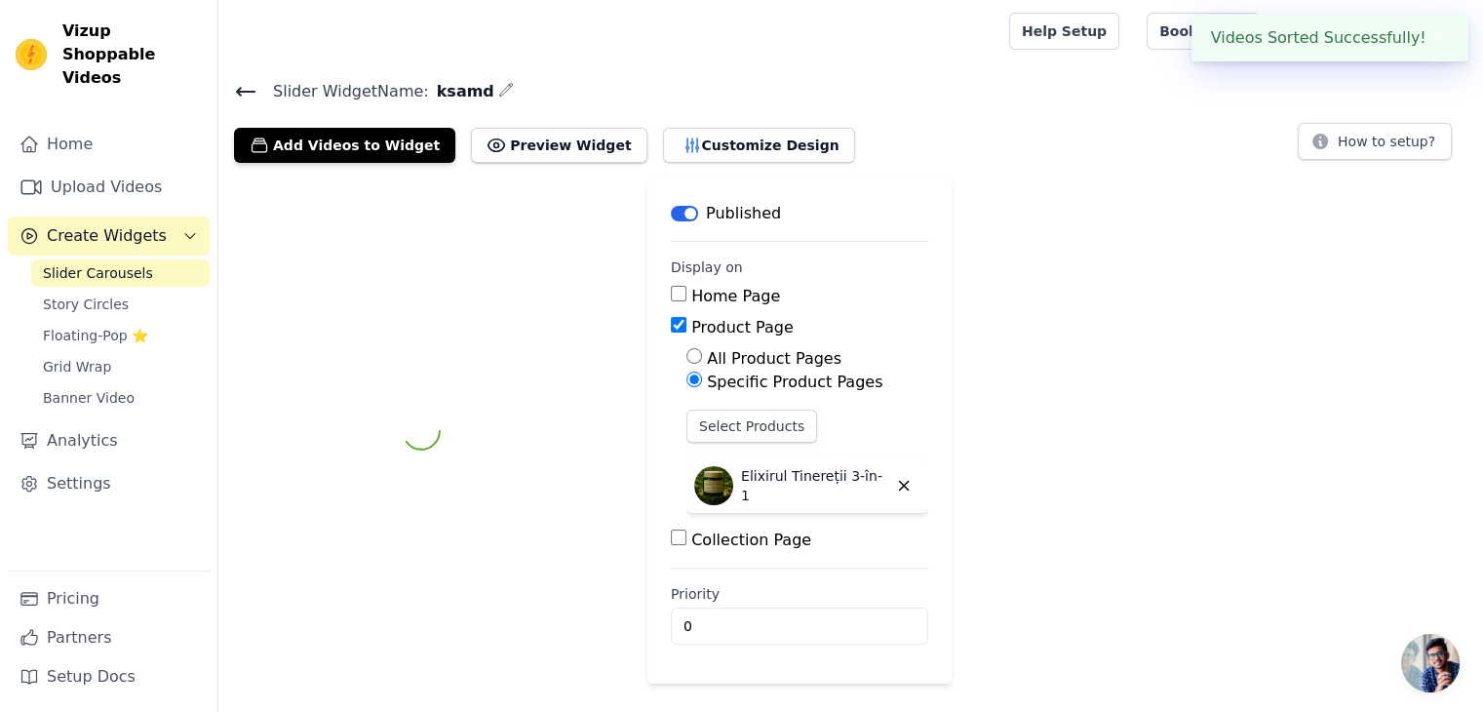
scroll to position [0, 0]
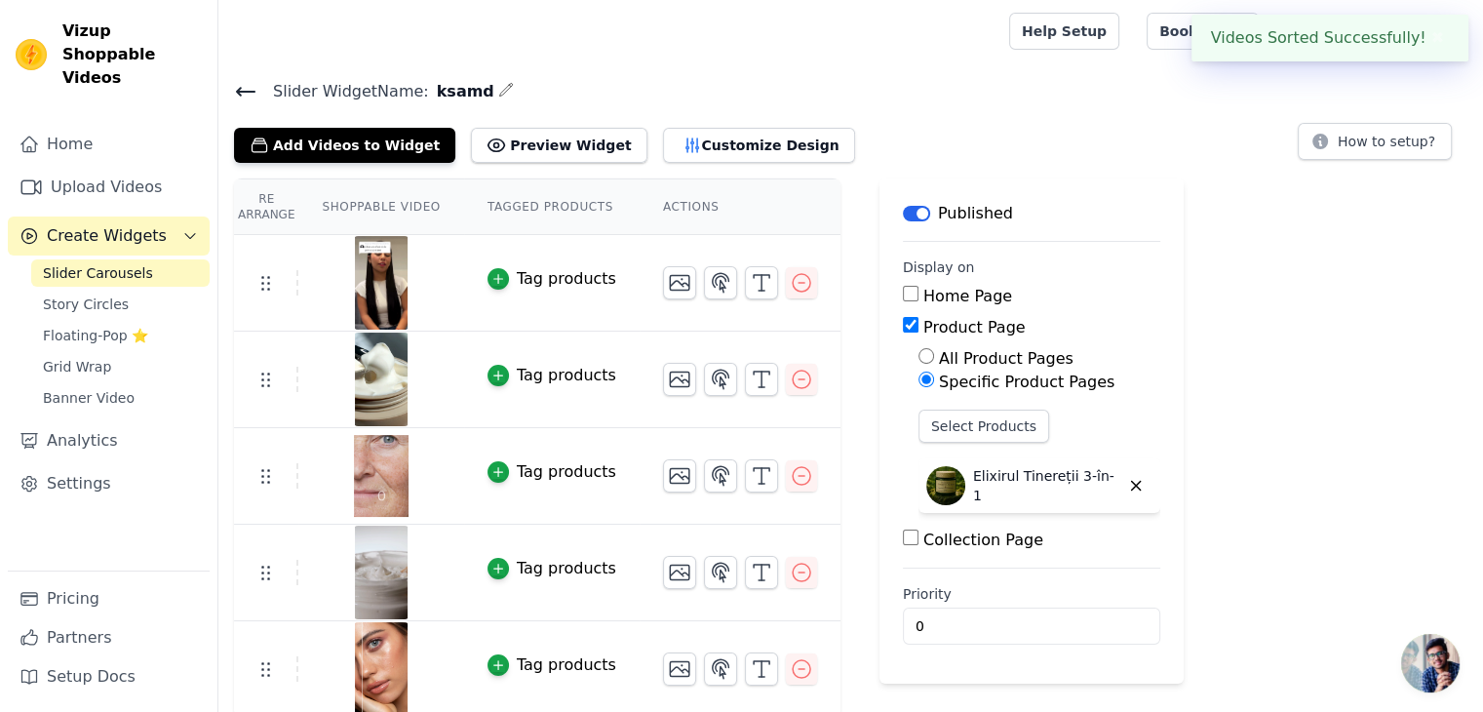
click at [496, 277] on button "Tag products" at bounding box center [552, 278] width 129 height 23
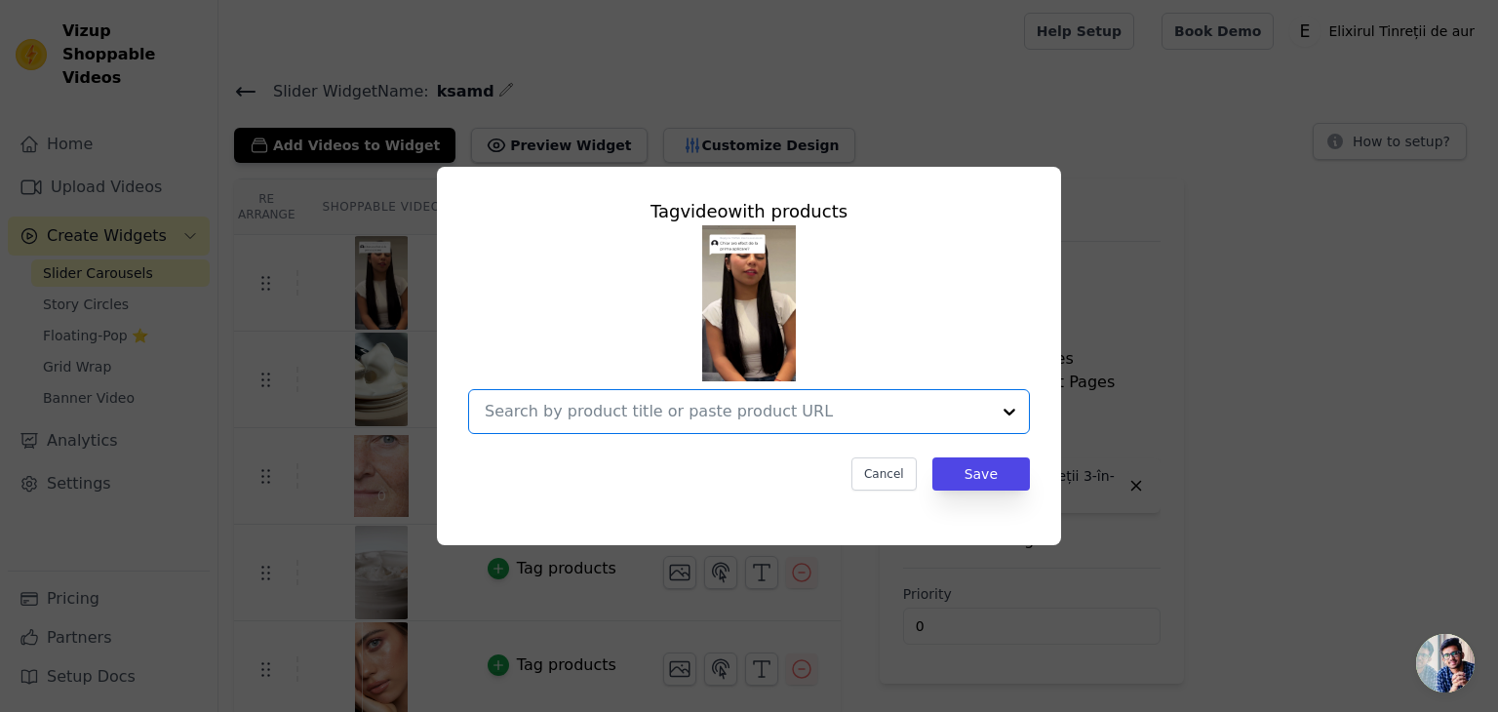
click at [624, 408] on input "text" at bounding box center [737, 411] width 505 height 23
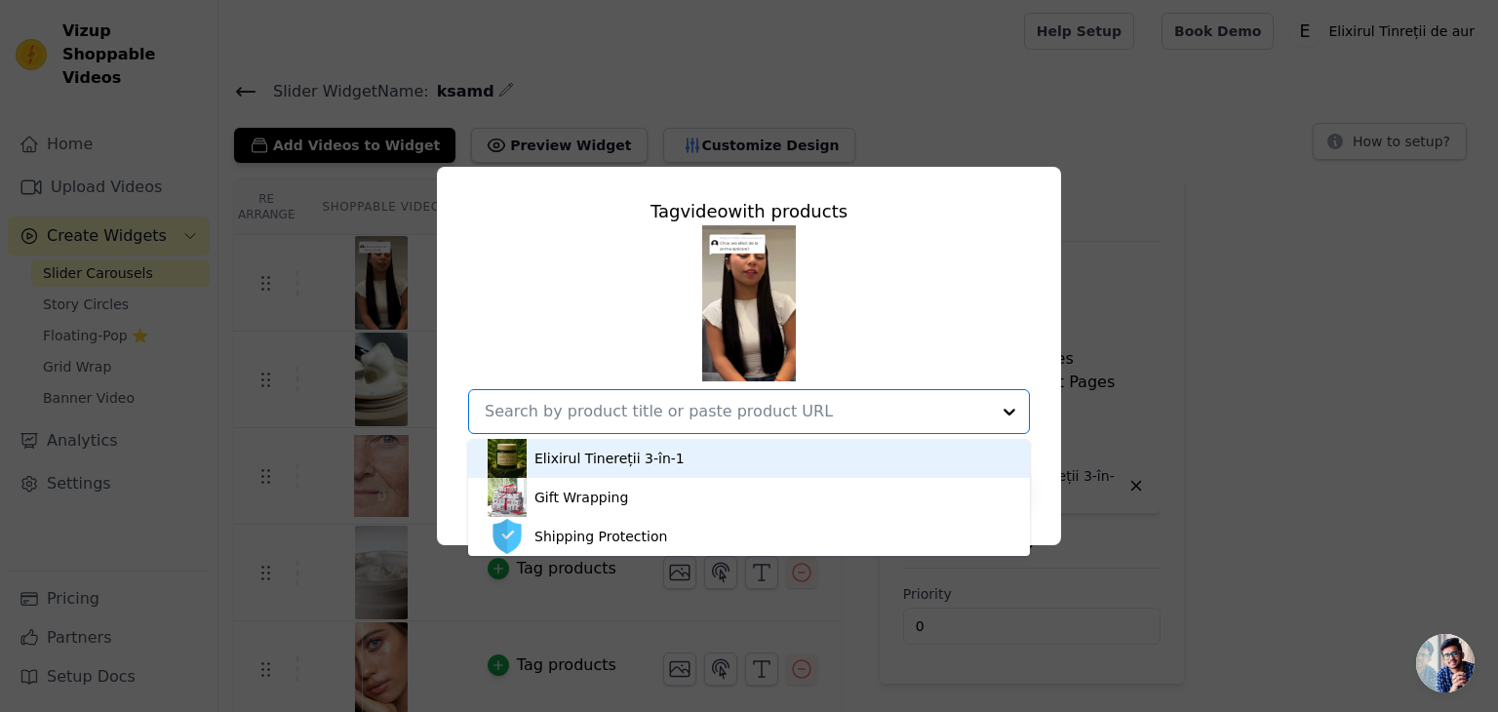
click at [605, 472] on div "Elixirul Tinereții 3-în-1" at bounding box center [749, 458] width 523 height 39
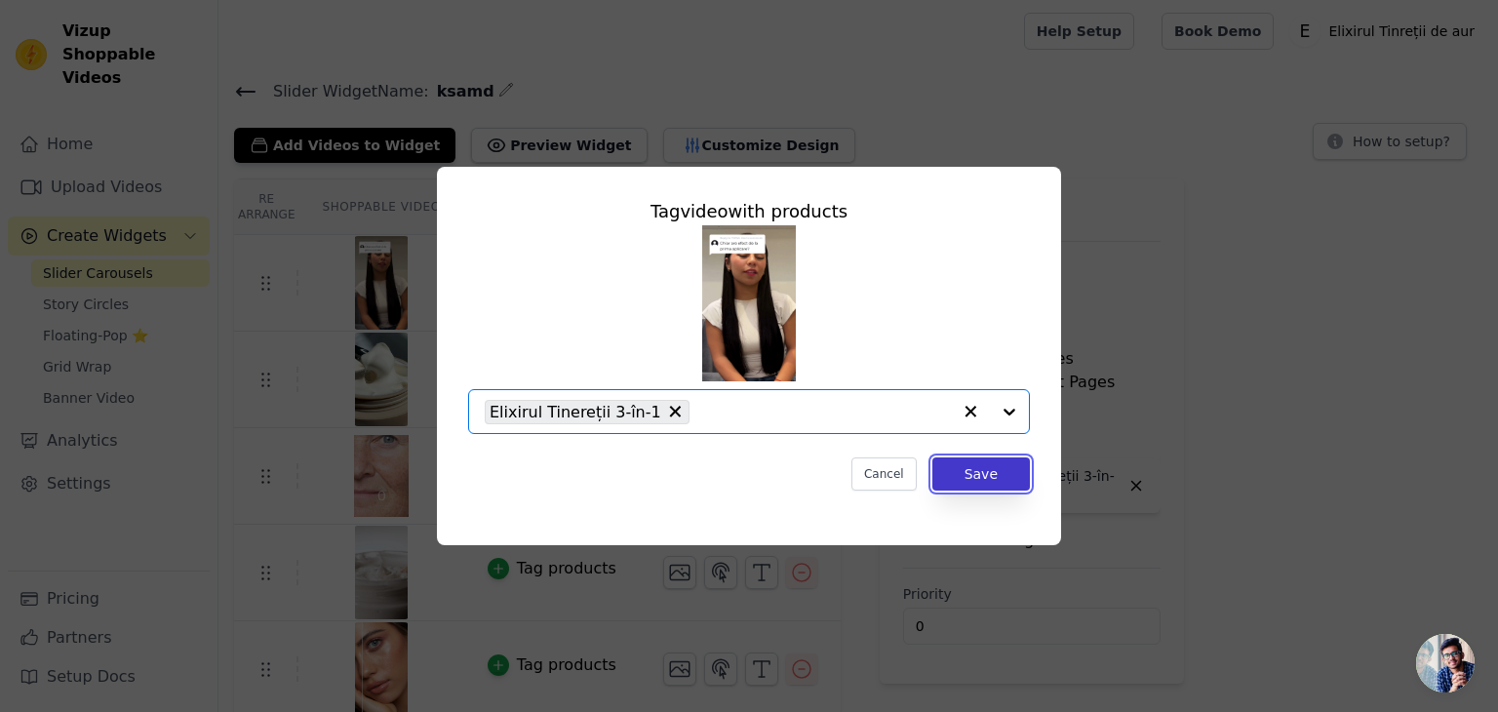
click at [960, 471] on button "Save" at bounding box center [981, 473] width 98 height 33
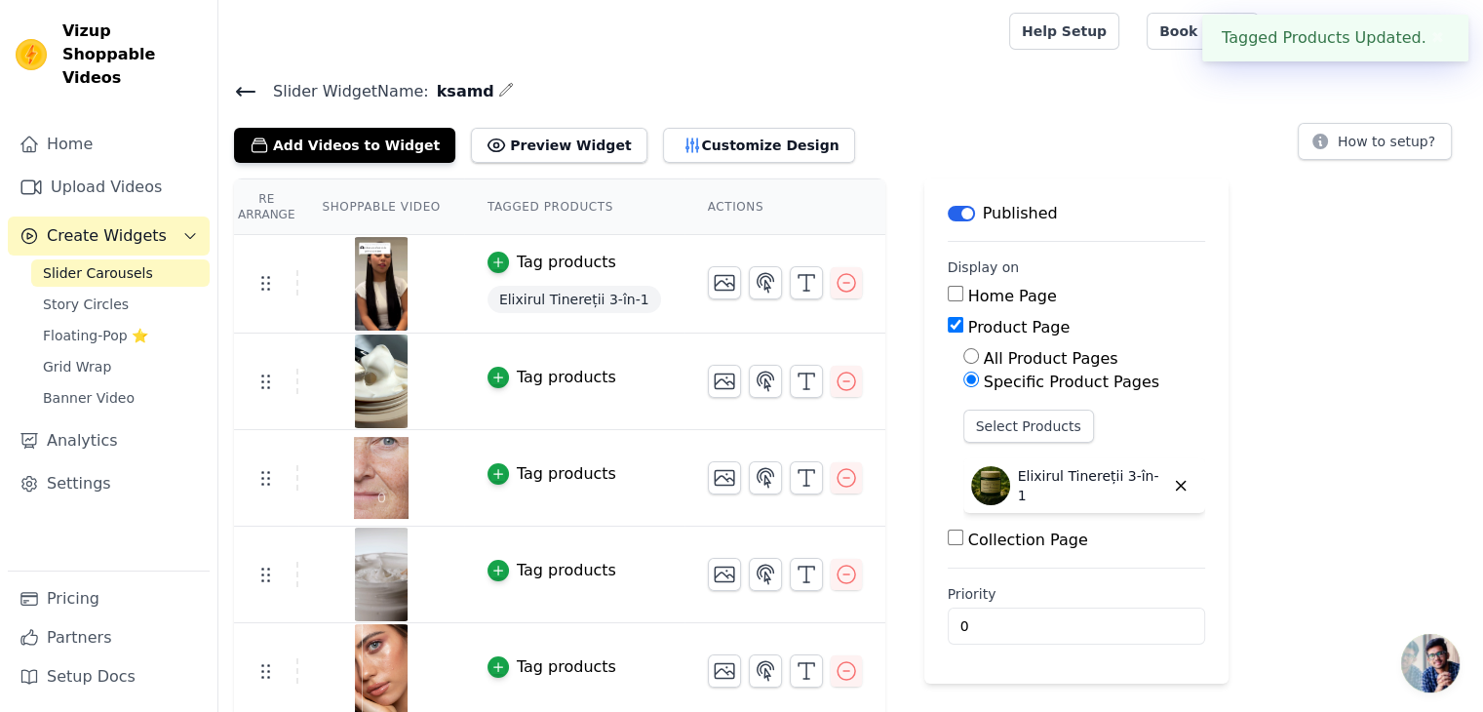
click at [487, 387] on td "Tag products" at bounding box center [574, 382] width 220 height 97
click at [518, 381] on div "Tag products" at bounding box center [566, 377] width 99 height 23
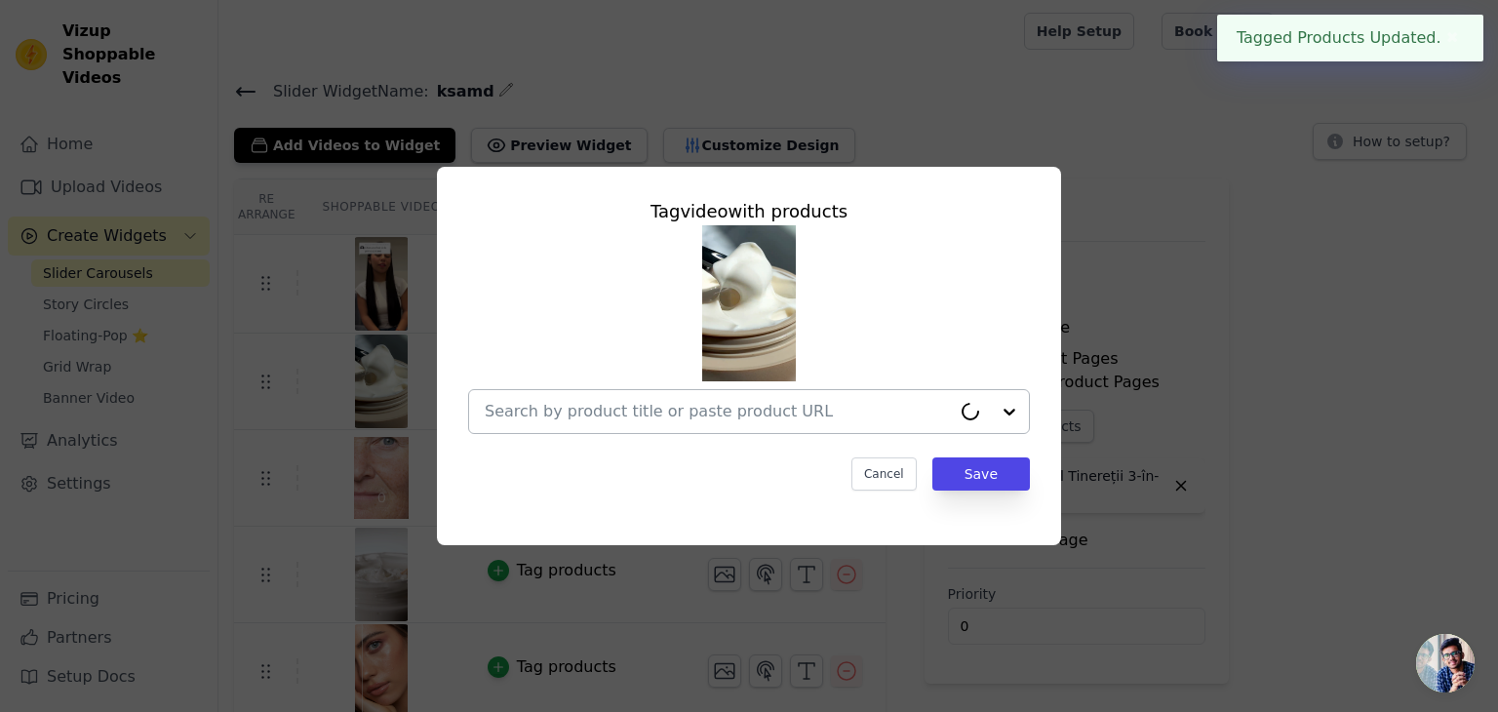
click at [531, 413] on input "text" at bounding box center [718, 411] width 466 height 23
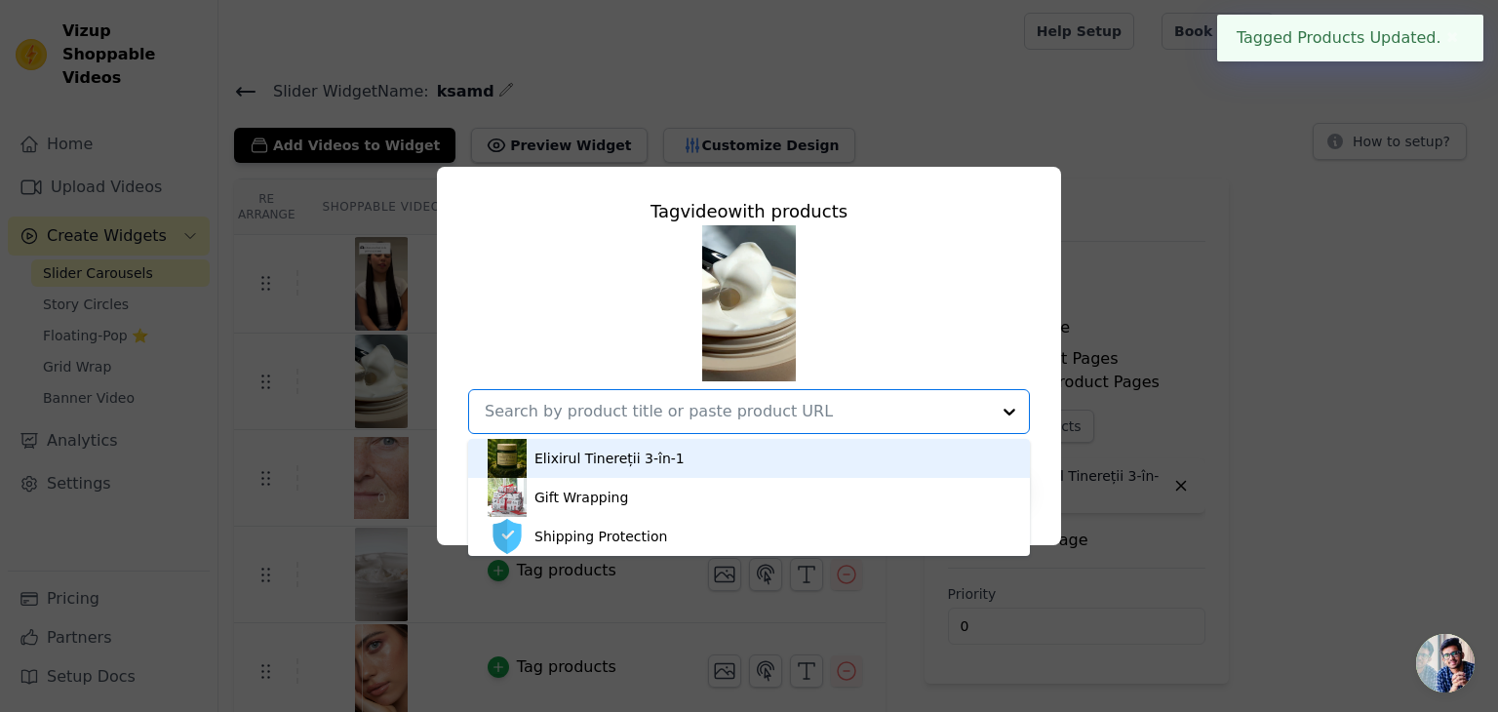
click at [539, 466] on div "Elixirul Tinereții 3-în-1" at bounding box center [609, 459] width 150 height 20
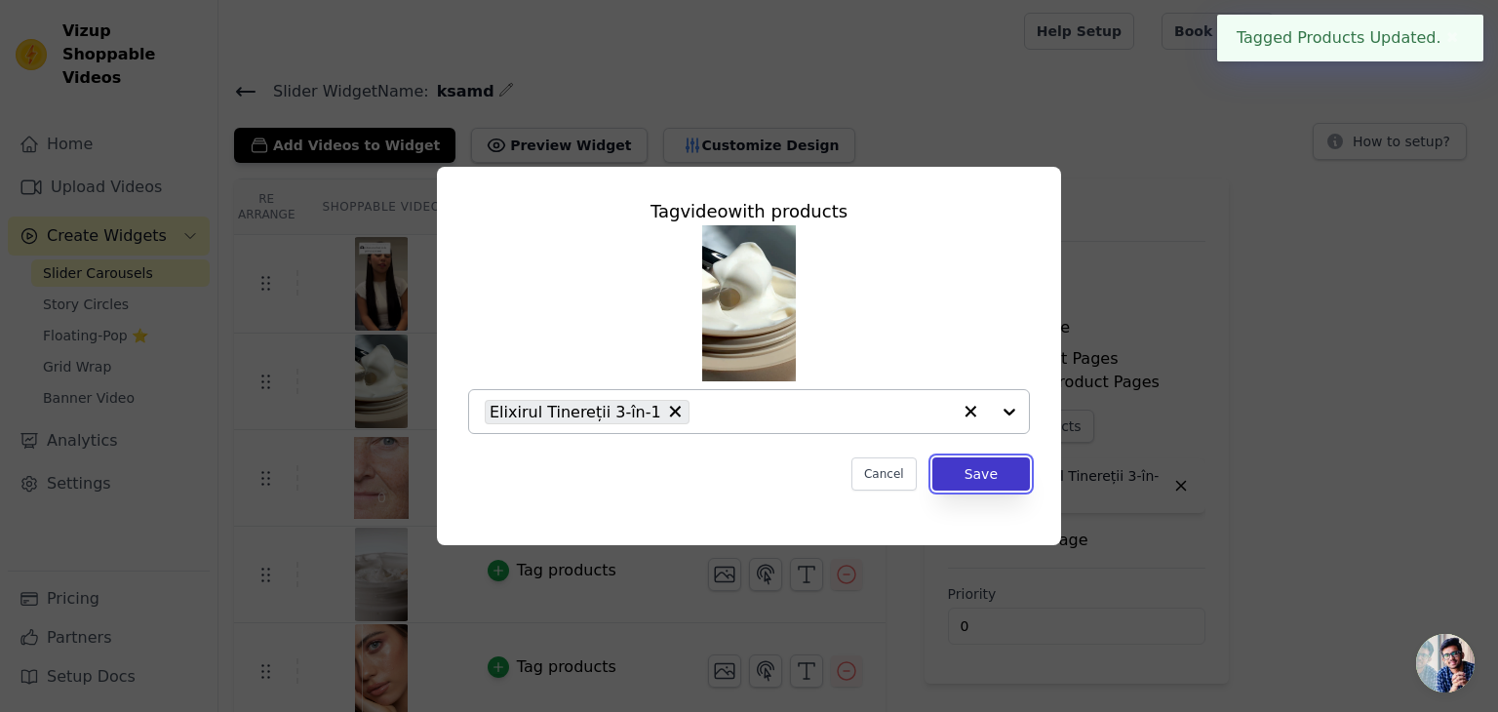
click at [1003, 483] on button "Save" at bounding box center [981, 473] width 98 height 33
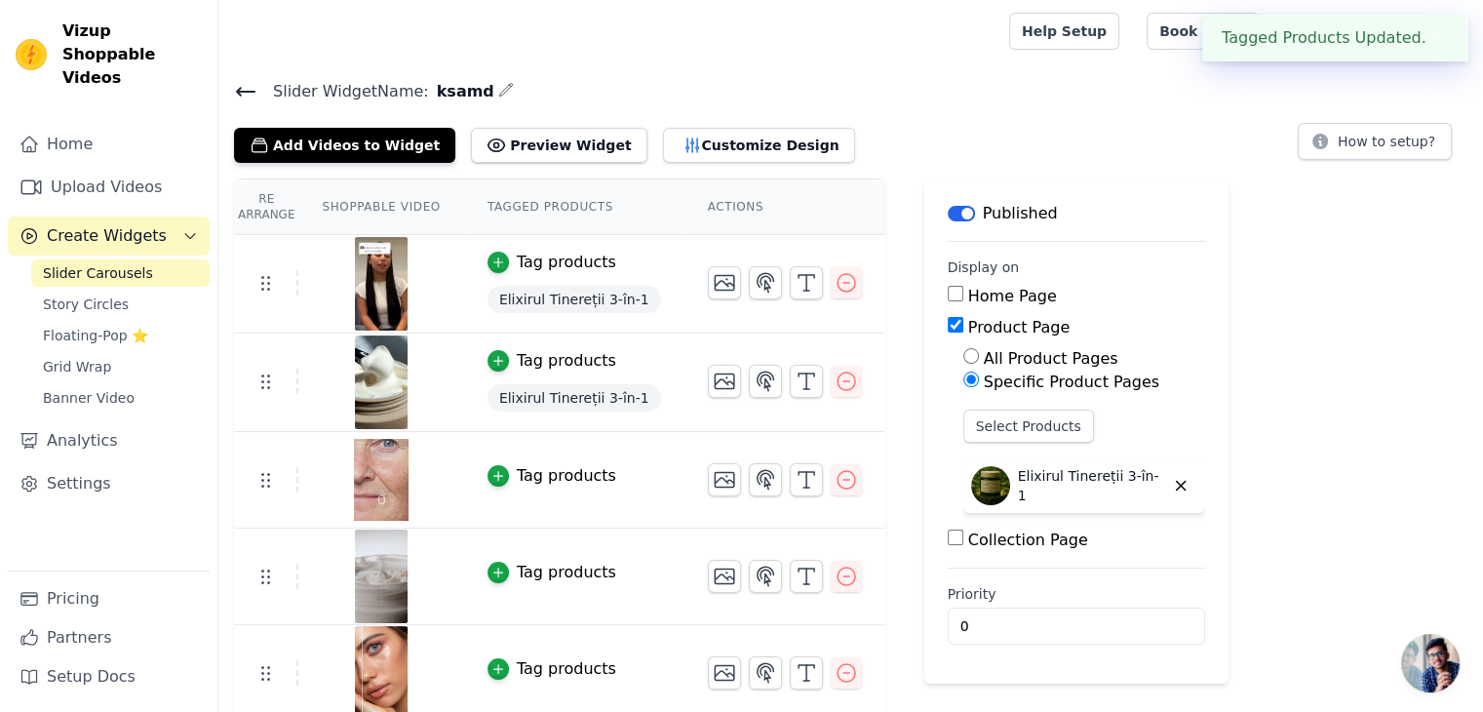
click at [526, 468] on div "Tag products" at bounding box center [566, 475] width 99 height 23
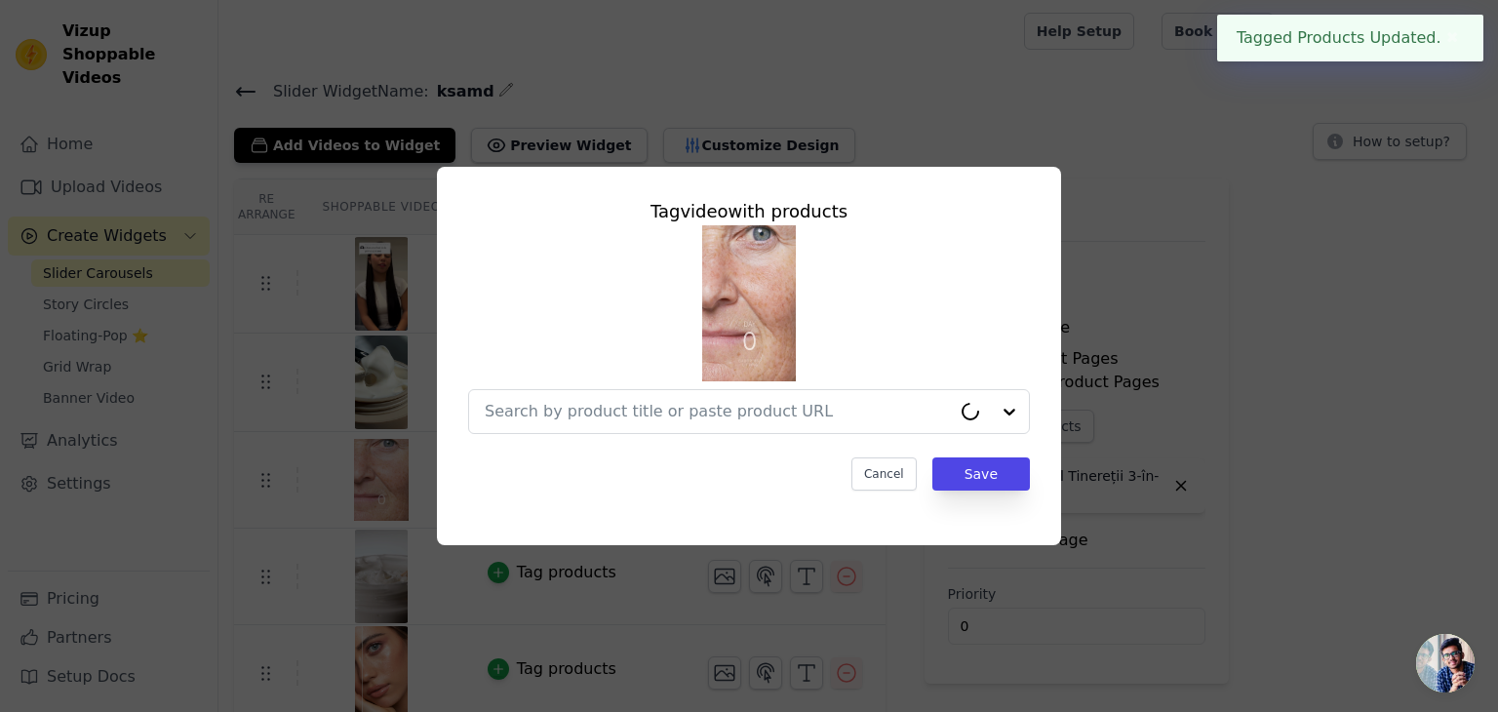
click at [521, 385] on div at bounding box center [749, 329] width 562 height 209
click at [528, 411] on input "text" at bounding box center [718, 411] width 466 height 23
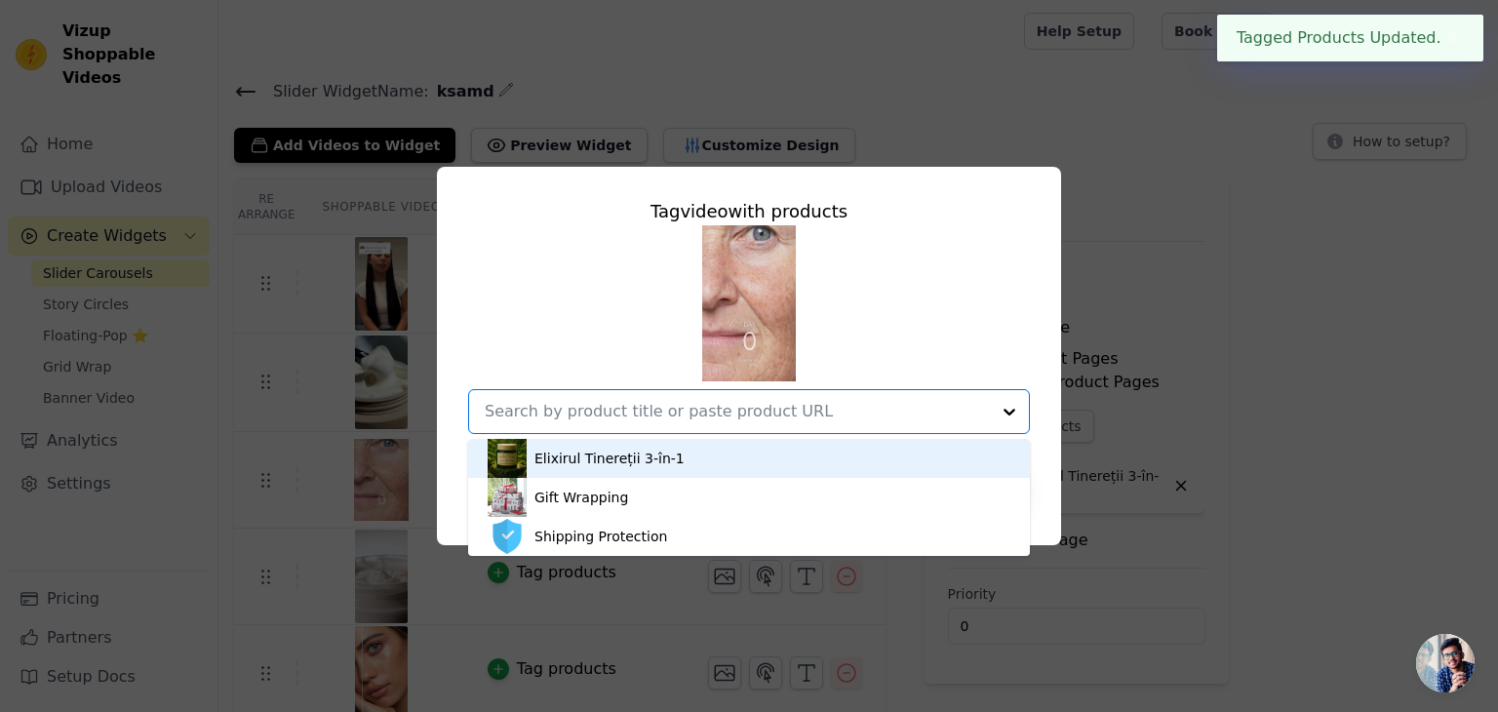
click at [527, 455] on div "Elixirul Tinereții 3-în-1" at bounding box center [749, 458] width 523 height 39
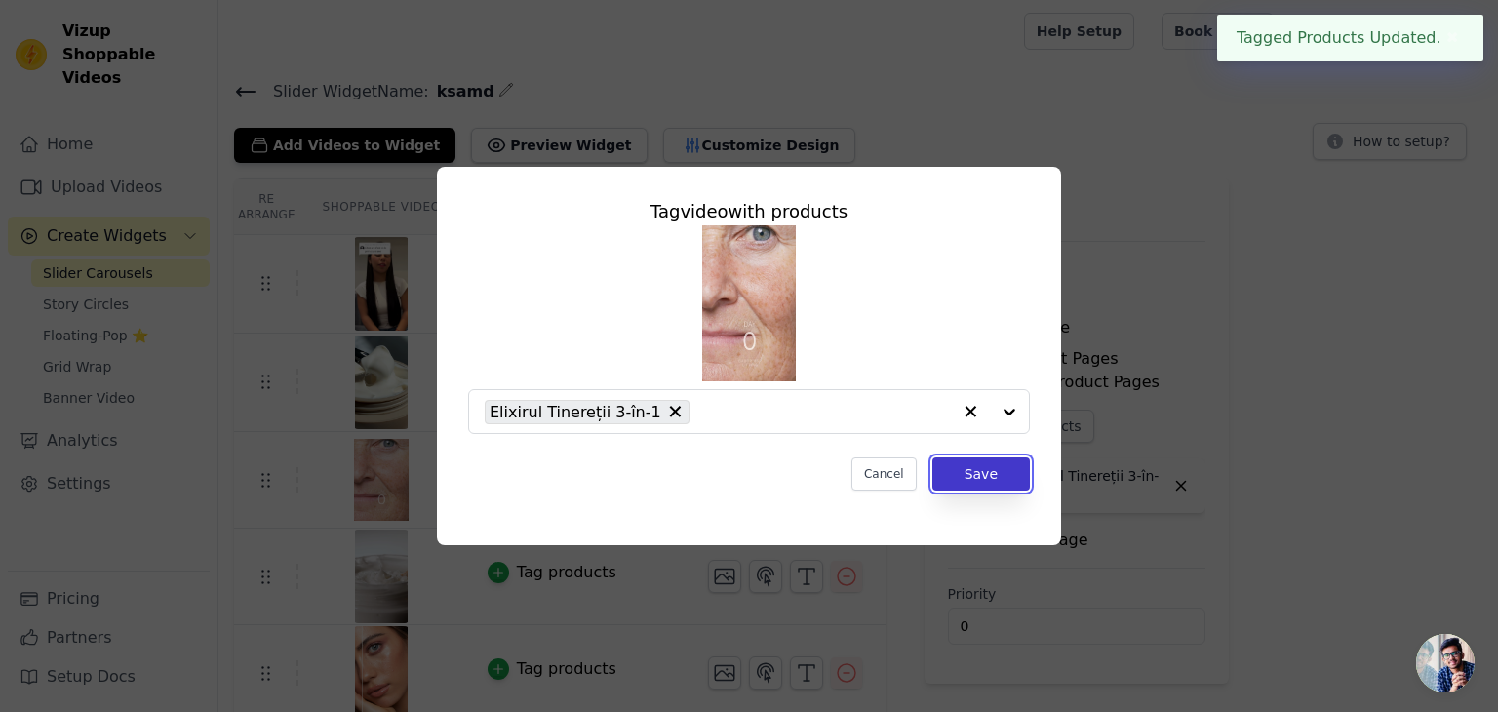
click at [1006, 471] on button "Save" at bounding box center [981, 473] width 98 height 33
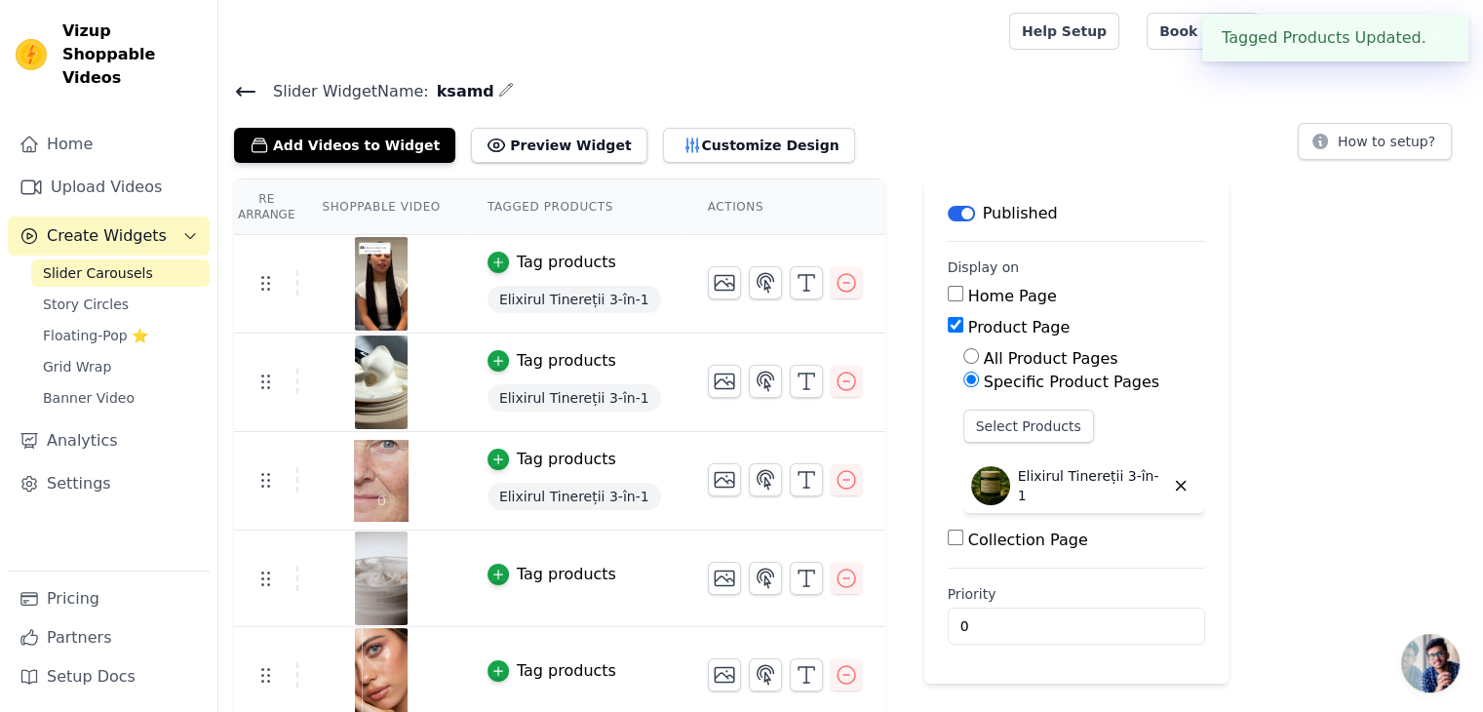
click at [535, 563] on div "Tag products" at bounding box center [566, 574] width 99 height 23
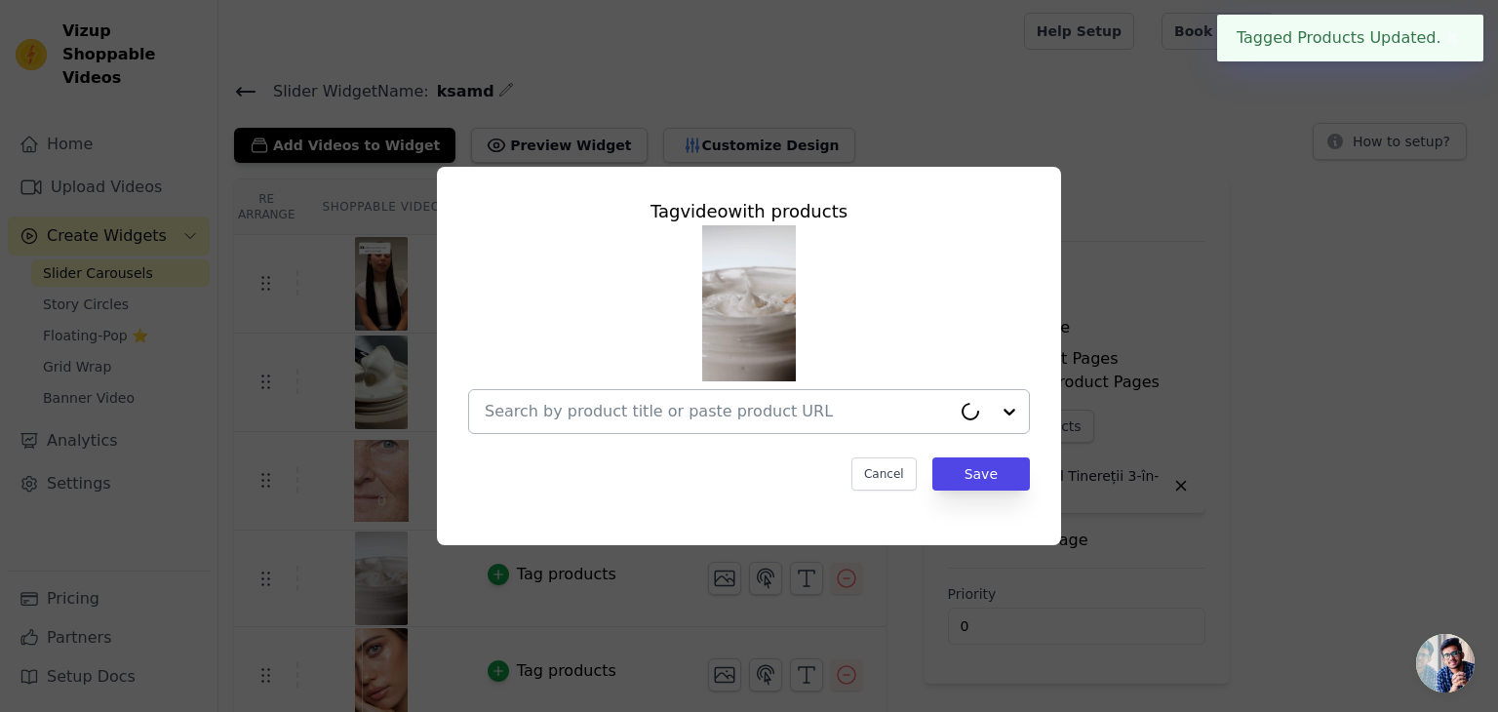
click at [534, 418] on input "text" at bounding box center [718, 411] width 466 height 23
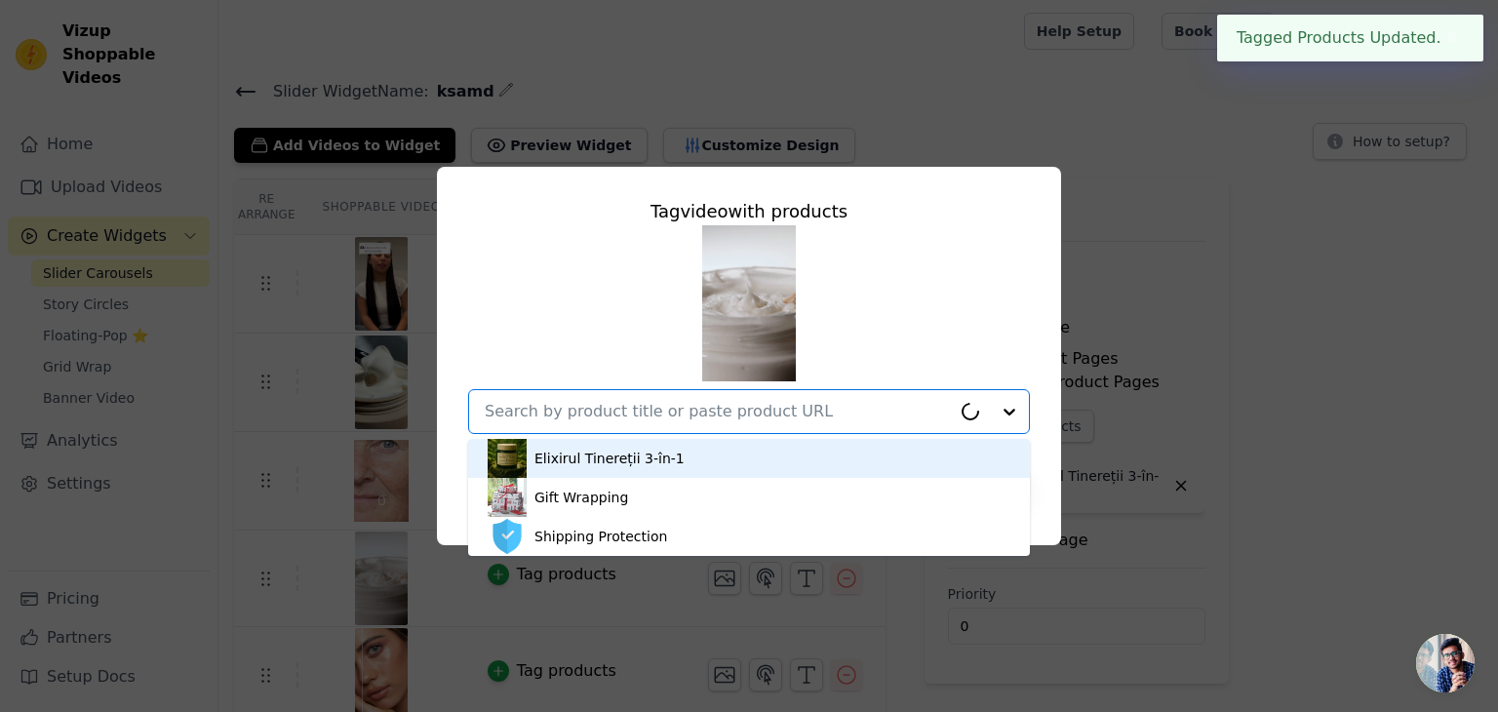
click at [523, 459] on img at bounding box center [507, 458] width 39 height 39
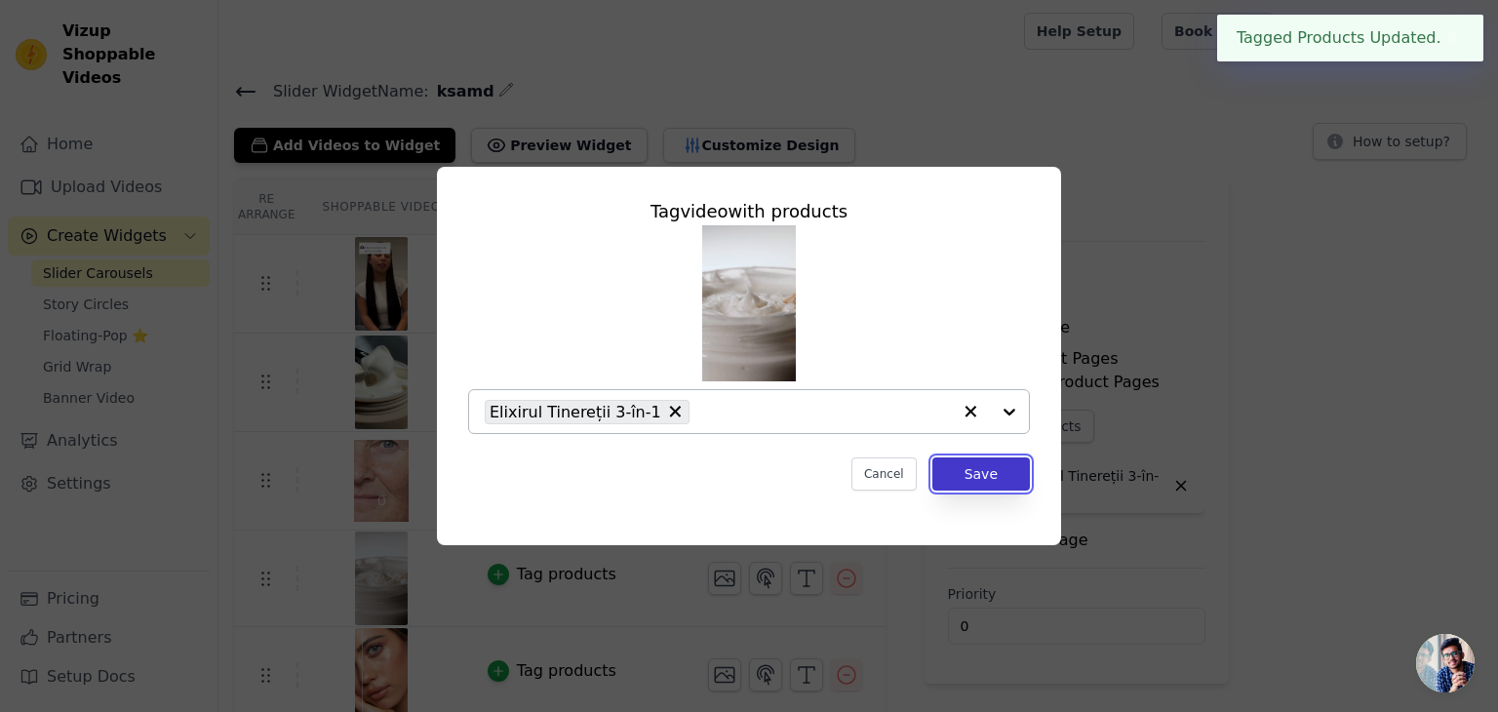
click at [983, 466] on button "Save" at bounding box center [981, 473] width 98 height 33
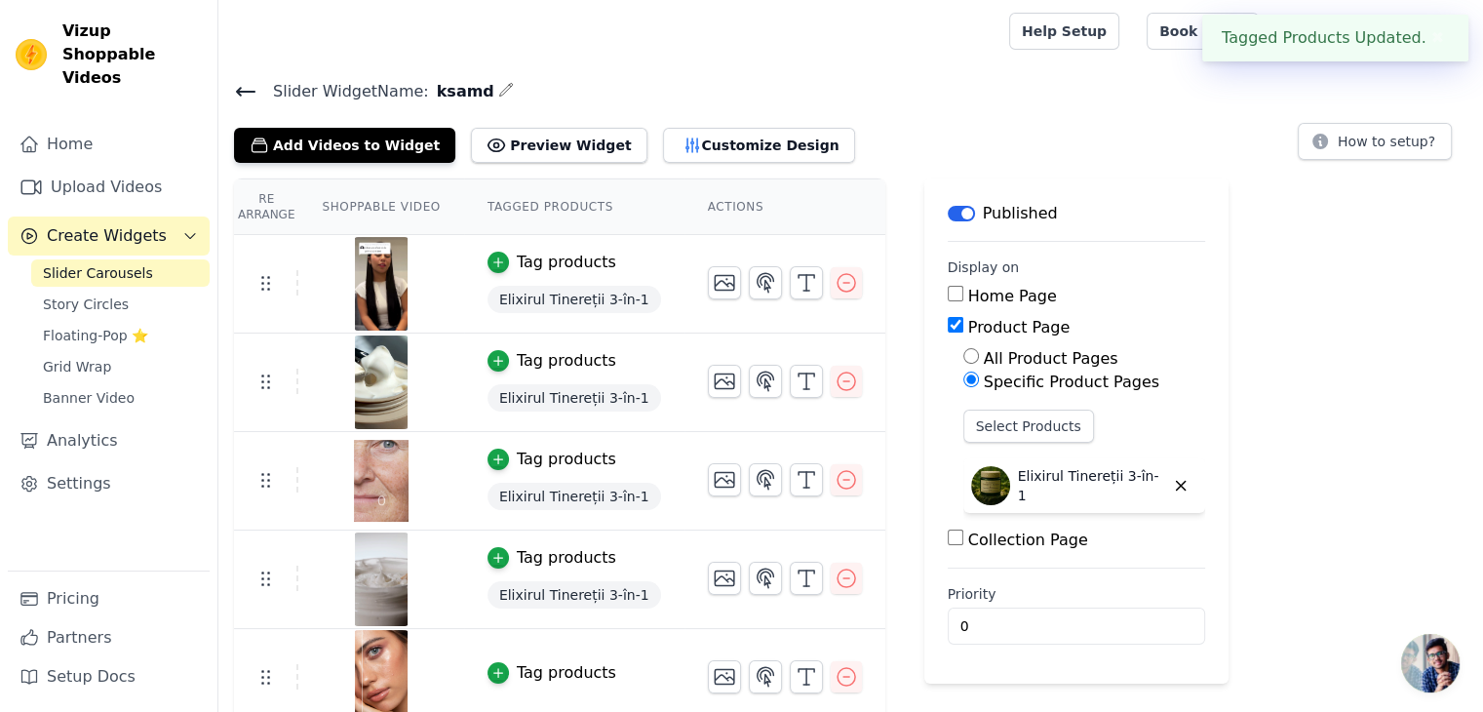
scroll to position [12, 0]
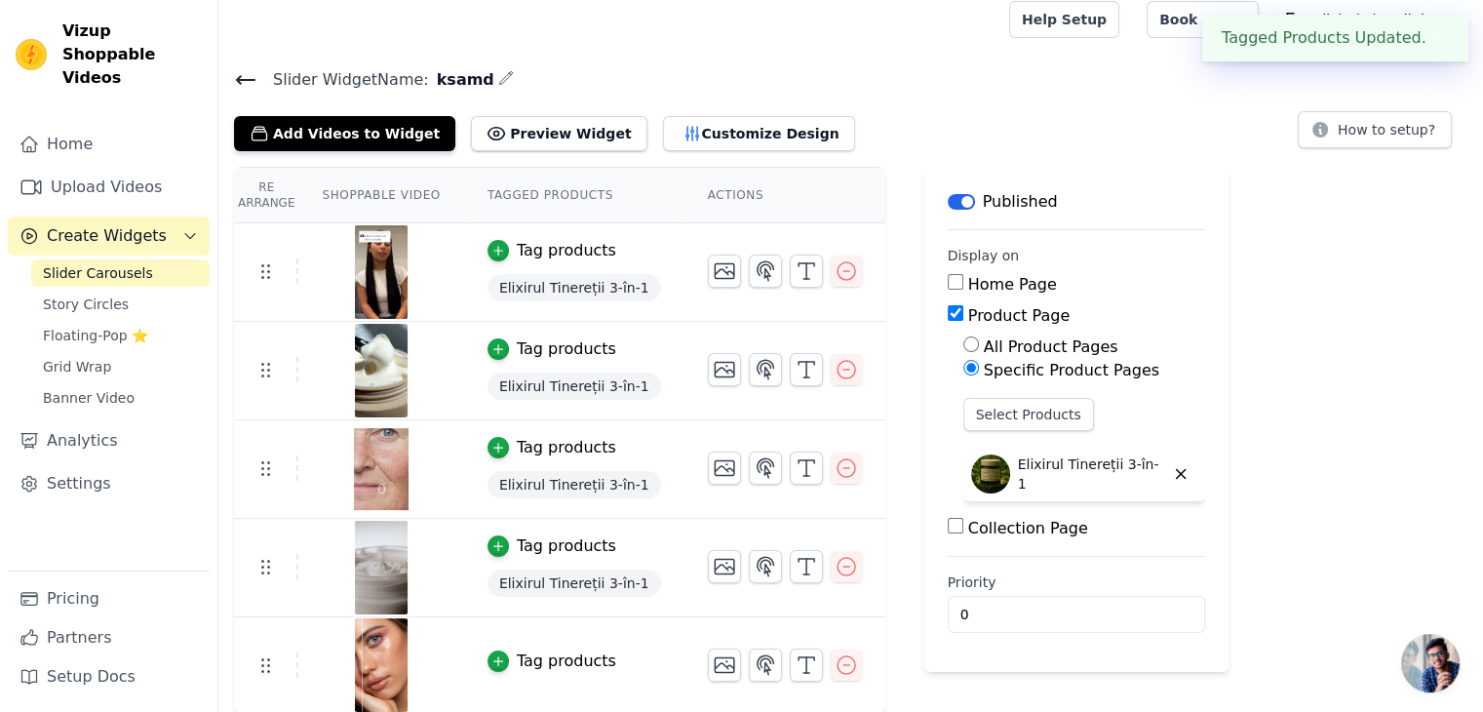
click at [534, 649] on div "Tag products" at bounding box center [566, 660] width 99 height 23
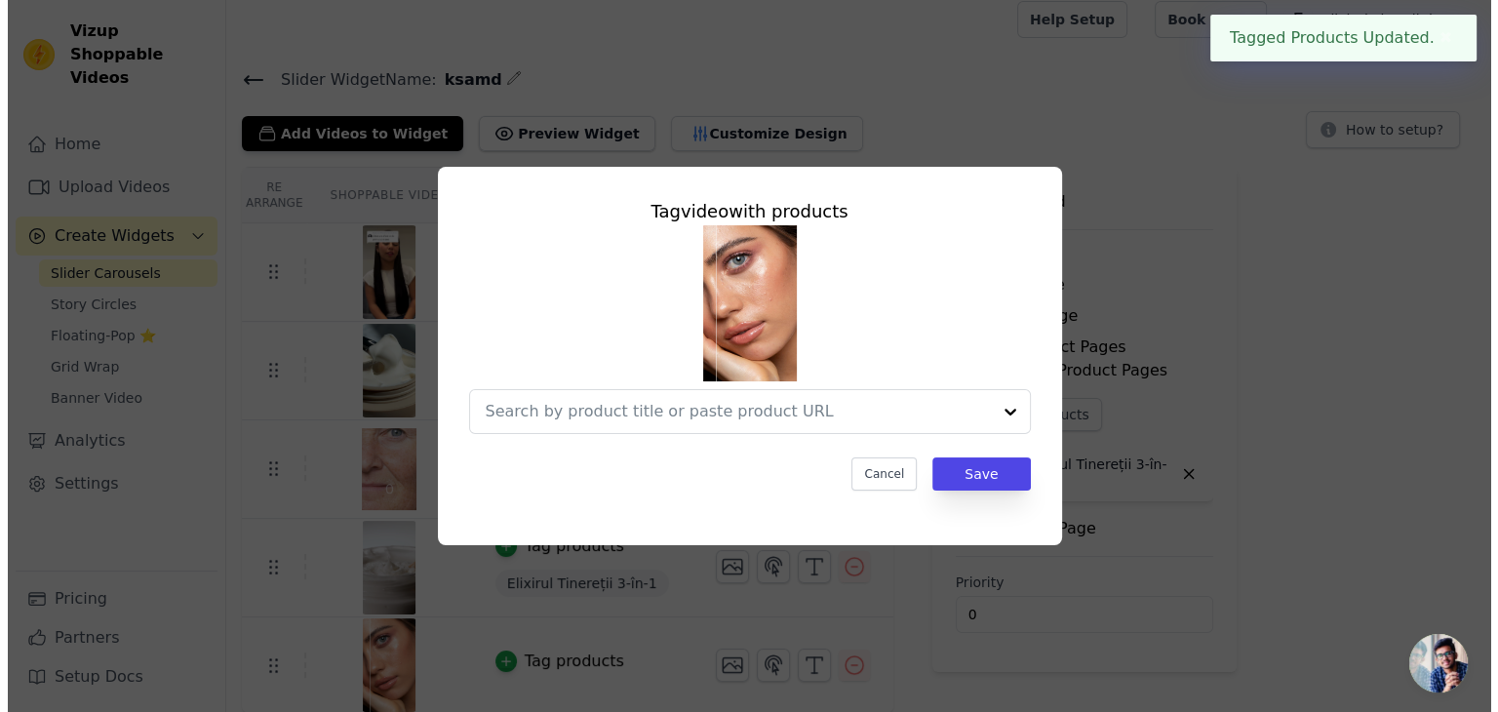
scroll to position [0, 0]
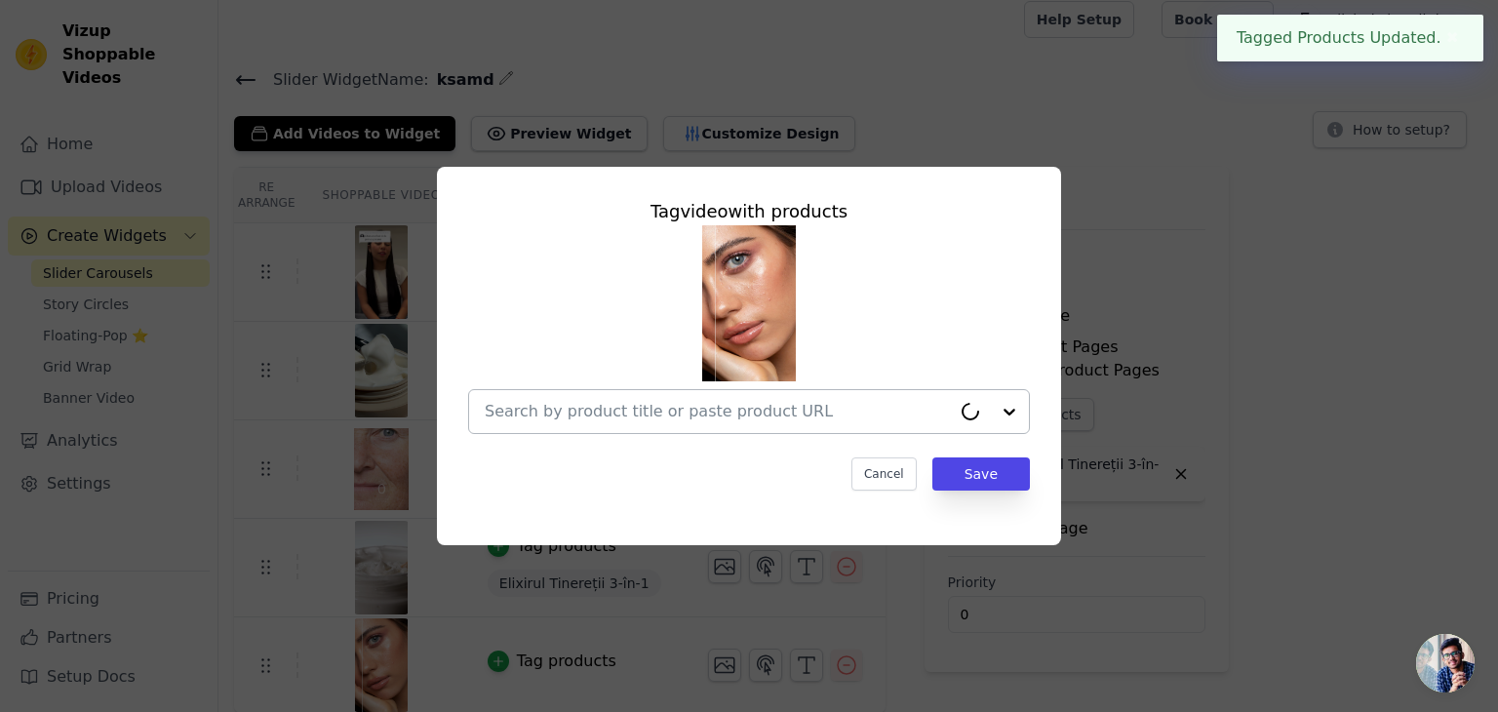
click at [570, 395] on div at bounding box center [718, 411] width 466 height 43
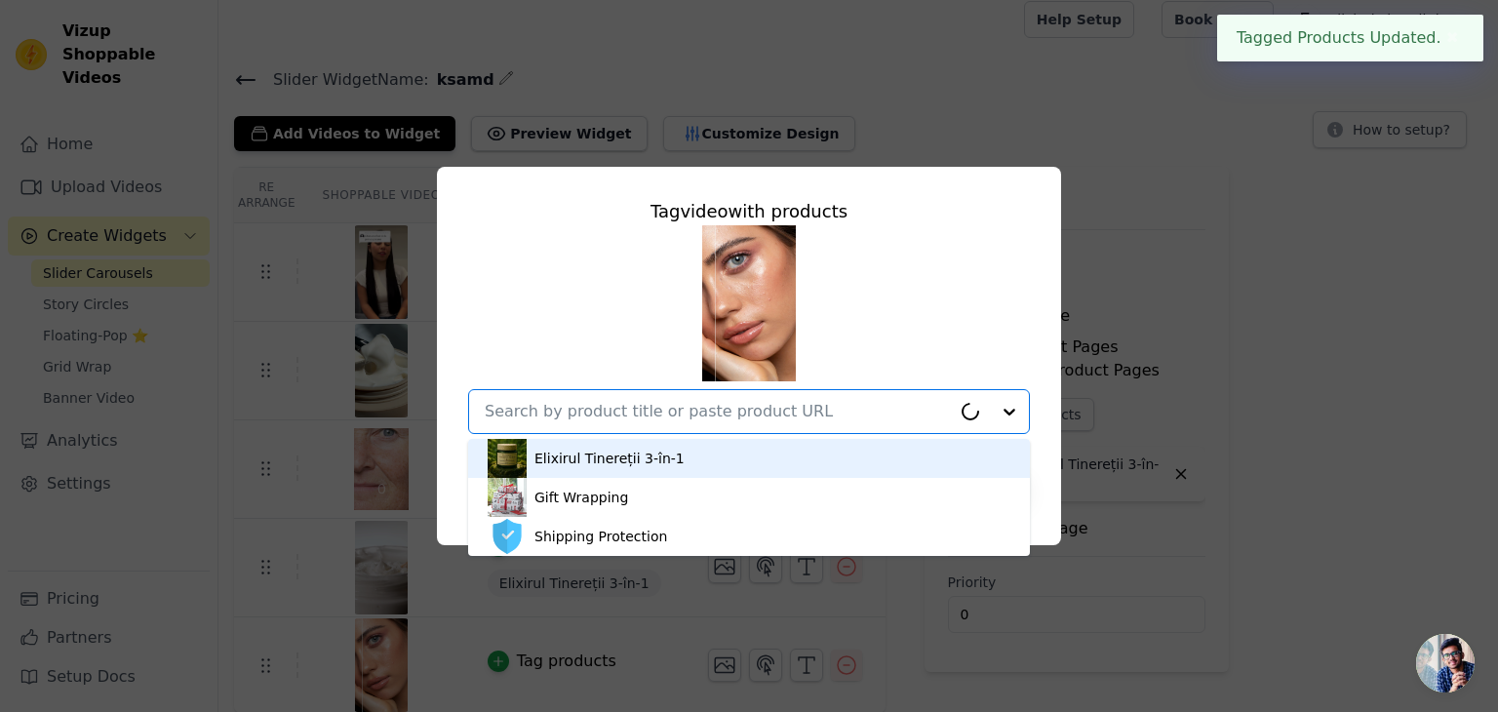
click at [550, 454] on div "Elixirul Tinereții 3-în-1" at bounding box center [609, 459] width 150 height 20
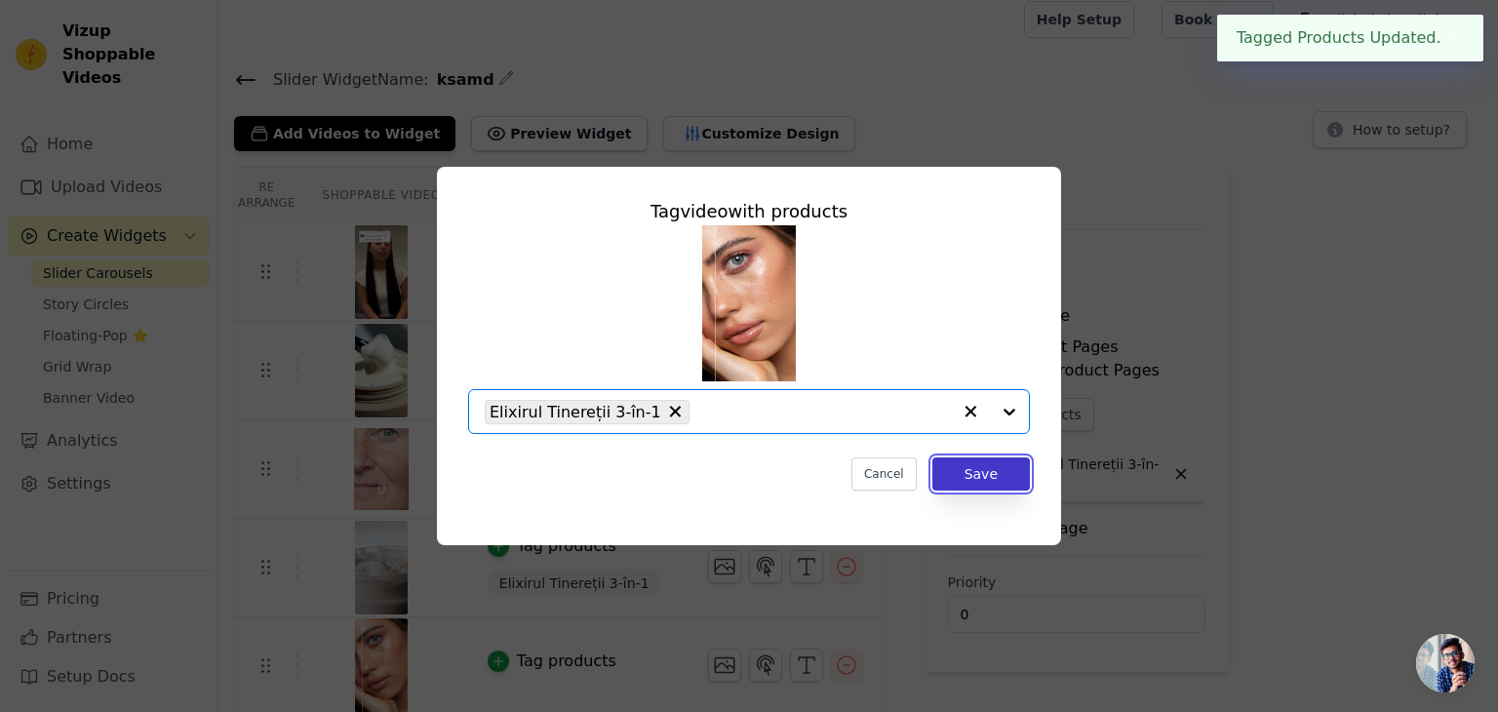
click at [1018, 483] on button "Save" at bounding box center [981, 473] width 98 height 33
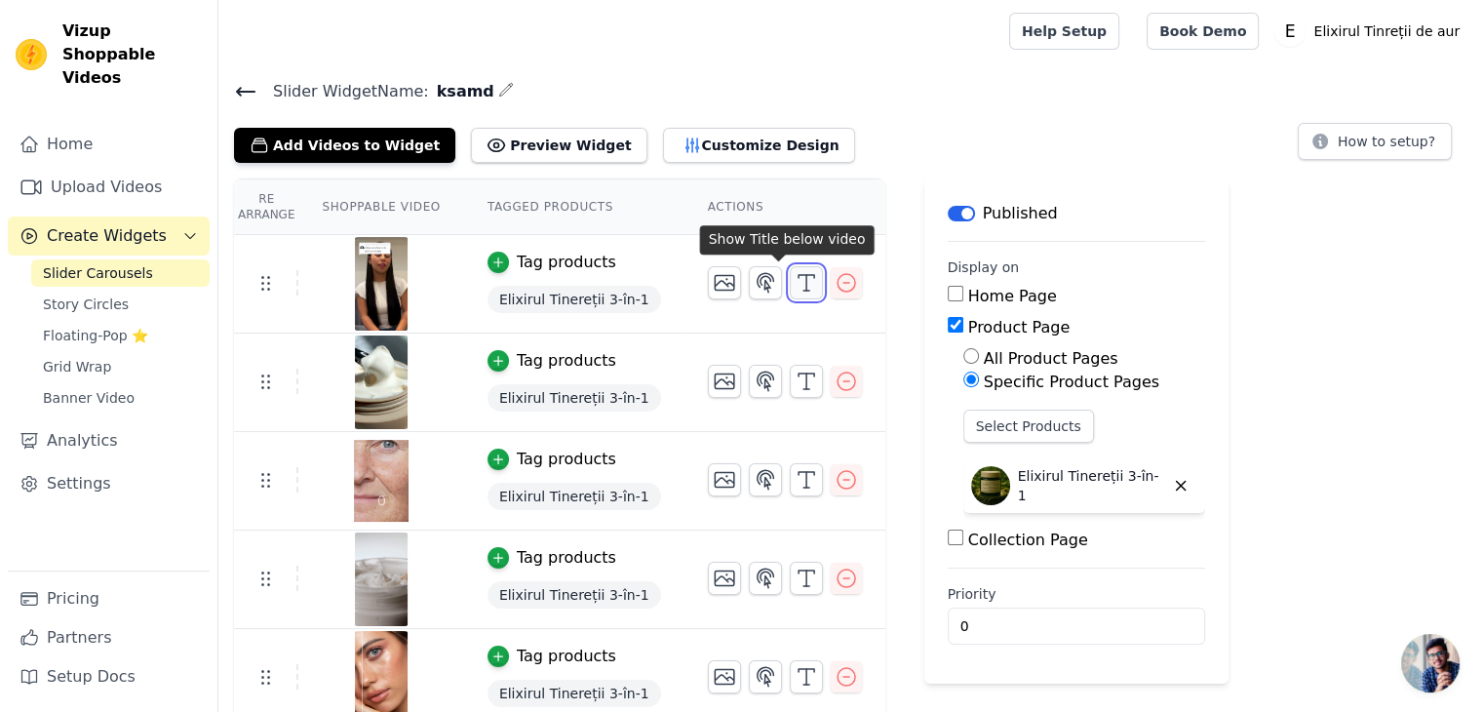
click at [795, 280] on icon "button" at bounding box center [806, 282] width 23 height 23
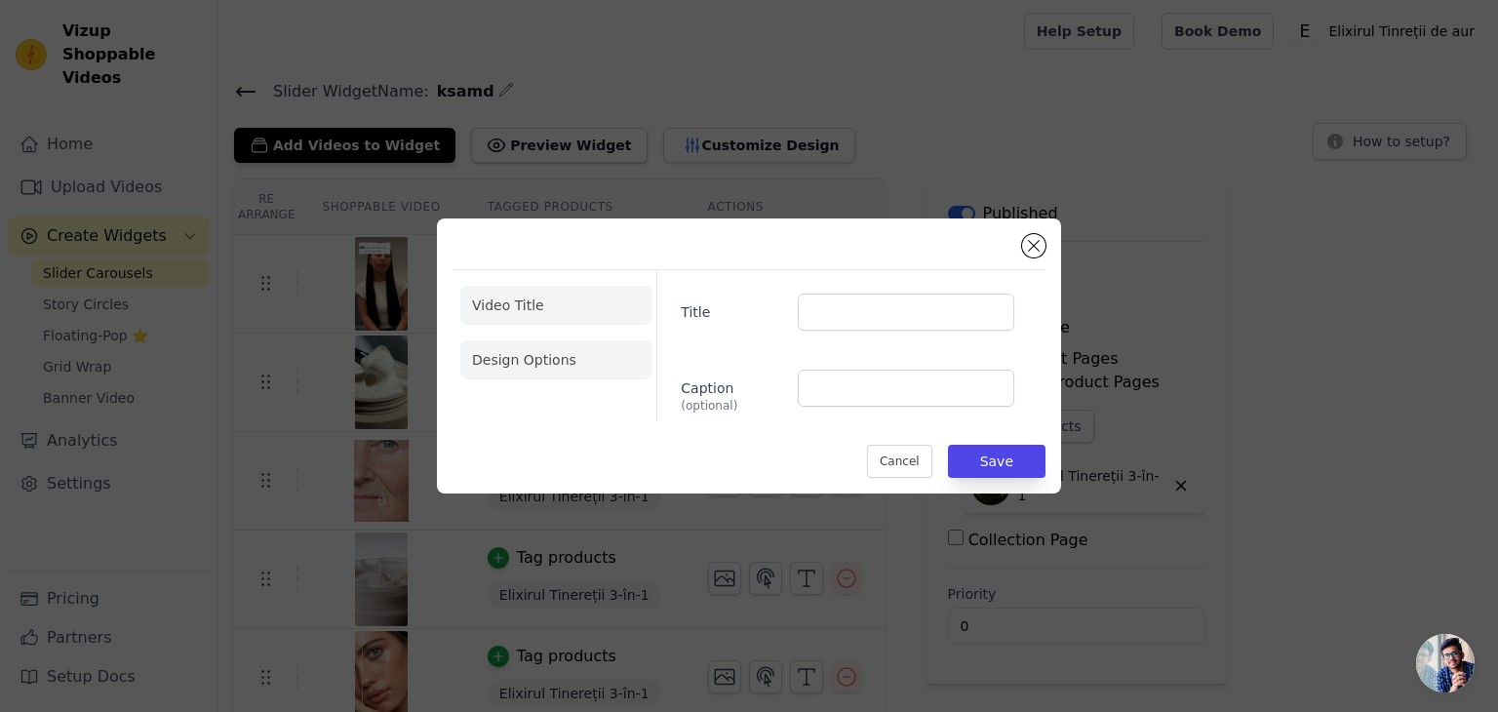
click at [613, 362] on li "Design Options" at bounding box center [556, 359] width 192 height 39
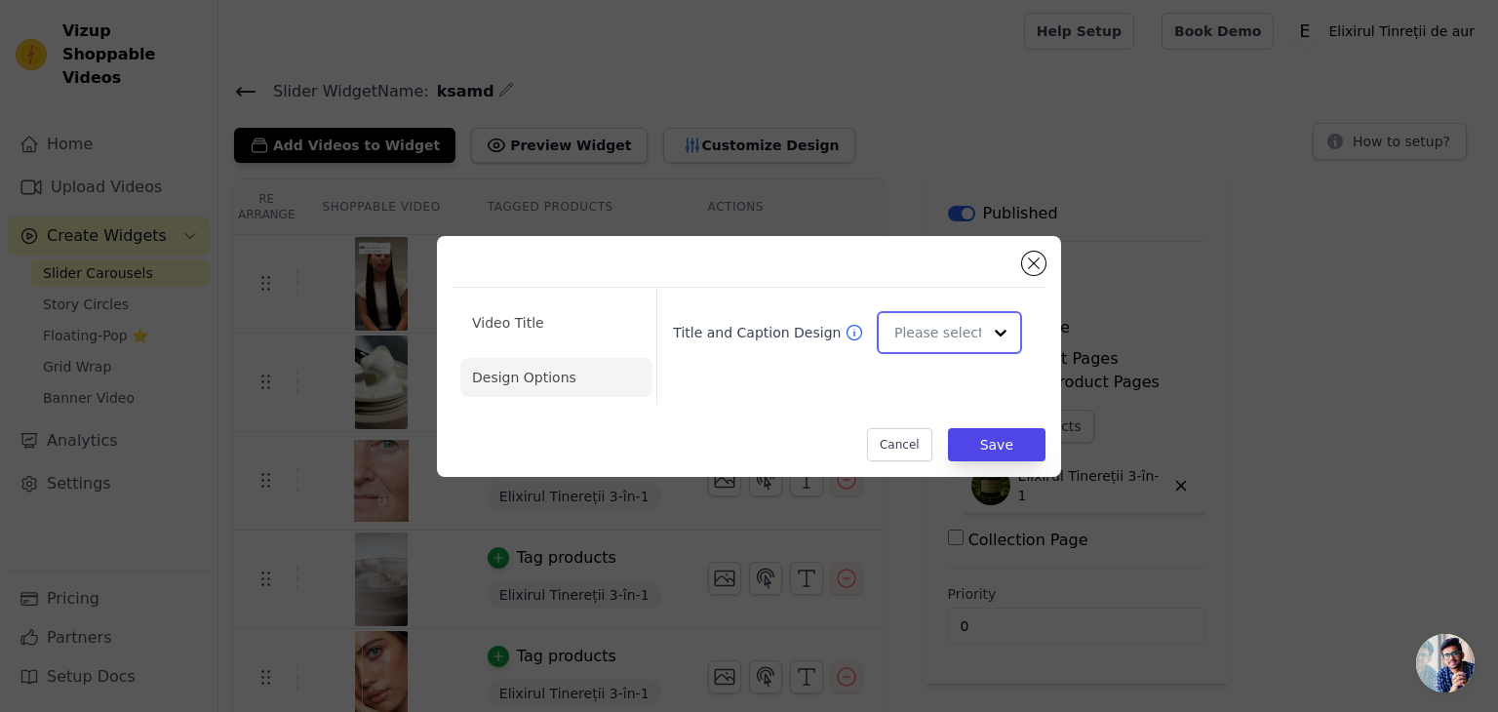
click at [936, 331] on input "Title and Caption Design" at bounding box center [937, 332] width 87 height 39
click at [938, 460] on div "Minimalist" at bounding box center [946, 460] width 139 height 41
click at [1037, 260] on button "Close modal" at bounding box center [1033, 263] width 23 height 23
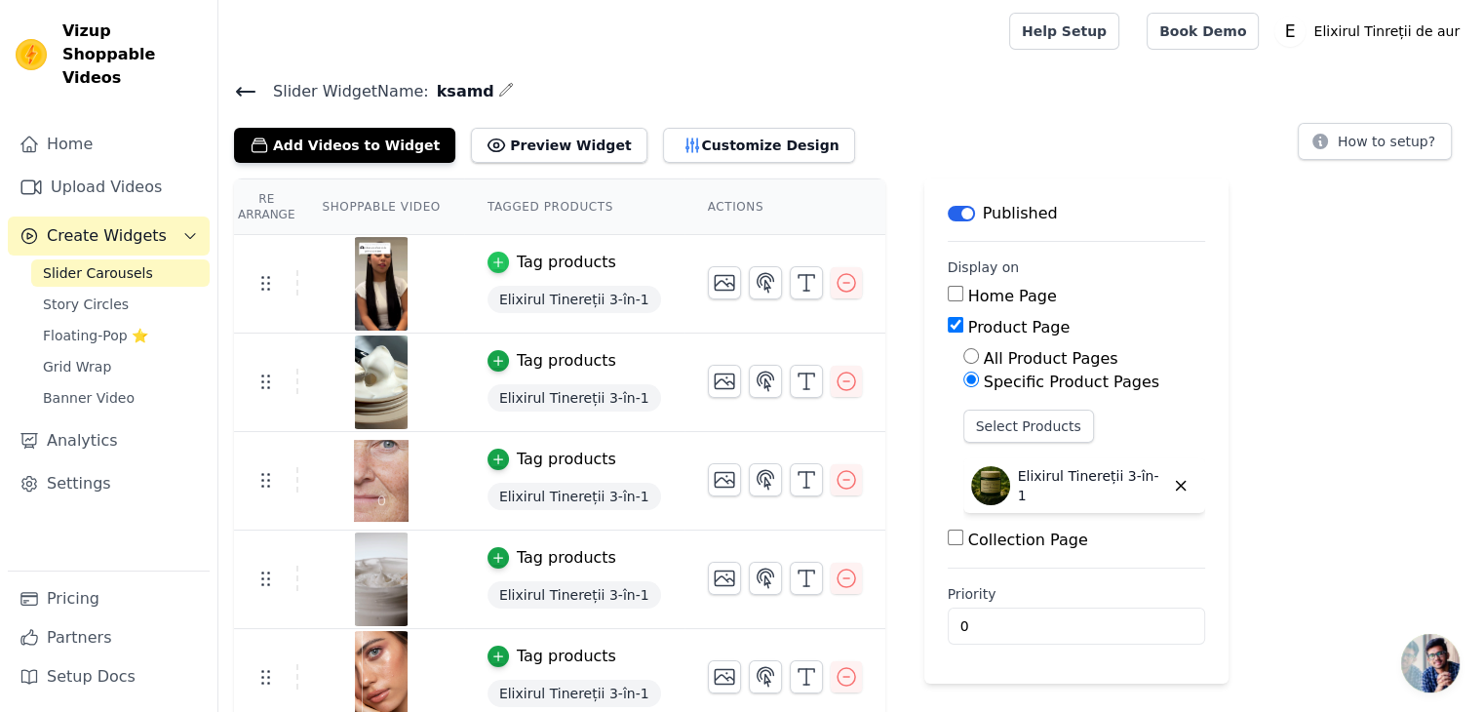
click at [492, 254] on div "button" at bounding box center [498, 262] width 21 height 21
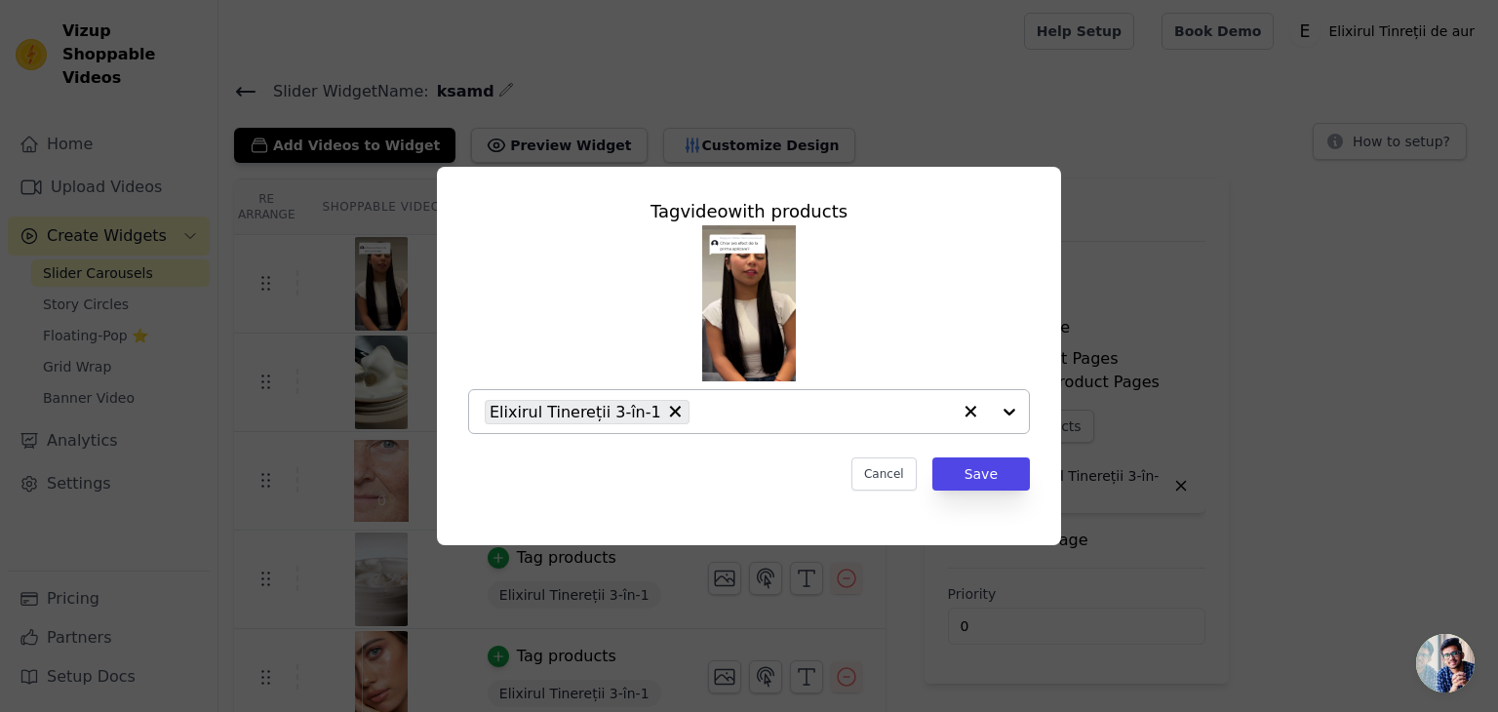
drag, startPoint x: 654, startPoint y: 413, endPoint x: 680, endPoint y: 424, distance: 27.5
click at [996, 475] on button "Save" at bounding box center [981, 473] width 98 height 33
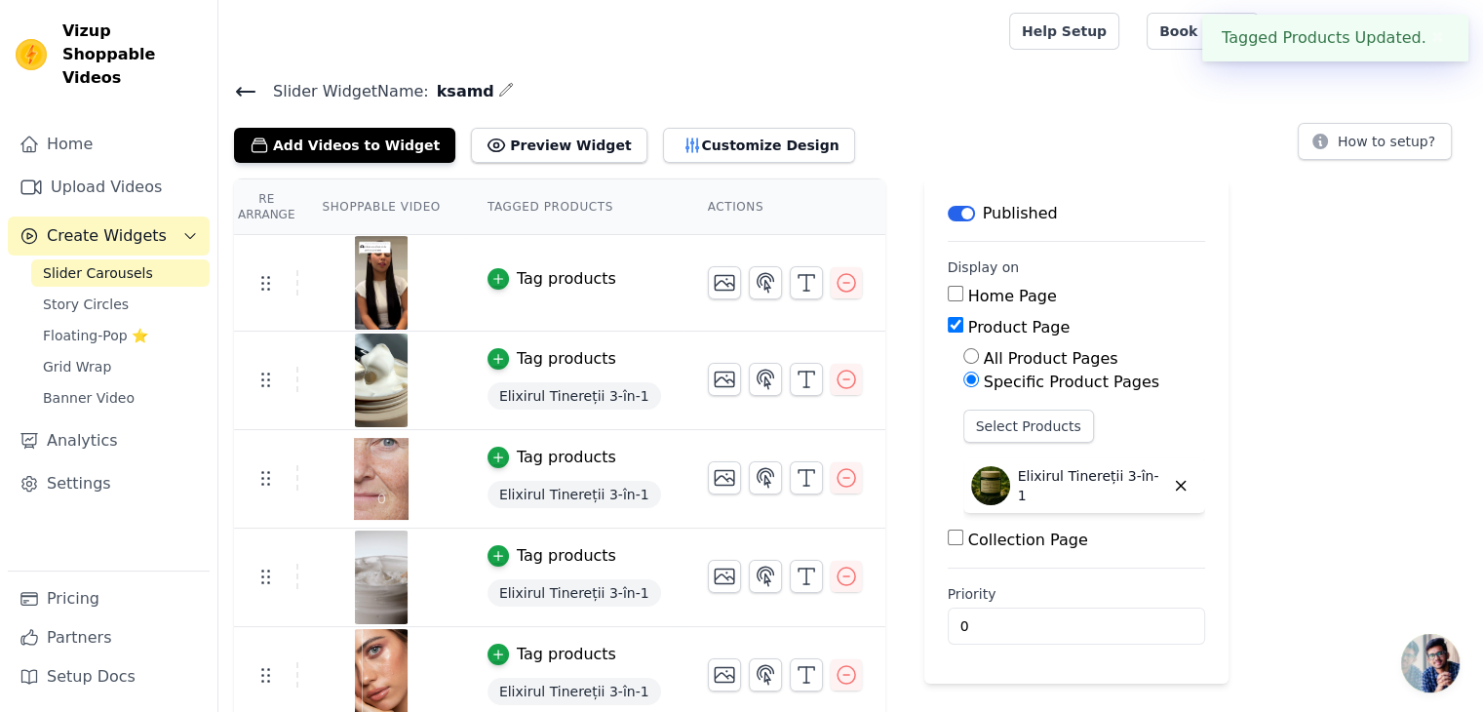
click at [517, 449] on div "Tag products" at bounding box center [566, 457] width 99 height 23
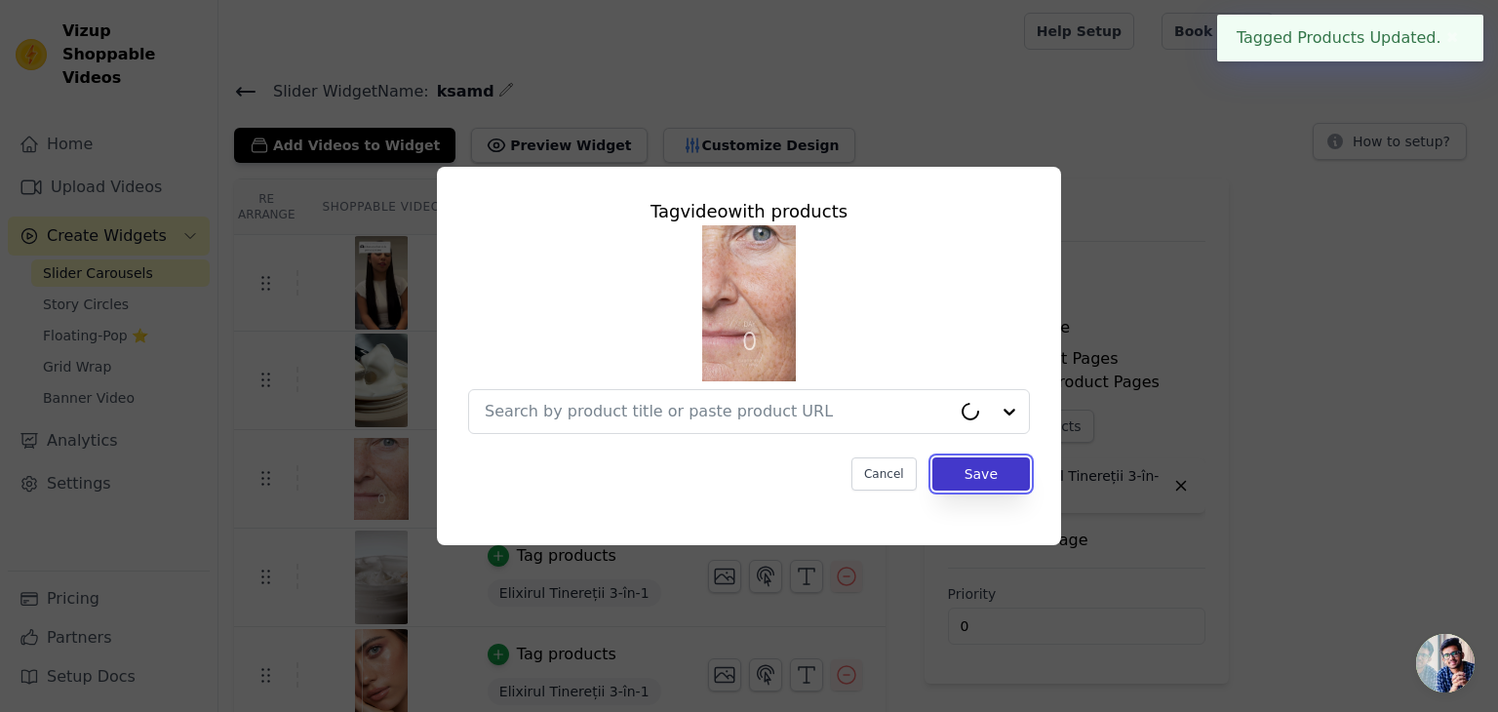
click at [988, 486] on button "Save" at bounding box center [981, 473] width 98 height 33
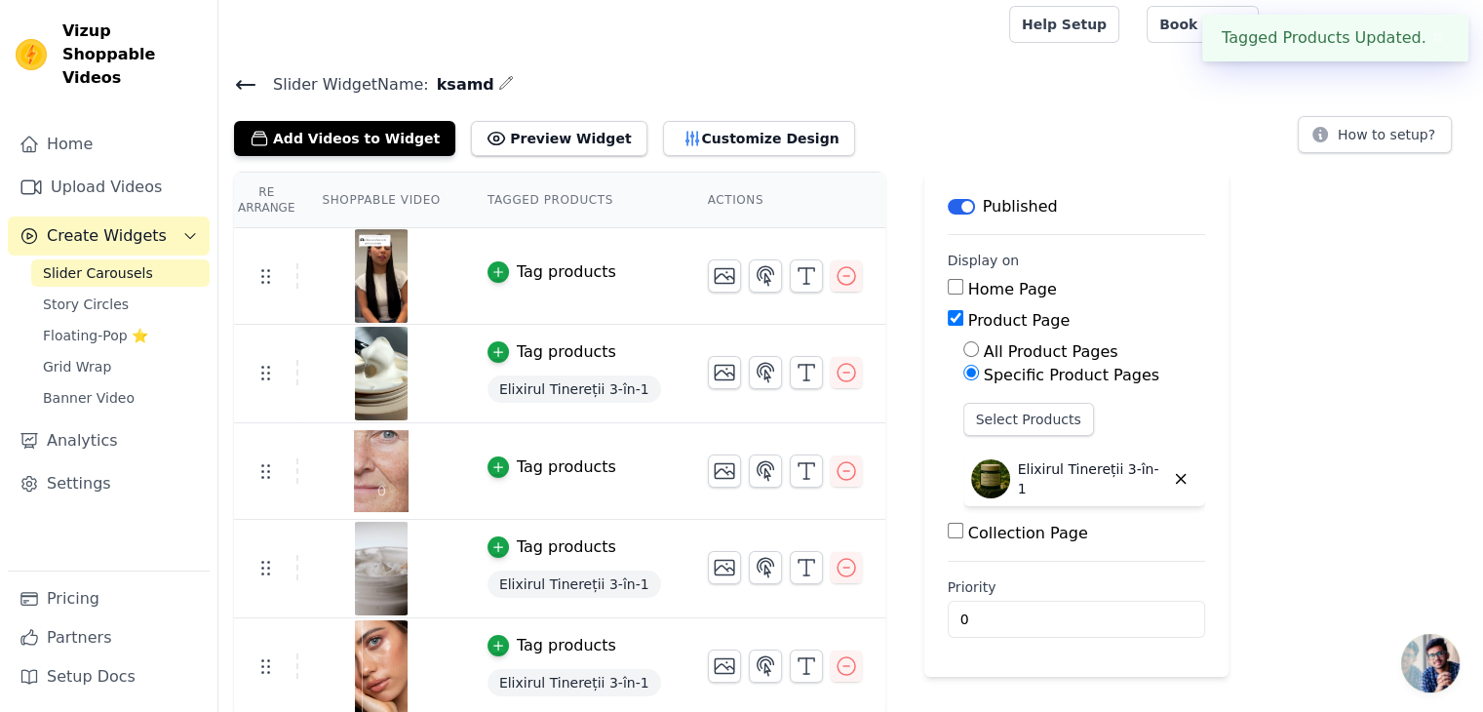
scroll to position [9, 0]
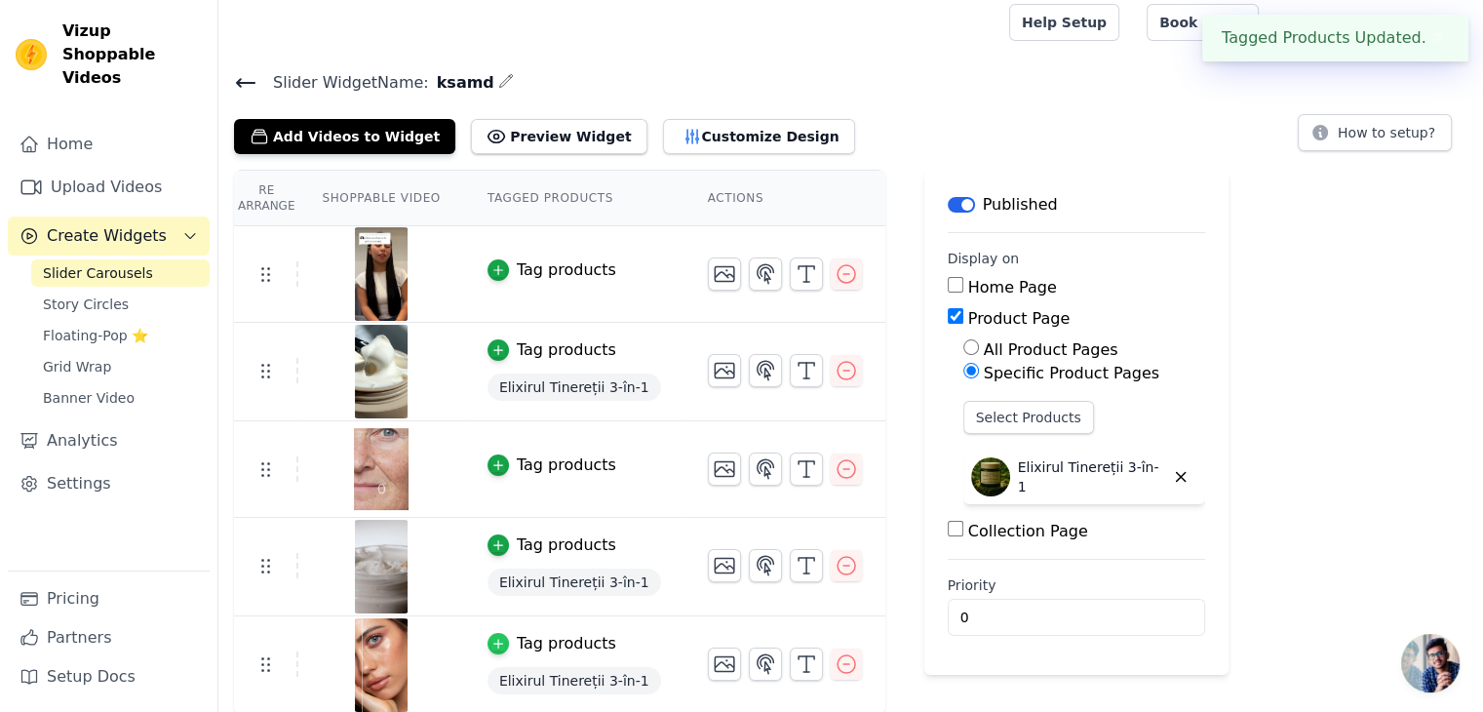
click at [492, 646] on icon "button" at bounding box center [499, 644] width 14 height 14
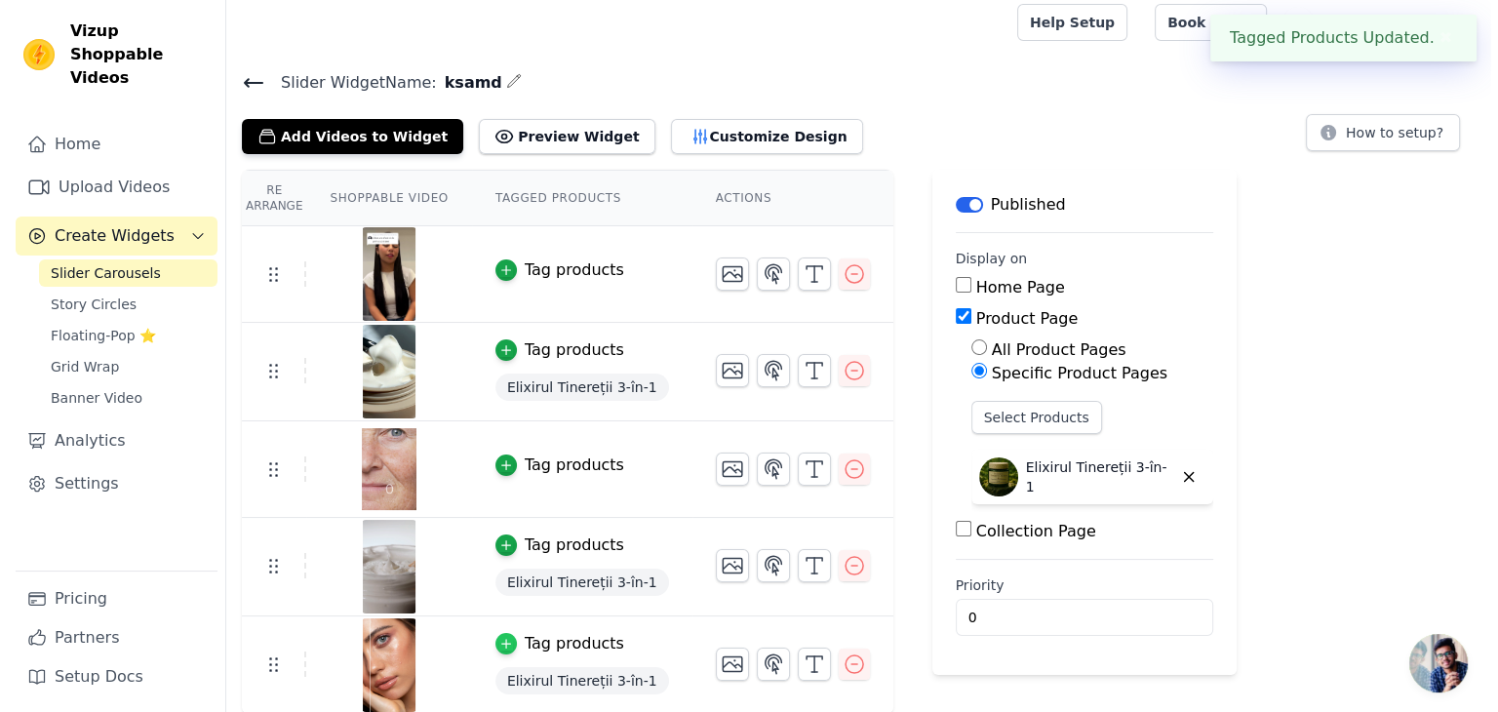
scroll to position [0, 0]
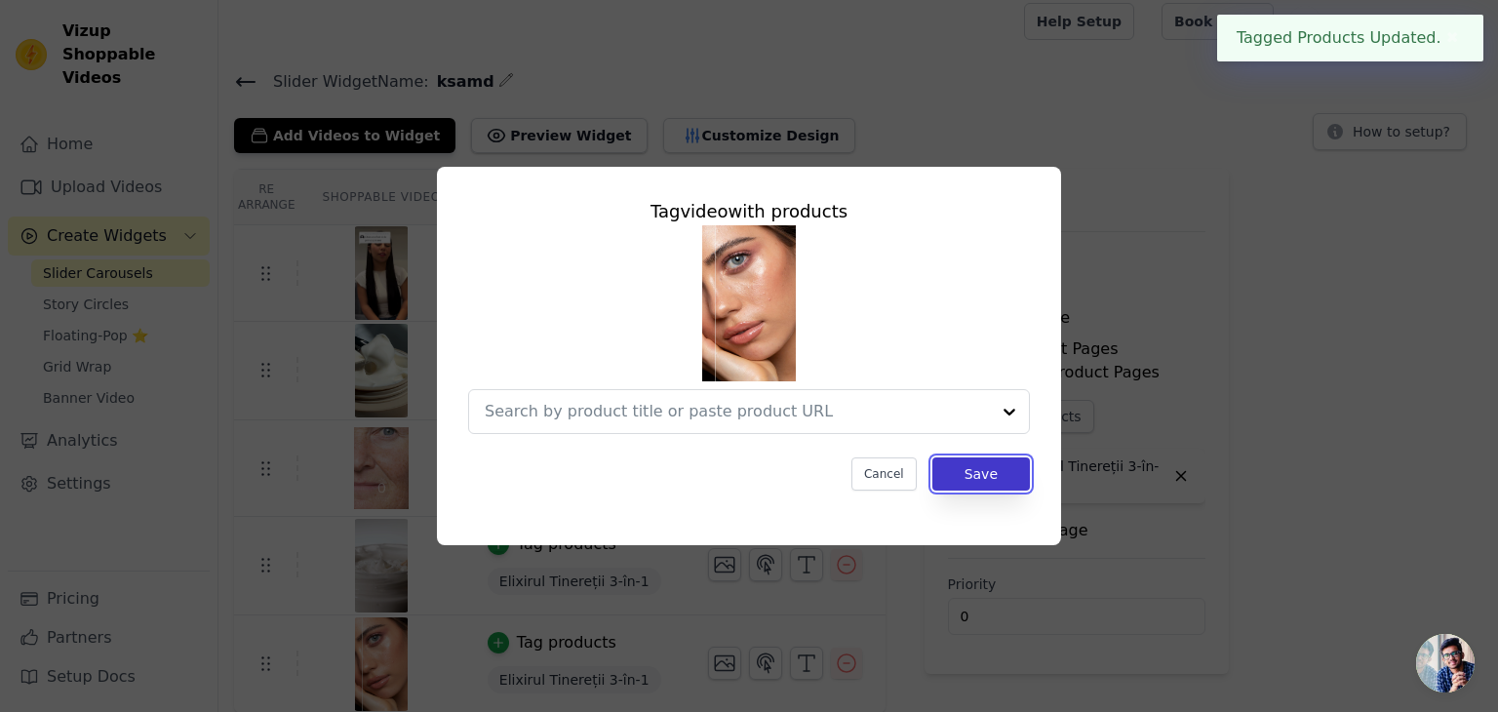
click at [988, 481] on button "Save" at bounding box center [981, 473] width 98 height 33
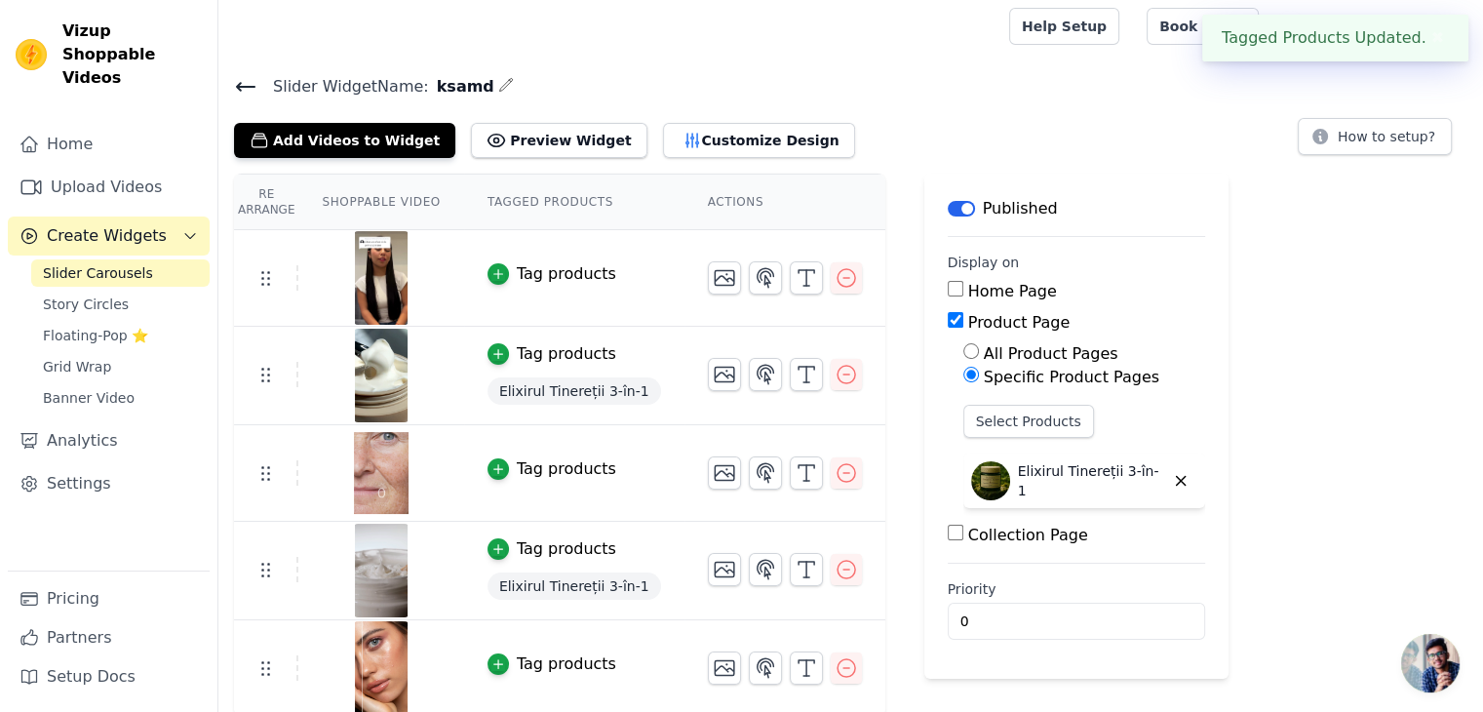
scroll to position [8, 0]
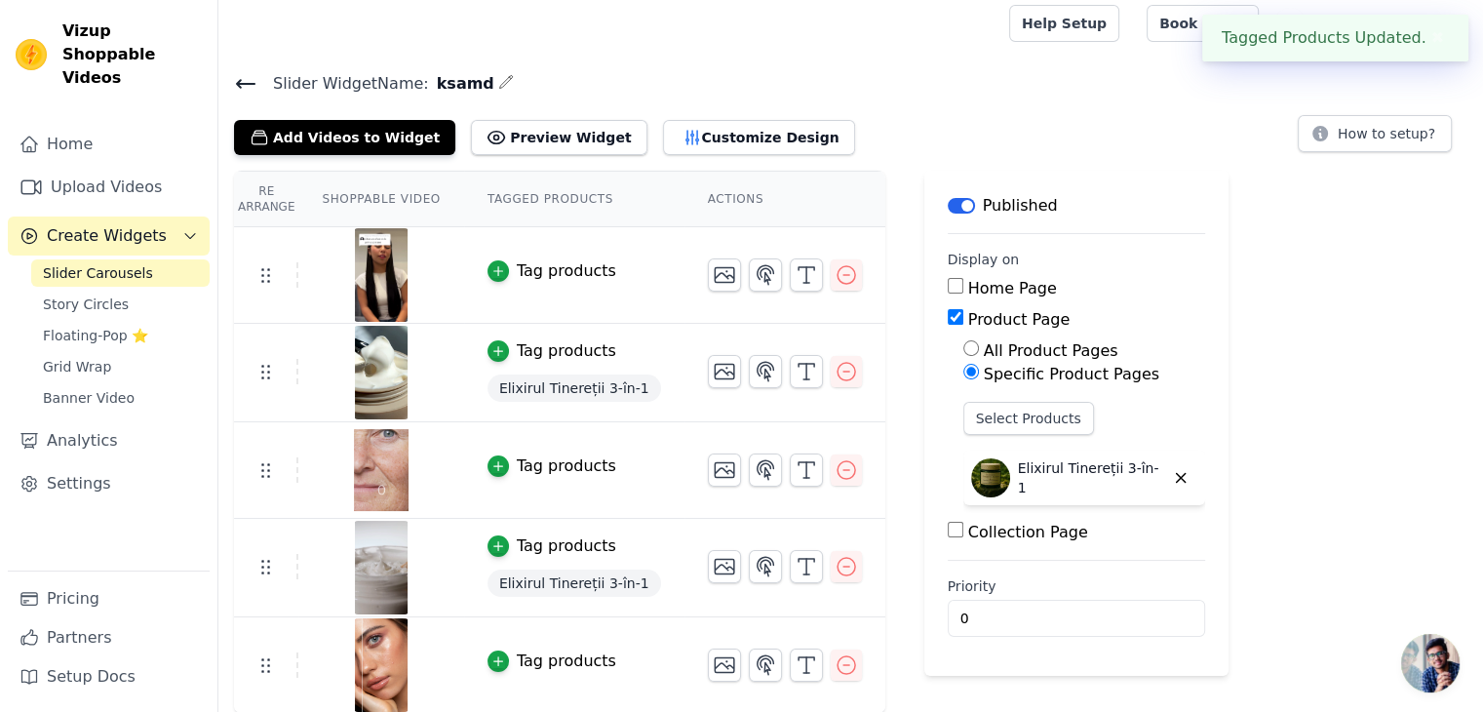
click at [1436, 41] on button "✖" at bounding box center [1438, 37] width 22 height 23
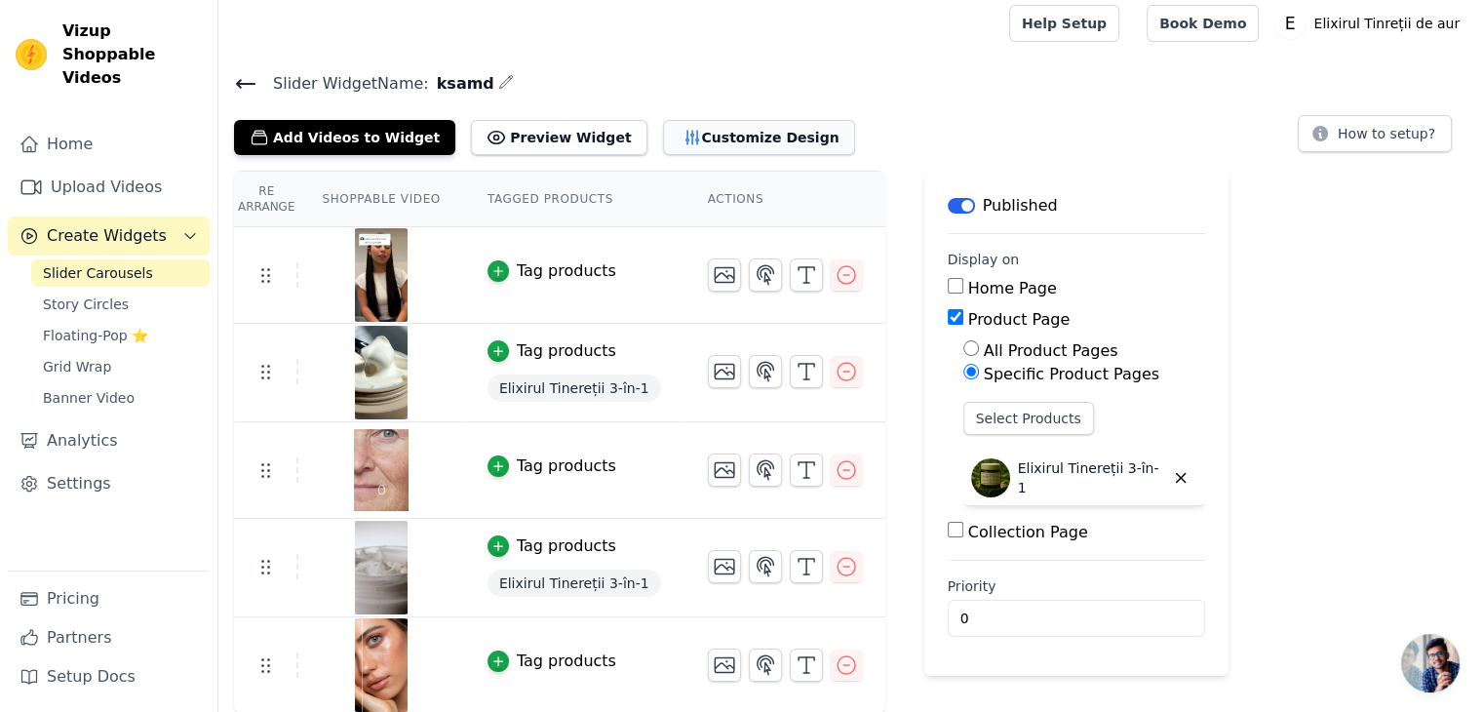
click at [663, 133] on button "Customize Design" at bounding box center [759, 137] width 192 height 35
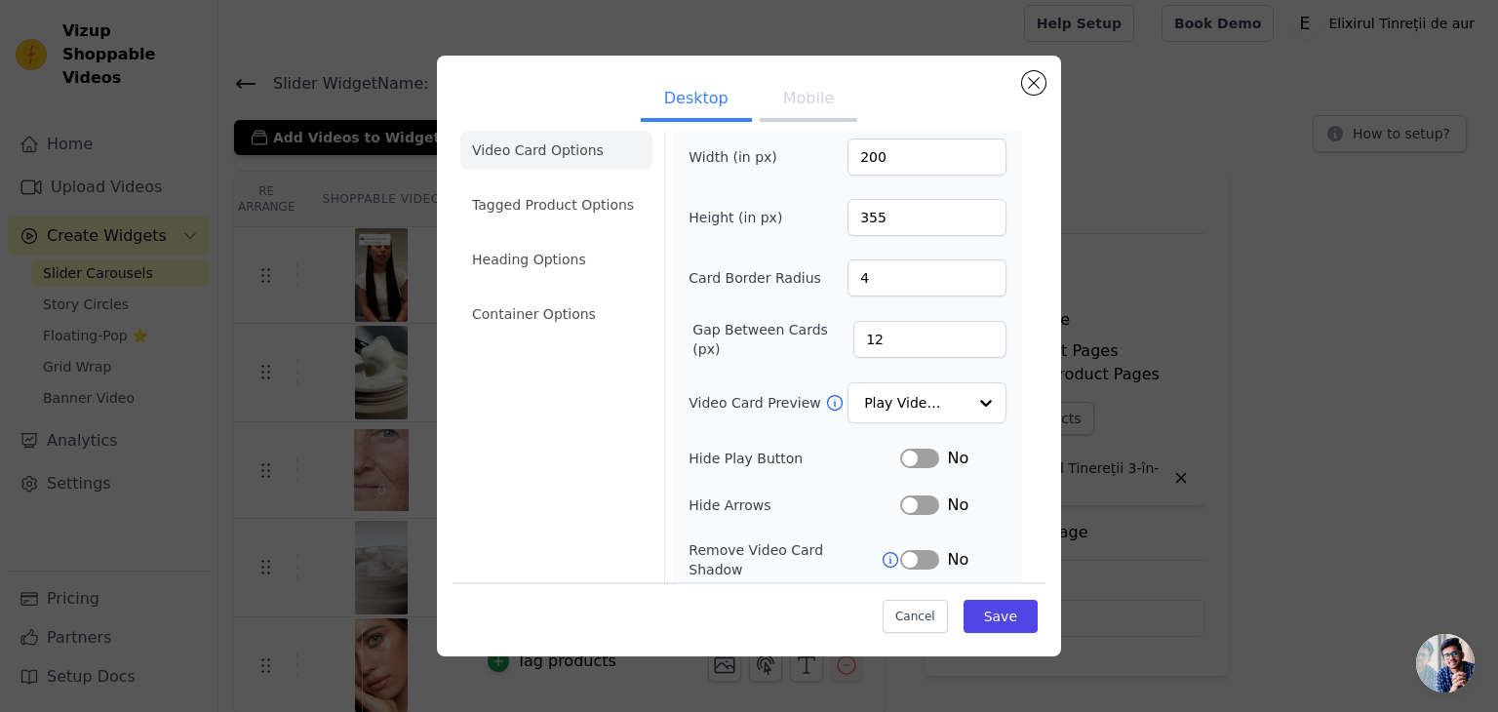
scroll to position [0, 0]
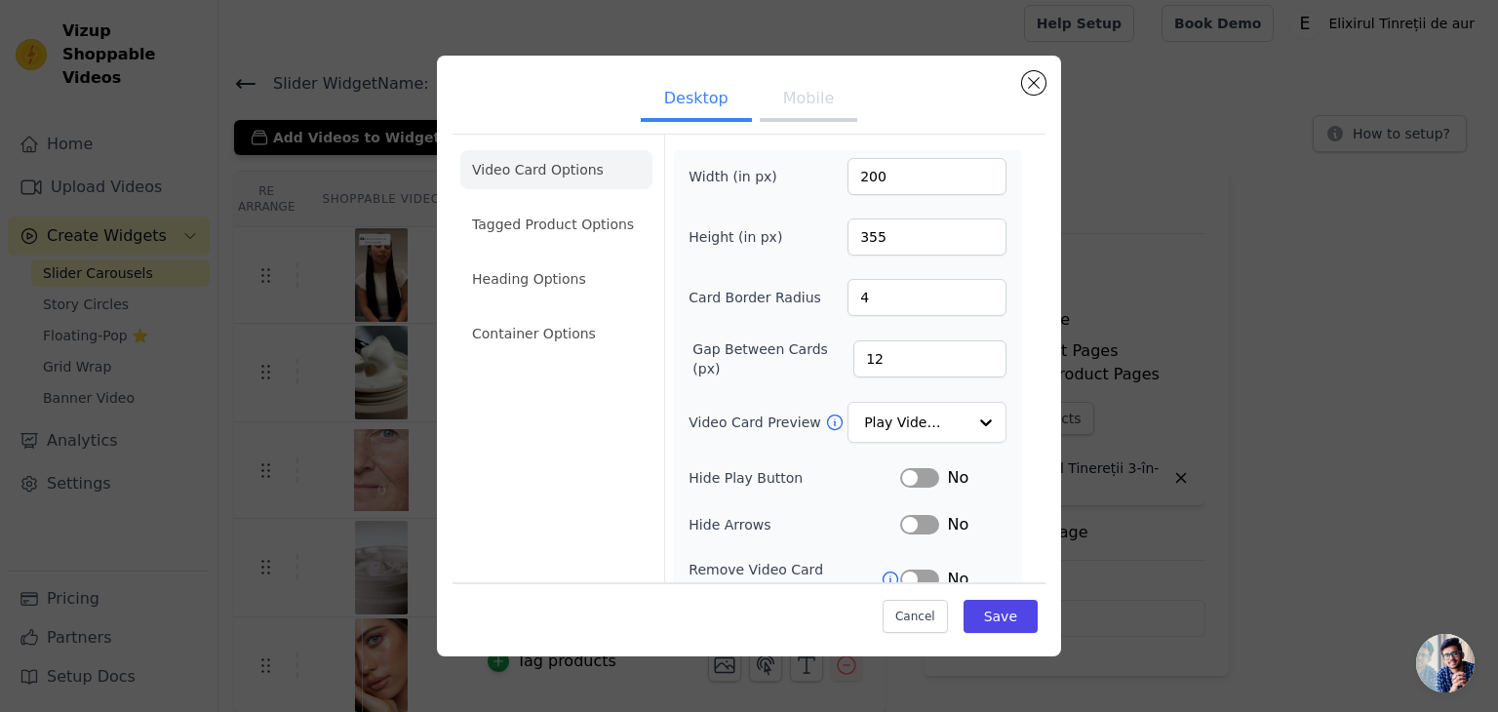
click at [806, 69] on div "Desktop Mobile Video Card Options Tagged Product Options Heading Options Contai…" at bounding box center [749, 356] width 624 height 601
click at [790, 110] on button "Mobile" at bounding box center [809, 100] width 98 height 43
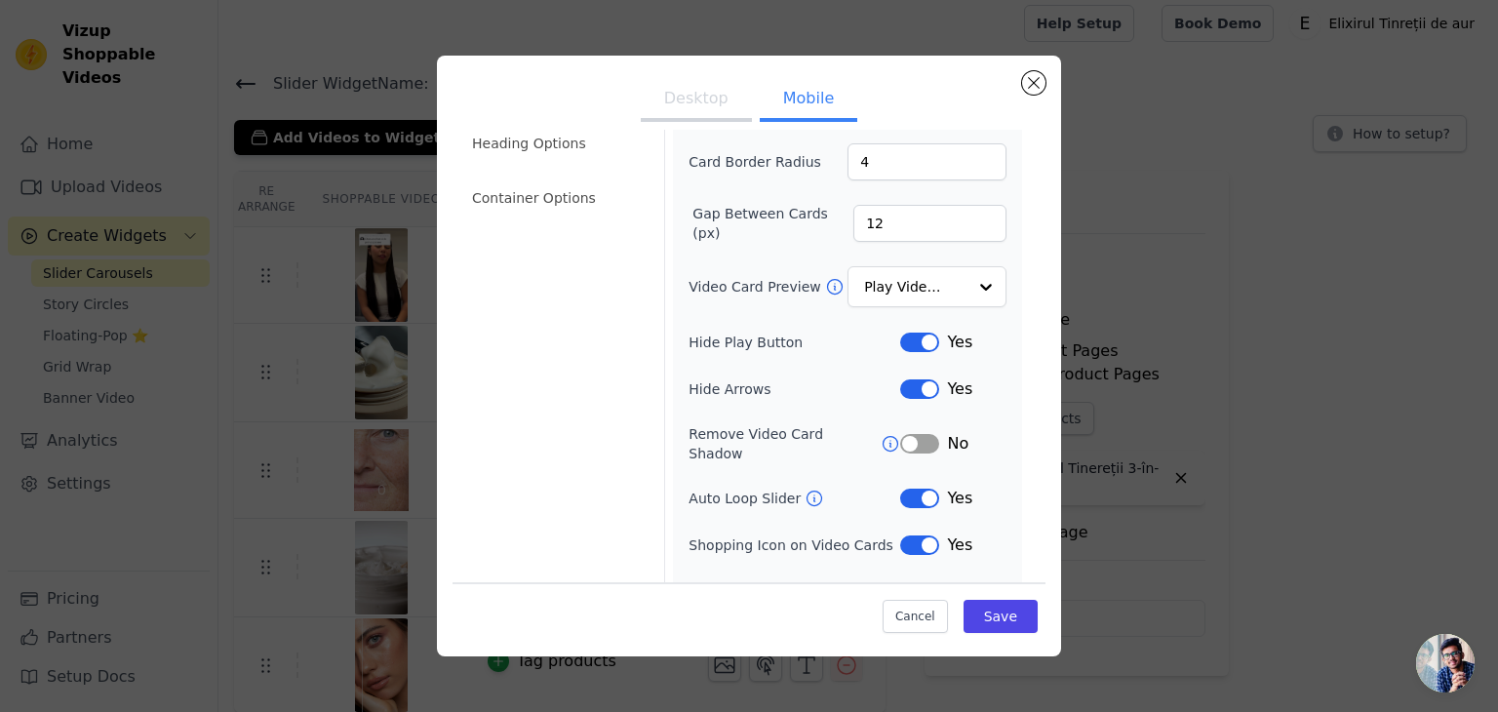
scroll to position [199, 0]
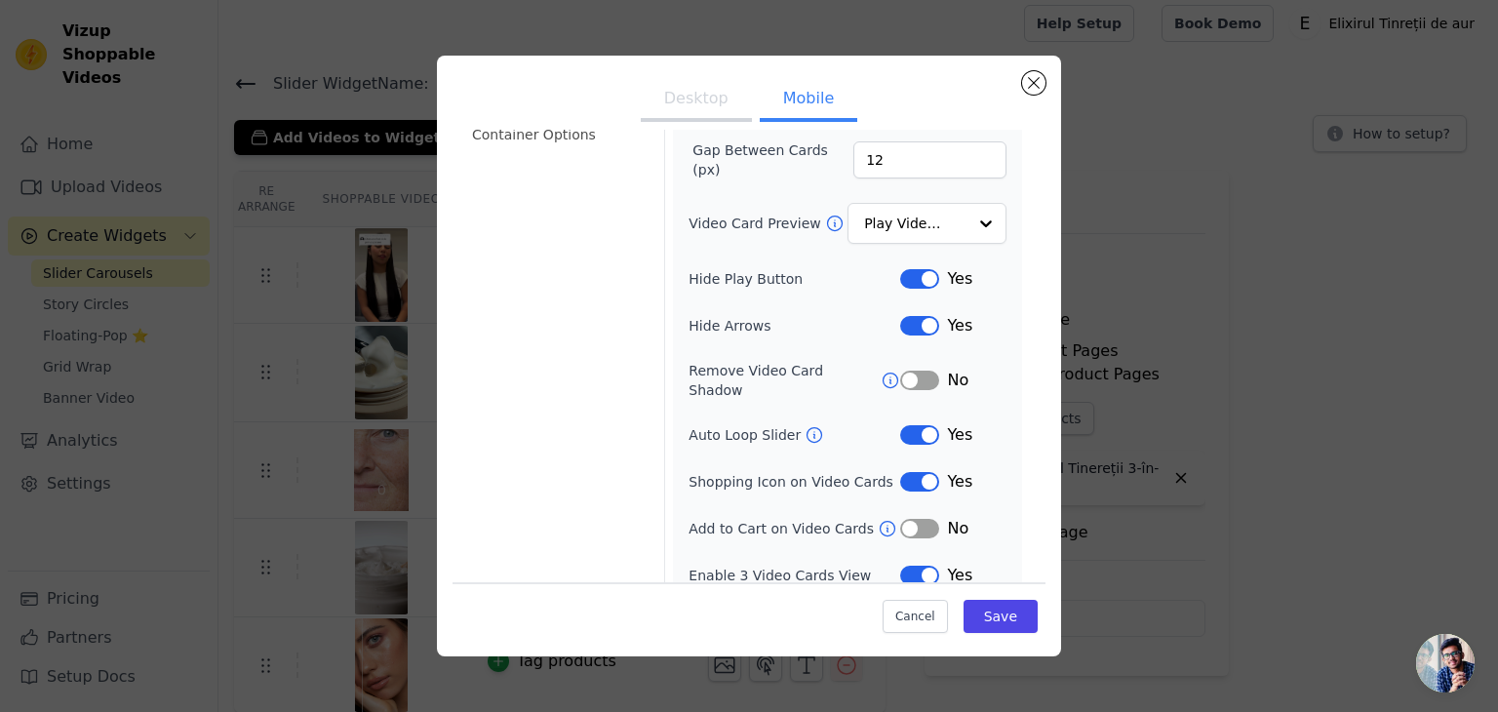
click at [807, 428] on icon at bounding box center [814, 435] width 15 height 15
click at [913, 425] on button "Label" at bounding box center [919, 435] width 39 height 20
click at [908, 320] on button "Label" at bounding box center [919, 326] width 39 height 20
click at [979, 614] on button "Save" at bounding box center [1001, 616] width 74 height 33
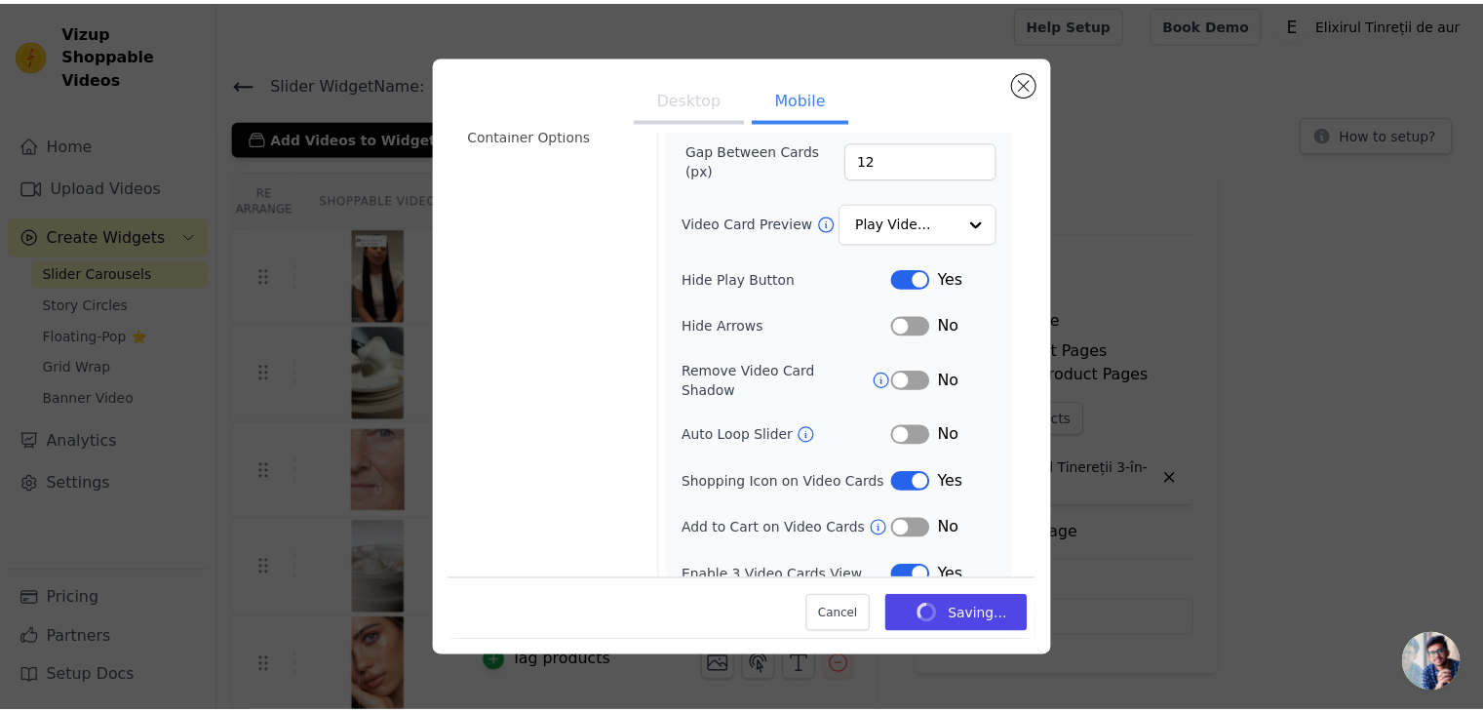
scroll to position [8, 0]
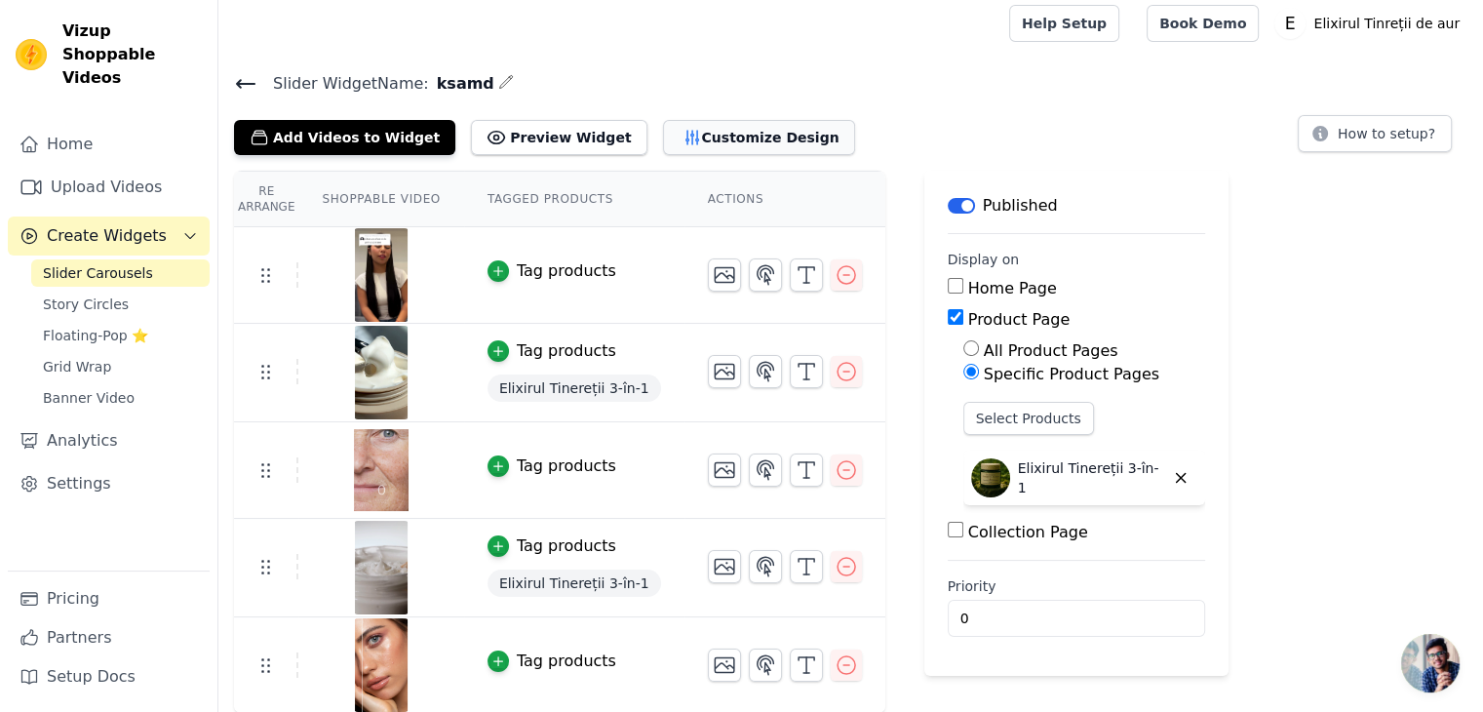
click at [679, 138] on button "Customize Design" at bounding box center [759, 137] width 192 height 35
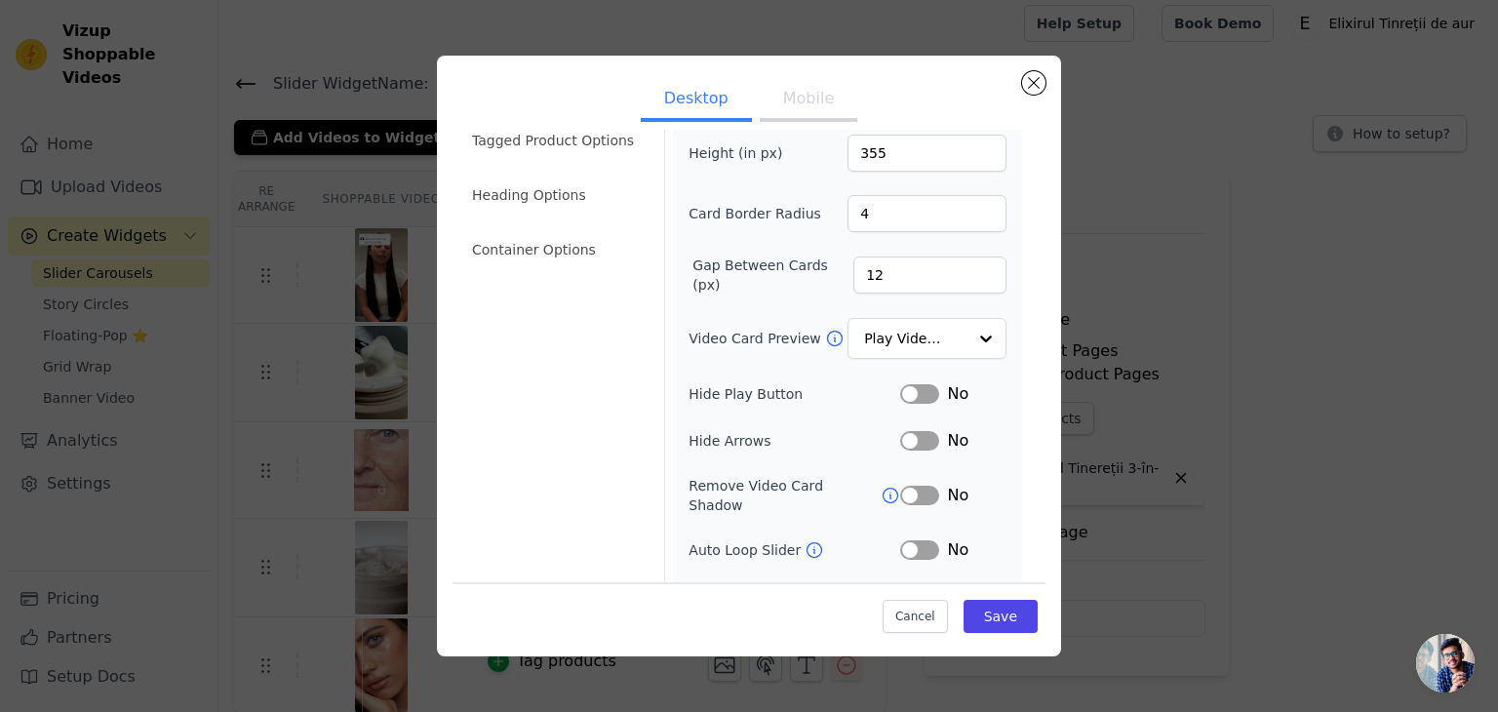
scroll to position [152, 0]
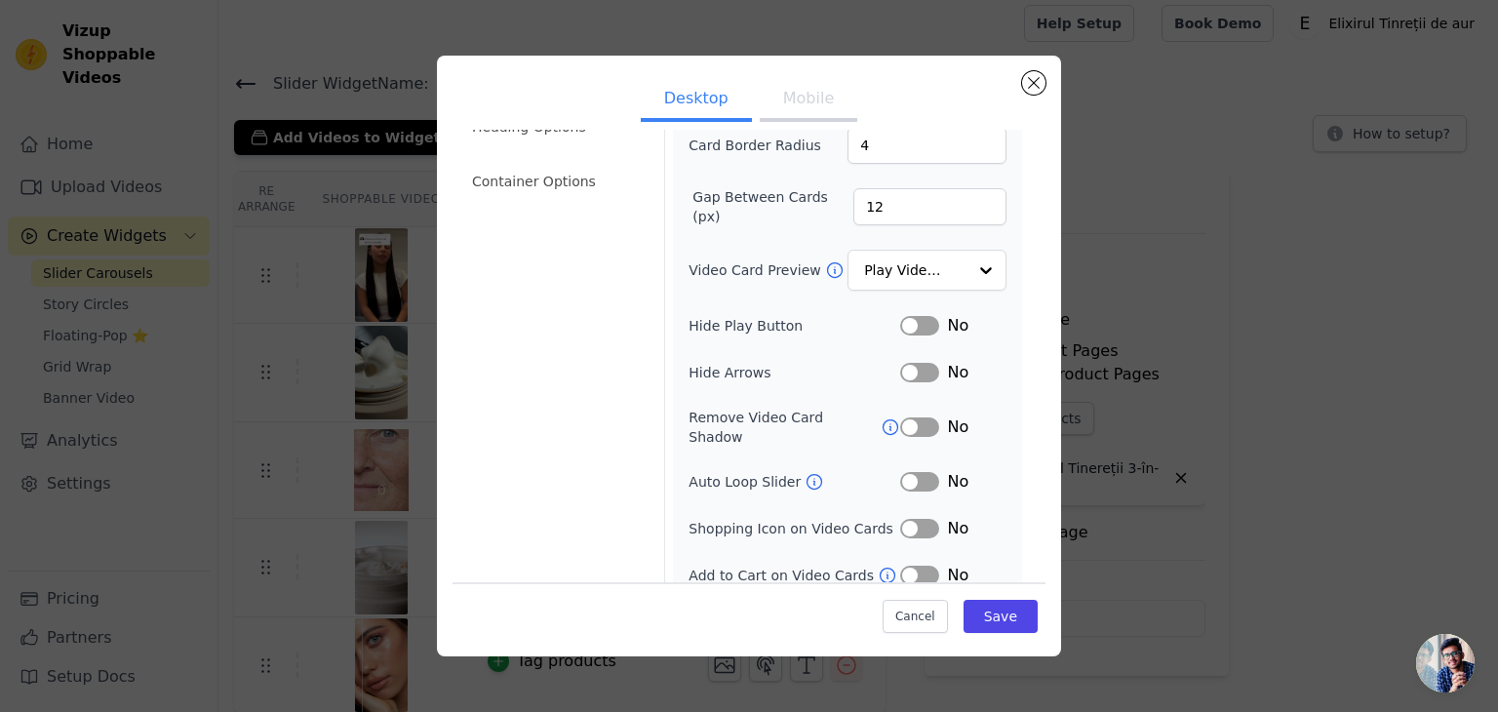
click at [776, 98] on button "Mobile" at bounding box center [809, 100] width 98 height 43
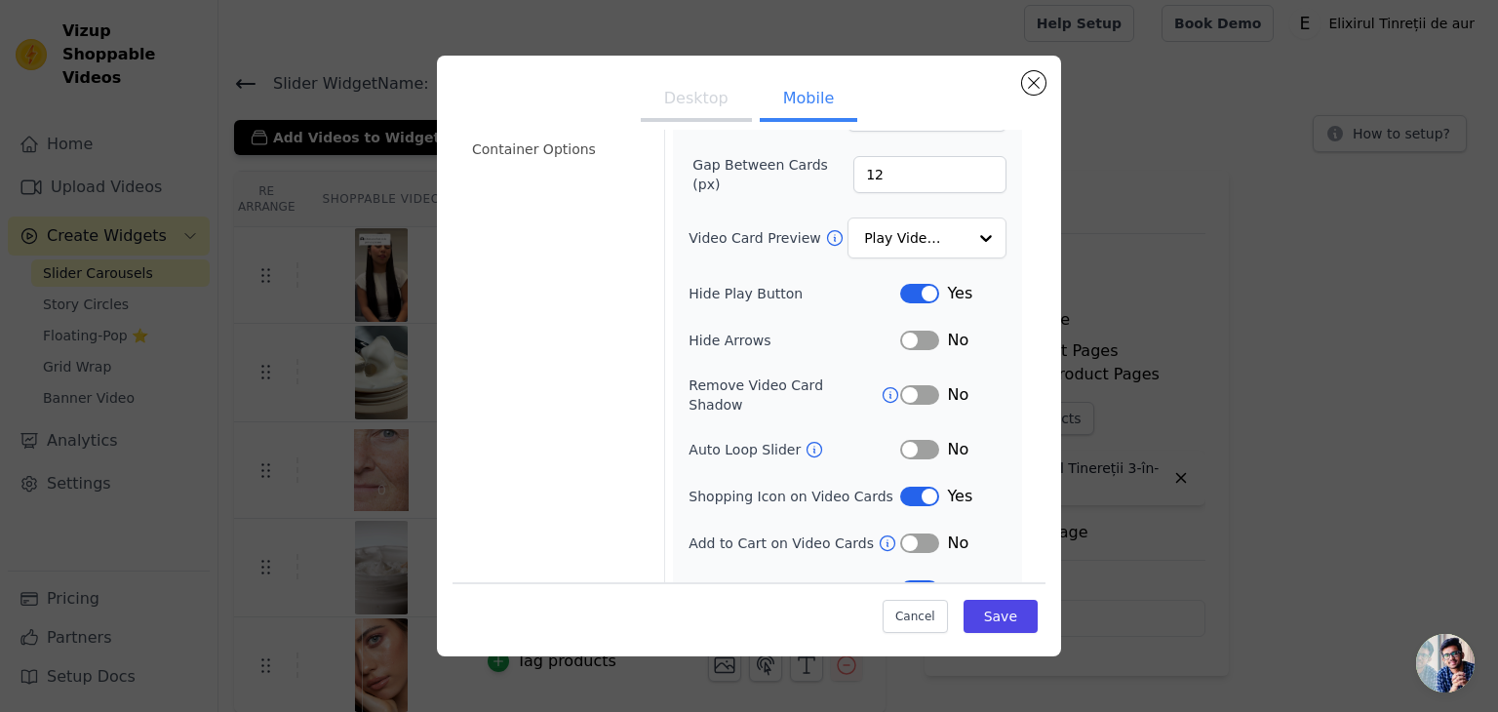
scroll to position [199, 0]
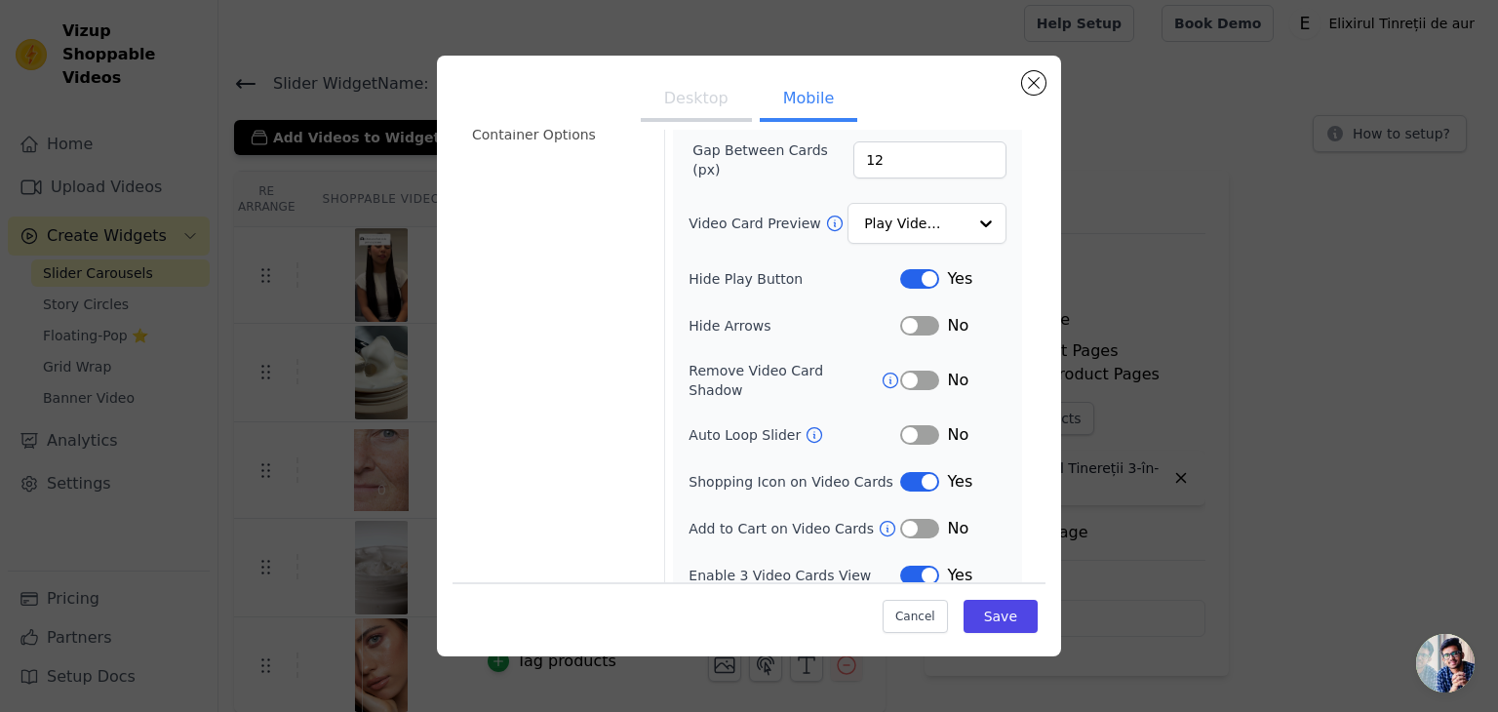
click at [913, 472] on button "Label" at bounding box center [919, 482] width 39 height 20
click at [993, 605] on button "Save" at bounding box center [1001, 616] width 74 height 33
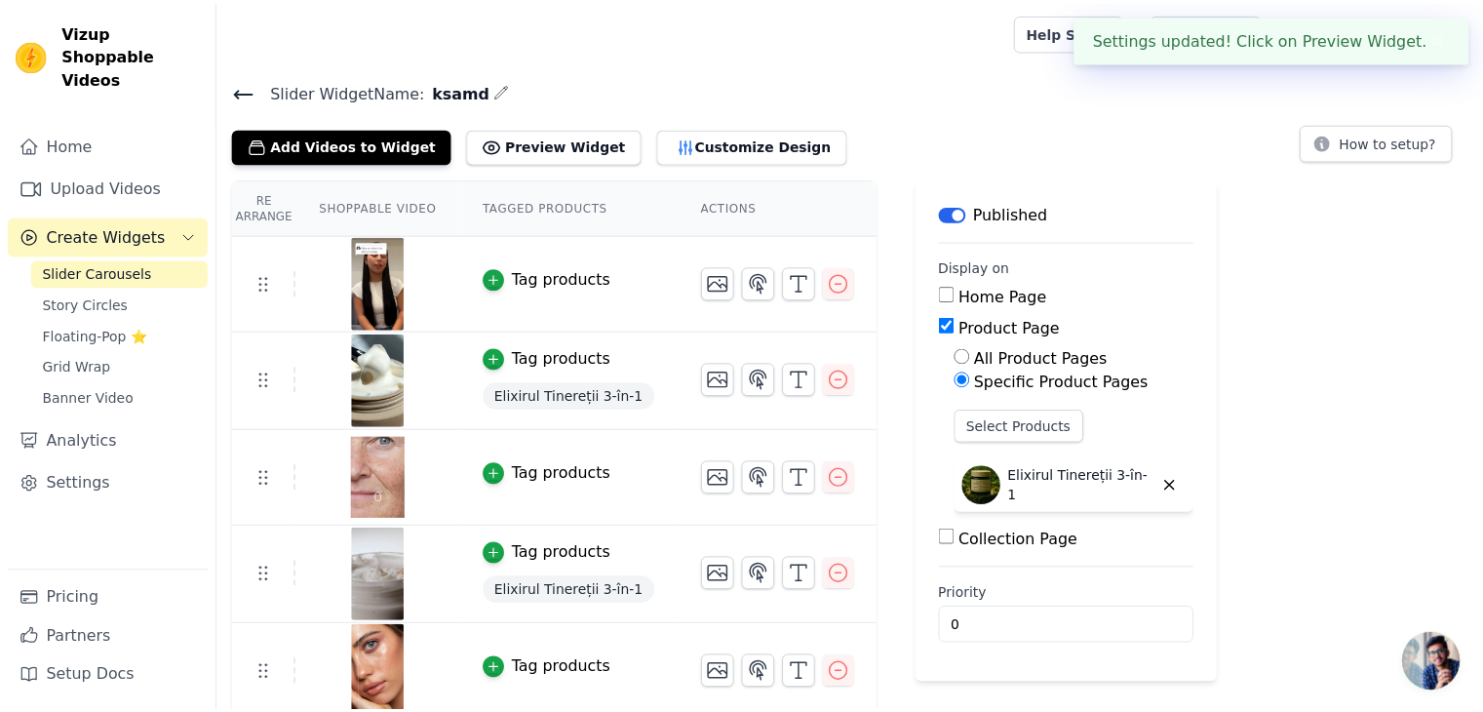
scroll to position [8, 0]
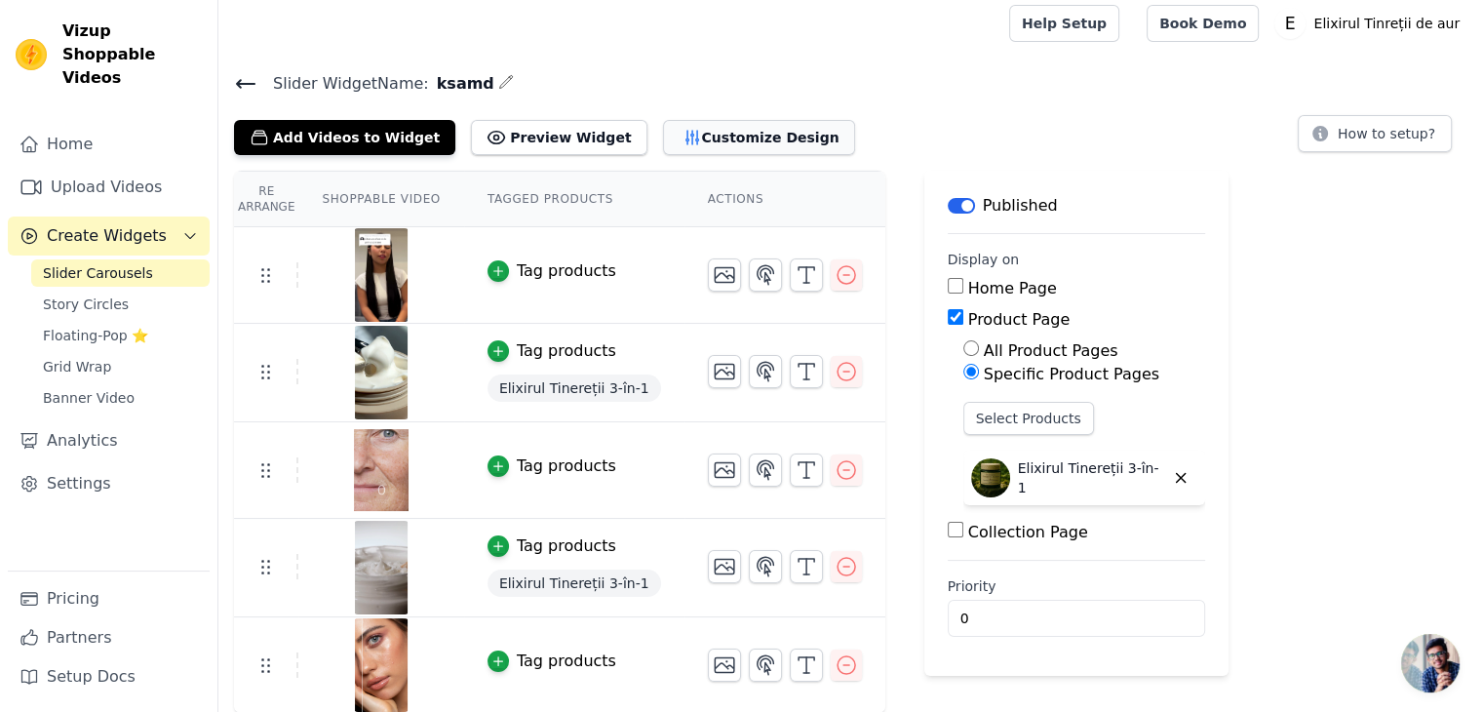
click at [690, 130] on button "Customize Design" at bounding box center [759, 137] width 192 height 35
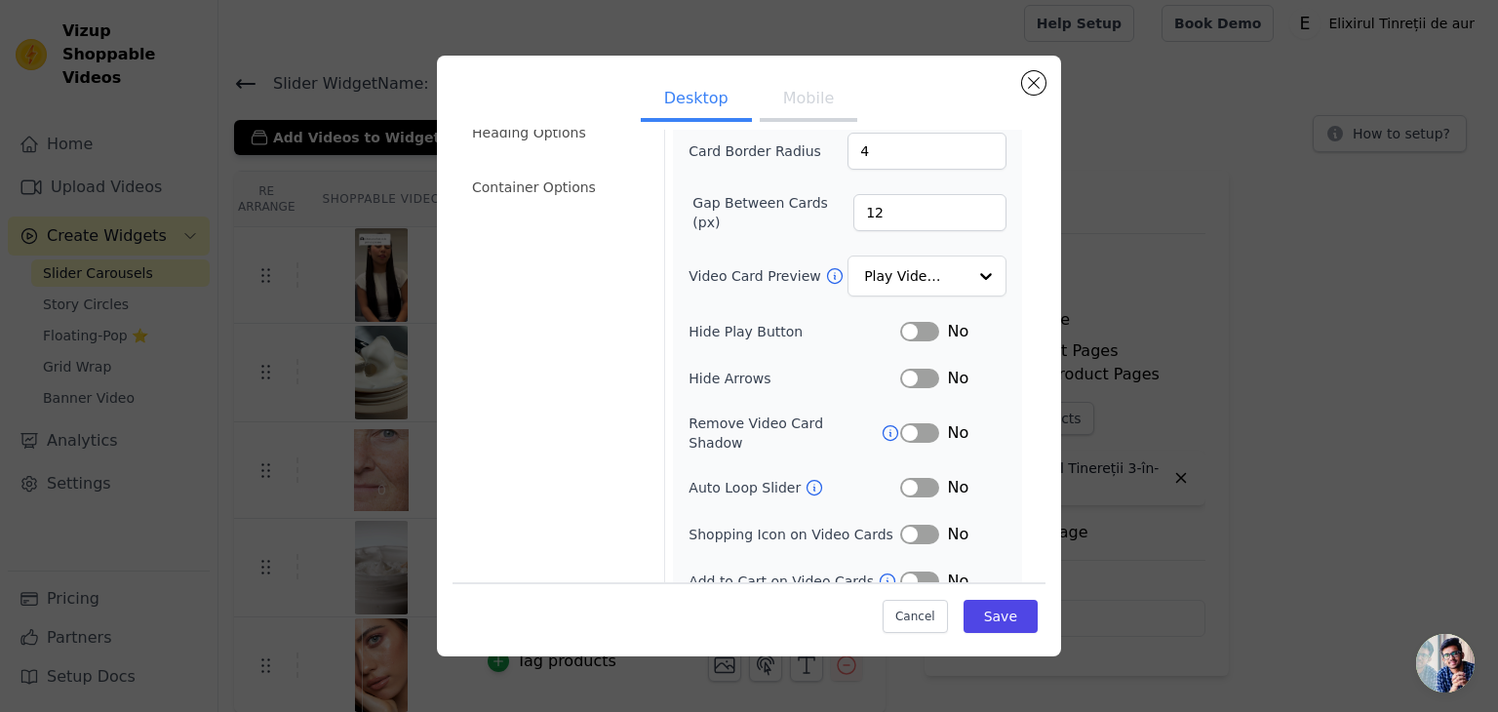
scroll to position [152, 0]
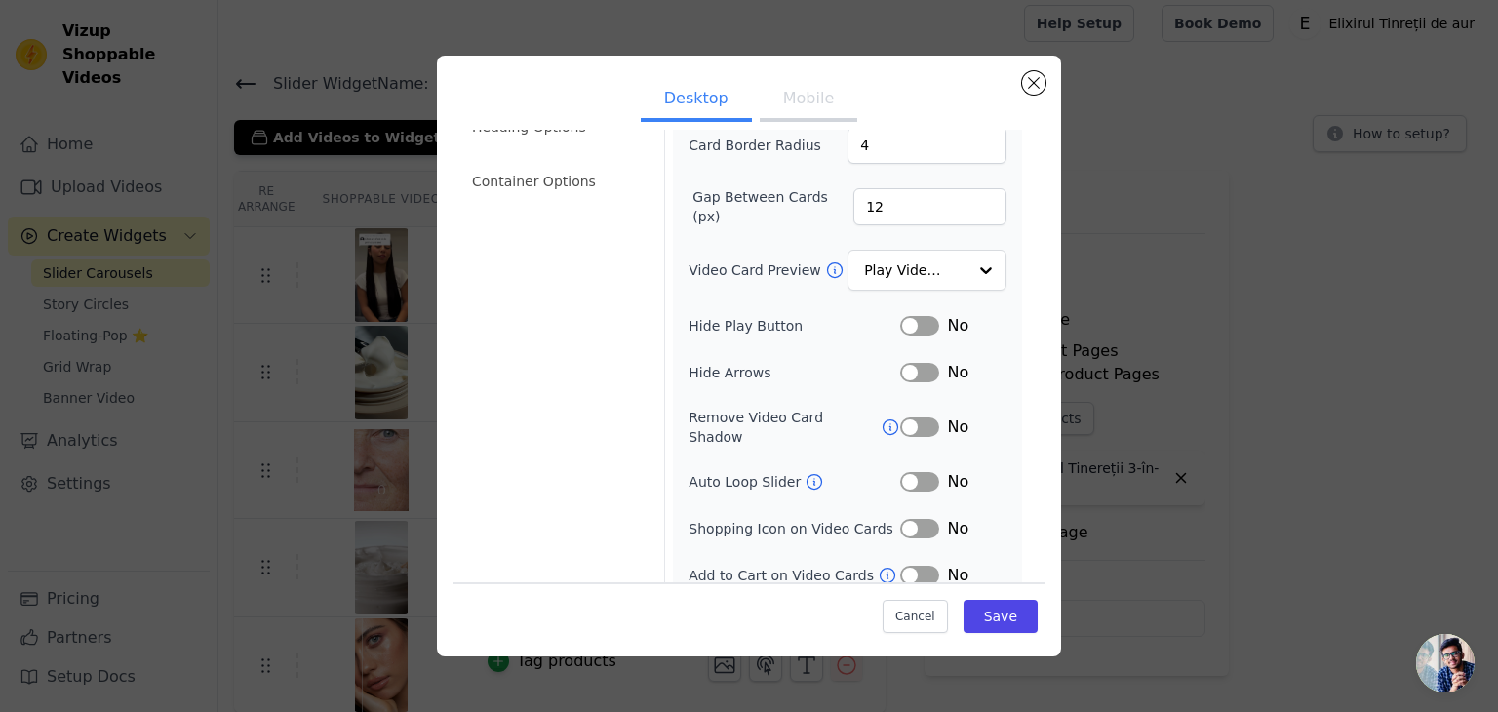
click at [811, 110] on button "Mobile" at bounding box center [809, 100] width 98 height 43
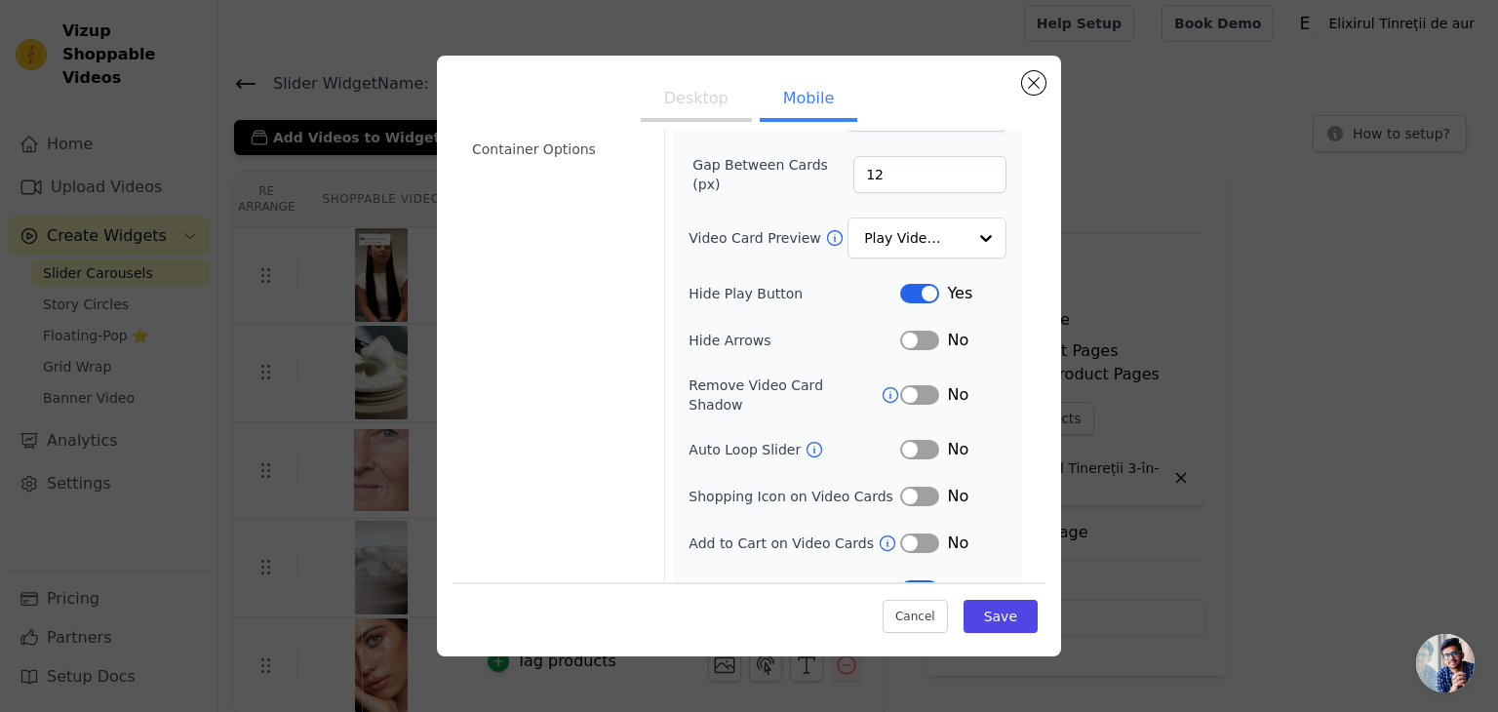
scroll to position [199, 0]
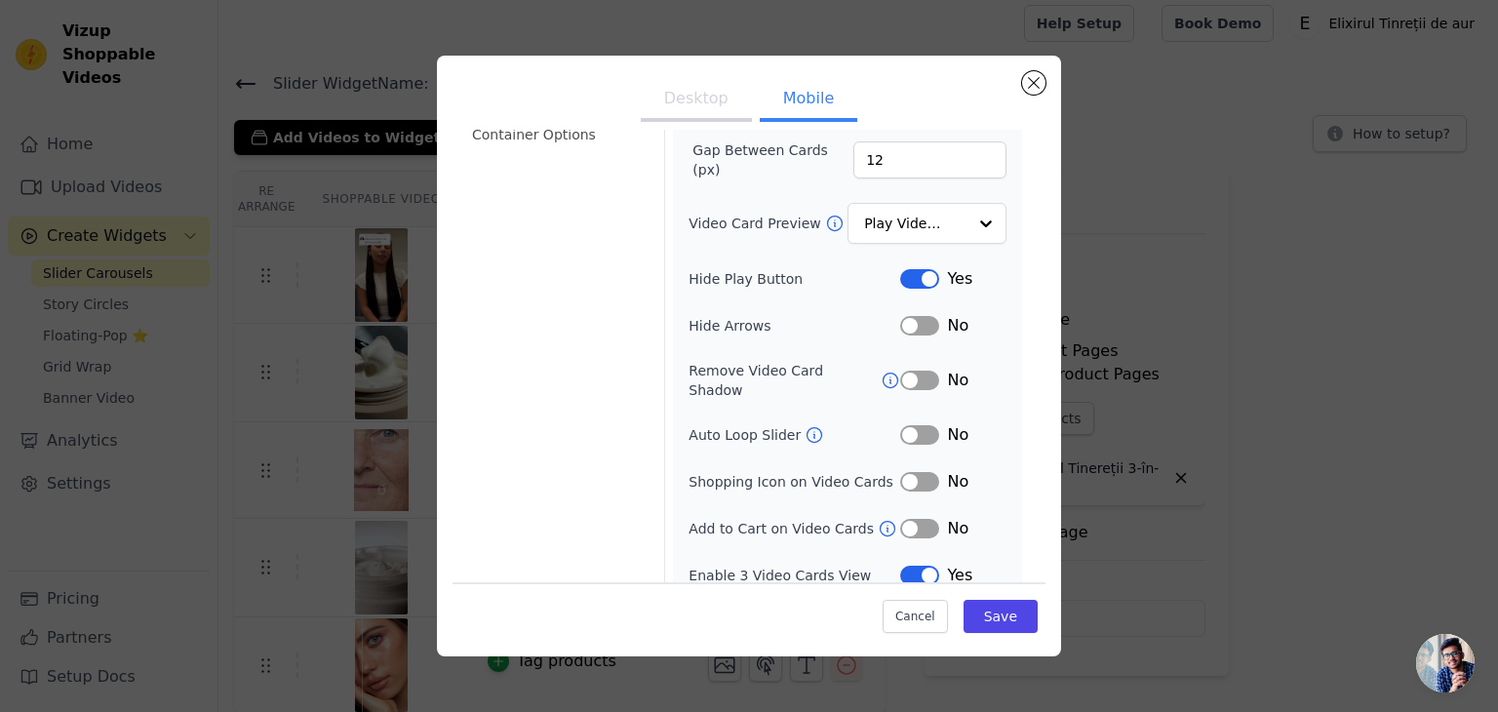
click at [913, 425] on button "Label" at bounding box center [919, 435] width 39 height 20
click at [915, 316] on button "Label" at bounding box center [919, 326] width 39 height 20
click at [900, 320] on button "Label" at bounding box center [919, 326] width 39 height 20
click at [909, 321] on button "Label" at bounding box center [919, 326] width 39 height 20
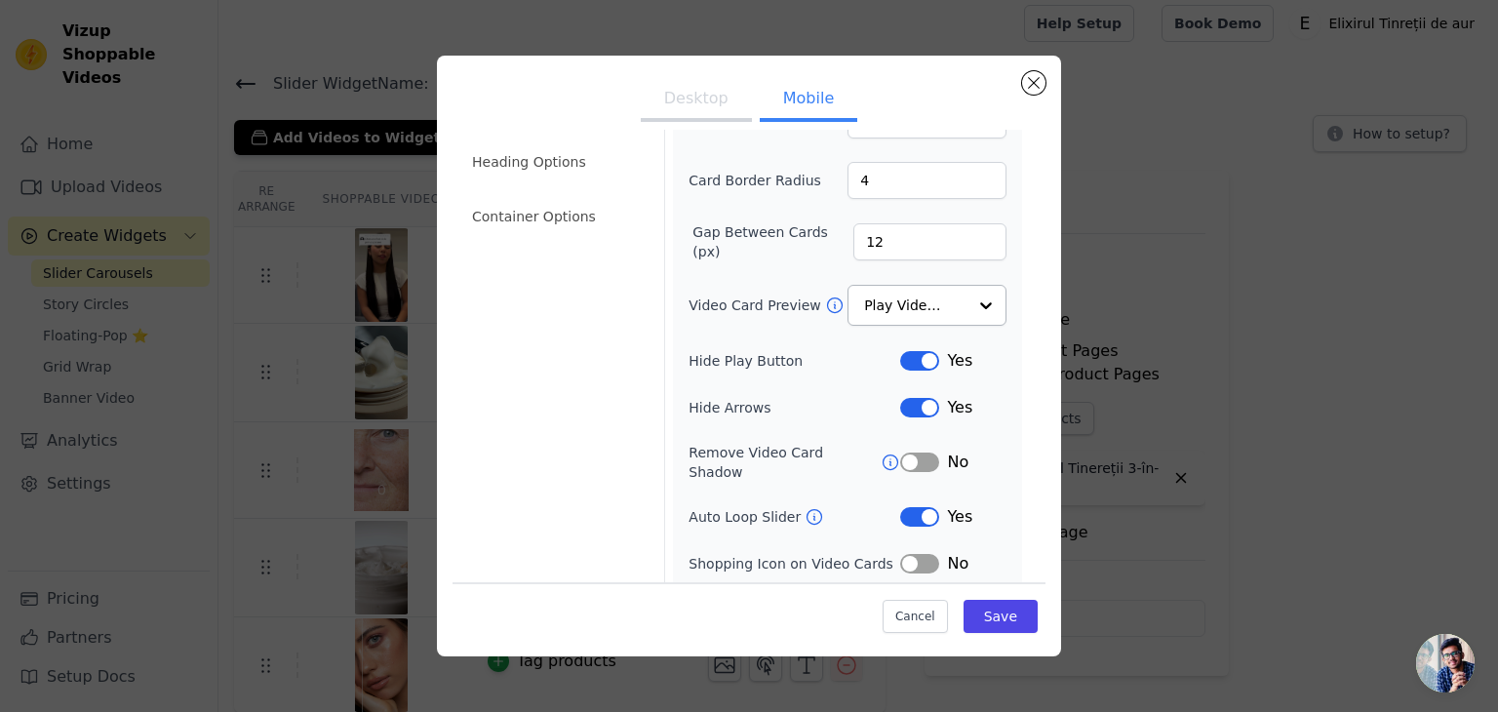
scroll to position [4, 0]
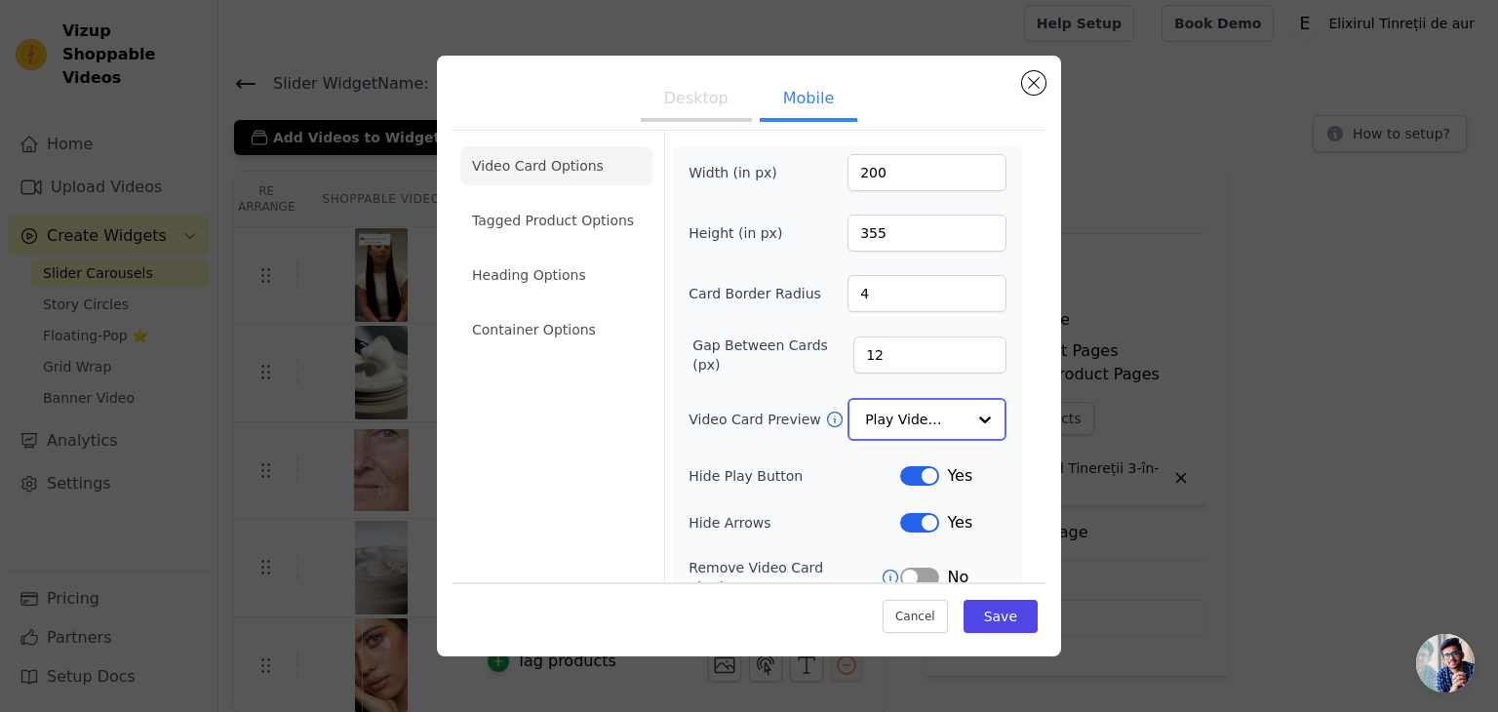
click at [891, 427] on input "Video Card Preview" at bounding box center [915, 419] width 100 height 39
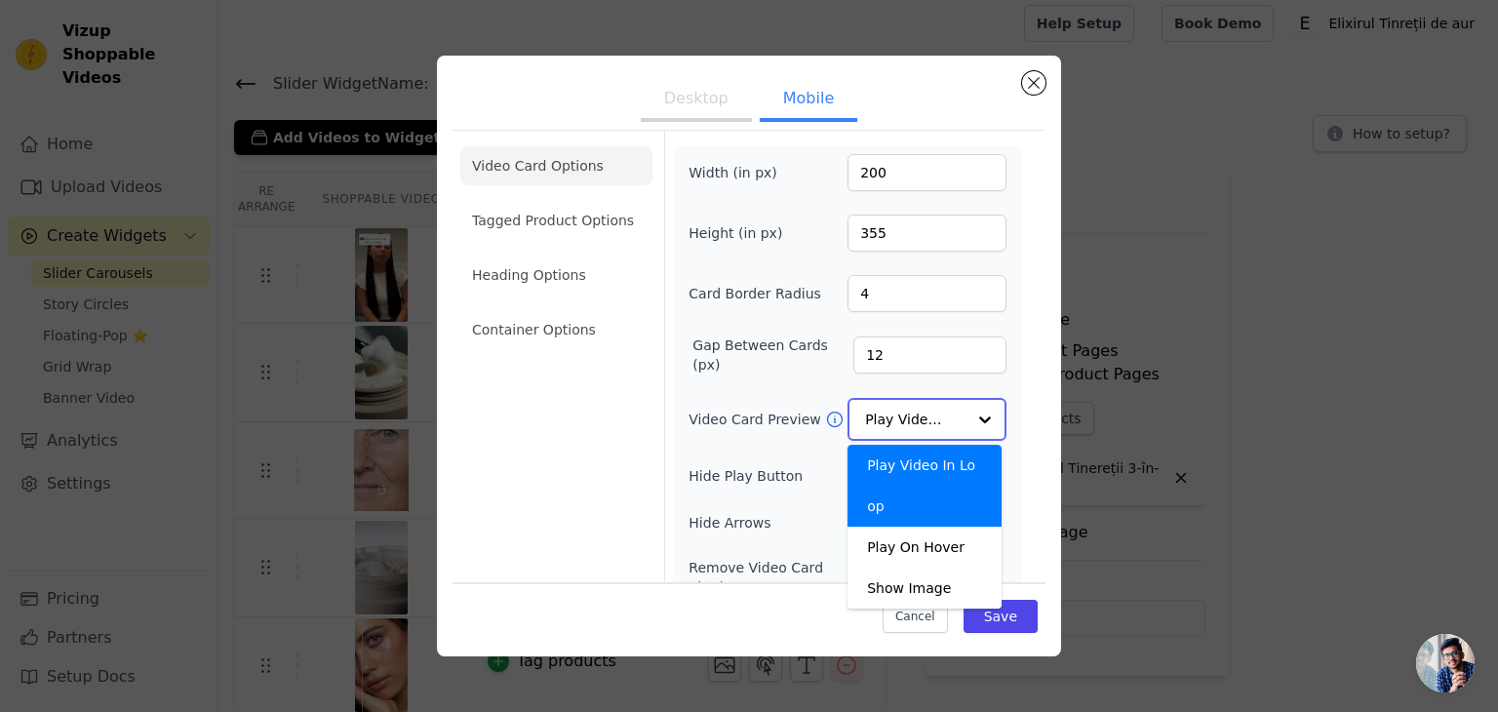
click at [874, 403] on input "Video Card Preview" at bounding box center [915, 419] width 100 height 39
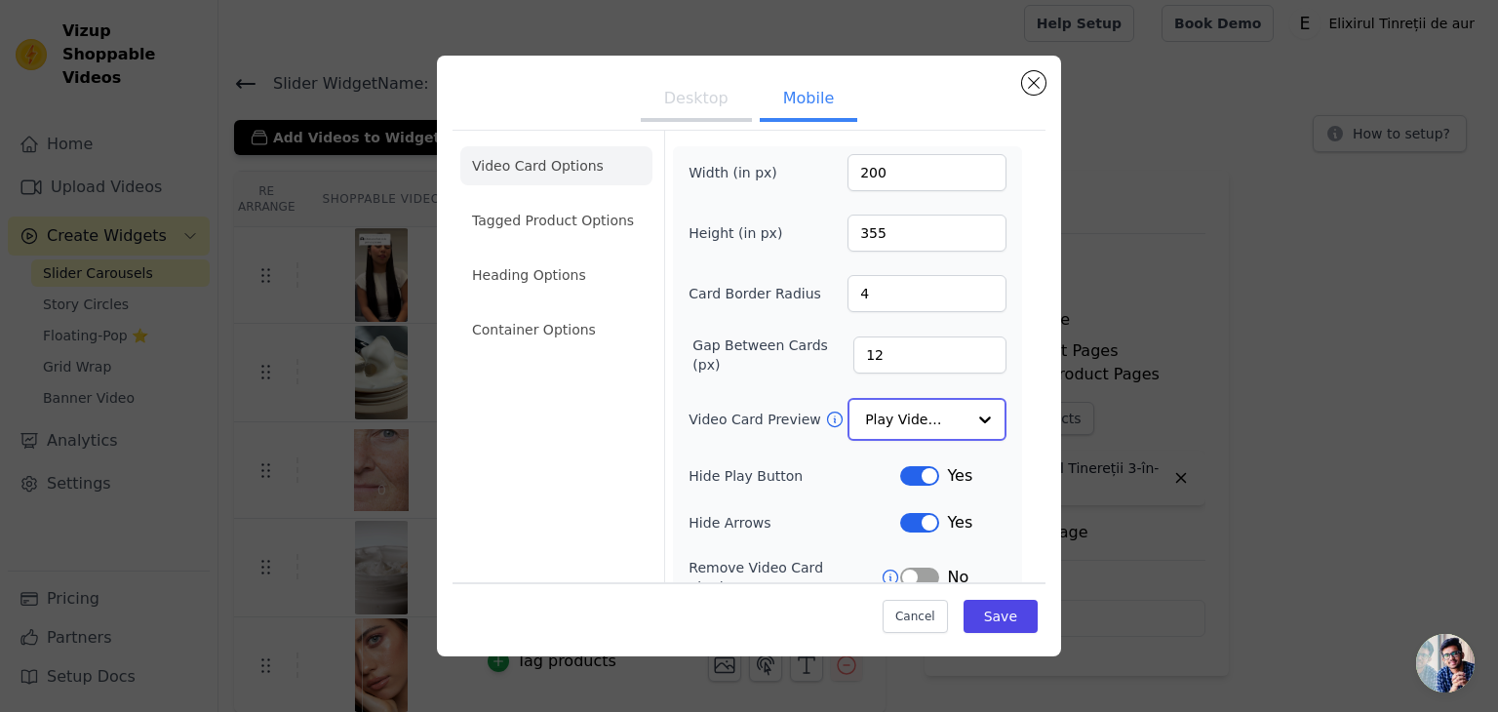
click at [874, 403] on input "Video Card Preview" at bounding box center [915, 419] width 100 height 39
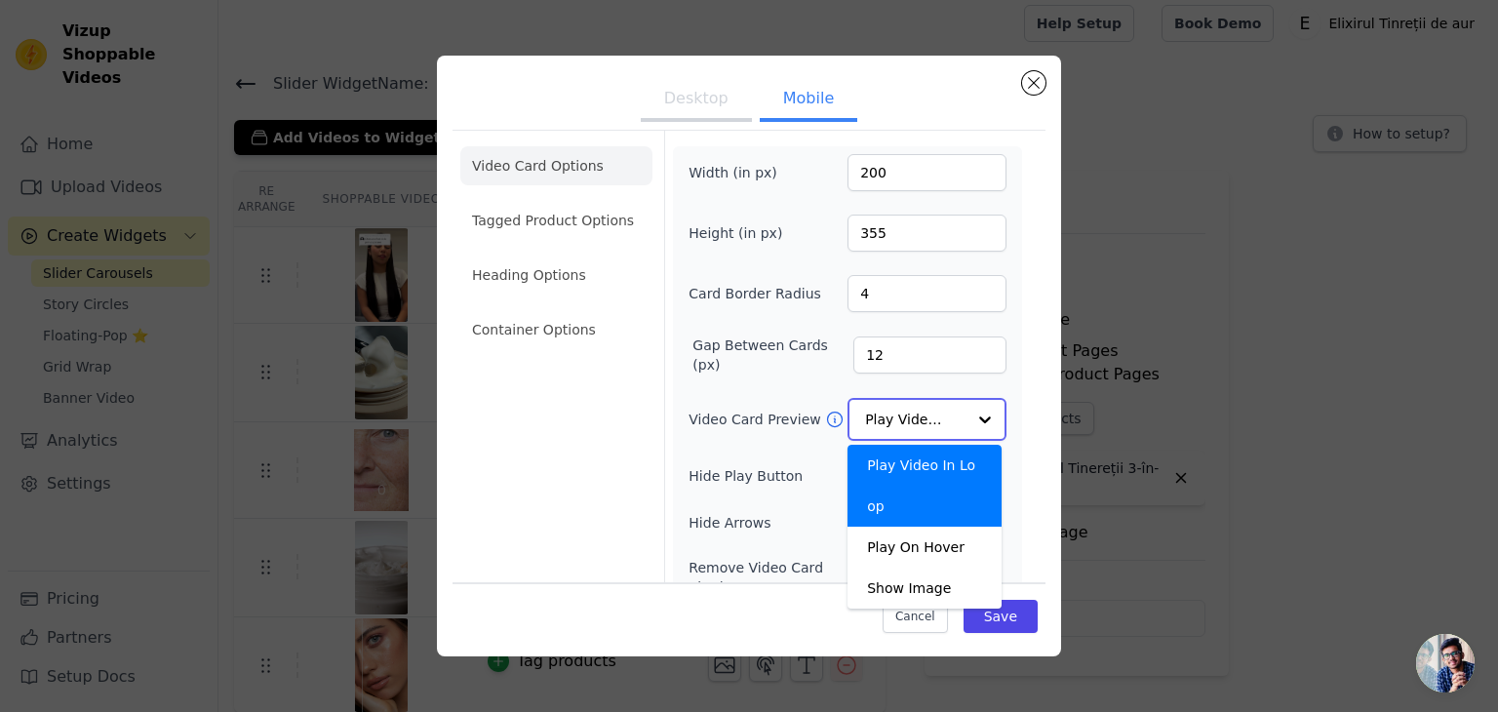
click at [909, 465] on div "Play Video In Loop" at bounding box center [924, 486] width 154 height 82
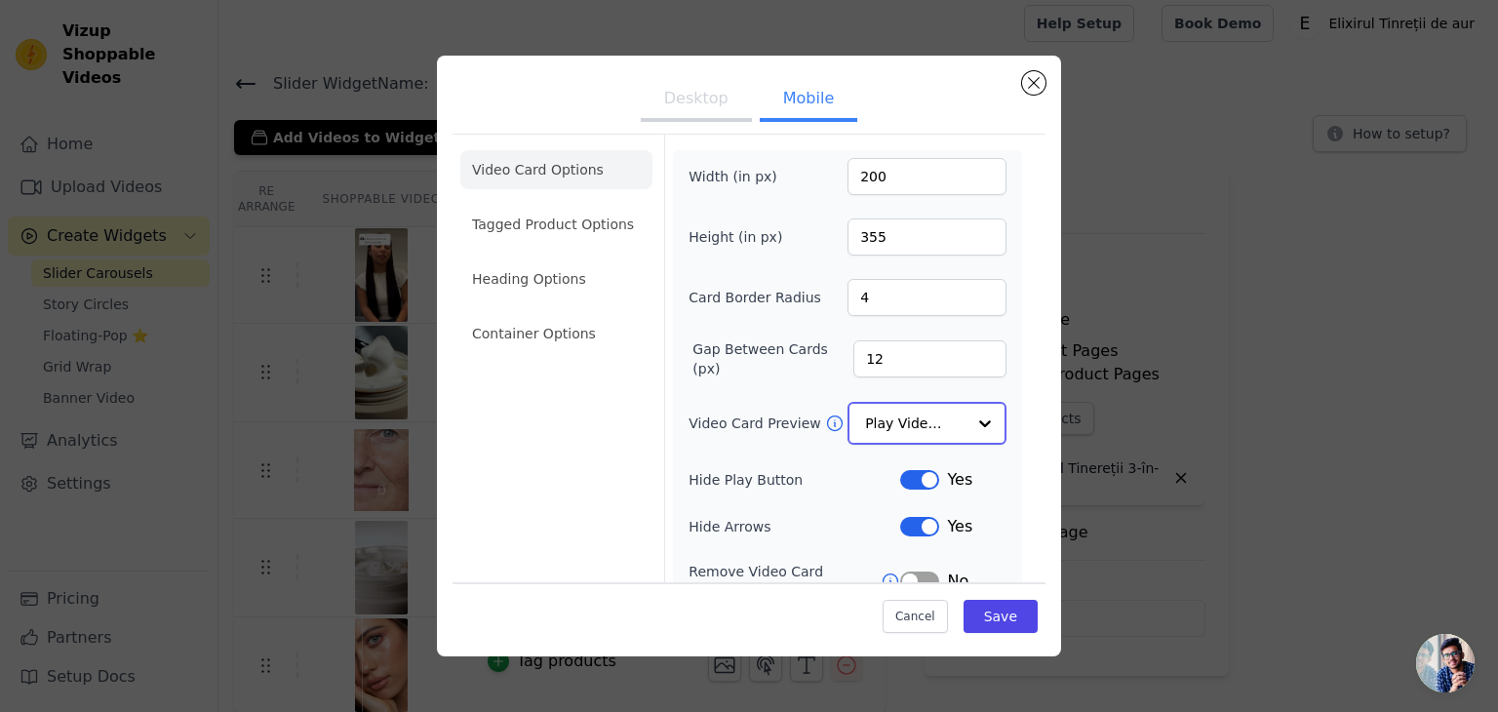
scroll to position [0, 0]
click at [566, 314] on li "Tagged Product Options" at bounding box center [556, 333] width 192 height 39
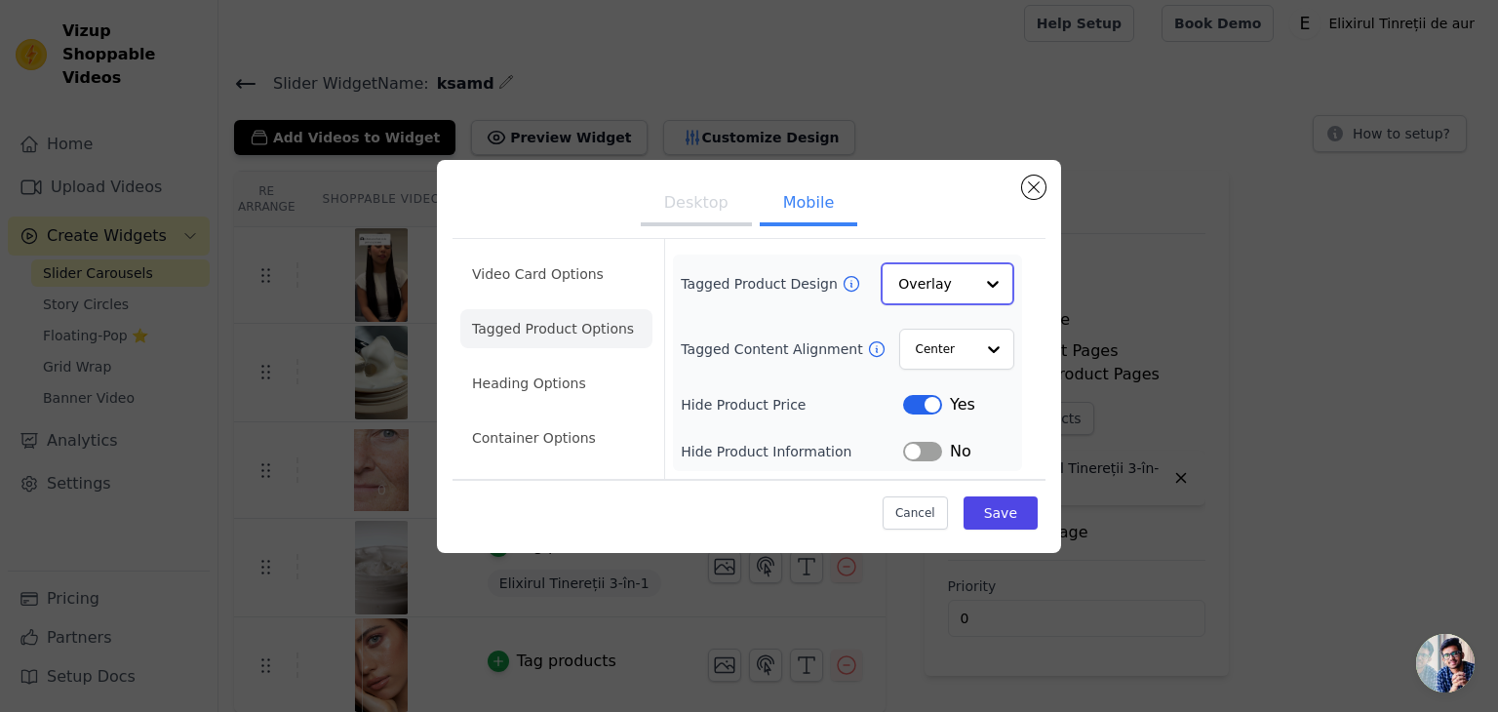
click at [892, 272] on div "Overlay" at bounding box center [948, 283] width 134 height 43
click at [897, 275] on div "Card Overlay Minimalist Option Overlay, selected. You are currently focused on …" at bounding box center [948, 283] width 134 height 43
click at [909, 294] on input "Tagged Product Design" at bounding box center [935, 283] width 75 height 39
click at [926, 285] on input "Tagged Product Design" at bounding box center [935, 283] width 75 height 39
click at [921, 402] on div "Minimalist" at bounding box center [948, 411] width 134 height 41
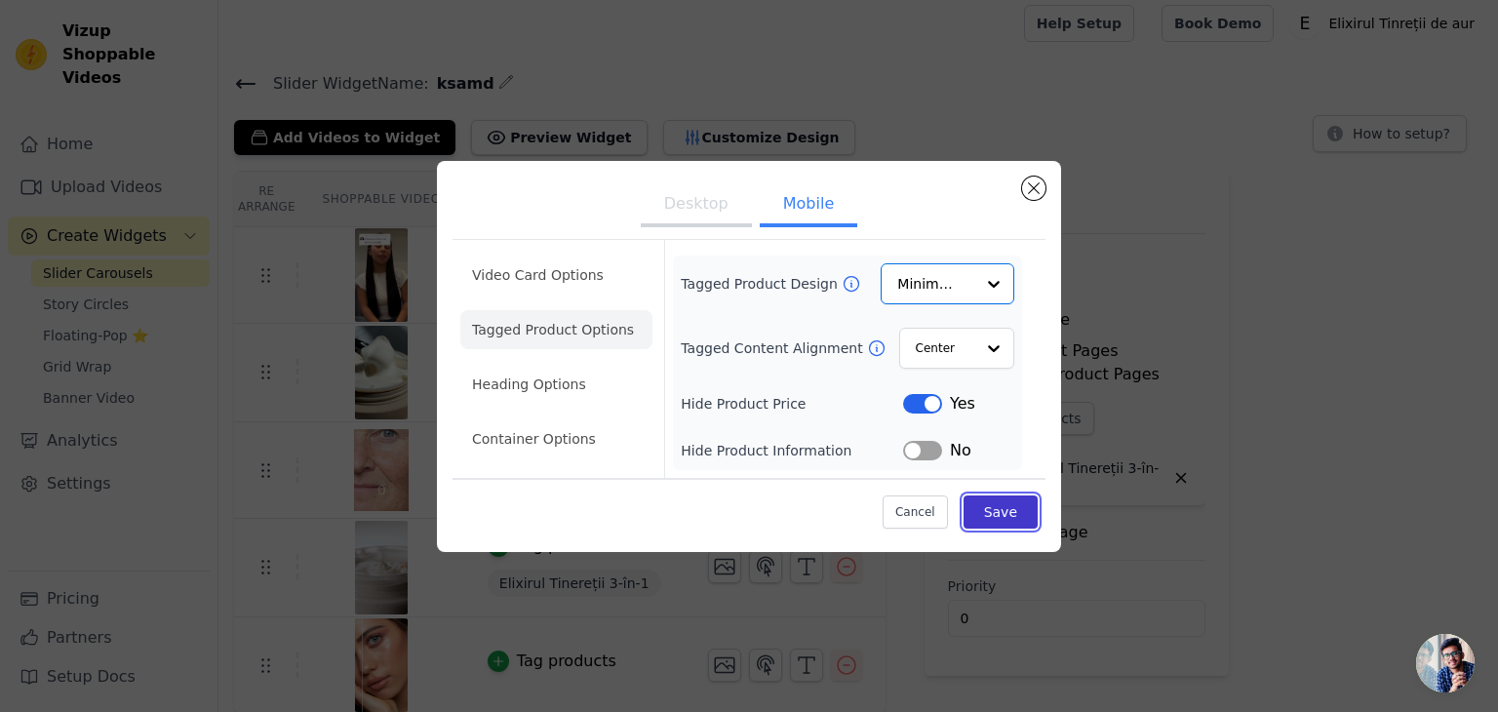
click at [1002, 514] on button "Save" at bounding box center [1001, 511] width 74 height 33
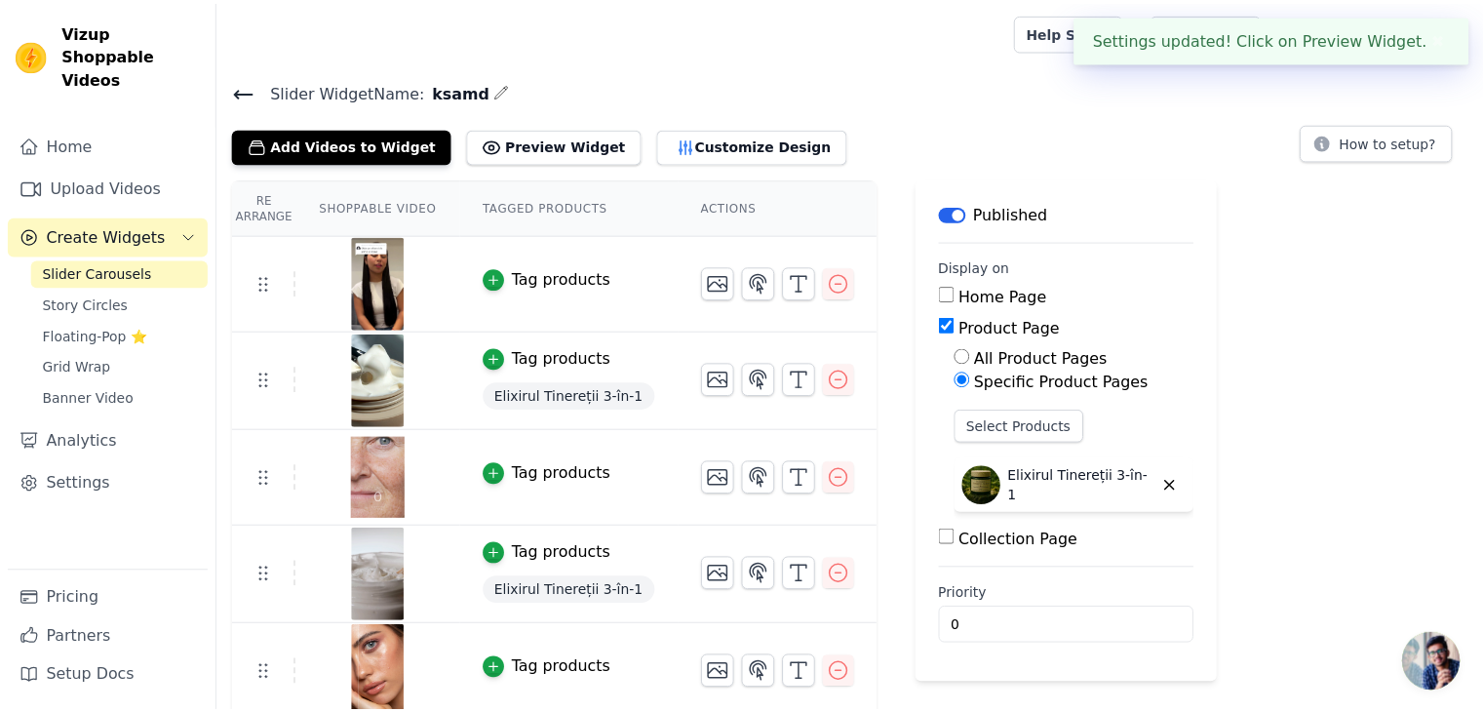
scroll to position [8, 0]
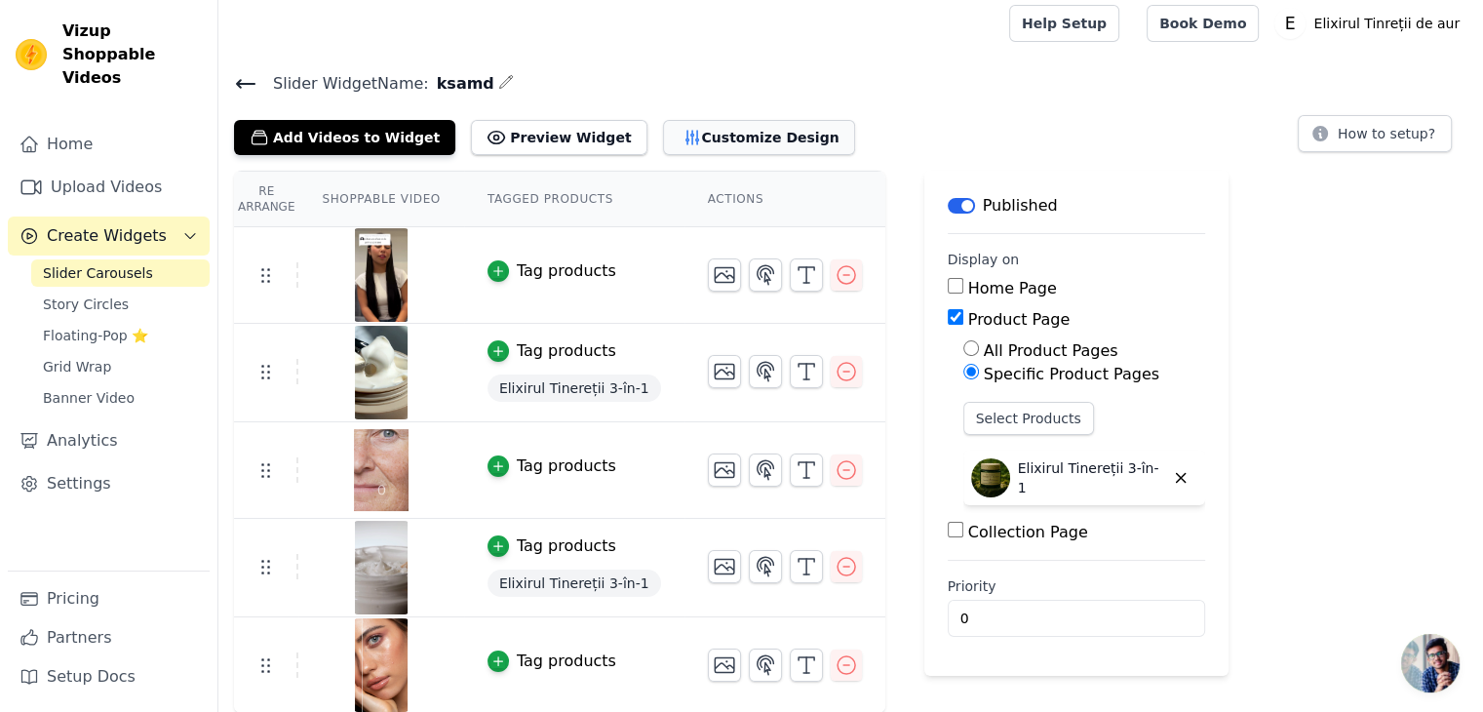
click at [710, 133] on button "Customize Design" at bounding box center [759, 137] width 192 height 35
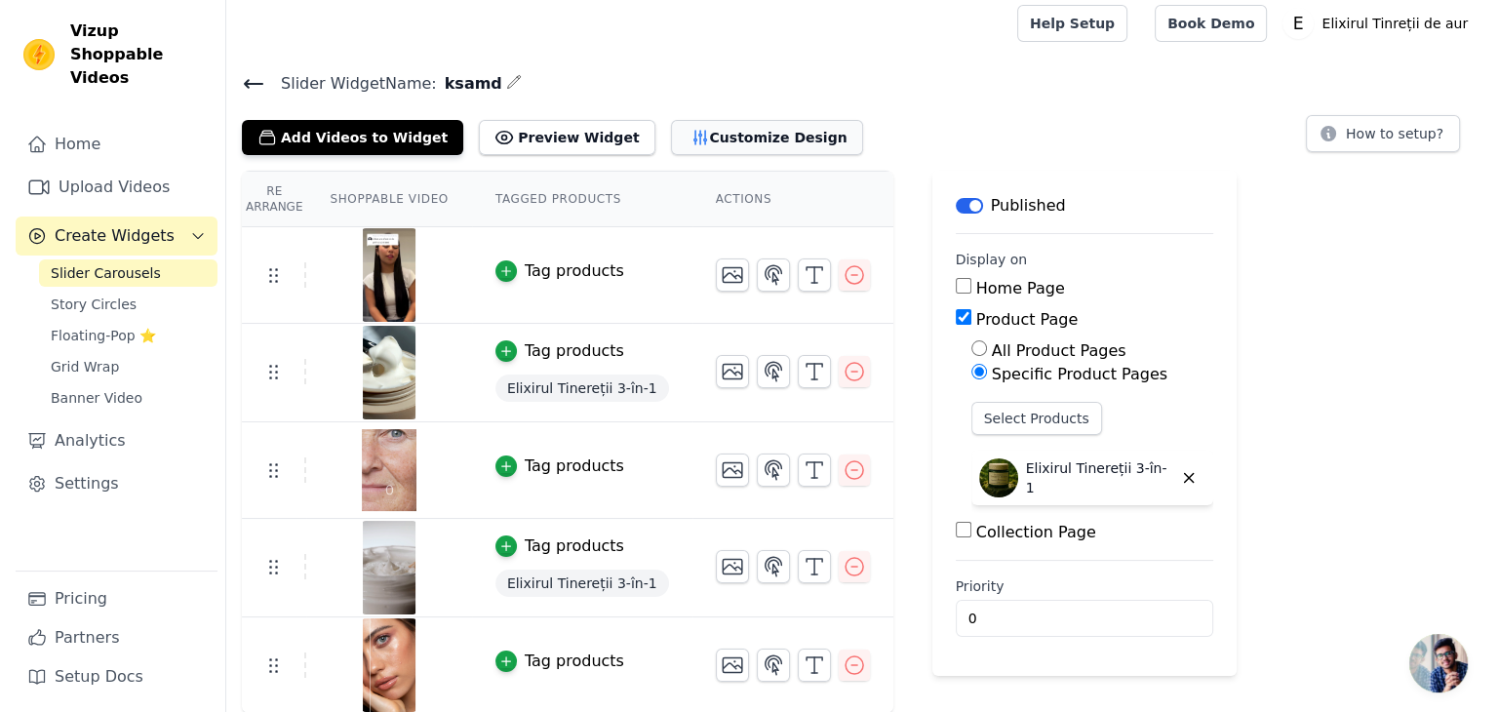
scroll to position [0, 0]
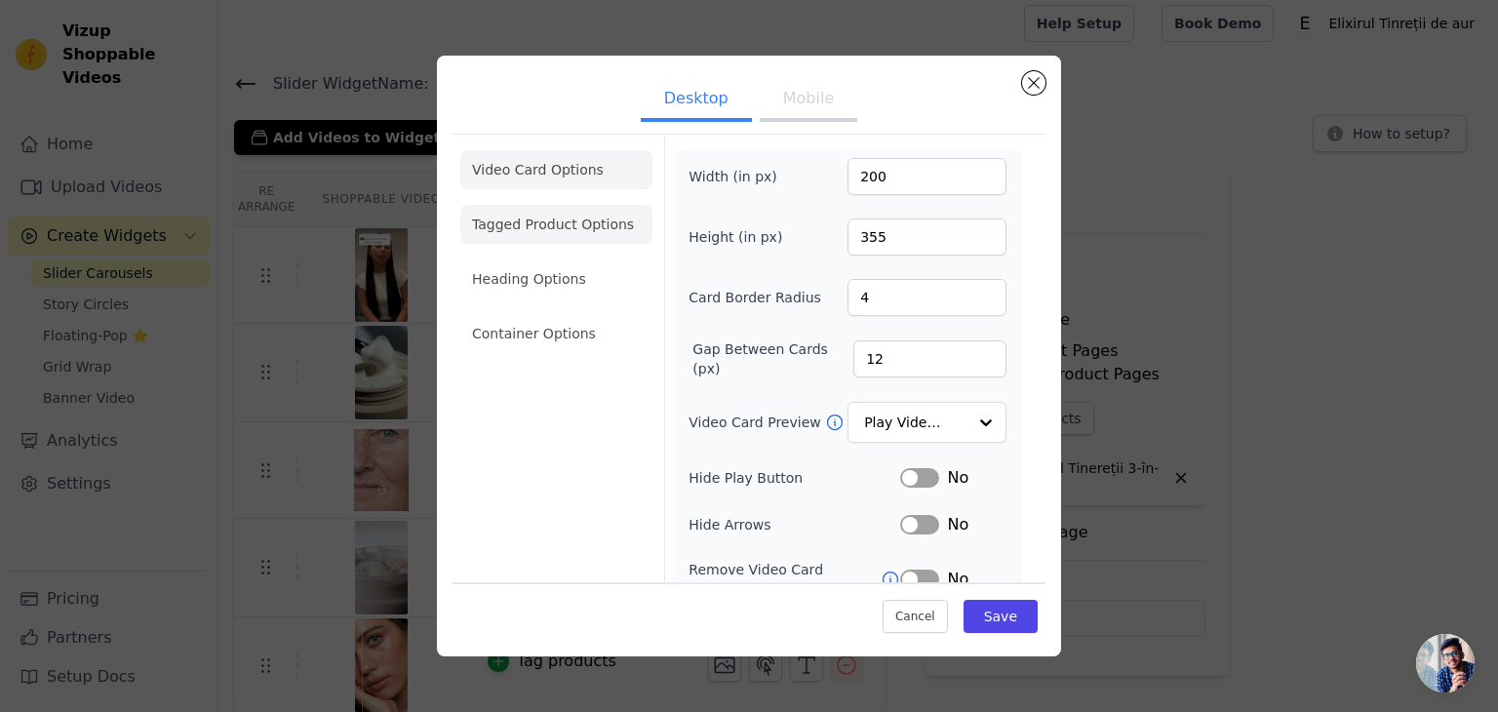
click at [541, 314] on li "Tagged Product Options" at bounding box center [556, 333] width 192 height 39
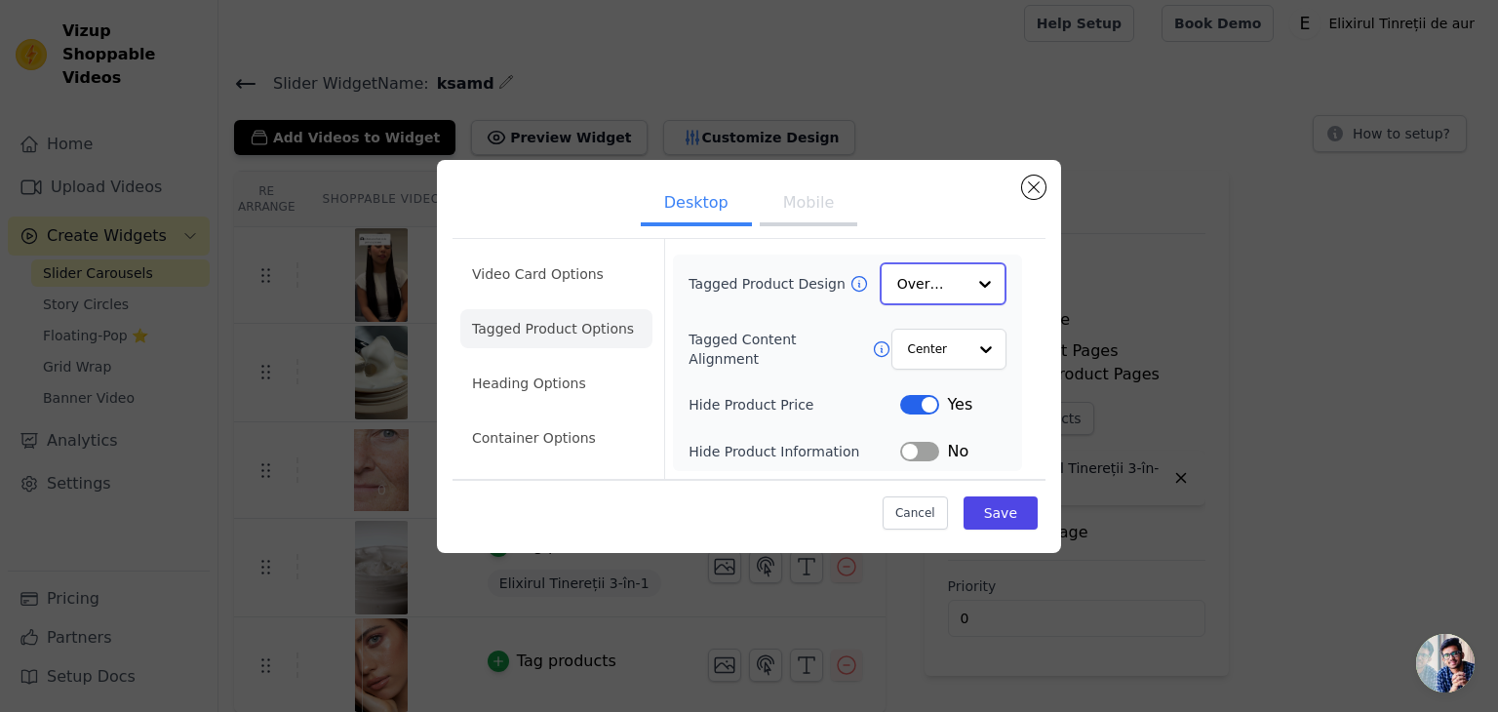
click at [963, 285] on input "Tagged Product Design" at bounding box center [931, 283] width 68 height 39
click at [948, 367] on div "Overlay" at bounding box center [943, 370] width 127 height 41
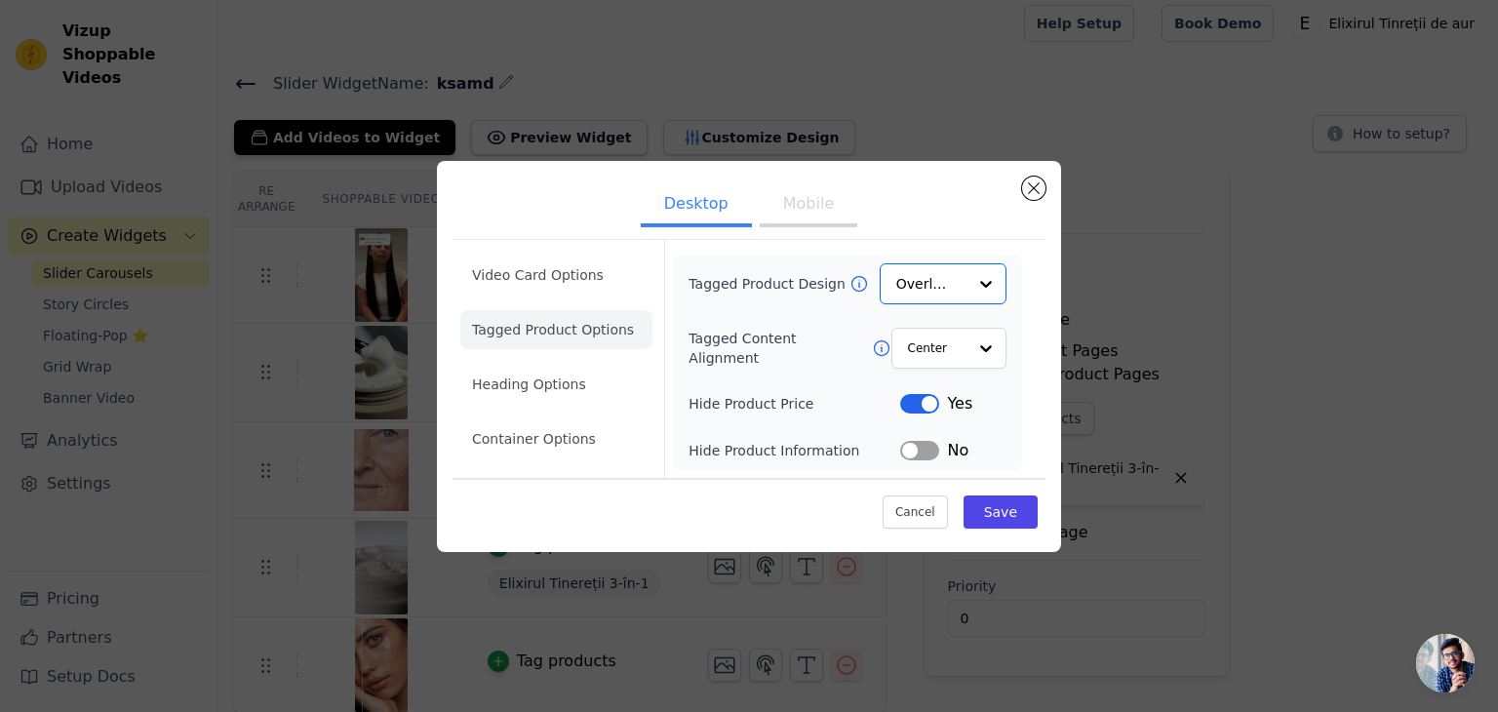
click at [776, 203] on button "Mobile" at bounding box center [809, 205] width 98 height 43
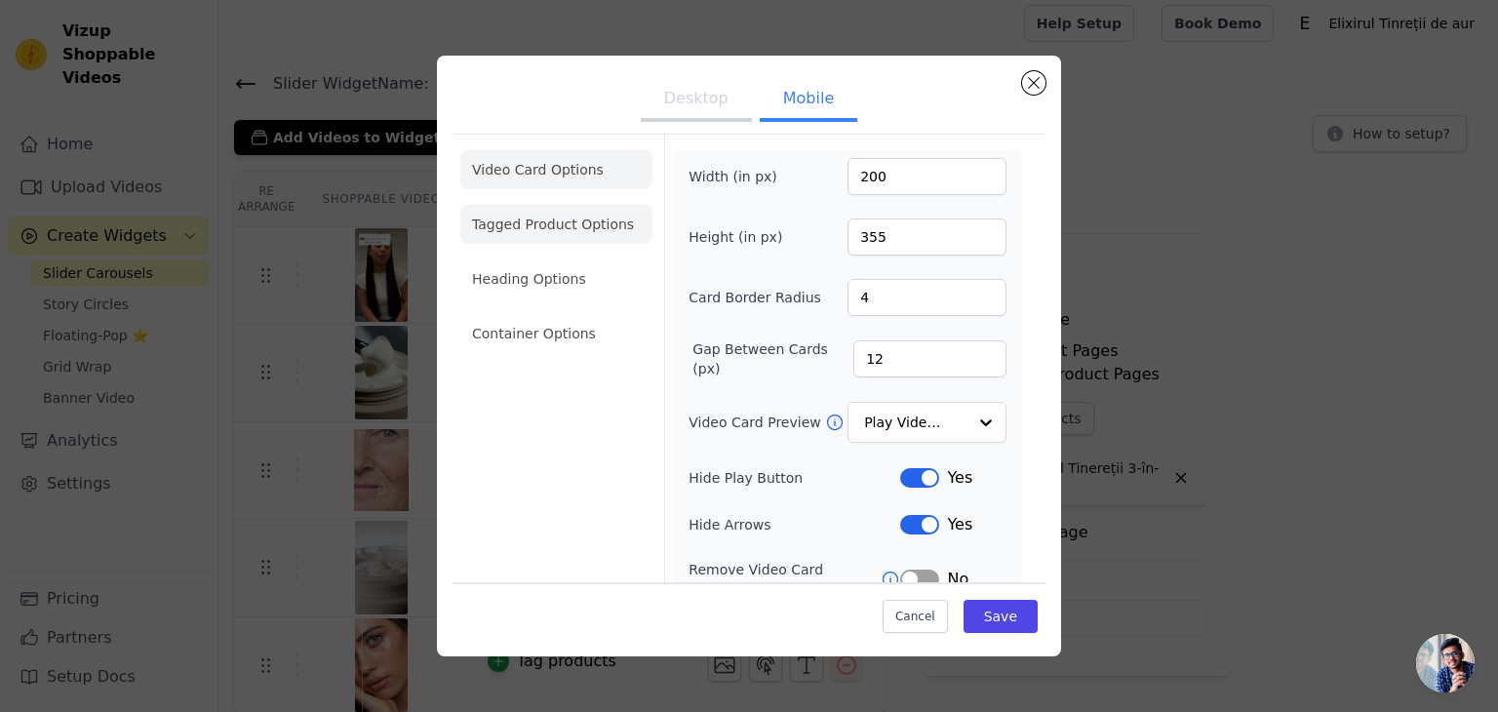
click at [577, 243] on ul "Video Card Options Tagged Product Options Heading Options Container Options" at bounding box center [556, 251] width 192 height 218
click at [609, 314] on li "Tagged Product Options" at bounding box center [556, 333] width 192 height 39
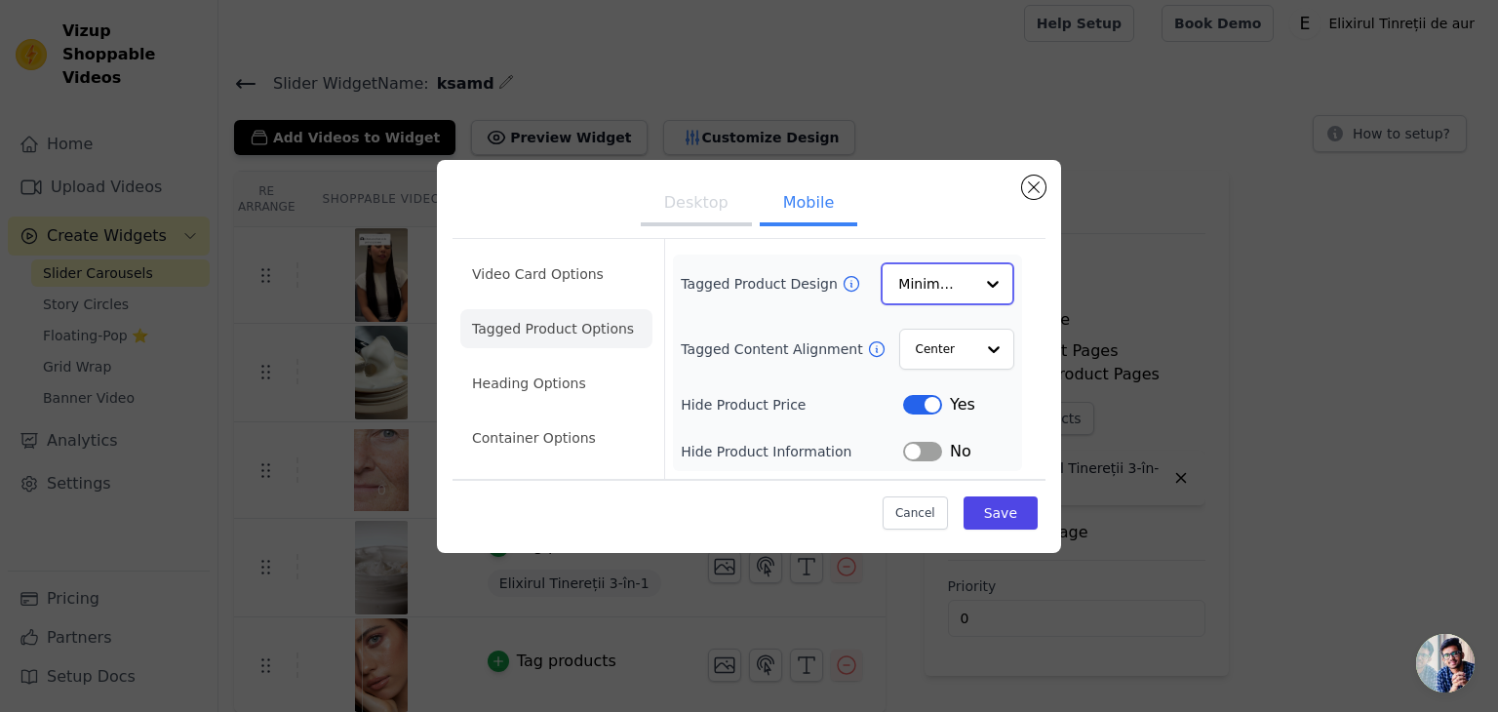
click at [971, 291] on input "Tagged Product Design" at bounding box center [935, 283] width 75 height 39
click at [958, 367] on div "Overlay" at bounding box center [948, 370] width 134 height 41
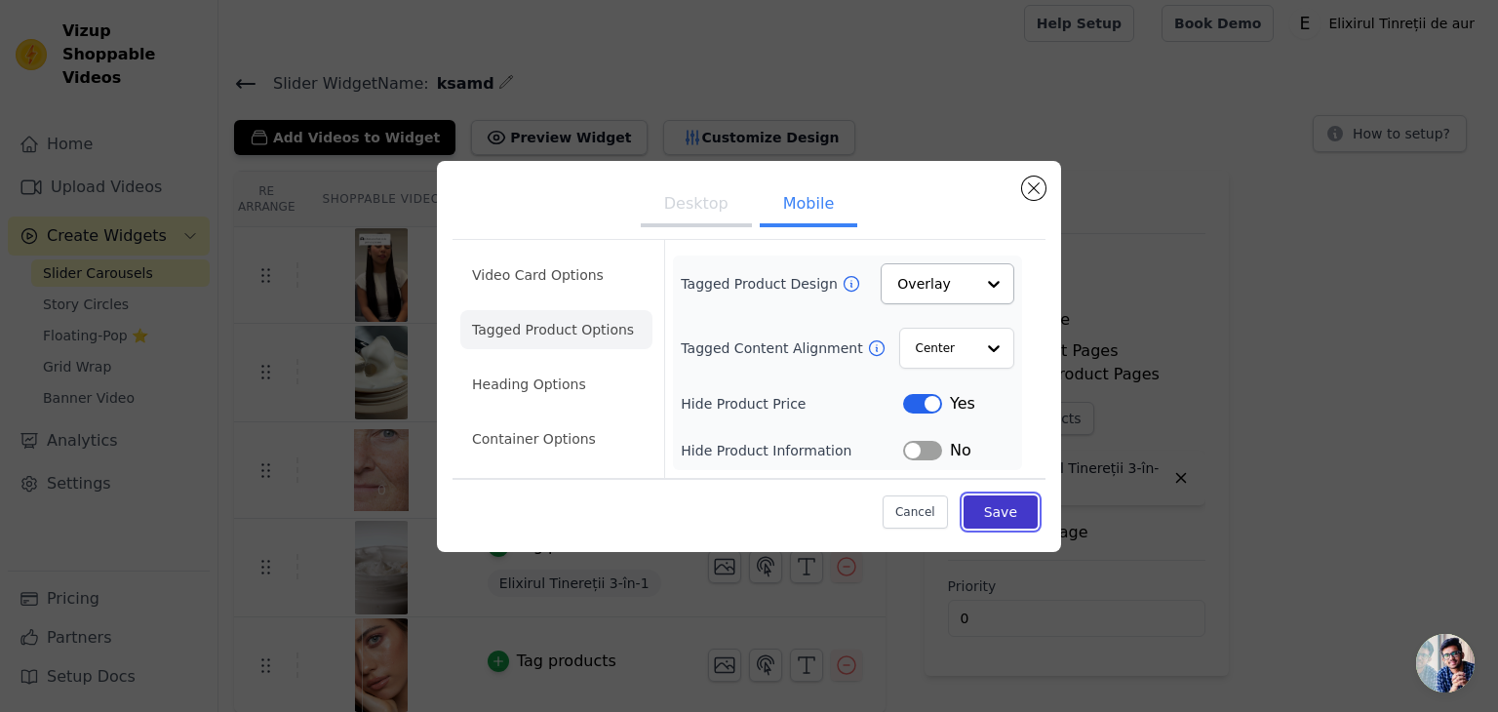
click at [1000, 512] on button "Save" at bounding box center [1001, 511] width 74 height 33
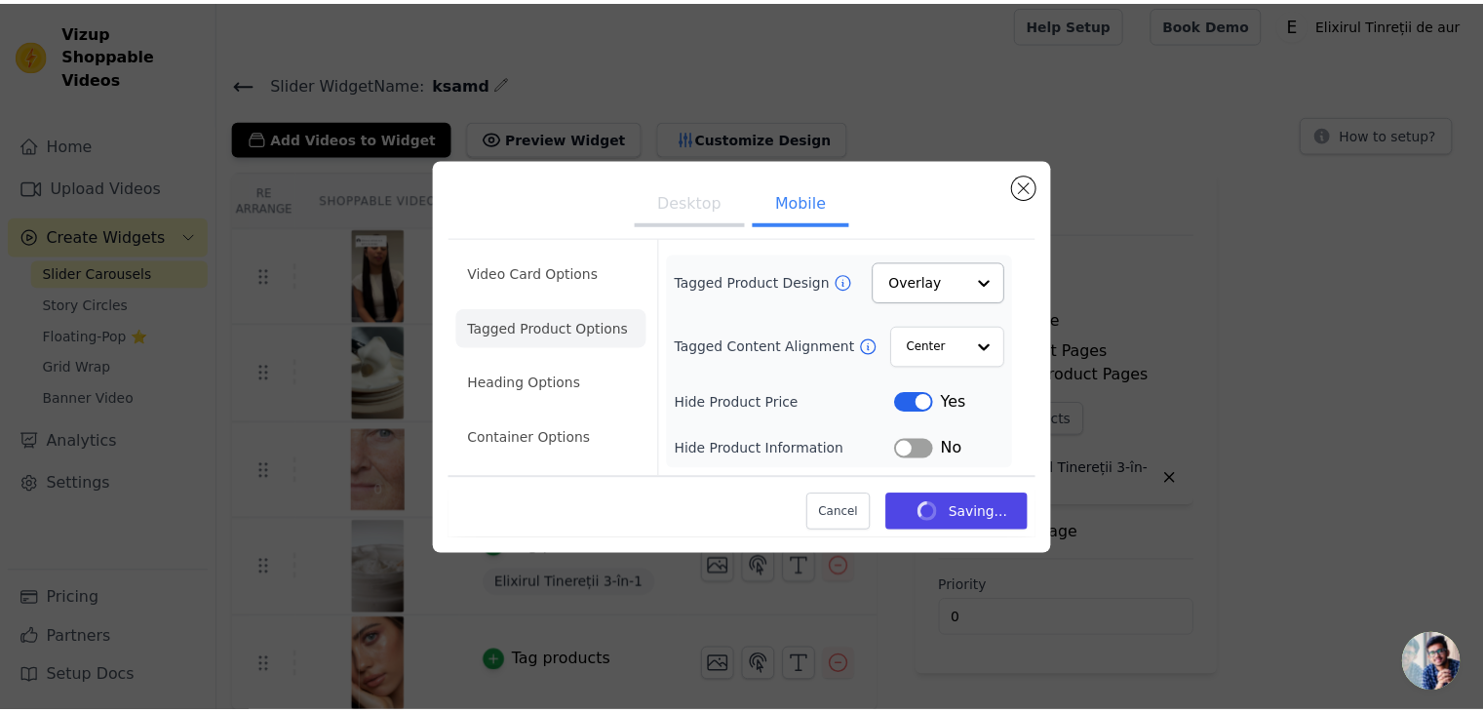
scroll to position [8, 0]
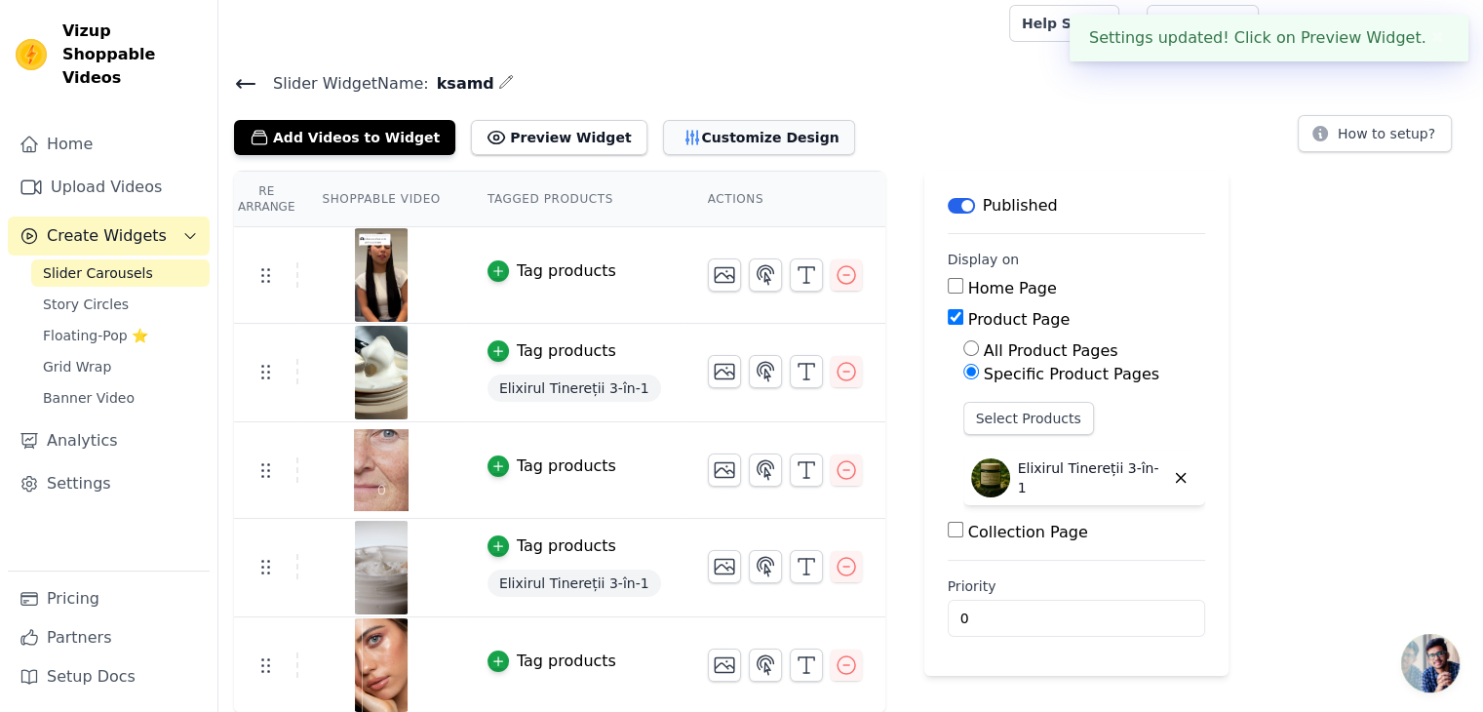
click at [666, 142] on button "Customize Design" at bounding box center [759, 137] width 192 height 35
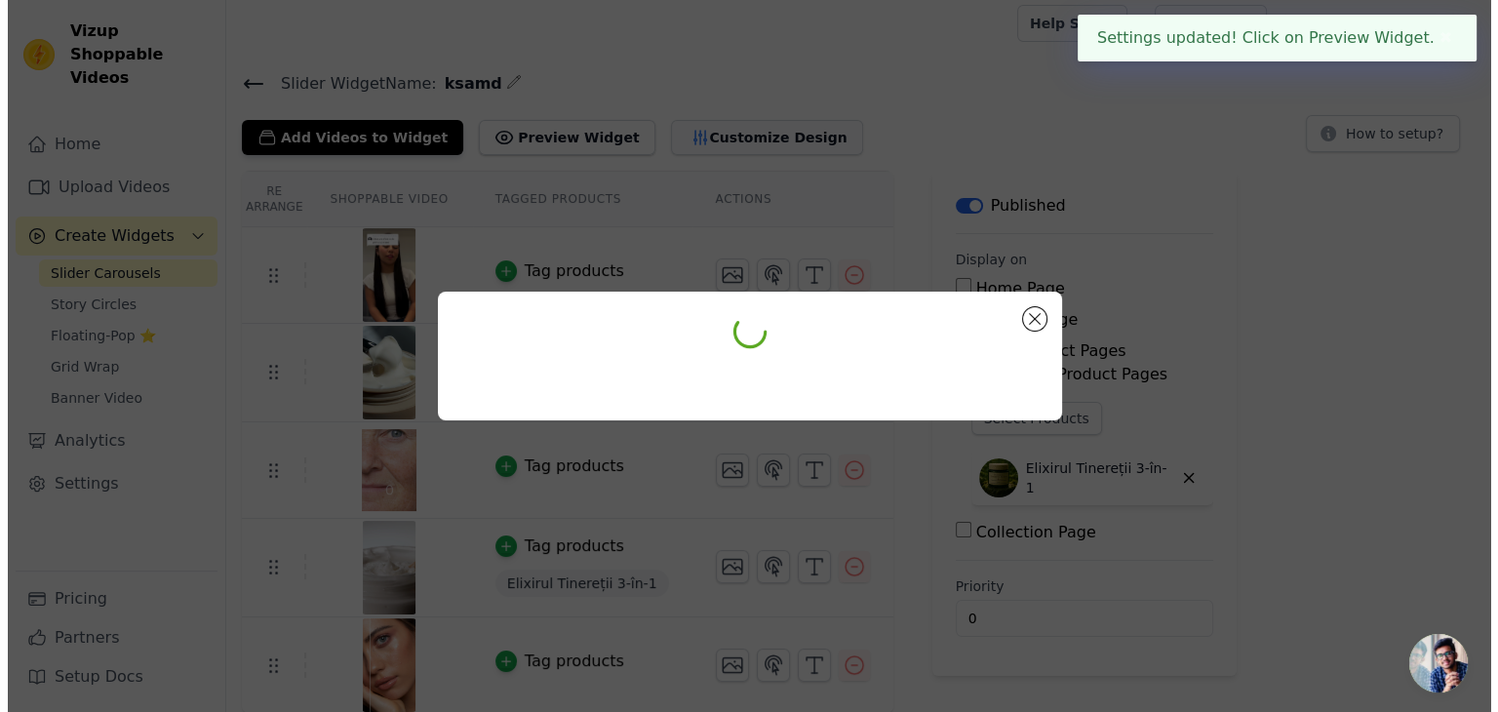
scroll to position [0, 0]
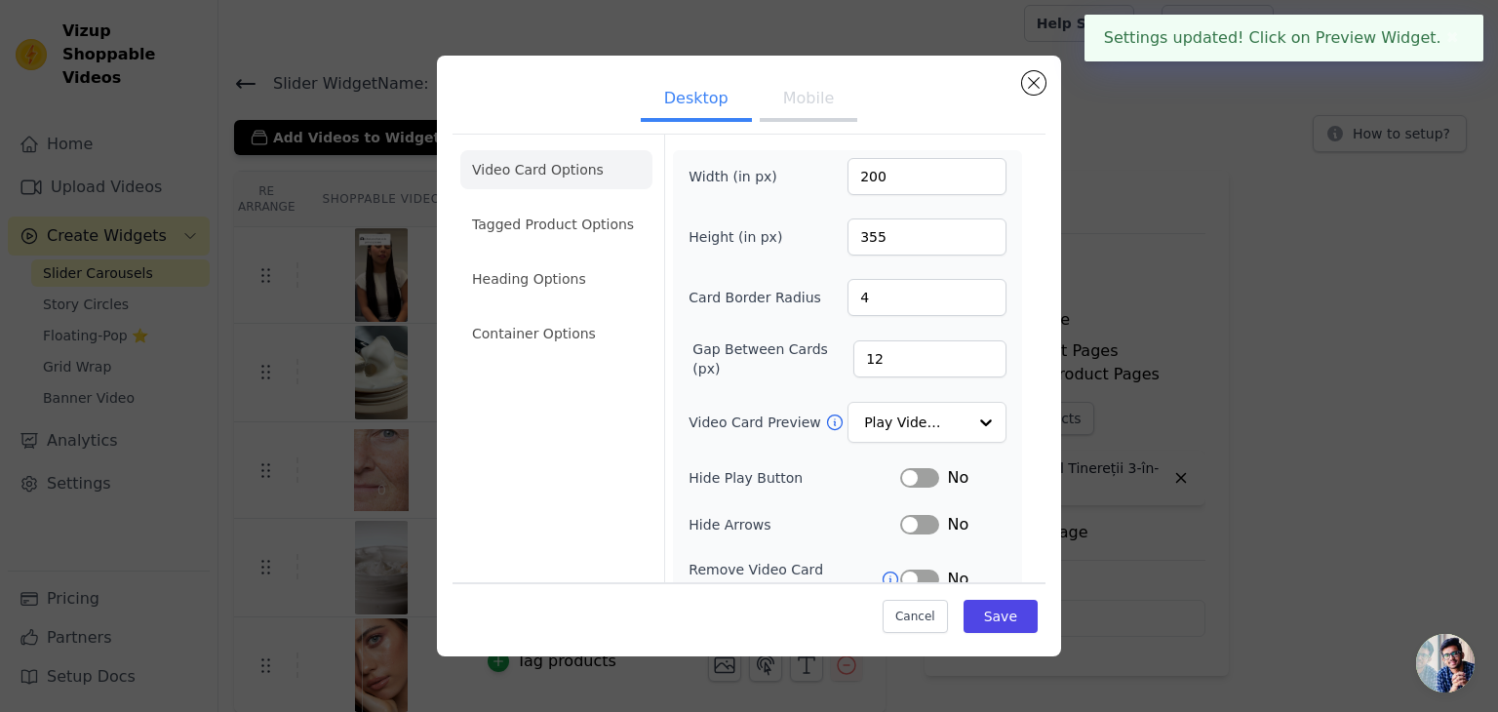
click at [852, 115] on ul "Desktop Mobile" at bounding box center [748, 100] width 593 height 59
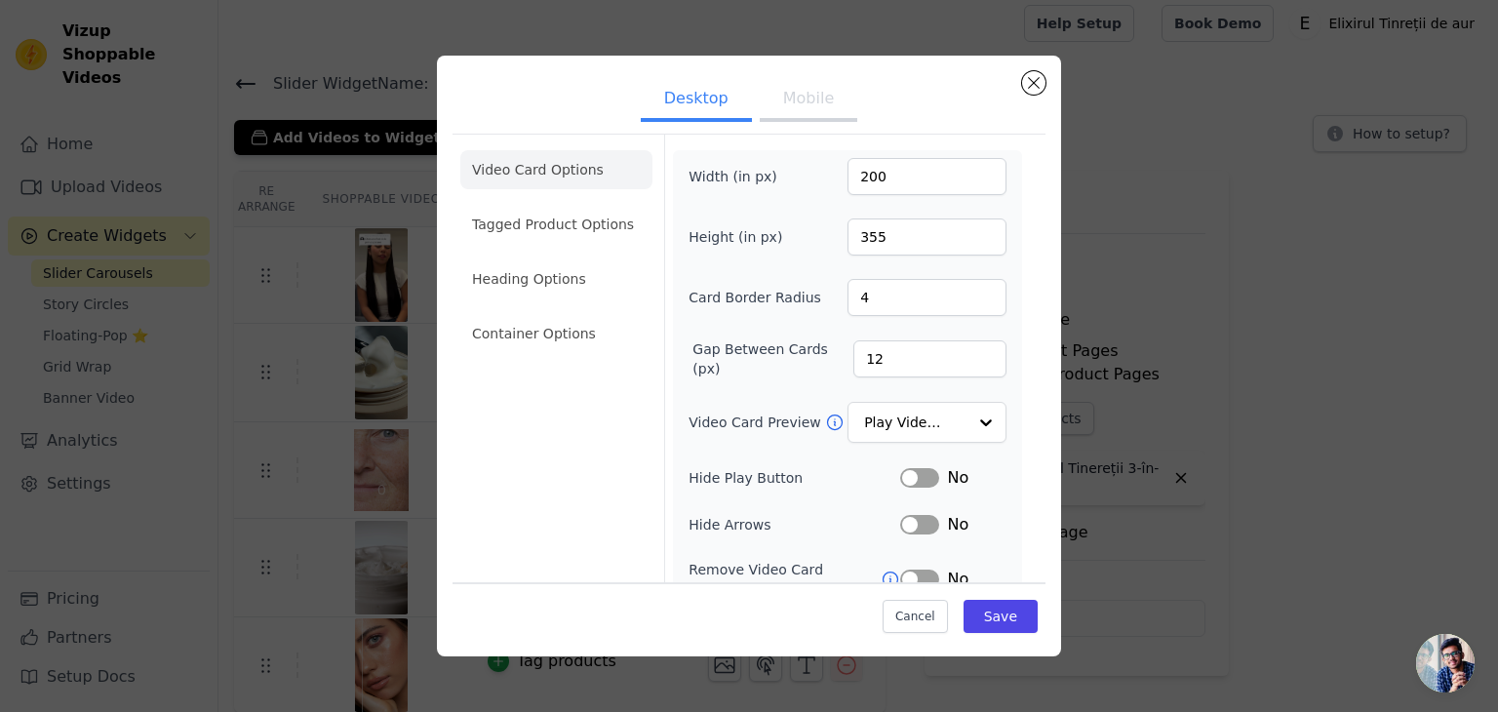
click at [789, 95] on button "Mobile" at bounding box center [809, 100] width 98 height 43
click at [537, 286] on li "Heading Options" at bounding box center [556, 278] width 192 height 39
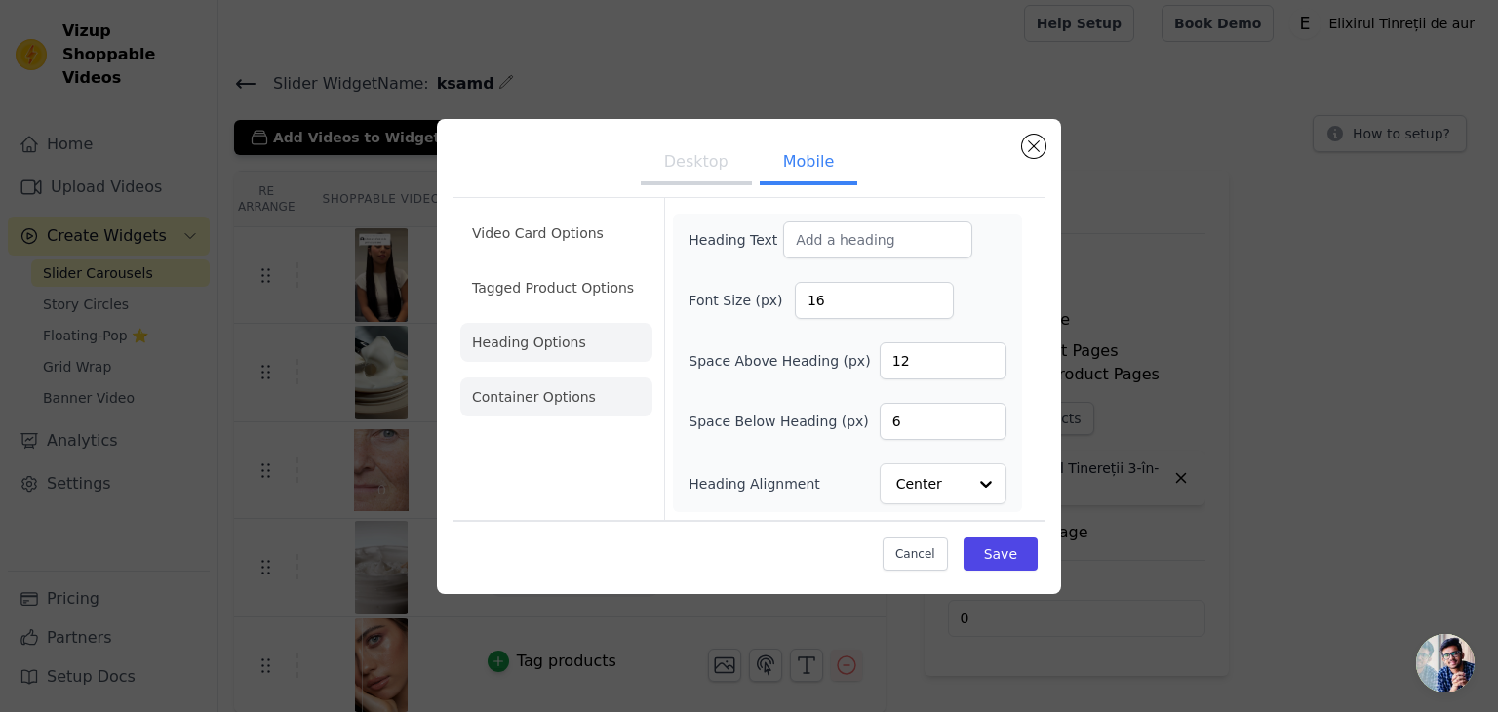
click at [560, 403] on li "Container Options" at bounding box center [556, 396] width 192 height 39
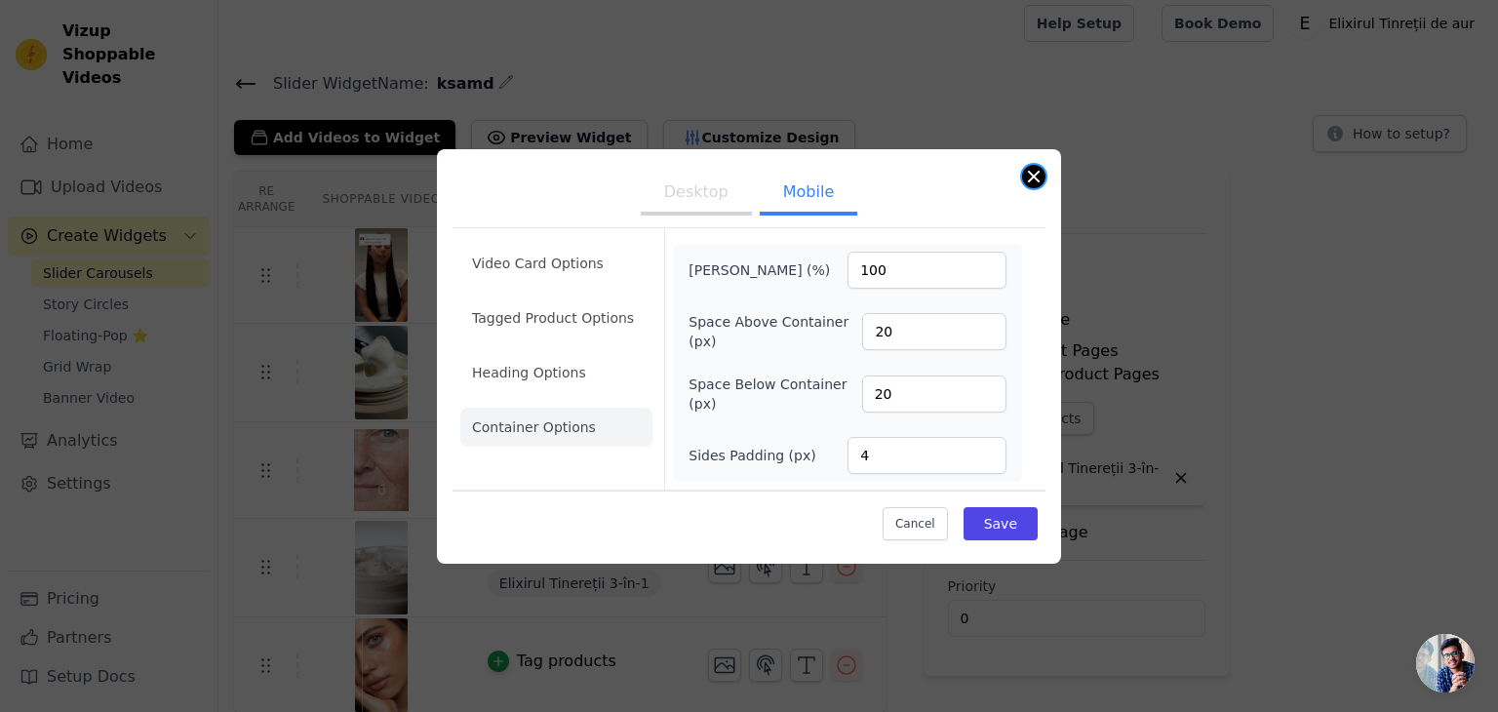
click at [1035, 165] on button "Close modal" at bounding box center [1033, 176] width 23 height 23
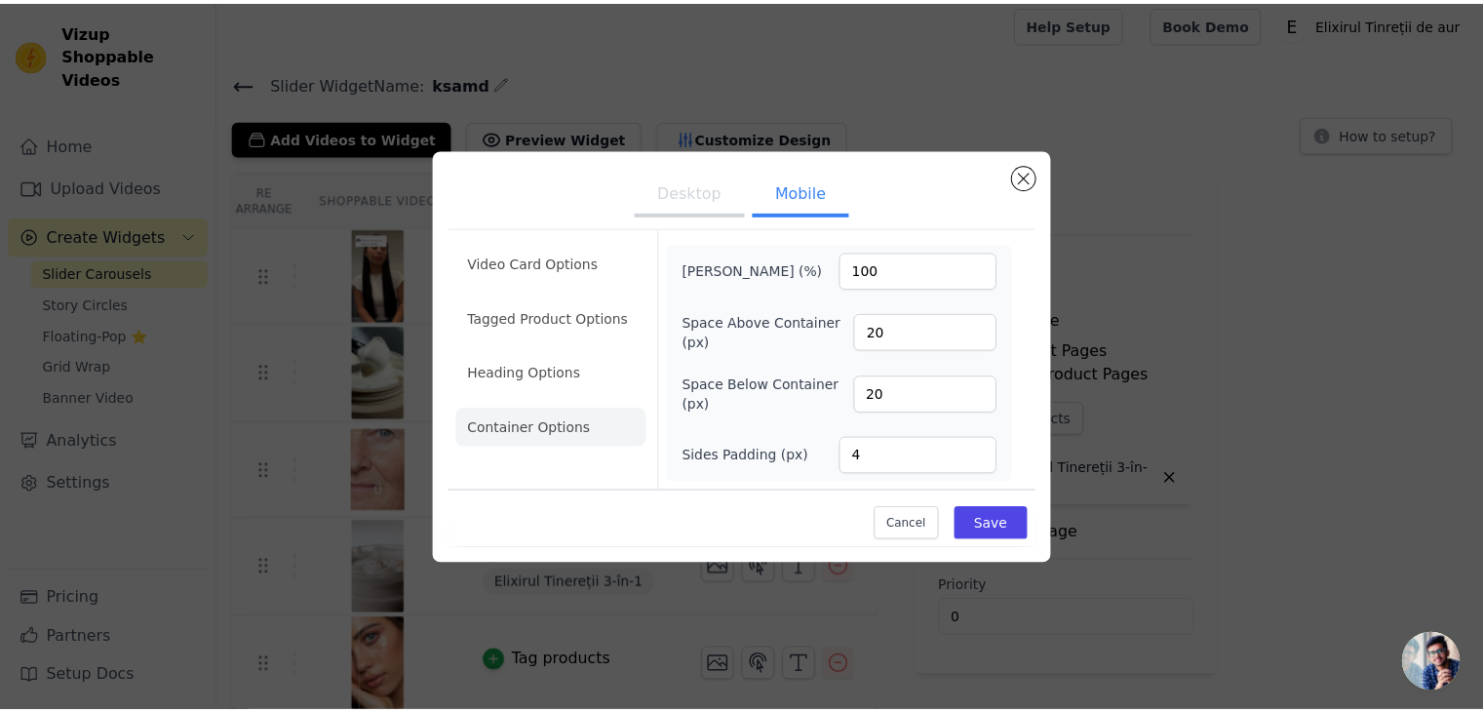
scroll to position [8, 0]
